Goal: Task Accomplishment & Management: Manage account settings

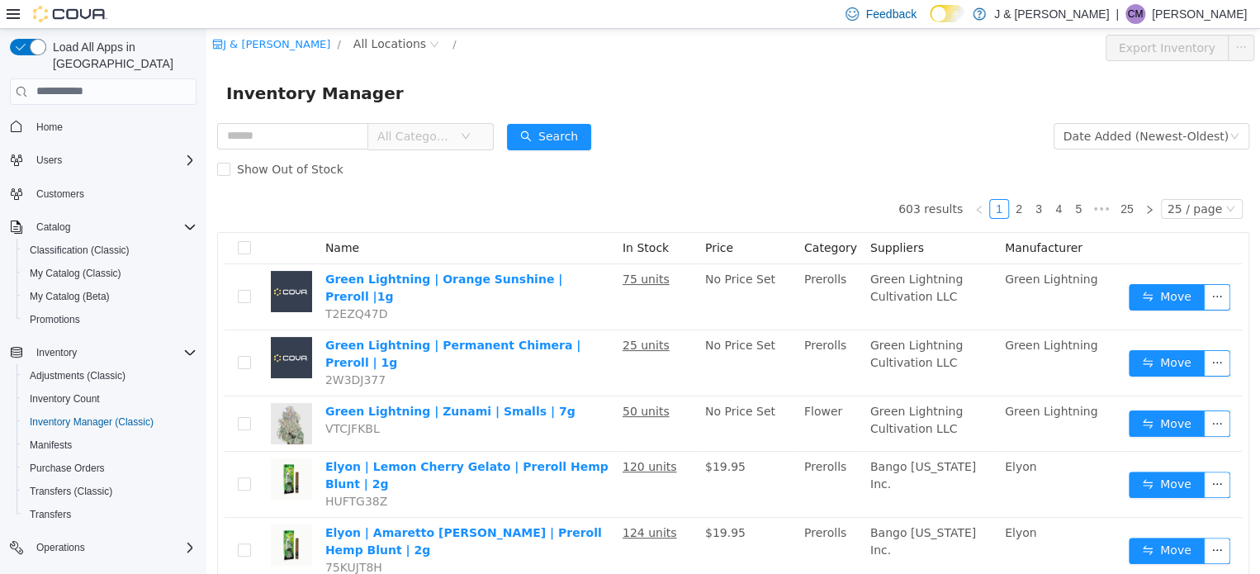
scroll to position [106, 0]
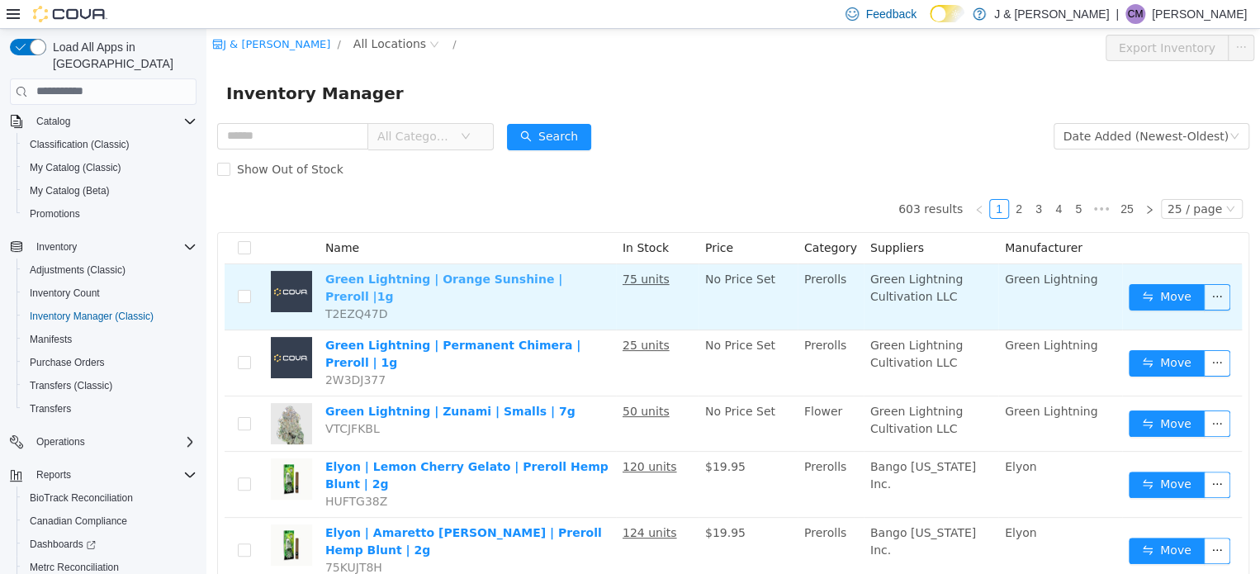
click at [351, 280] on link "Green Lightning | Orange Sunshine | Preroll |1g" at bounding box center [443, 287] width 237 height 31
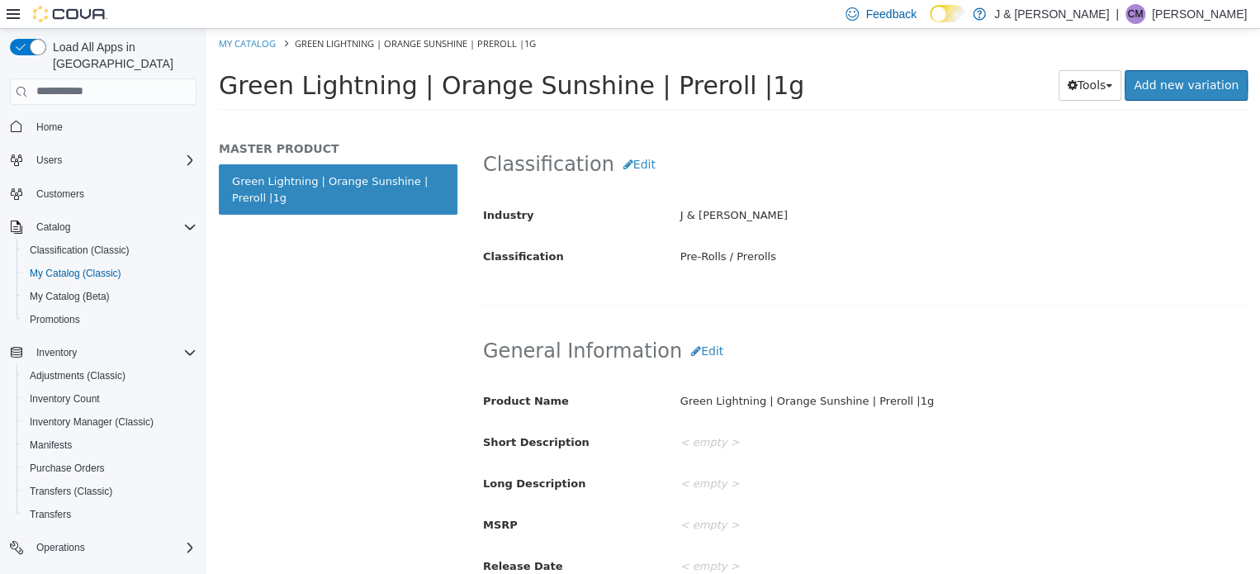
scroll to position [165, 0]
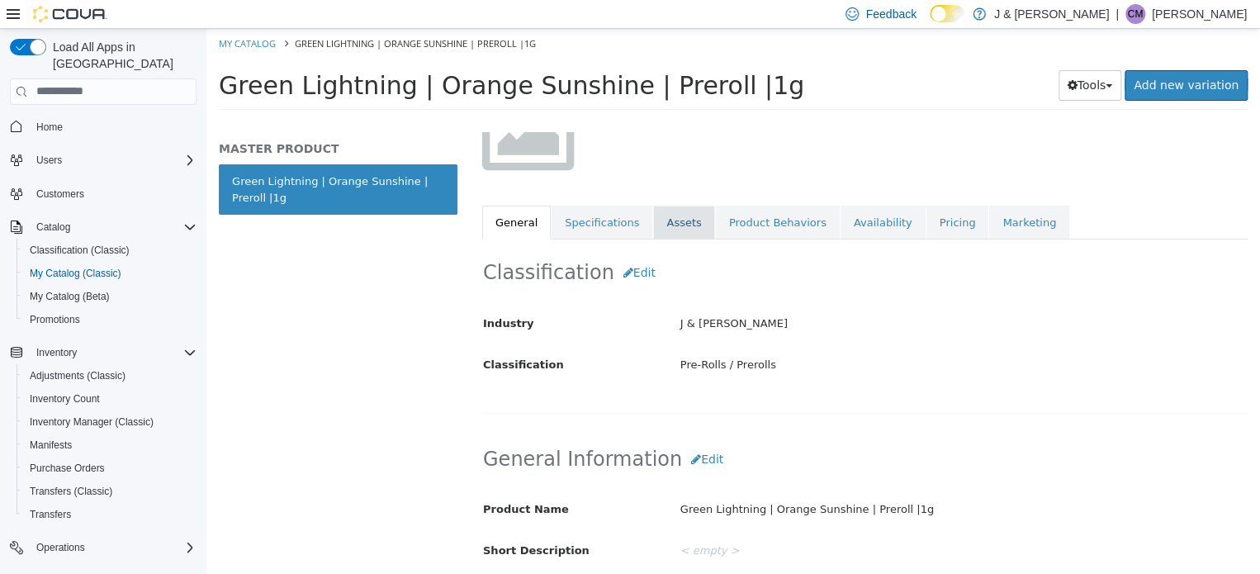
click at [656, 214] on link "Assets" at bounding box center [683, 222] width 61 height 35
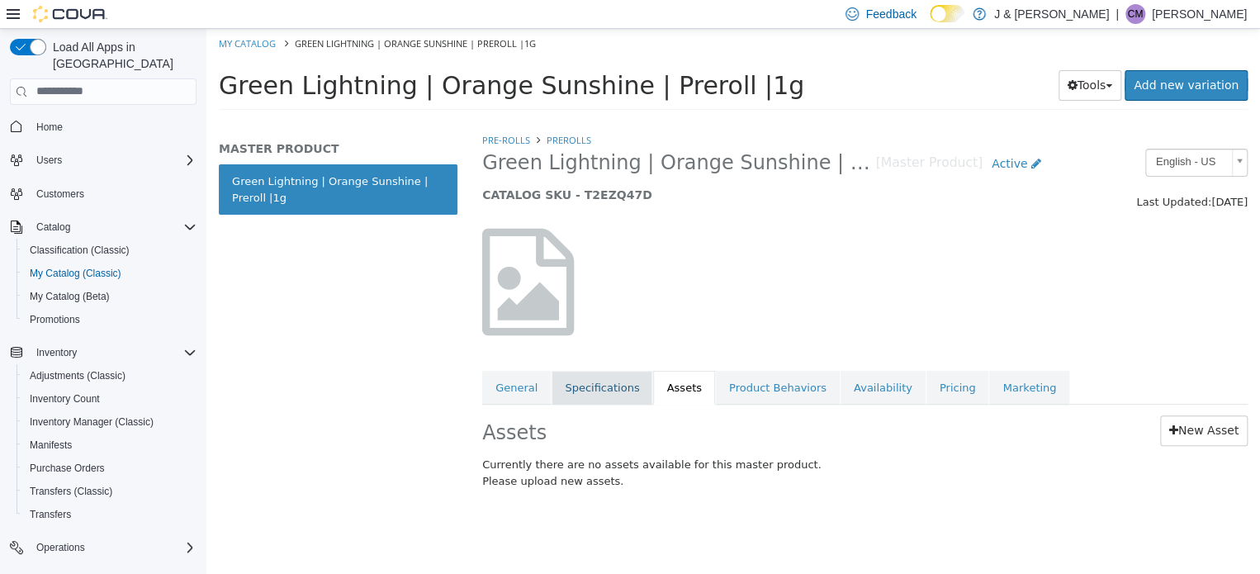
click at [609, 381] on link "Specifications" at bounding box center [602, 387] width 101 height 35
click at [673, 384] on link "Assets" at bounding box center [683, 387] width 61 height 35
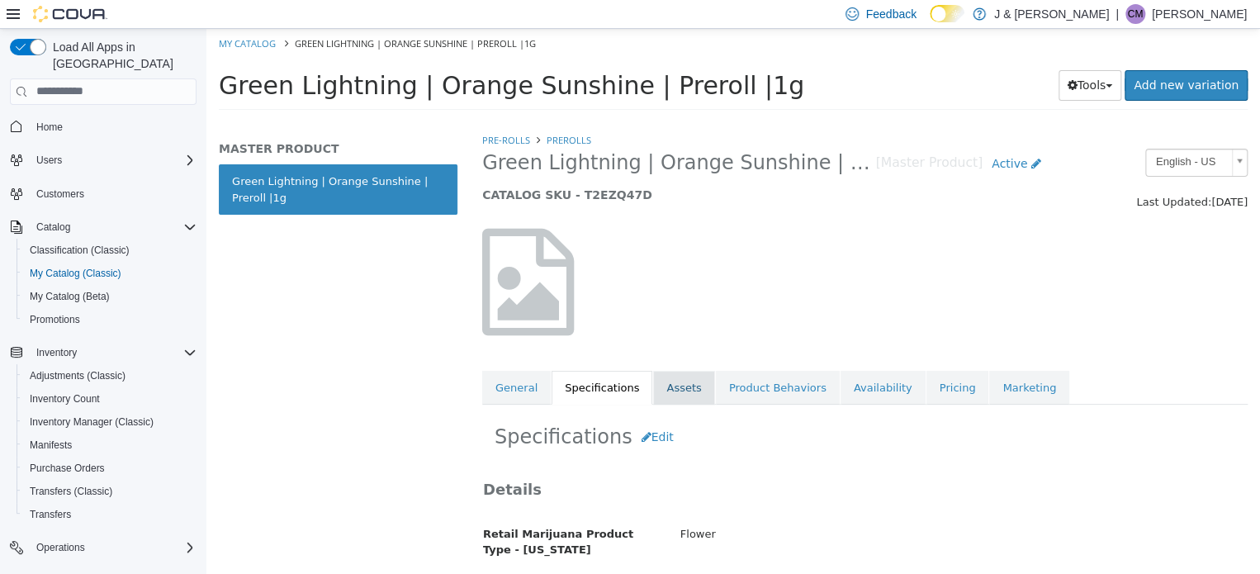
click at [667, 399] on link "Assets" at bounding box center [683, 387] width 61 height 35
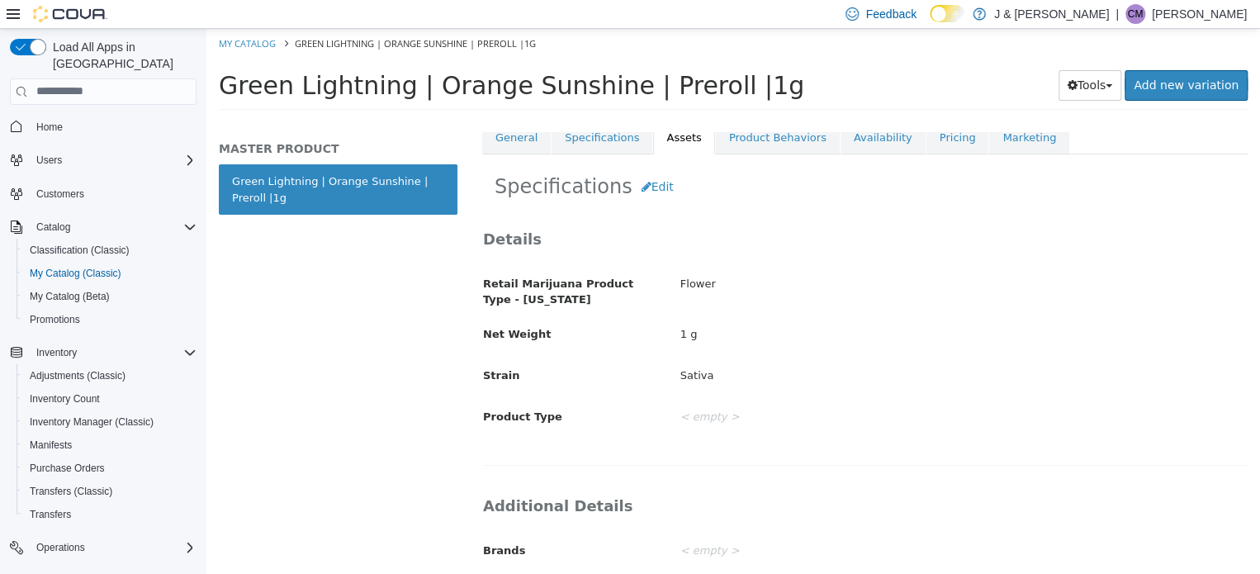
scroll to position [244, 0]
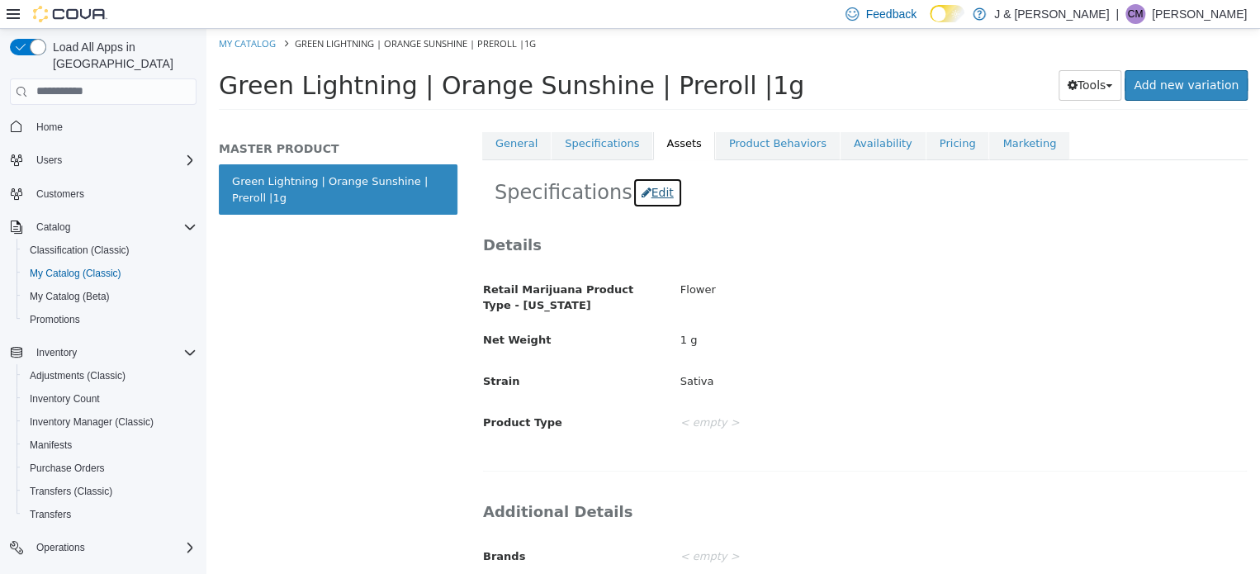
click at [642, 197] on icon "button" at bounding box center [647, 192] width 10 height 12
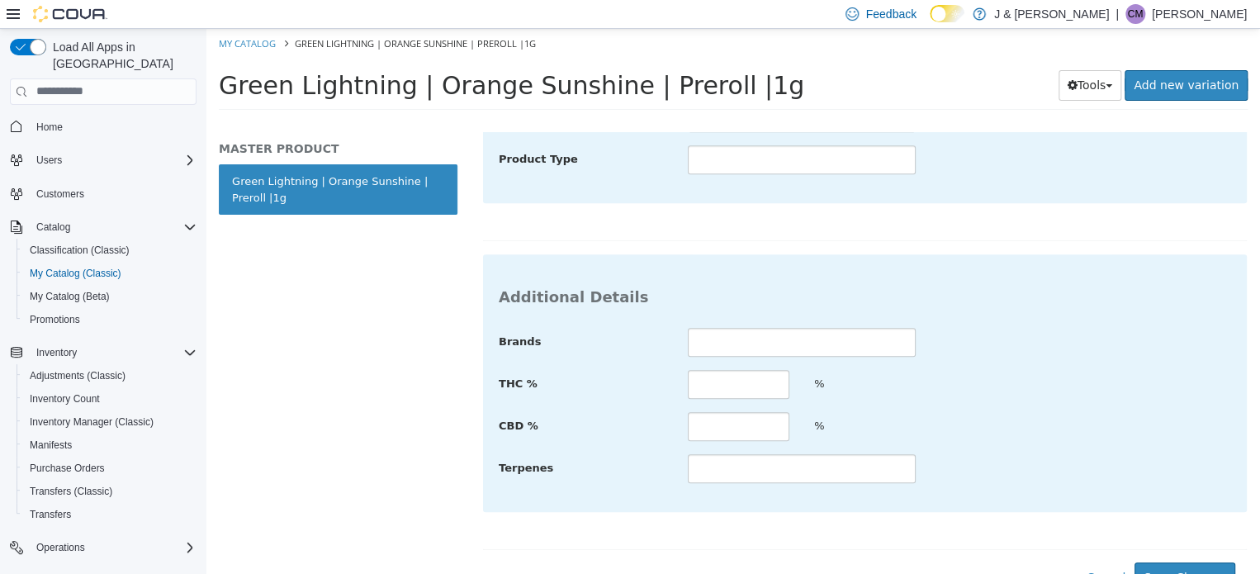
scroll to position [542, 0]
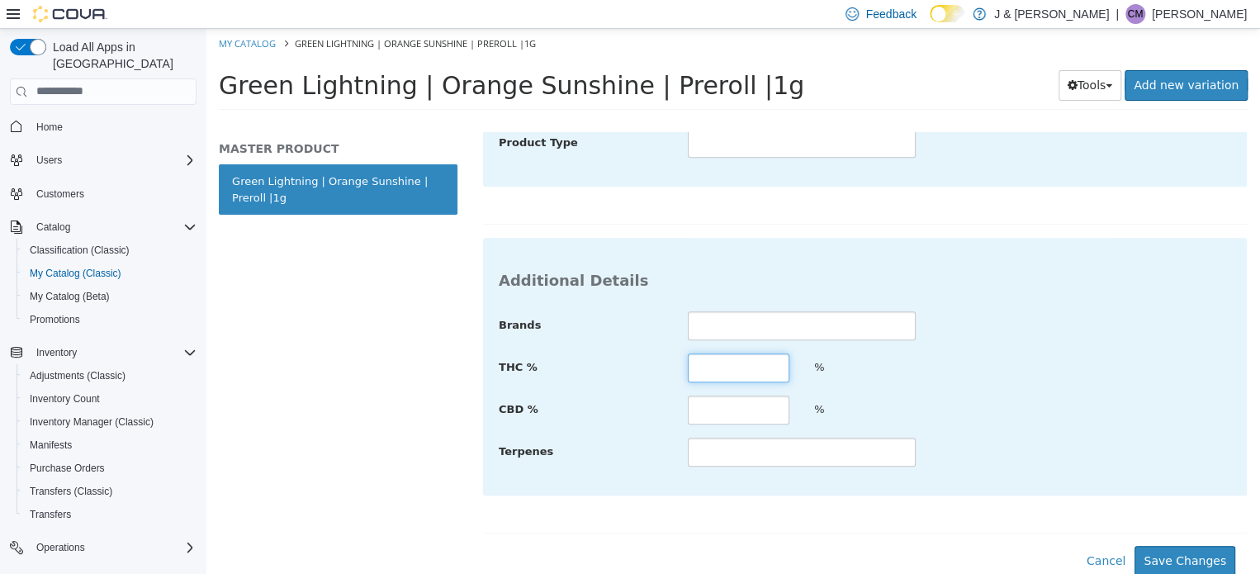
click at [727, 358] on input "text" at bounding box center [739, 367] width 102 height 29
type input "*****"
click at [1155, 552] on button "Save Changes" at bounding box center [1185, 560] width 101 height 31
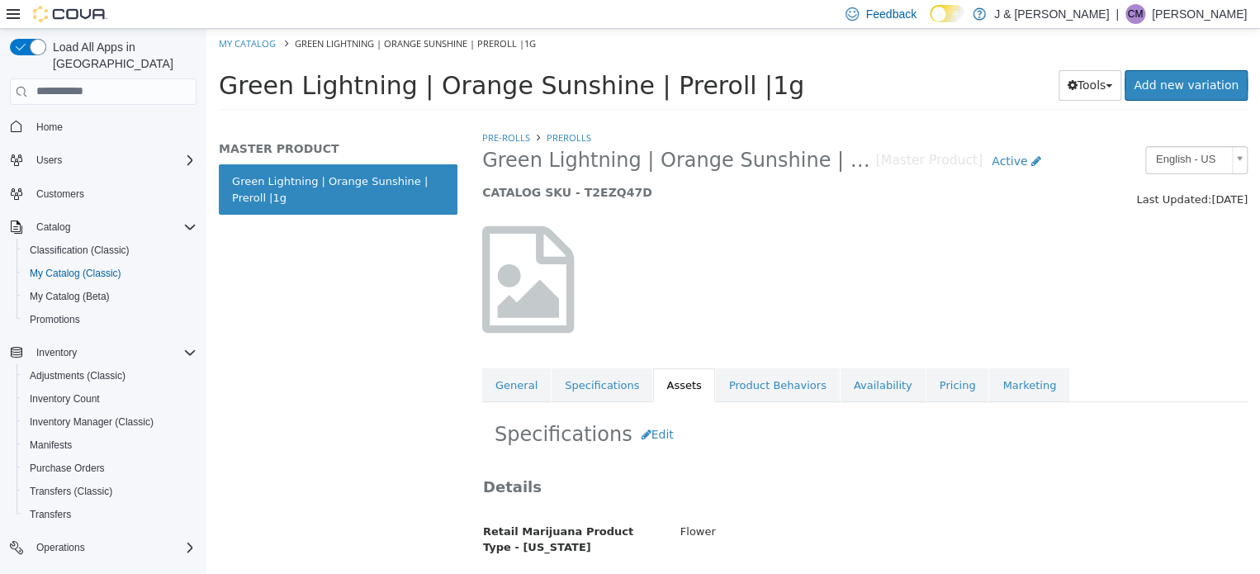
scroll to position [0, 0]
click at [79, 415] on span "Inventory Manager (Classic)" at bounding box center [92, 421] width 124 height 13
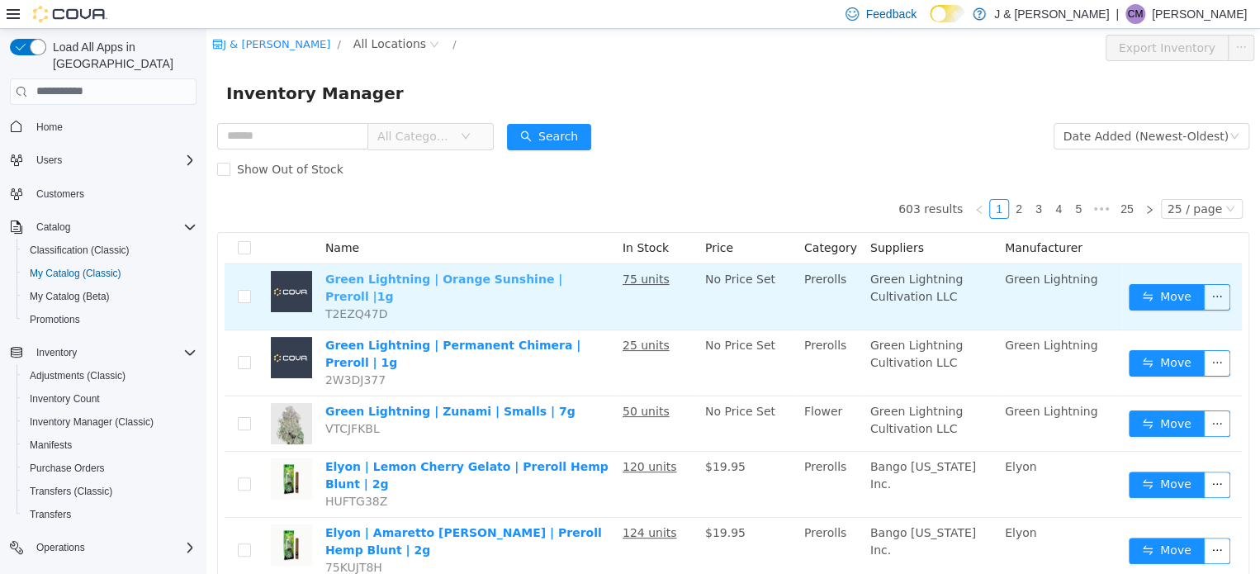
click at [486, 277] on link "Green Lightning | Orange Sunshine | Preroll |1g" at bounding box center [443, 287] width 237 height 31
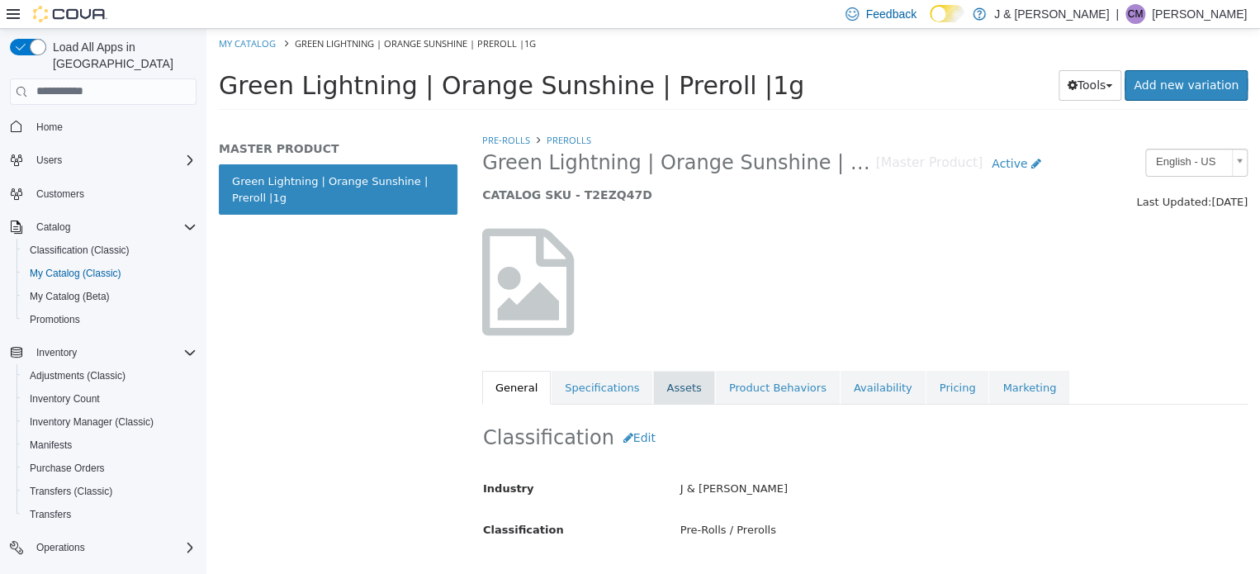
click at [653, 392] on link "Assets" at bounding box center [683, 387] width 61 height 35
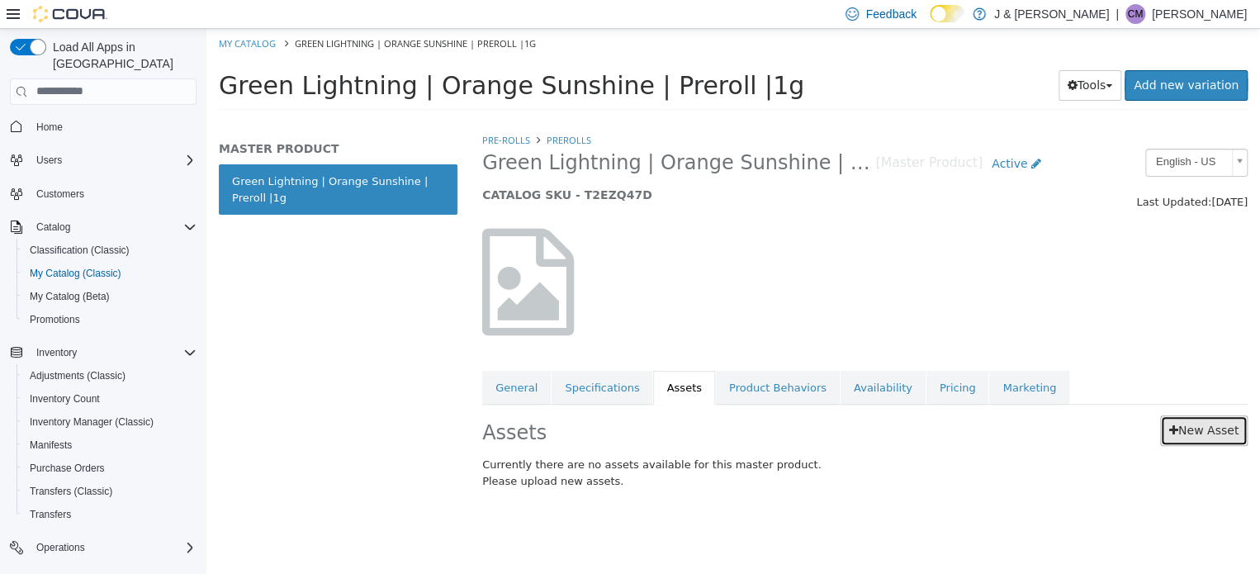
click at [1207, 432] on link "New Asset" at bounding box center [1204, 430] width 88 height 31
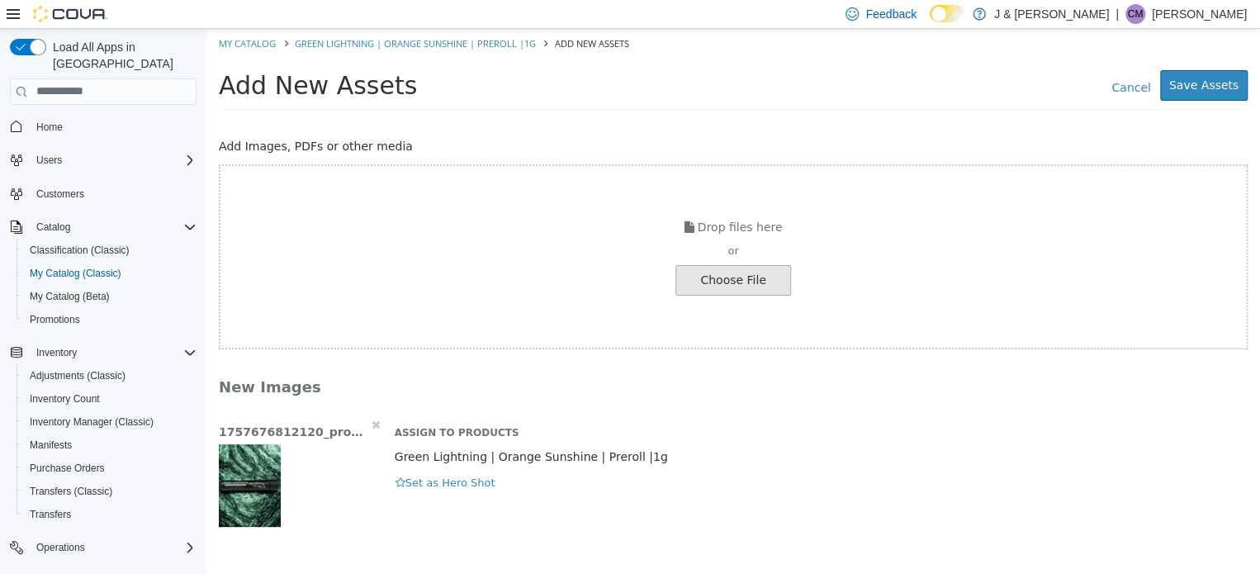
click at [1250, 85] on div "Add New Assets Cancel Save Assets" at bounding box center [733, 89] width 1054 height 63
click at [1232, 85] on button "Save Assets" at bounding box center [1204, 84] width 88 height 31
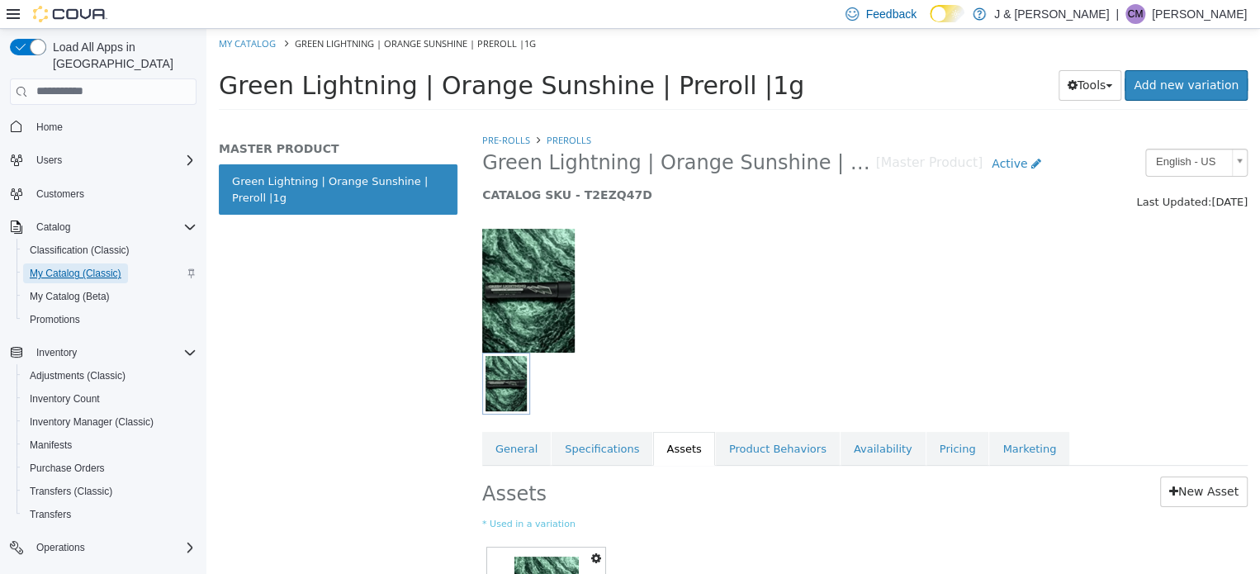
click at [94, 267] on span "My Catalog (Classic)" at bounding box center [76, 273] width 92 height 13
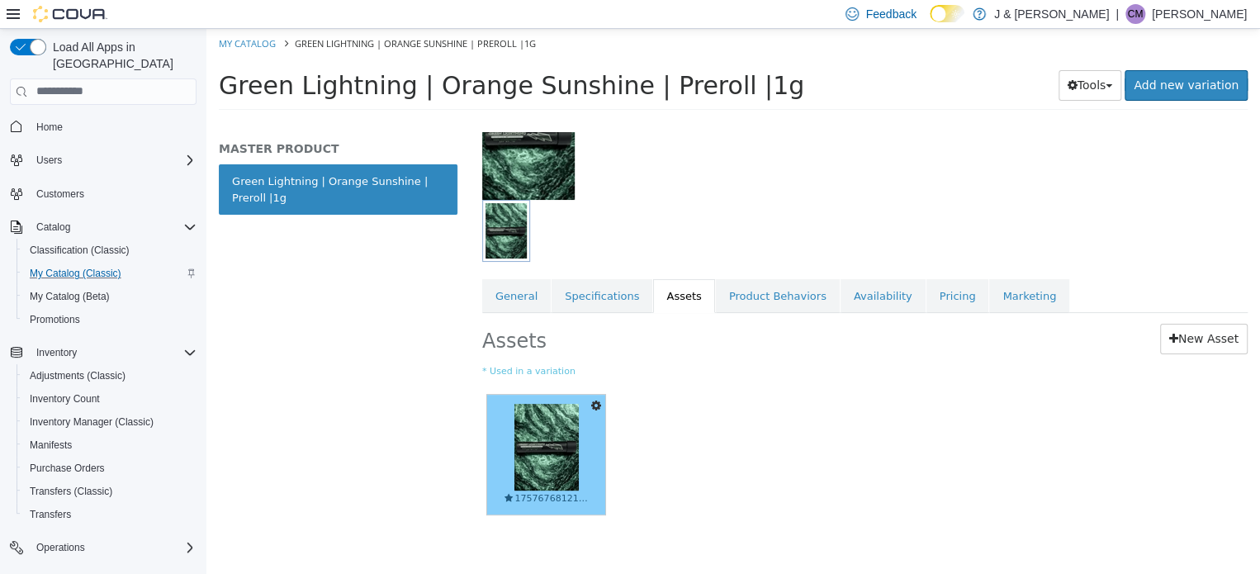
scroll to position [165, 0]
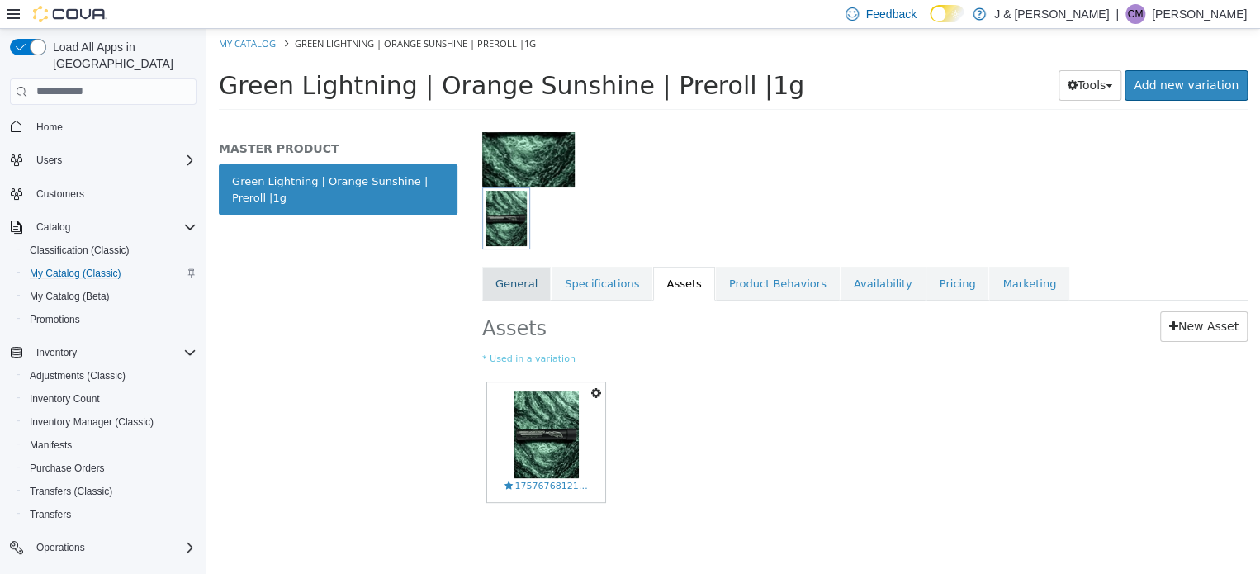
click at [526, 284] on link "General" at bounding box center [516, 283] width 69 height 35
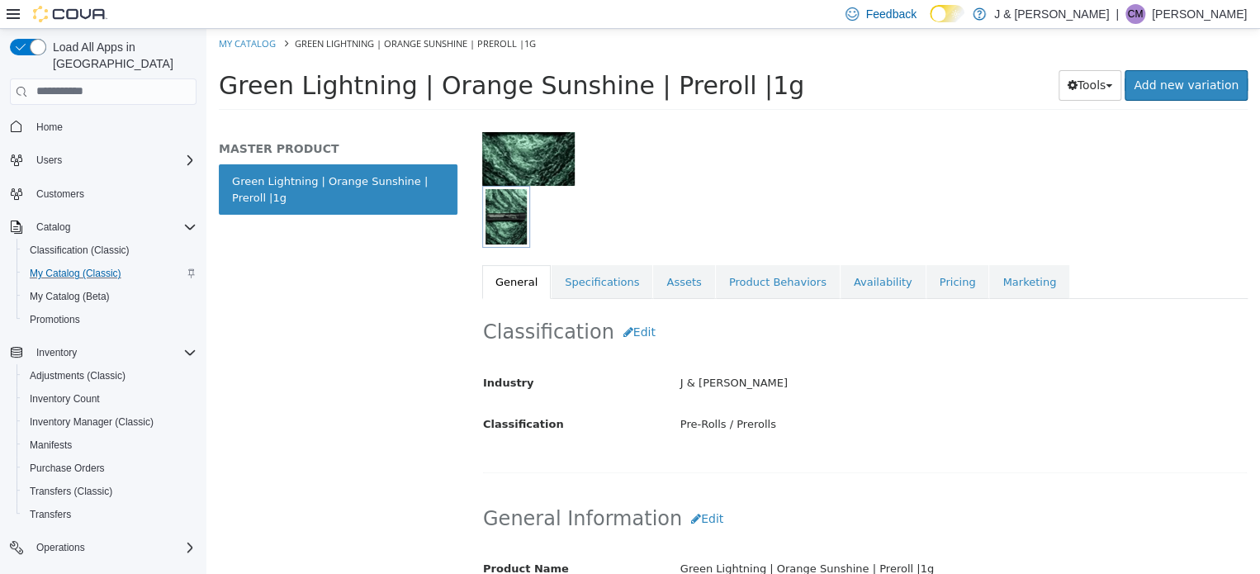
scroll to position [165, 0]
click at [588, 292] on link "Specifications" at bounding box center [602, 283] width 101 height 35
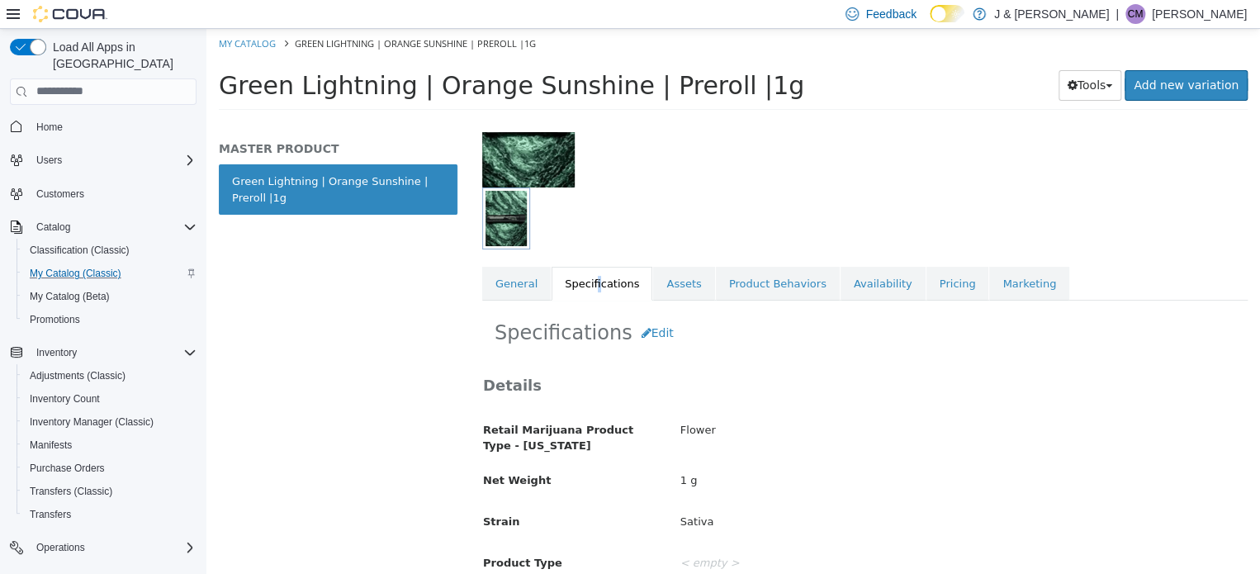
scroll to position [140, 0]
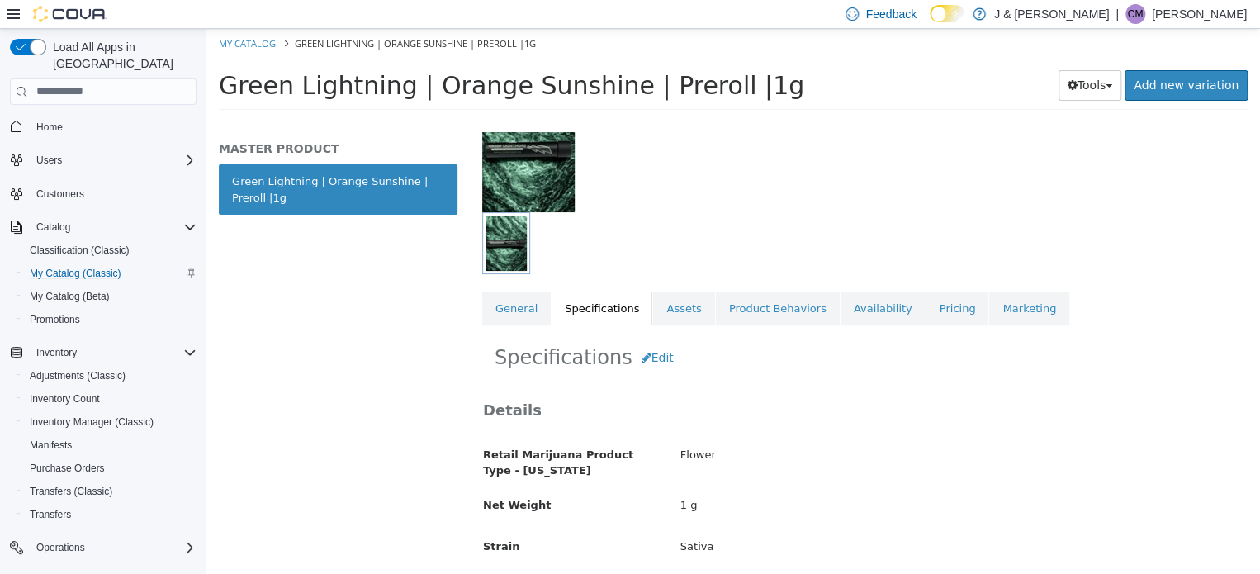
click at [715, 178] on div at bounding box center [601, 150] width 263 height 124
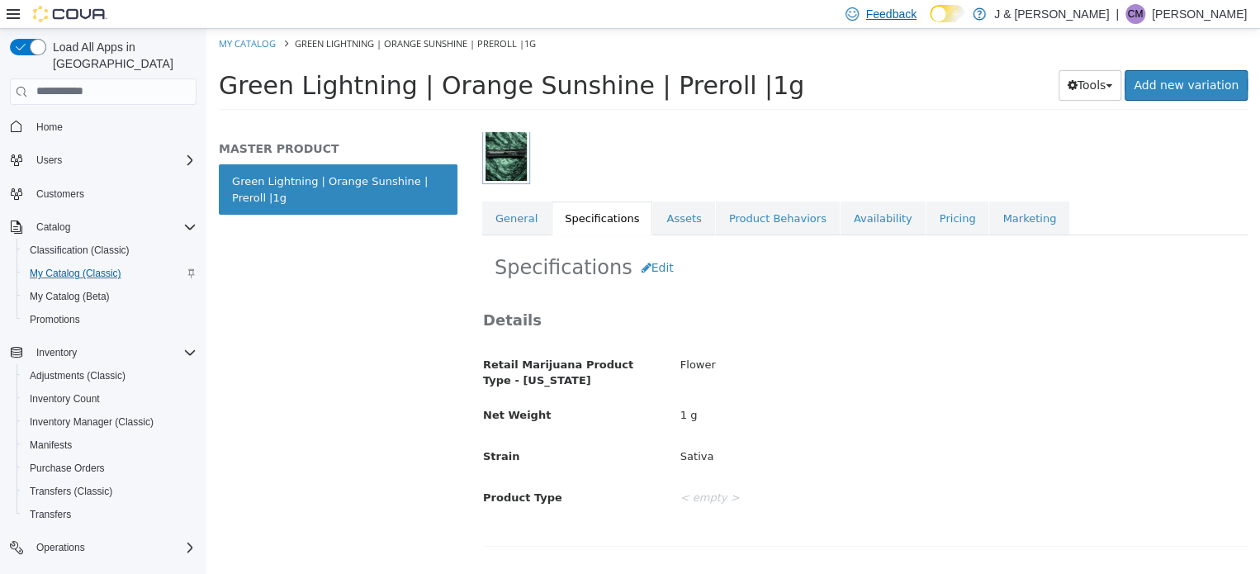
scroll to position [223, 0]
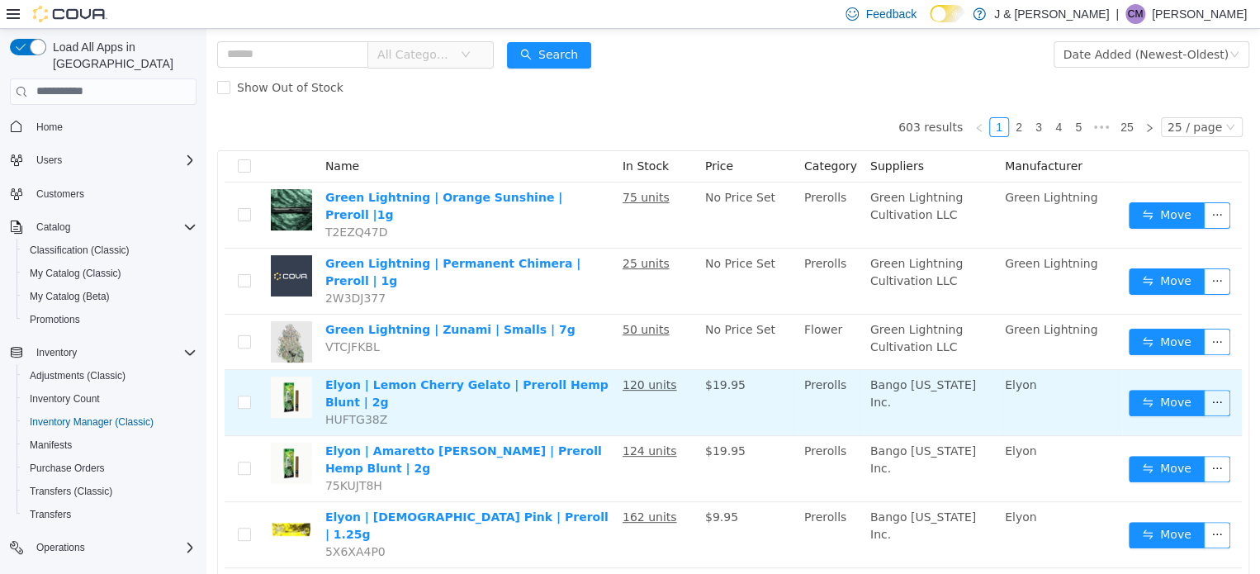
scroll to position [83, 0]
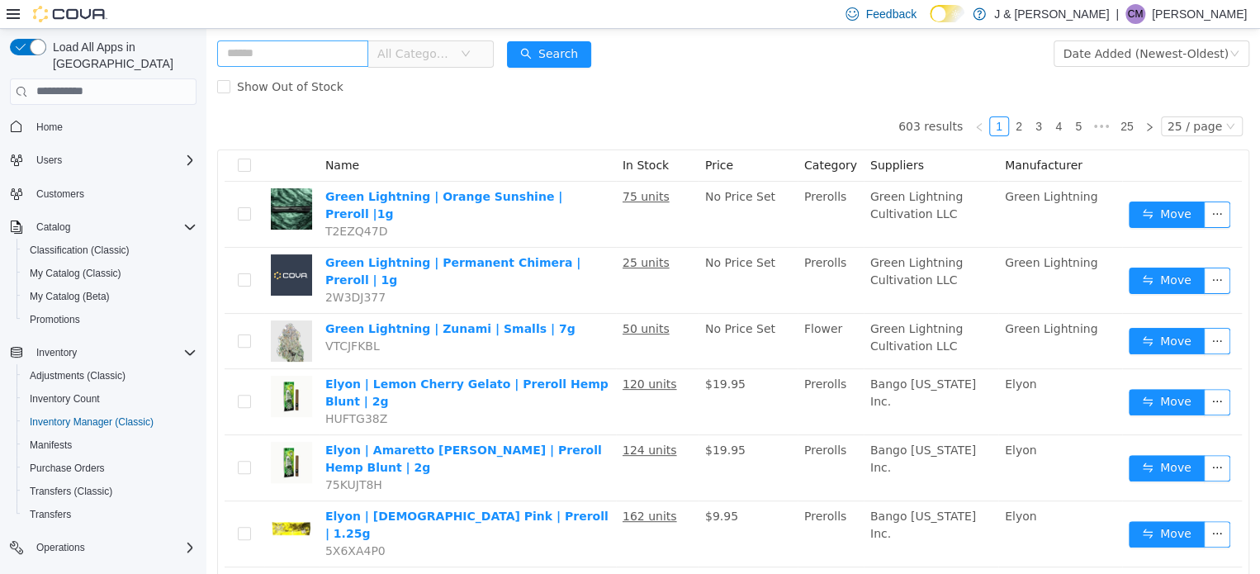
click at [292, 55] on input "text" at bounding box center [292, 53] width 151 height 26
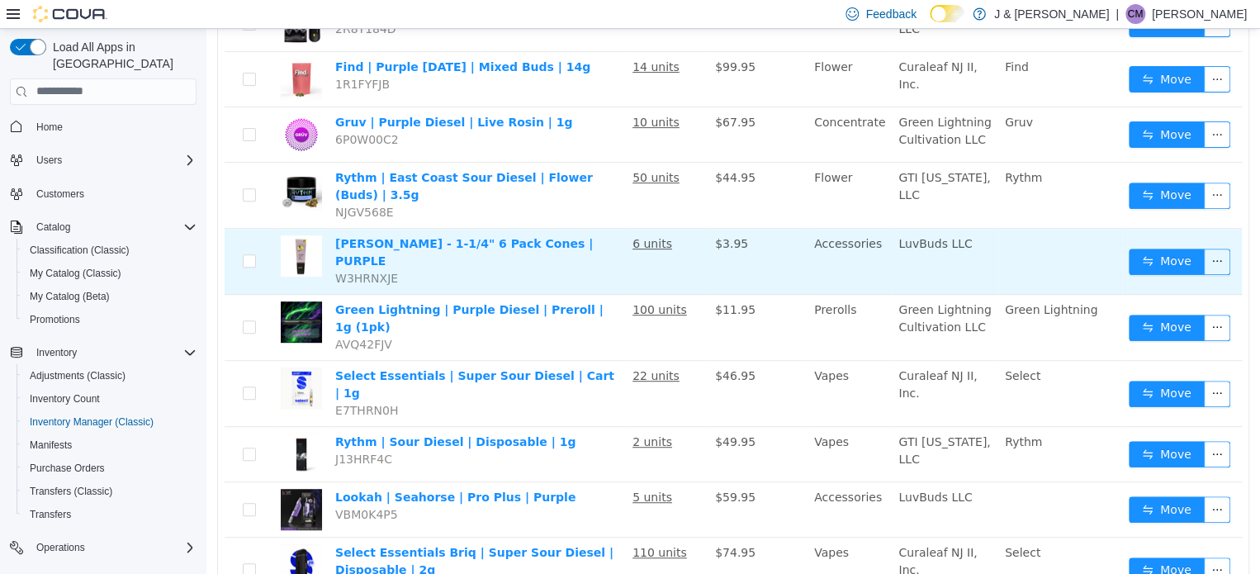
scroll to position [216, 0]
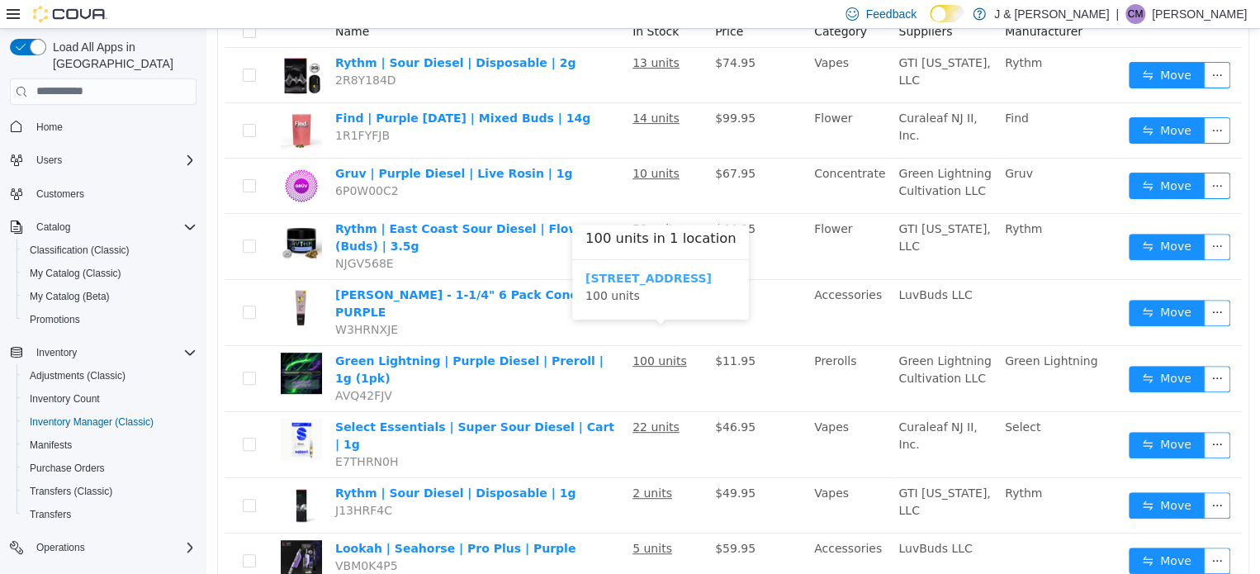
click at [707, 272] on b "3055 Route 23, Oak Ridge" at bounding box center [649, 277] width 126 height 13
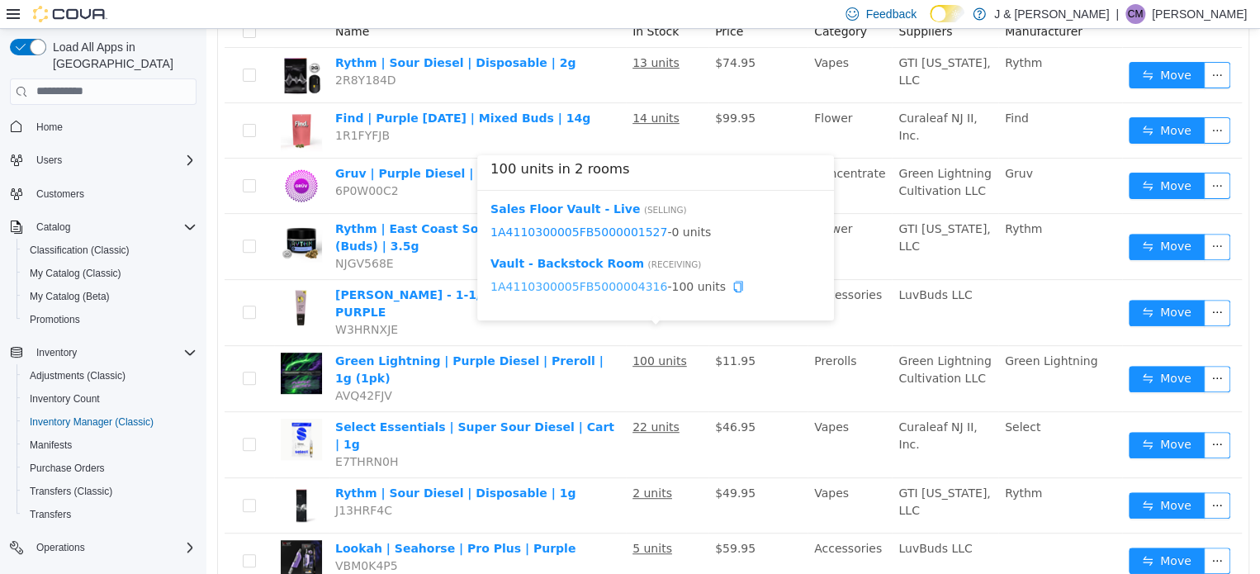
click at [591, 283] on link "1A4110300005FB5000004316" at bounding box center [579, 285] width 177 height 13
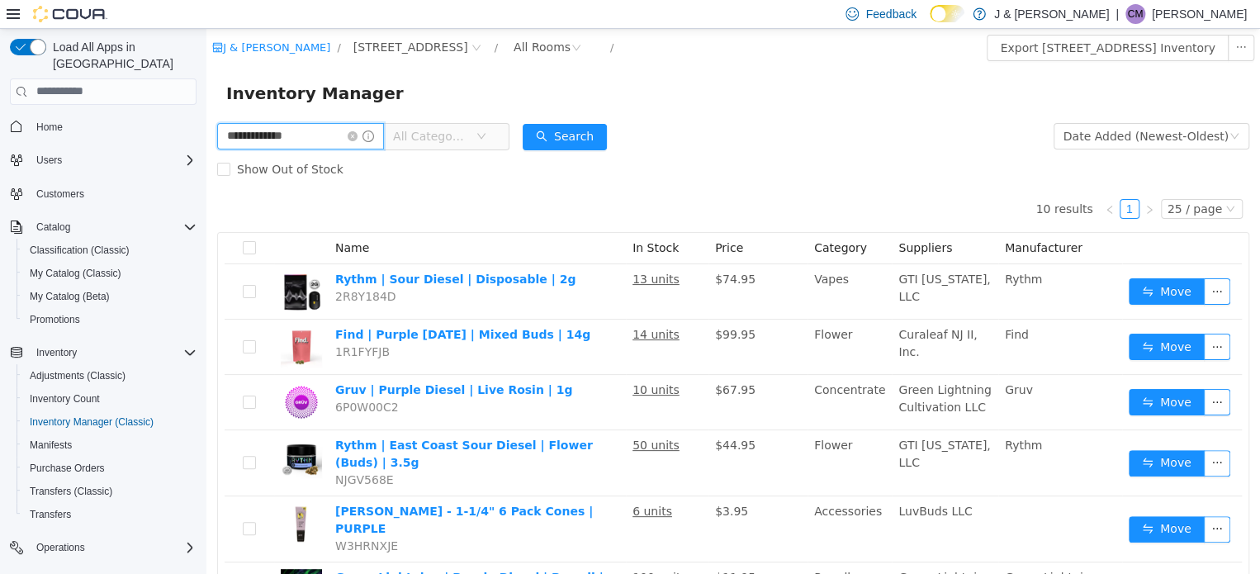
drag, startPoint x: 333, startPoint y: 128, endPoint x: -10, endPoint y: 137, distance: 342.8
click at [206, 137] on html "**********" at bounding box center [733, 300] width 1054 height 545
type input "**********"
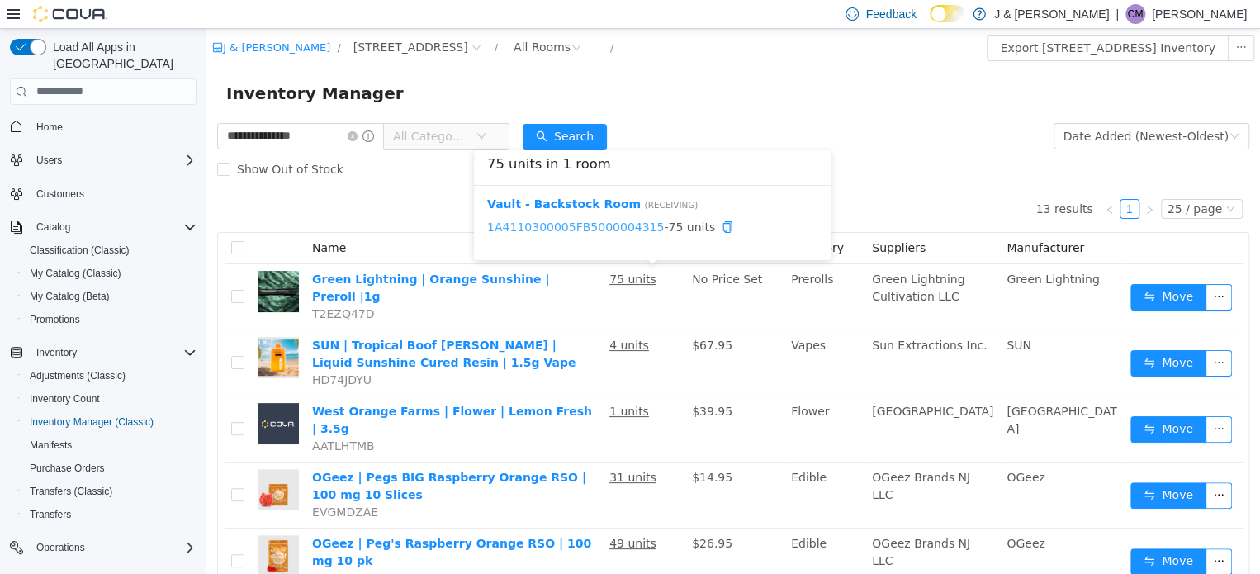
click at [626, 227] on link "1A4110300005FB5000004315" at bounding box center [575, 226] width 177 height 13
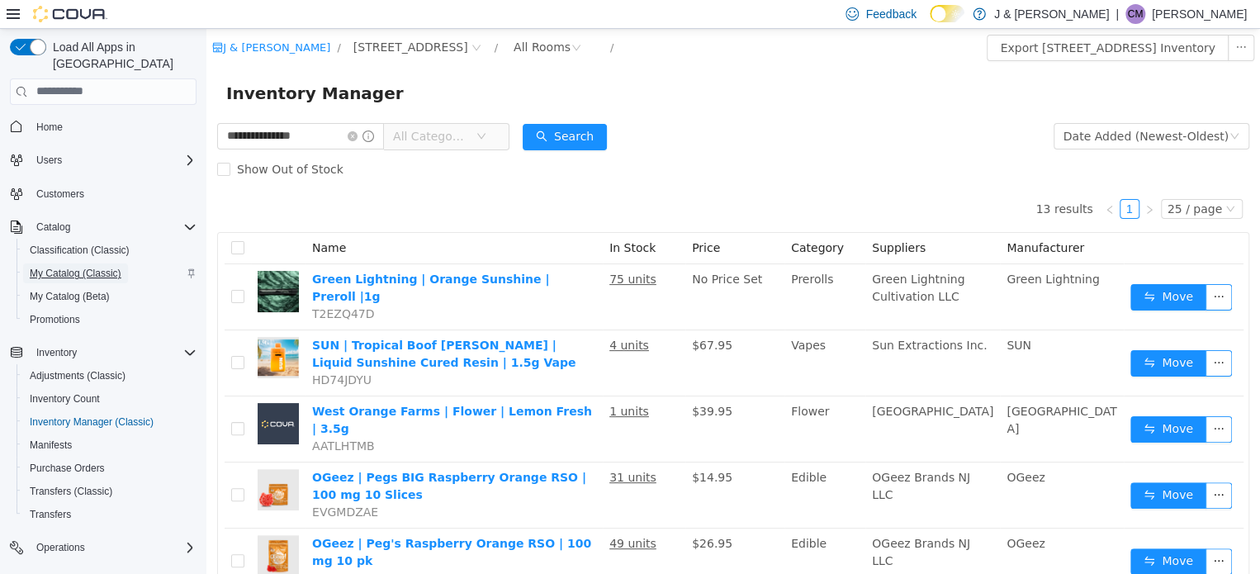
click at [81, 267] on span "My Catalog (Classic)" at bounding box center [76, 273] width 92 height 13
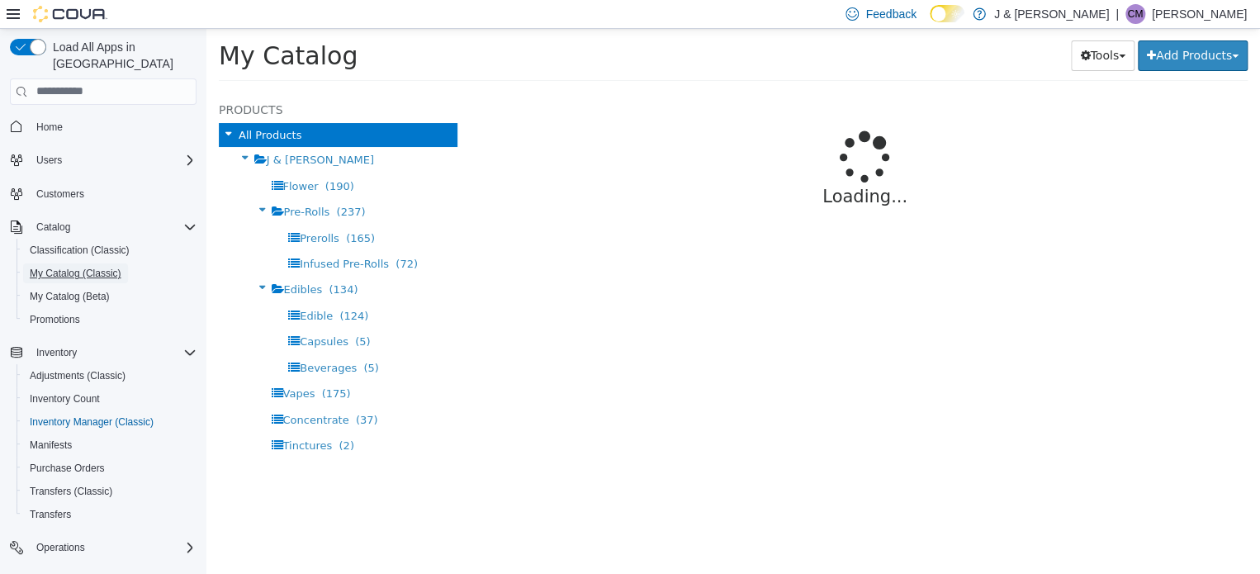
select select "**********"
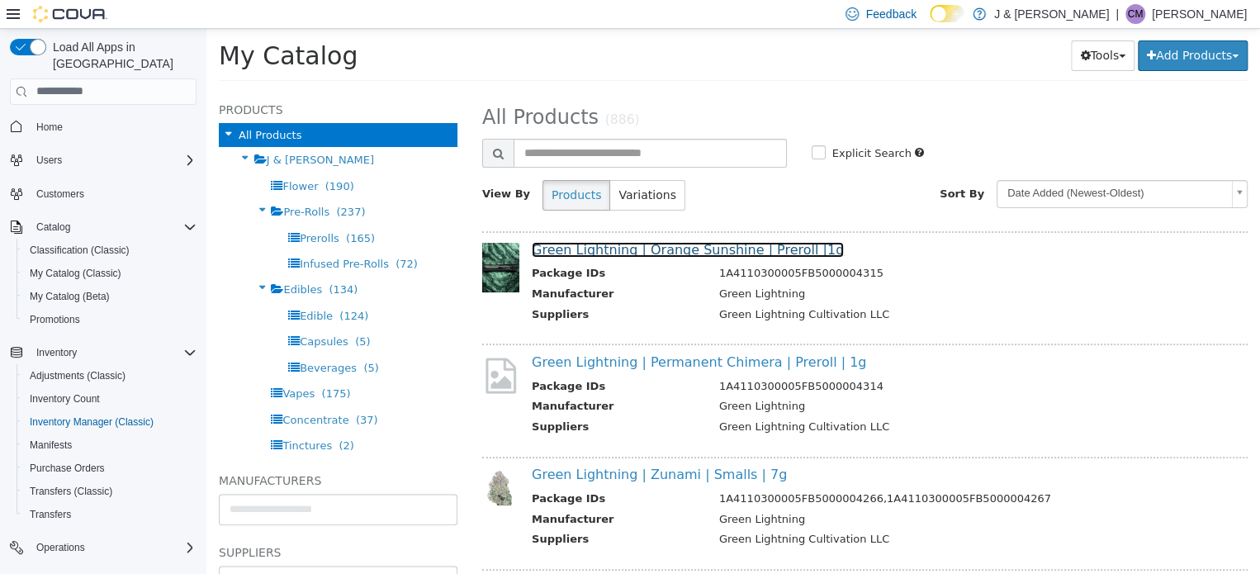
click at [661, 254] on link "Green Lightning | Orange Sunshine | Preroll |1g" at bounding box center [688, 249] width 312 height 16
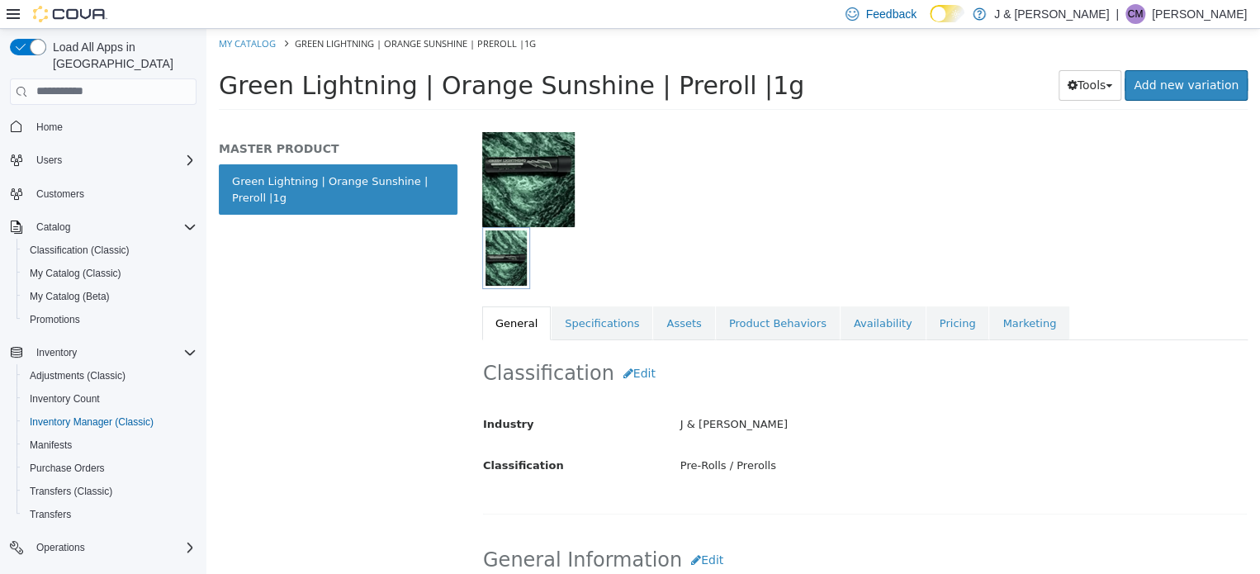
scroll to position [149, 0]
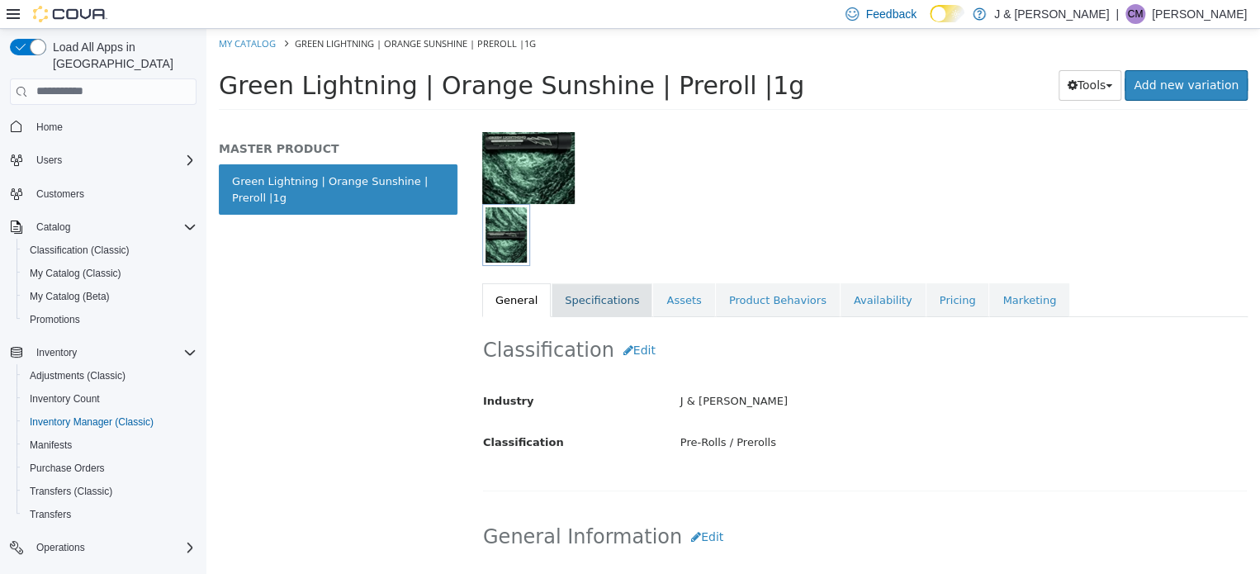
click at [588, 291] on link "Specifications" at bounding box center [602, 299] width 101 height 35
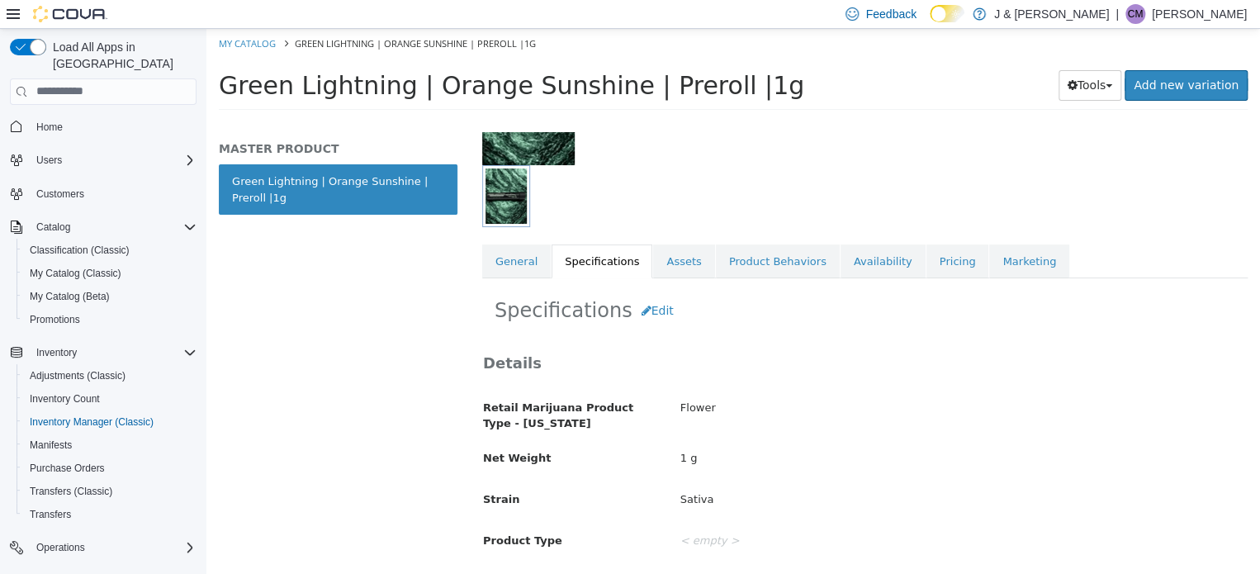
scroll to position [140, 0]
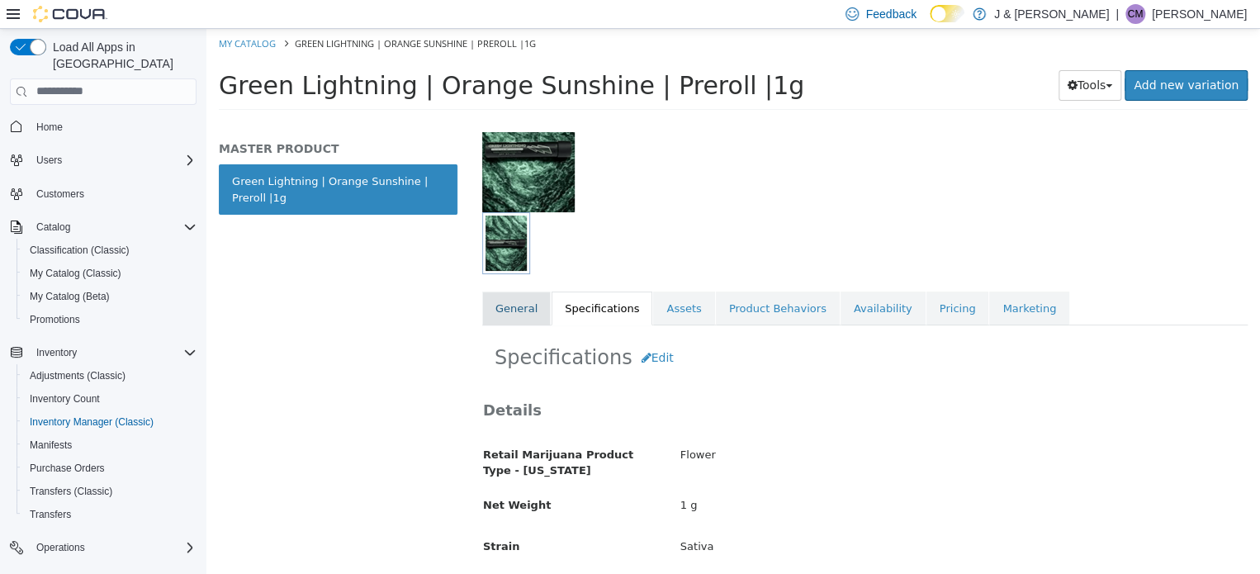
click at [512, 299] on link "General" at bounding box center [516, 308] width 69 height 35
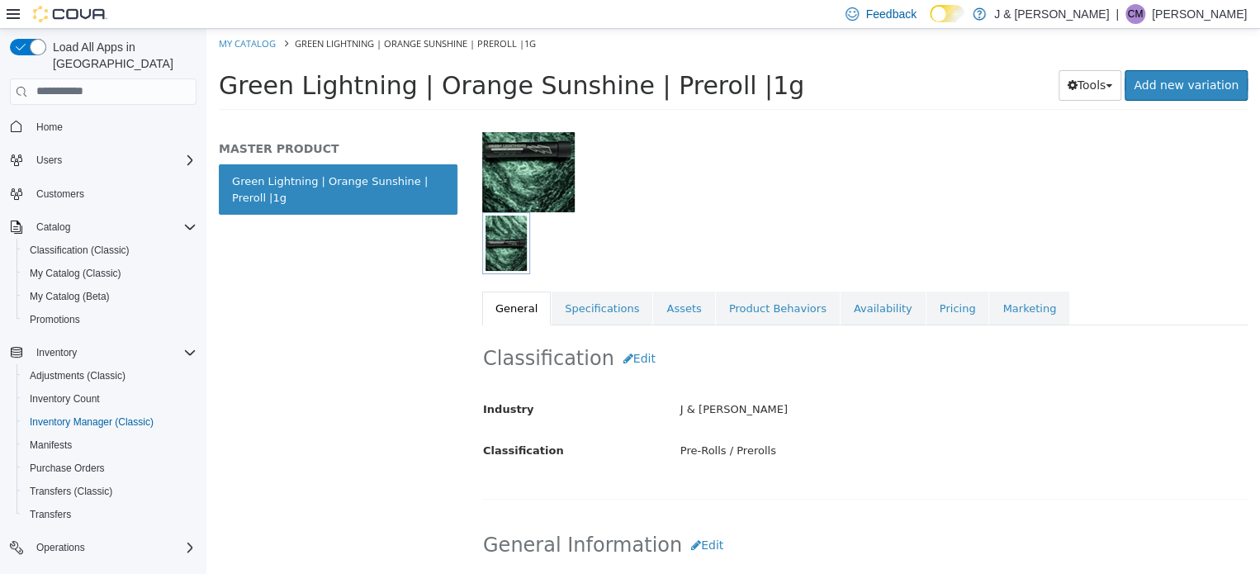
drag, startPoint x: 405, startPoint y: 84, endPoint x: 888, endPoint y: 85, distance: 483.1
click at [888, 85] on h1 "Green Lightning | Orange Sunshine | Preroll |1g" at bounding box center [602, 85] width 766 height 32
copy span "Orange Sunshine | Preroll |1g"
click at [97, 267] on span "My Catalog (Classic)" at bounding box center [76, 273] width 92 height 13
click at [94, 267] on span "My Catalog (Classic)" at bounding box center [76, 273] width 92 height 13
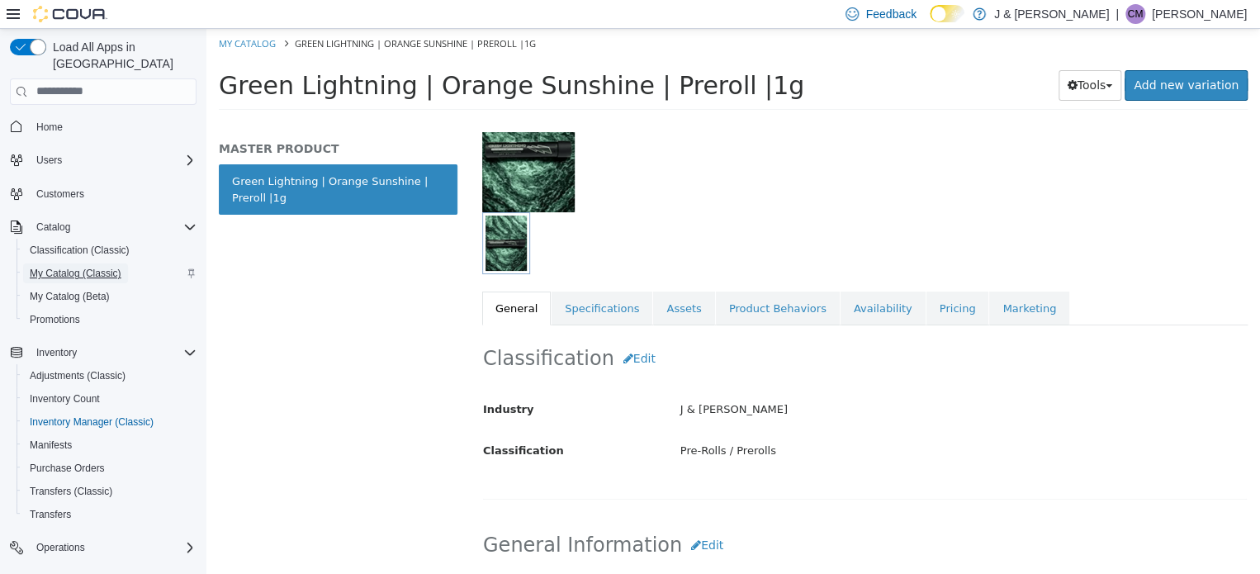
click at [94, 267] on span "My Catalog (Classic)" at bounding box center [76, 273] width 92 height 13
click at [249, 42] on link "My Catalog" at bounding box center [247, 42] width 57 height 12
select select "**********"
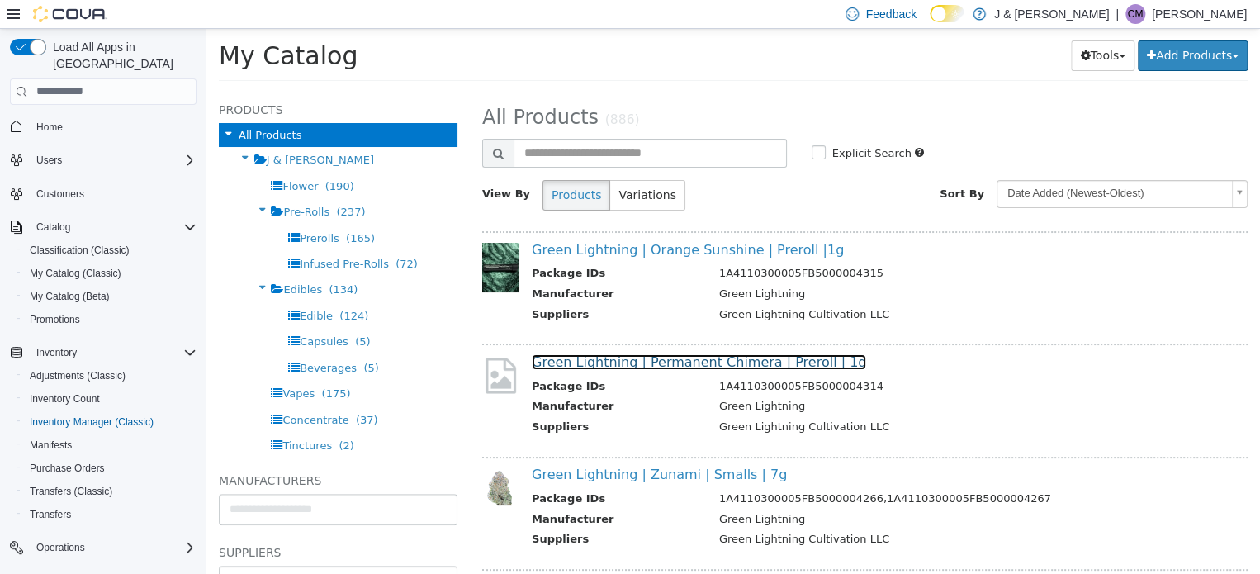
click at [680, 358] on link "Green Lightning | Permanent Chimera | Preroll | 1g" at bounding box center [699, 361] width 334 height 16
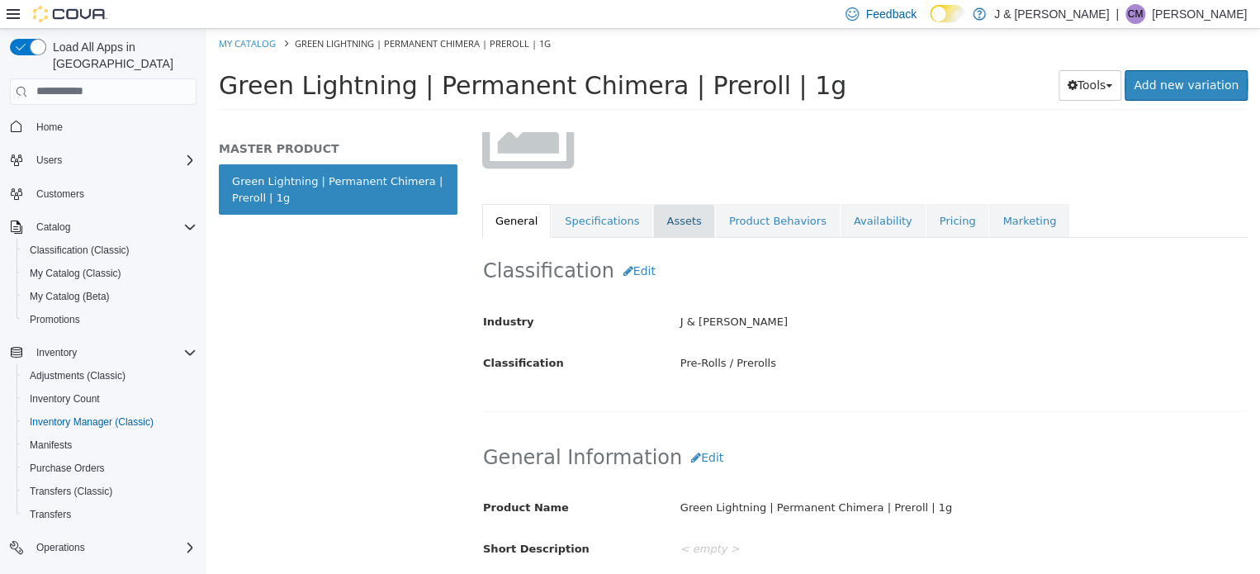
scroll to position [165, 0]
click at [601, 224] on link "Specifications" at bounding box center [602, 222] width 101 height 35
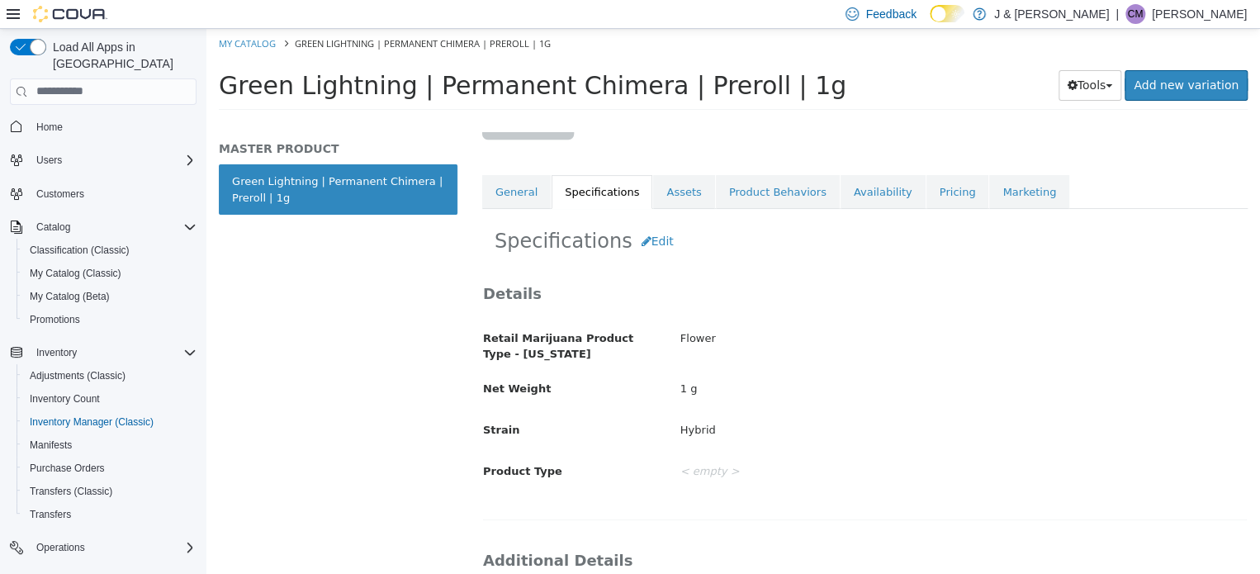
scroll to position [162, 0]
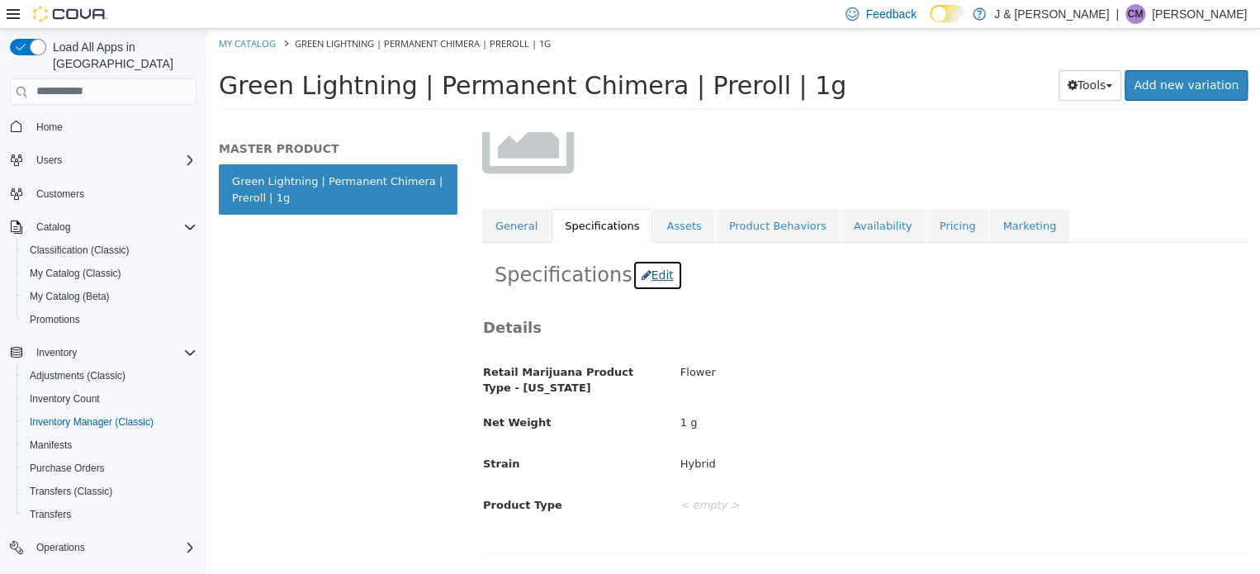
click at [638, 265] on button "Edit" at bounding box center [658, 274] width 50 height 31
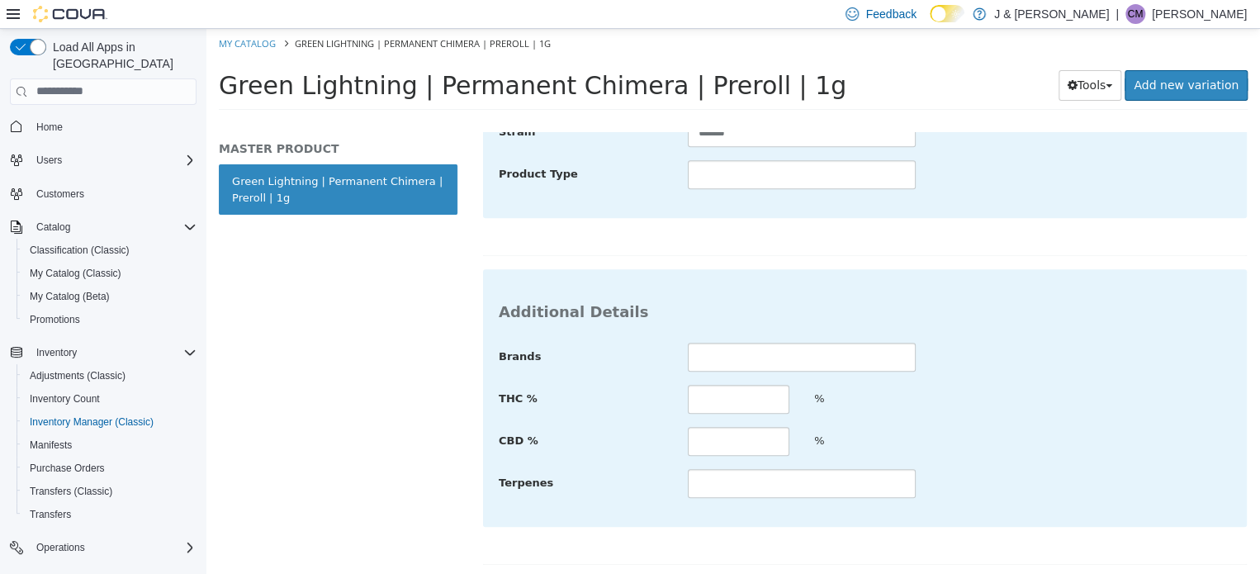
scroll to position [542, 0]
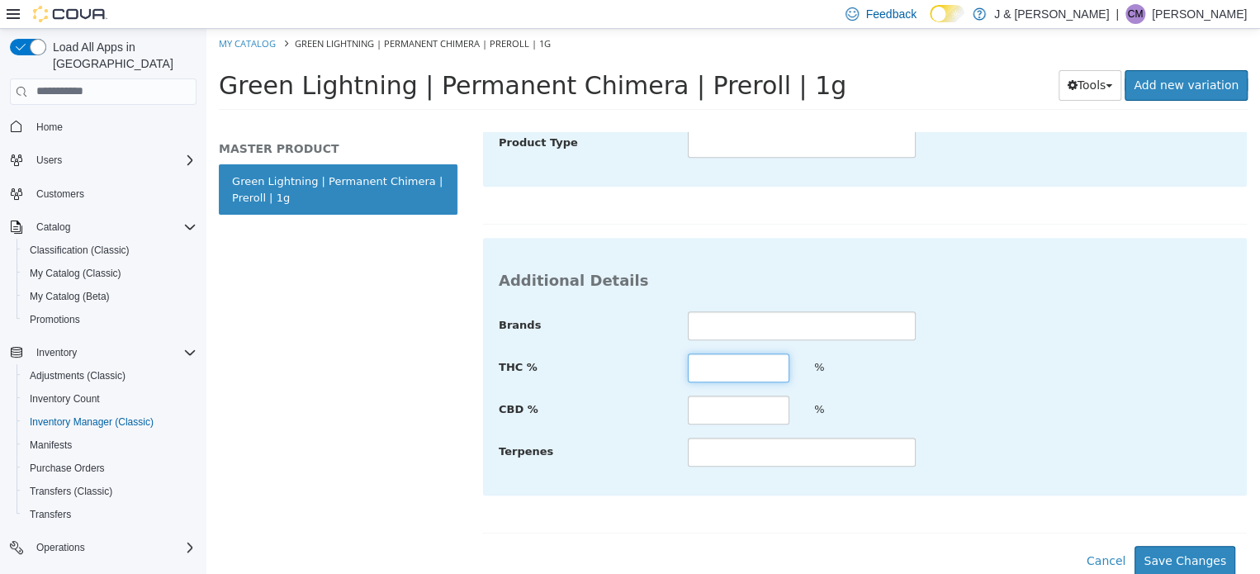
click at [728, 372] on input "text" at bounding box center [739, 367] width 102 height 29
type input "*****"
click at [1182, 564] on button "Save Changes" at bounding box center [1185, 560] width 101 height 31
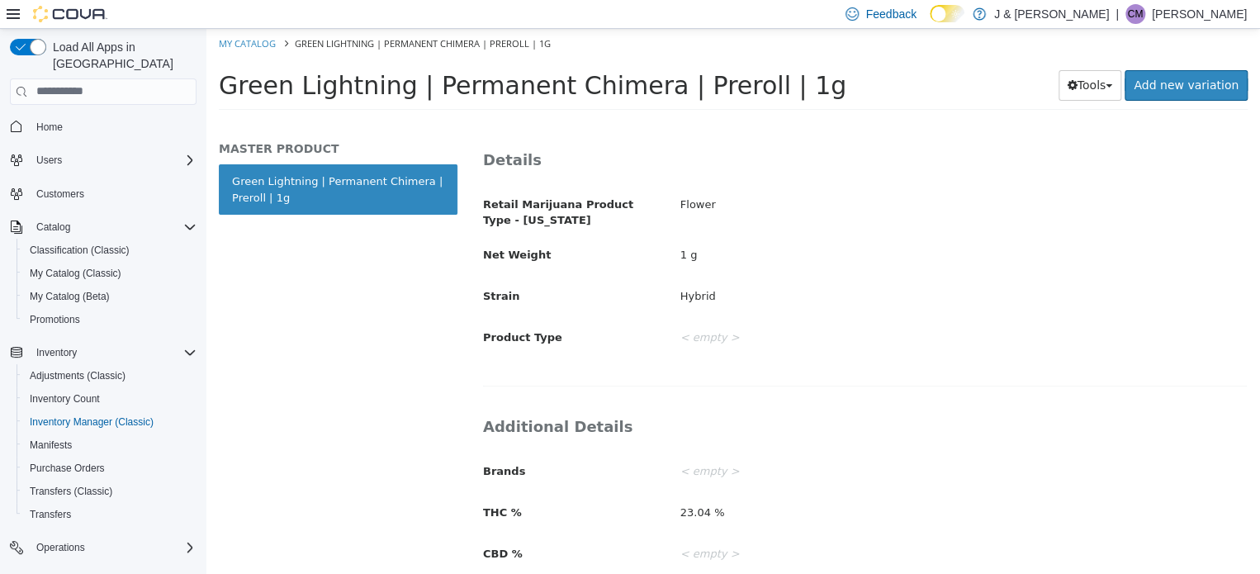
scroll to position [327, 0]
click at [266, 45] on link "My Catalog" at bounding box center [247, 42] width 57 height 12
select select "**********"
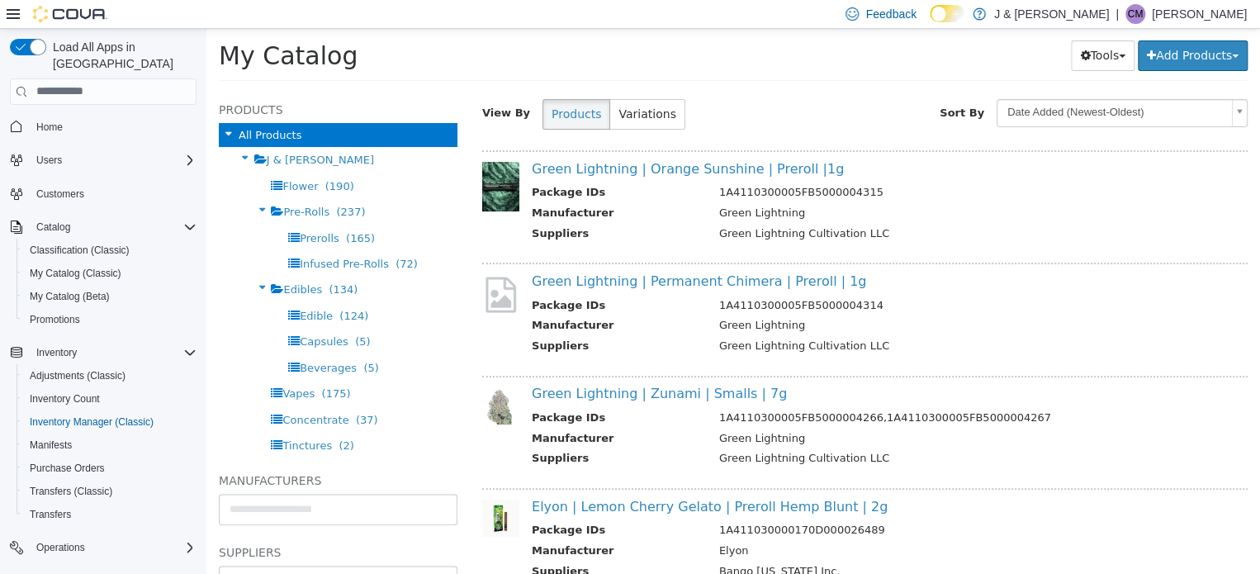
scroll to position [83, 0]
click at [714, 391] on link "Green Lightning | Zunami | Smalls | 7g" at bounding box center [659, 391] width 255 height 16
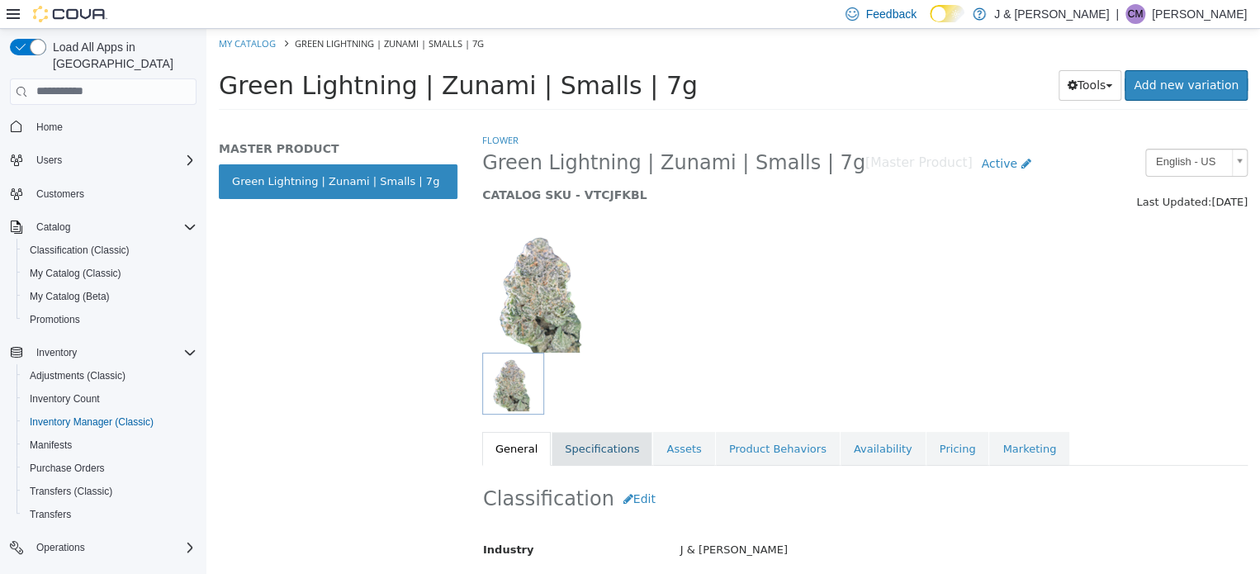
click at [585, 448] on link "Specifications" at bounding box center [602, 448] width 101 height 35
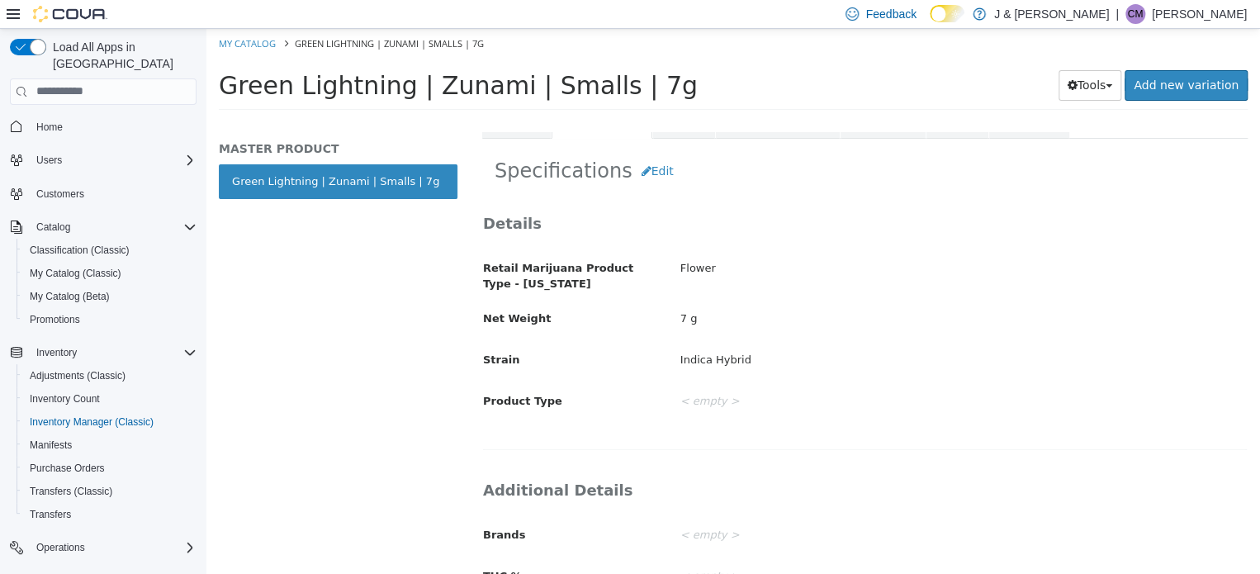
scroll to position [306, 0]
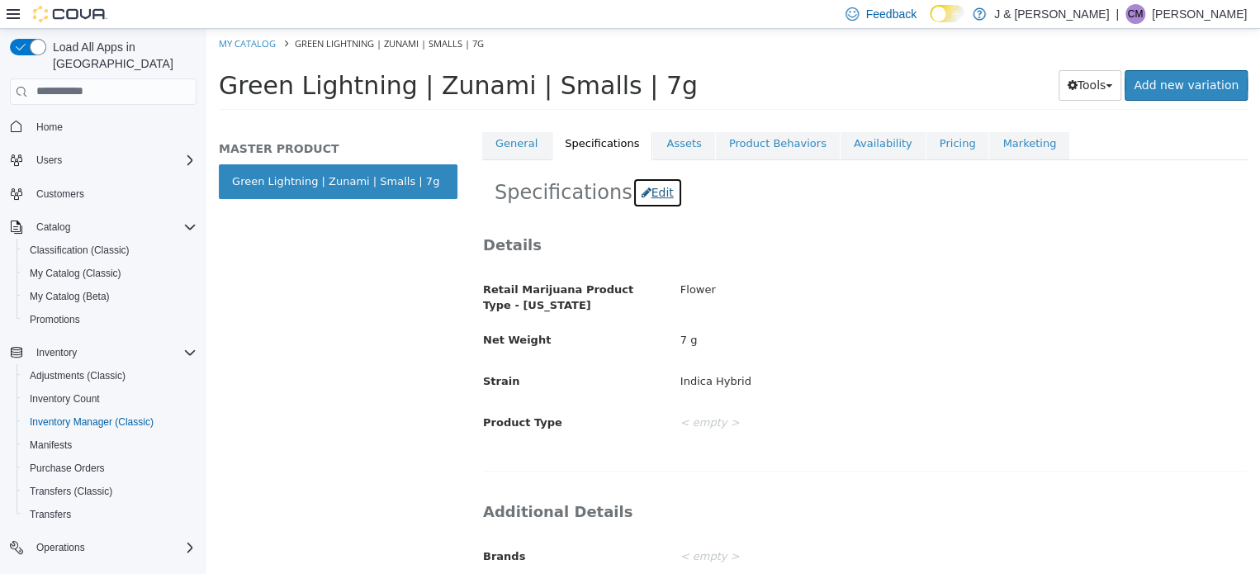
click at [643, 194] on button "Edit" at bounding box center [658, 192] width 50 height 31
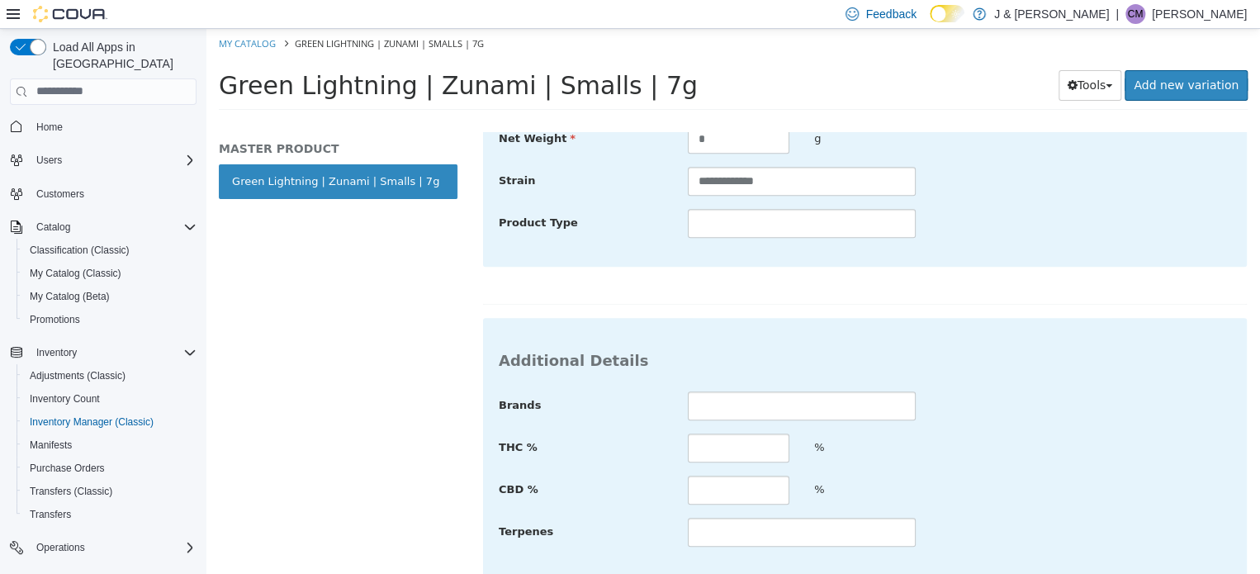
scroll to position [602, 0]
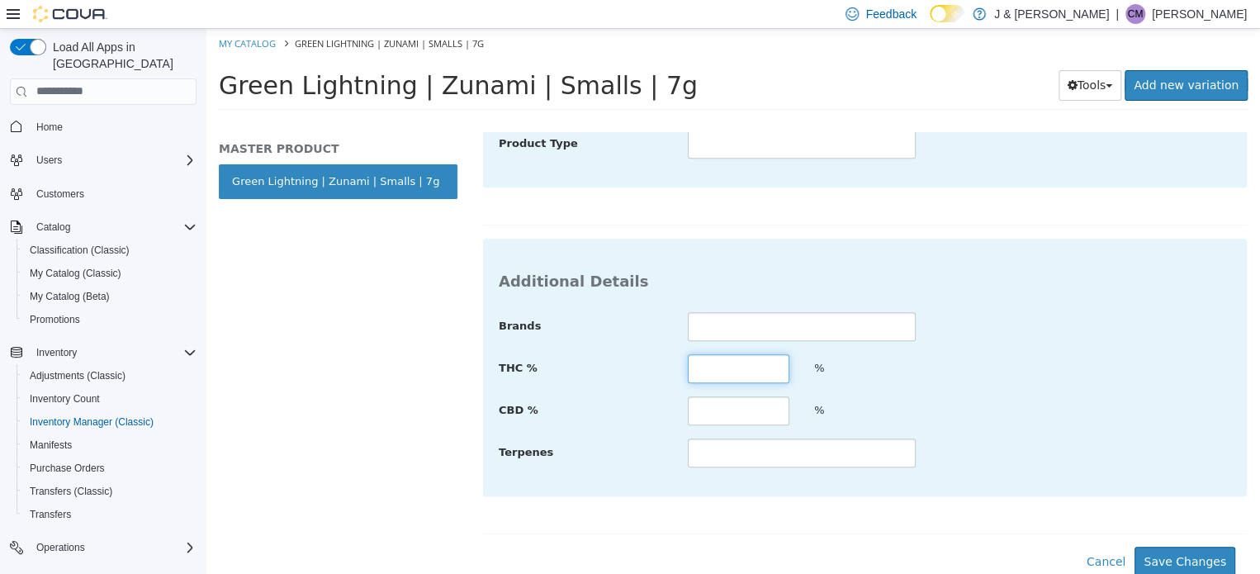
click at [723, 369] on input "text" at bounding box center [739, 367] width 102 height 29
type input "*****"
click at [1206, 562] on button "Save Changes" at bounding box center [1185, 561] width 101 height 31
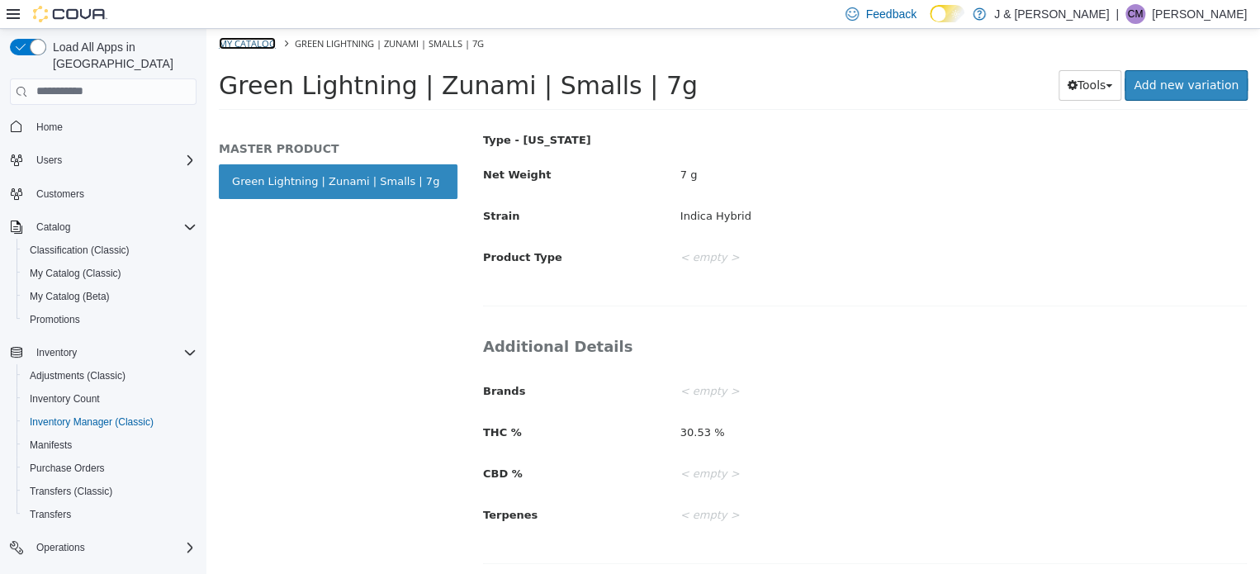
click at [265, 42] on link "My Catalog" at bounding box center [247, 42] width 57 height 12
select select "**********"
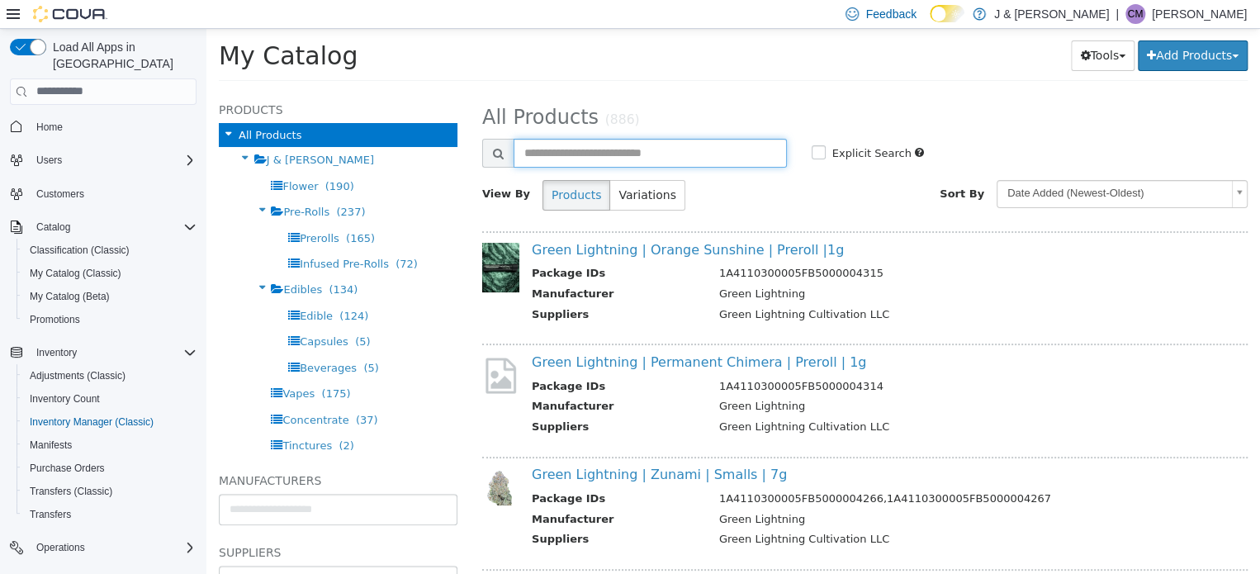
click at [598, 156] on input "text" at bounding box center [650, 152] width 273 height 29
type input "******"
select select "**********"
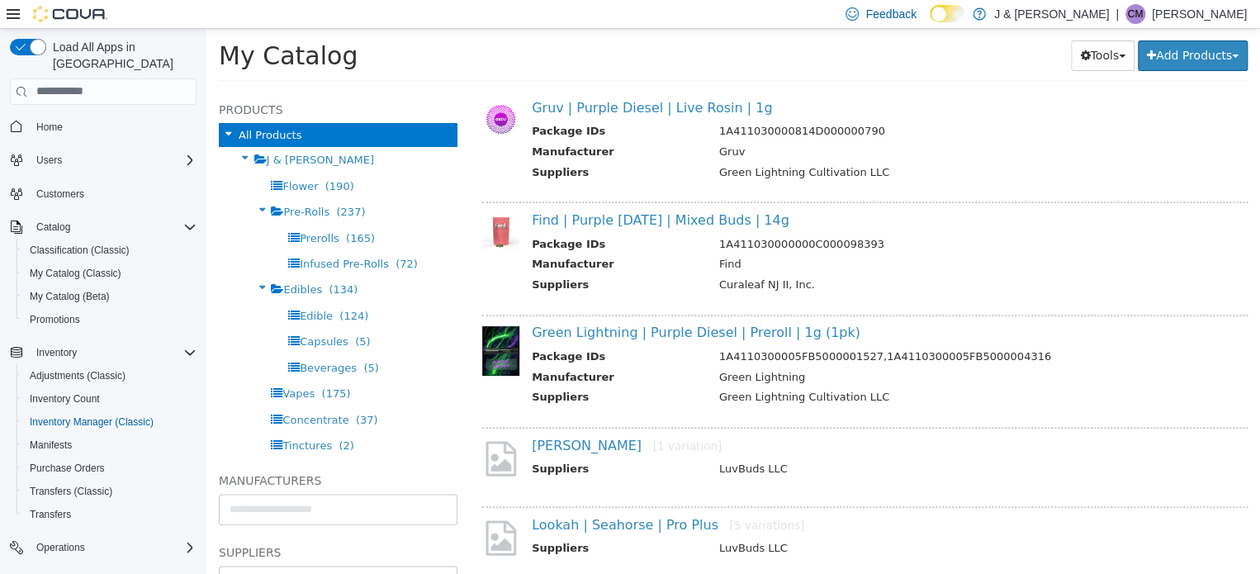
scroll to position [165, 0]
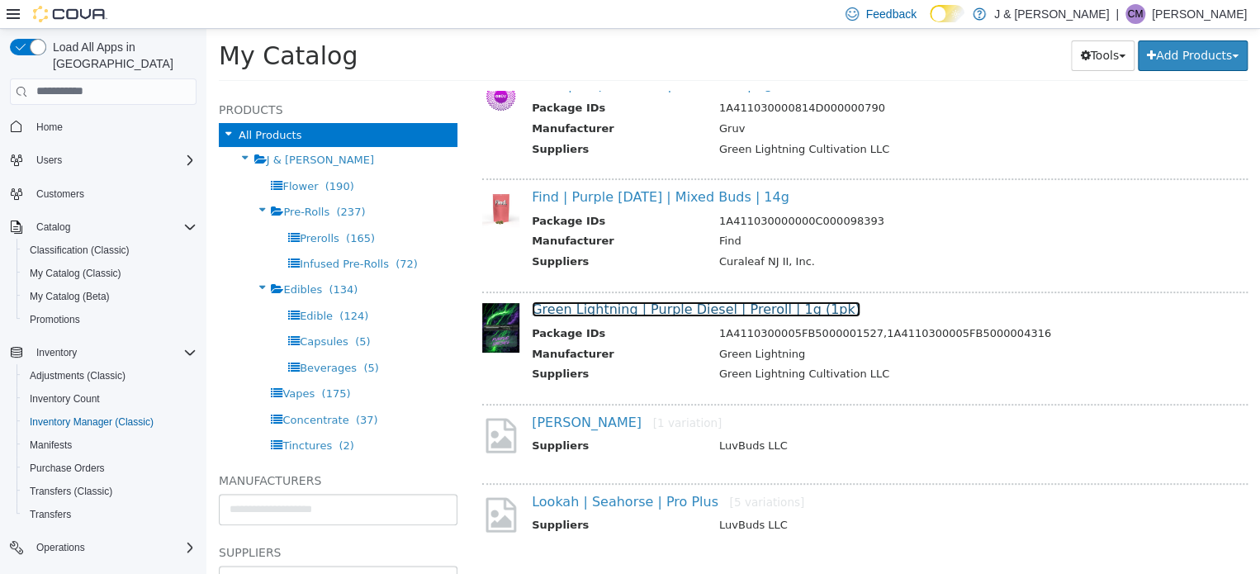
click at [661, 314] on link "Green Lightning | Purple Diesel | Preroll | 1g (1pk)" at bounding box center [696, 309] width 329 height 16
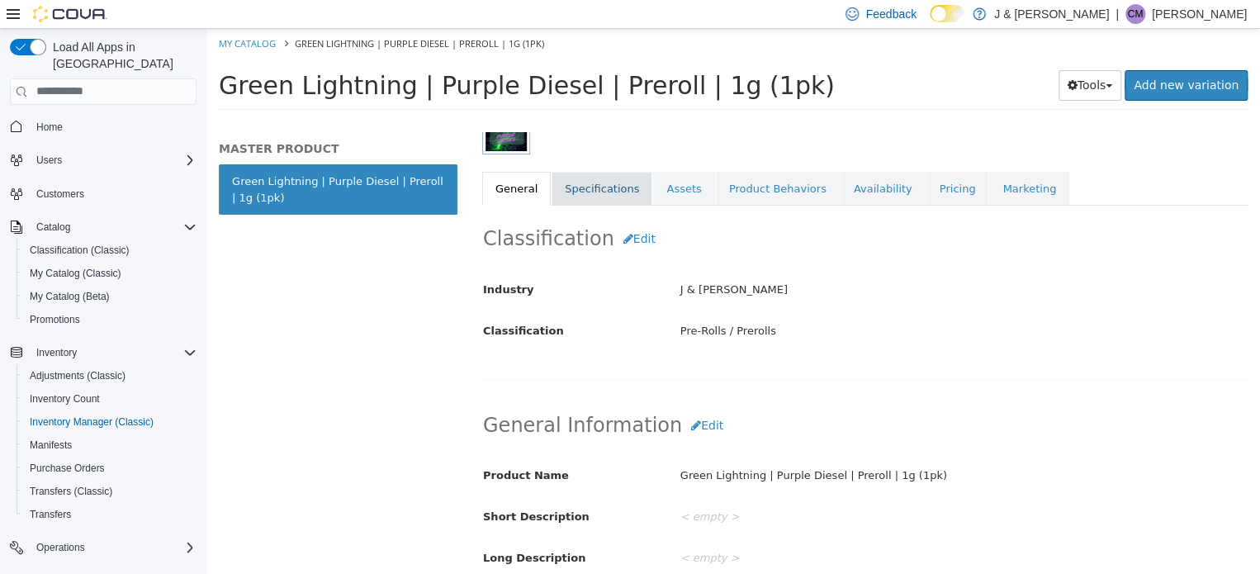
scroll to position [248, 0]
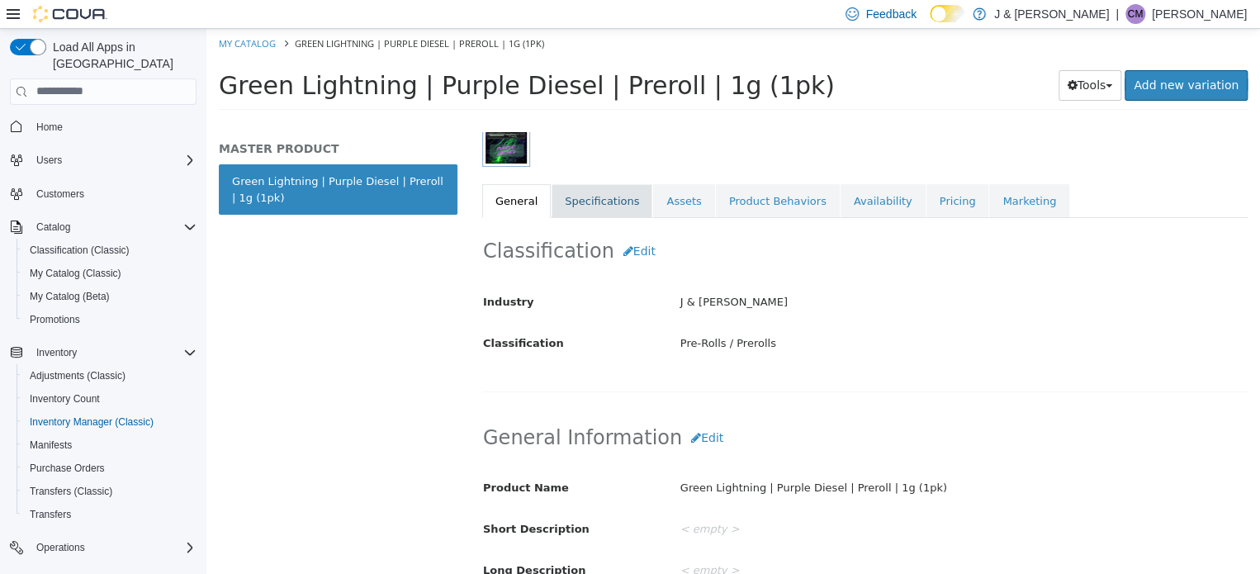
click at [608, 192] on link "Specifications" at bounding box center [602, 200] width 101 height 35
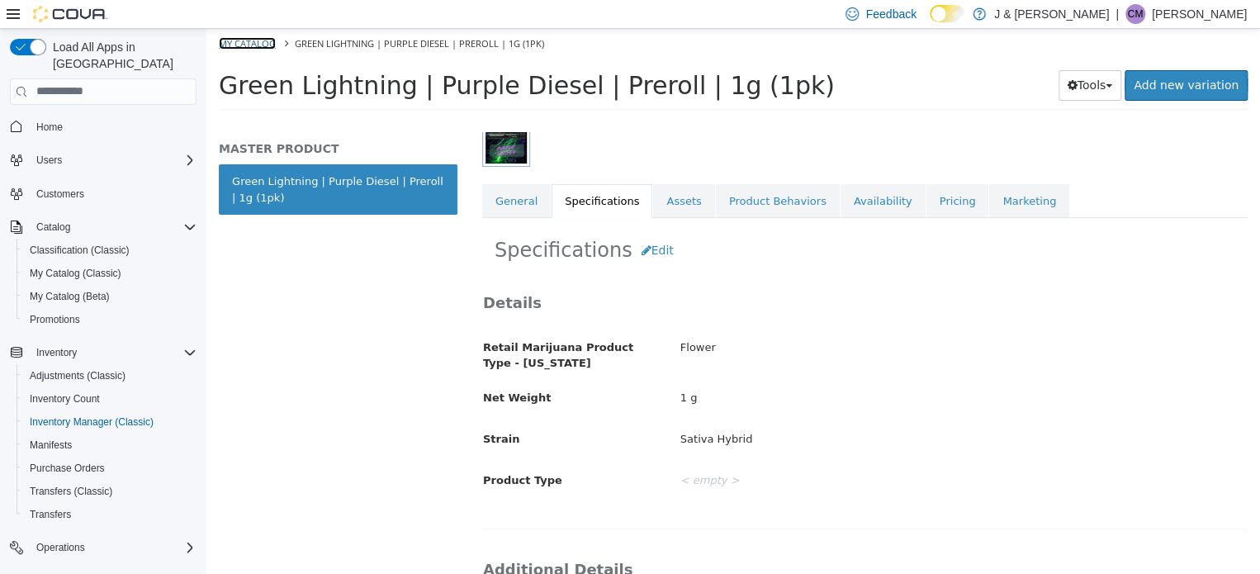
click at [268, 49] on link "My Catalog" at bounding box center [247, 42] width 57 height 12
select select "**********"
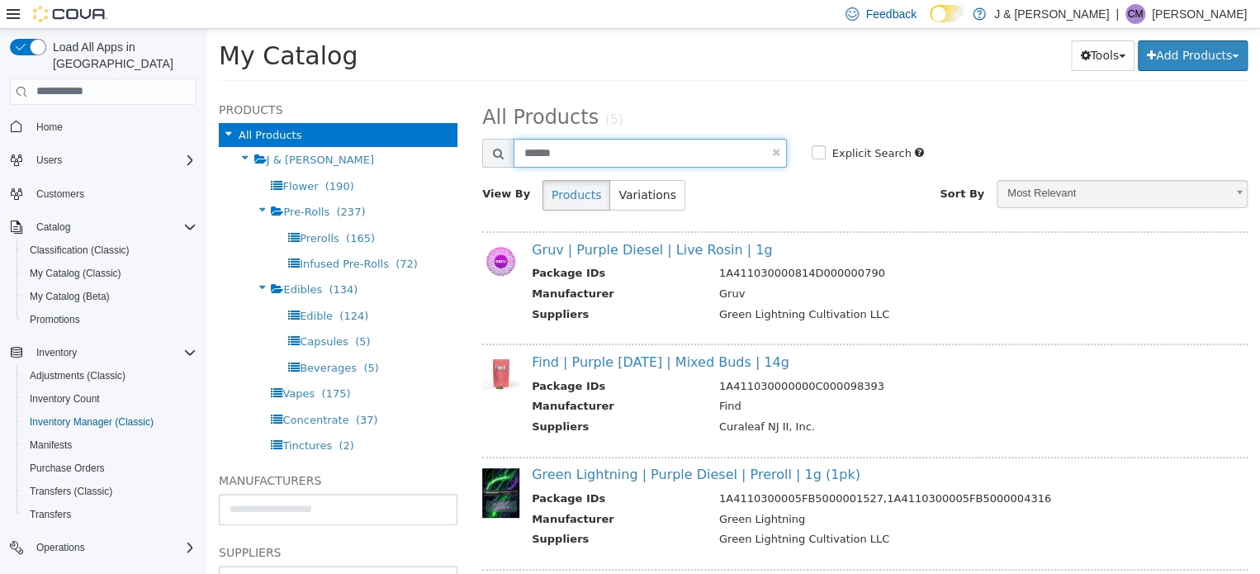
drag, startPoint x: 620, startPoint y: 148, endPoint x: -10, endPoint y: 111, distance: 631.2
click at [206, 91] on html "**********" at bounding box center [733, 59] width 1054 height 63
type input "******"
select select "**********"
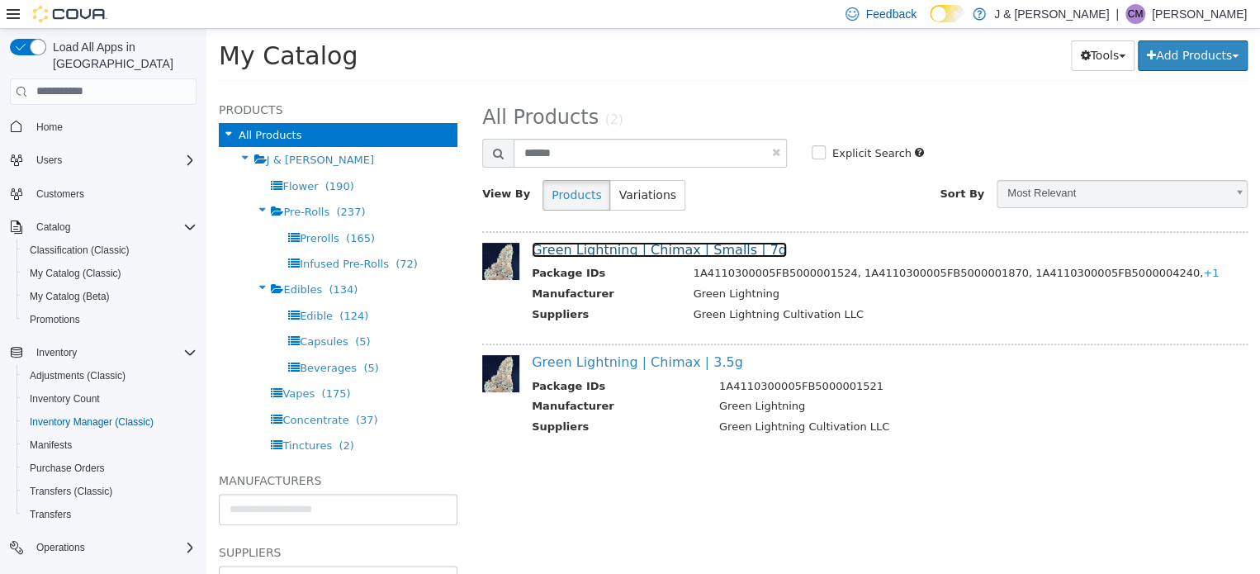
click at [574, 248] on link "Green Lightning | Chimax | Smalls | 7g" at bounding box center [659, 249] width 255 height 16
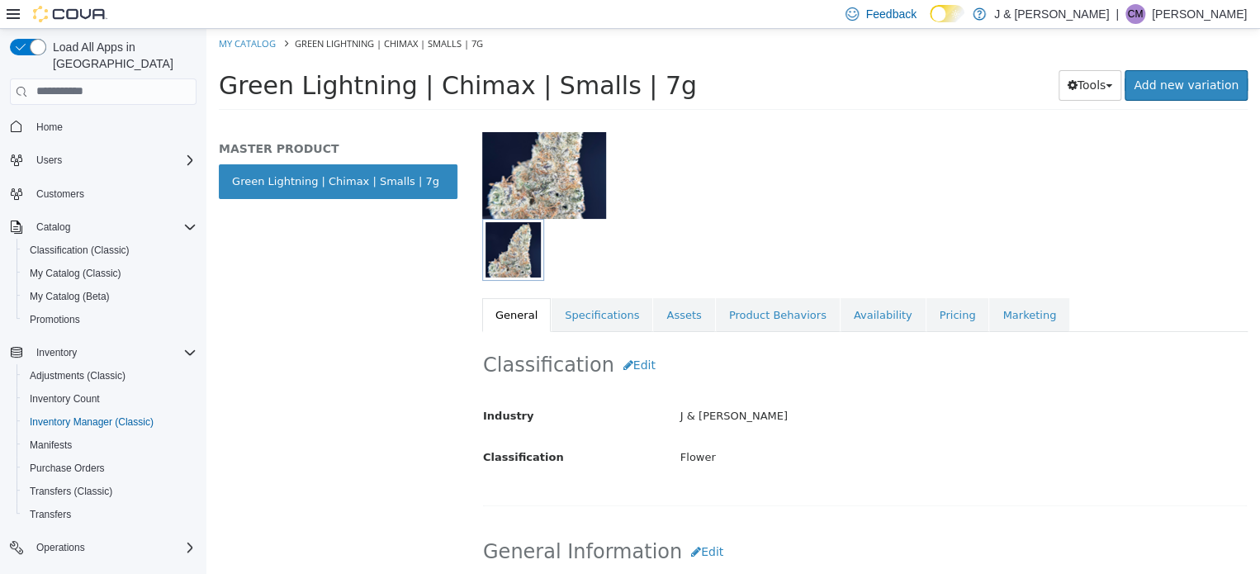
scroll to position [83, 0]
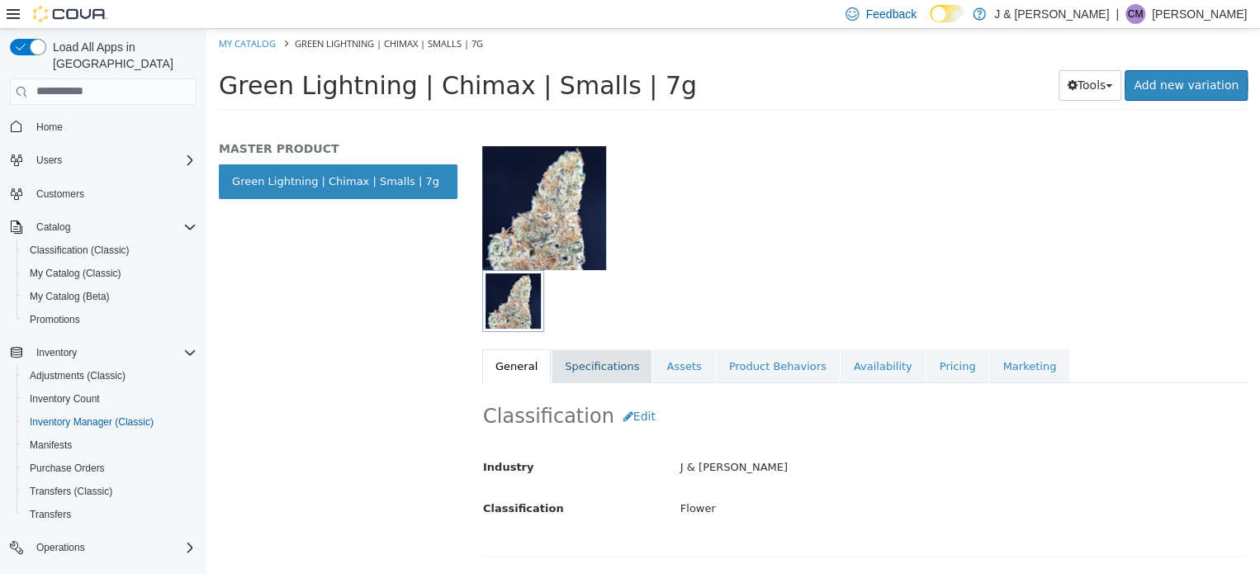
click at [586, 356] on link "Specifications" at bounding box center [602, 366] width 101 height 35
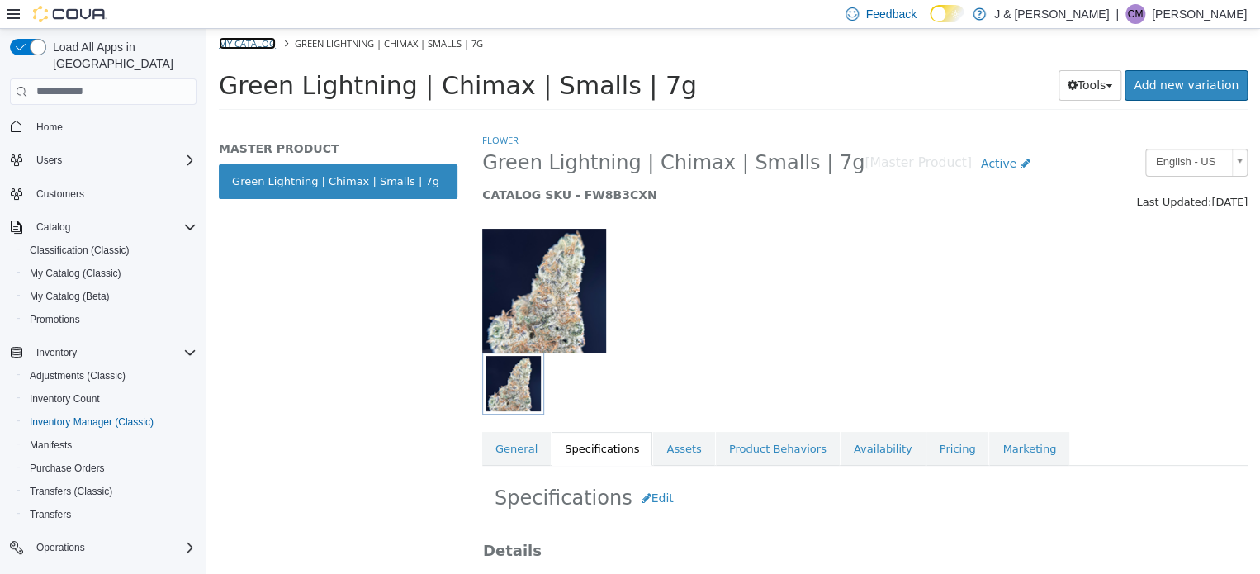
click at [227, 46] on link "My Catalog" at bounding box center [247, 42] width 57 height 12
select select "**********"
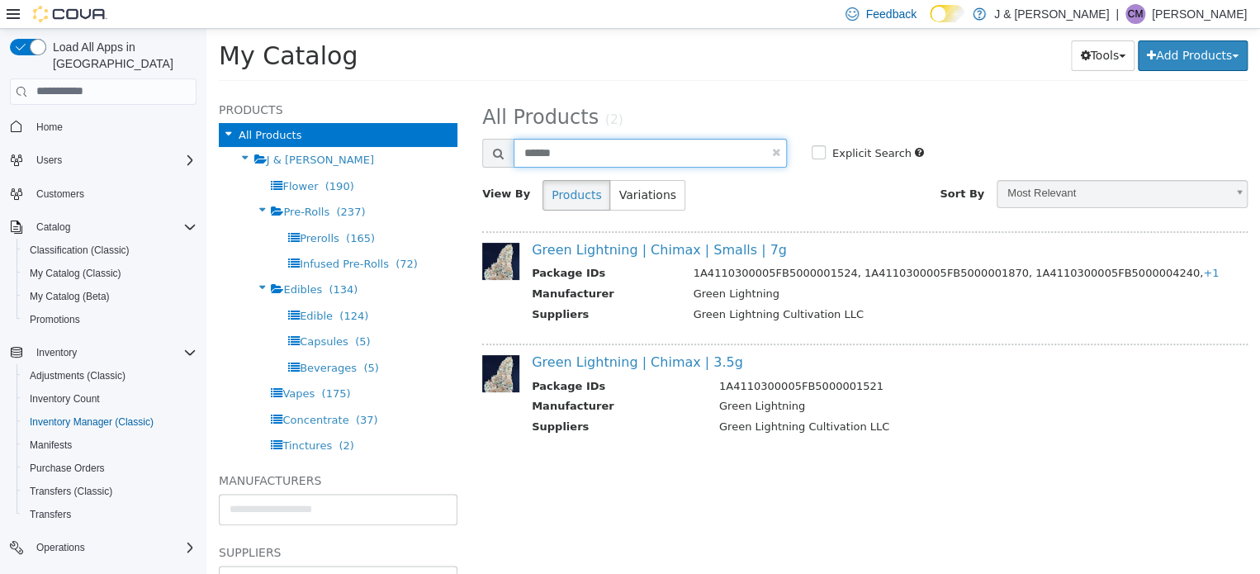
drag, startPoint x: 628, startPoint y: 148, endPoint x: -10, endPoint y: 67, distance: 643.5
click at [206, 67] on html "**********" at bounding box center [733, 59] width 1054 height 63
type input "*********"
select select "**********"
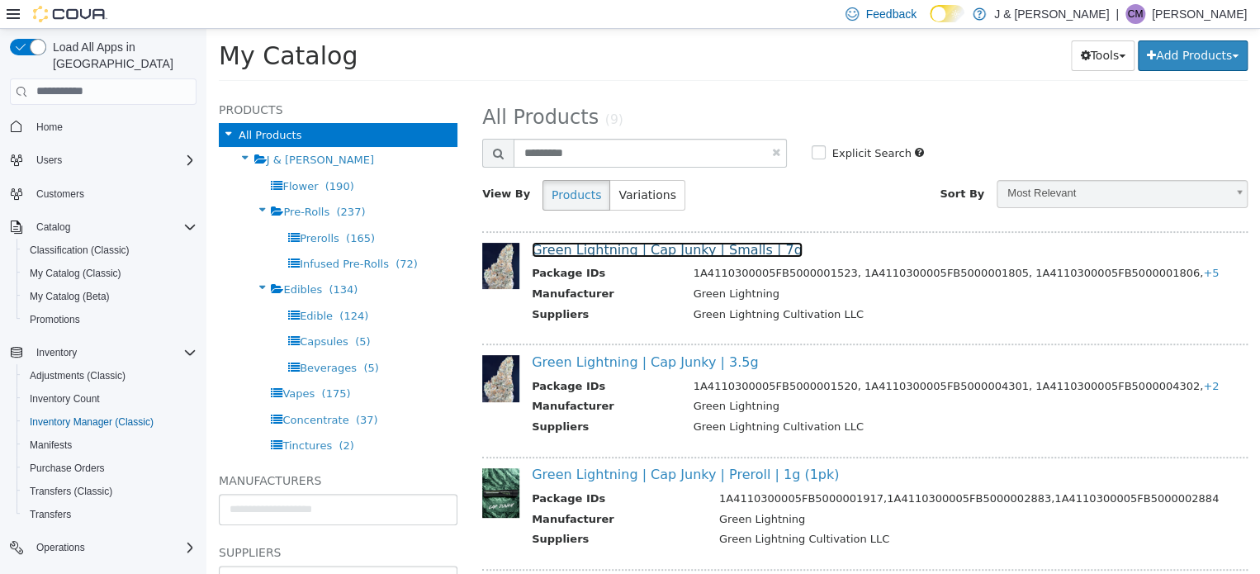
click at [730, 248] on link "Green Lightning | Cap Junky | Smalls | 7g" at bounding box center [667, 249] width 271 height 16
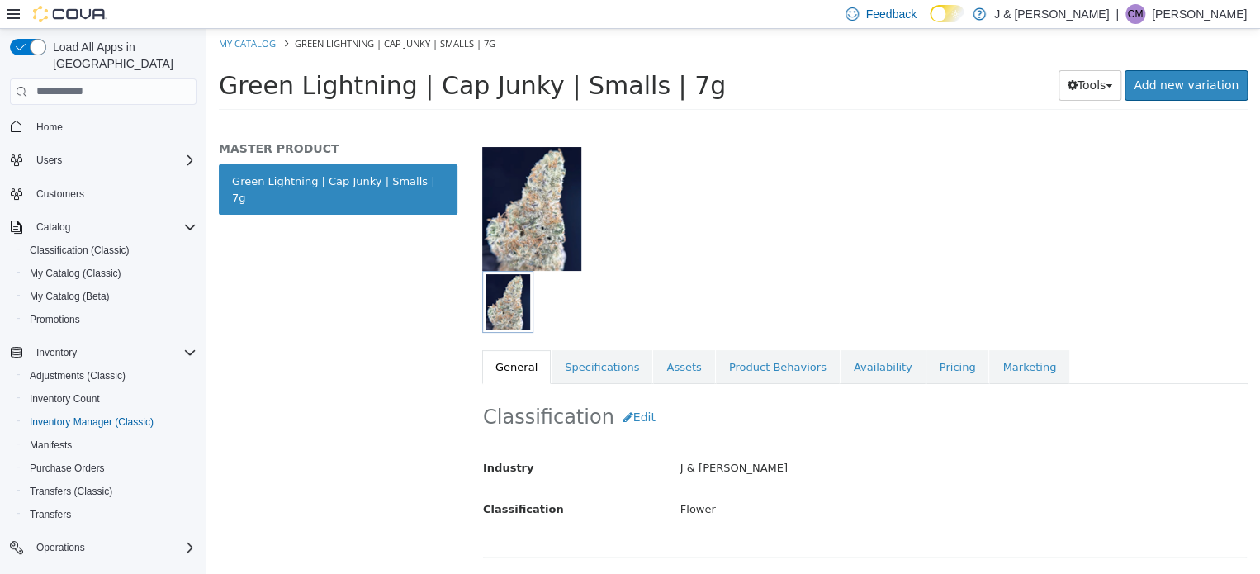
scroll to position [81, 0]
click at [592, 364] on link "Specifications" at bounding box center [602, 367] width 101 height 35
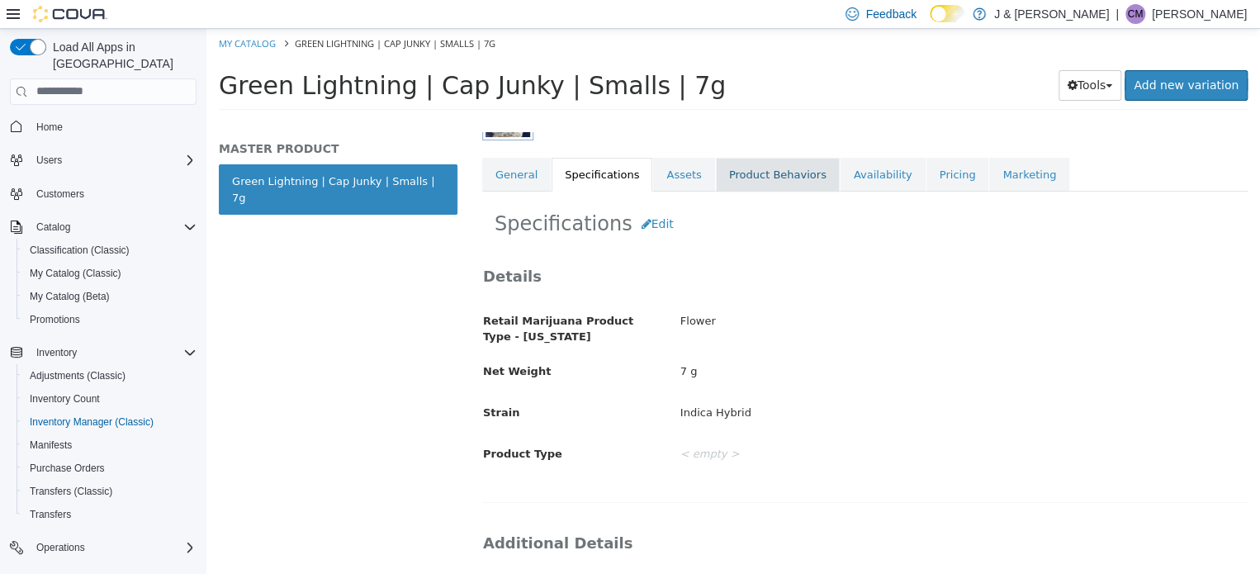
scroll to position [223, 0]
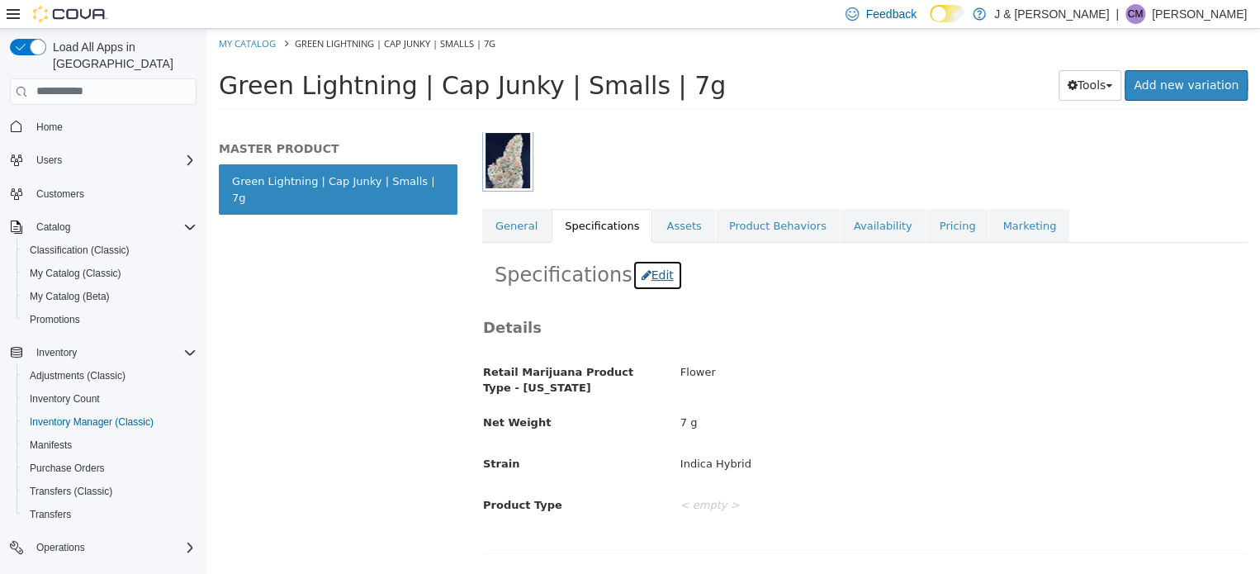
click at [641, 270] on button "Edit" at bounding box center [658, 274] width 50 height 31
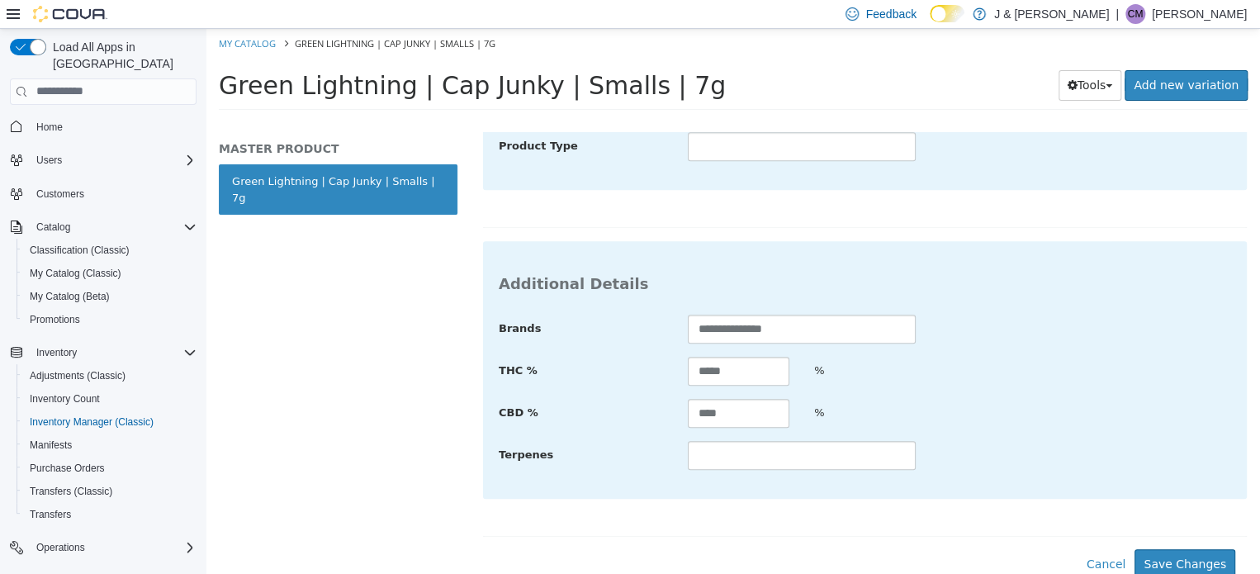
scroll to position [602, 0]
drag, startPoint x: 700, startPoint y: 366, endPoint x: 269, endPoint y: 316, distance: 433.9
click at [325, 120] on div "**********" at bounding box center [733, 120] width 1054 height 0
type input "*****"
click at [1155, 559] on button "Save Changes" at bounding box center [1185, 561] width 101 height 31
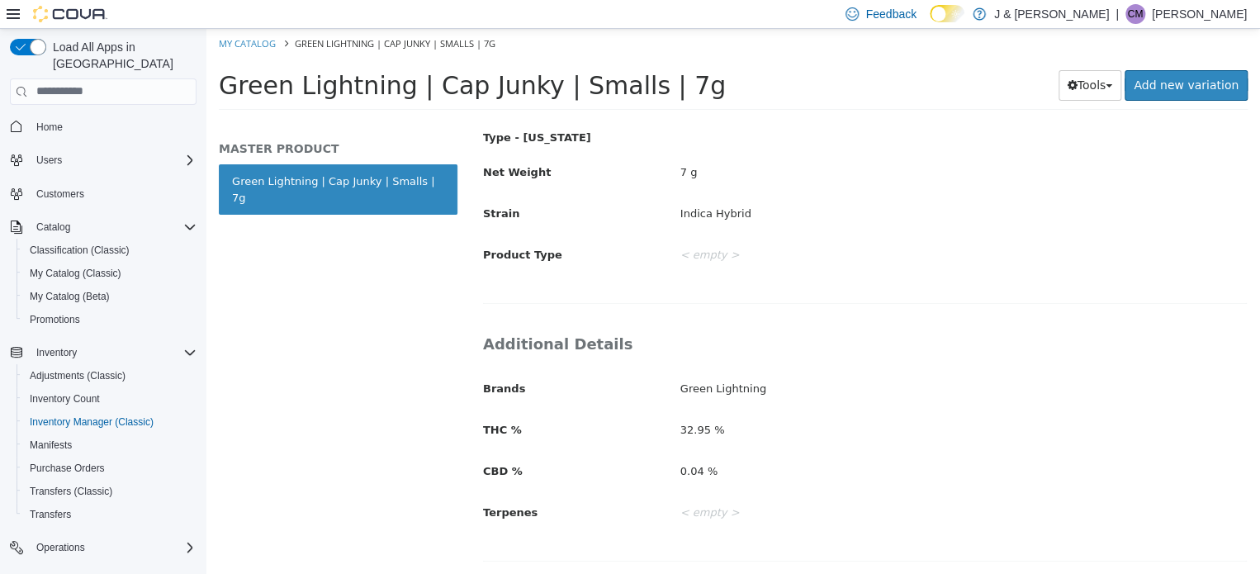
scroll to position [471, 0]
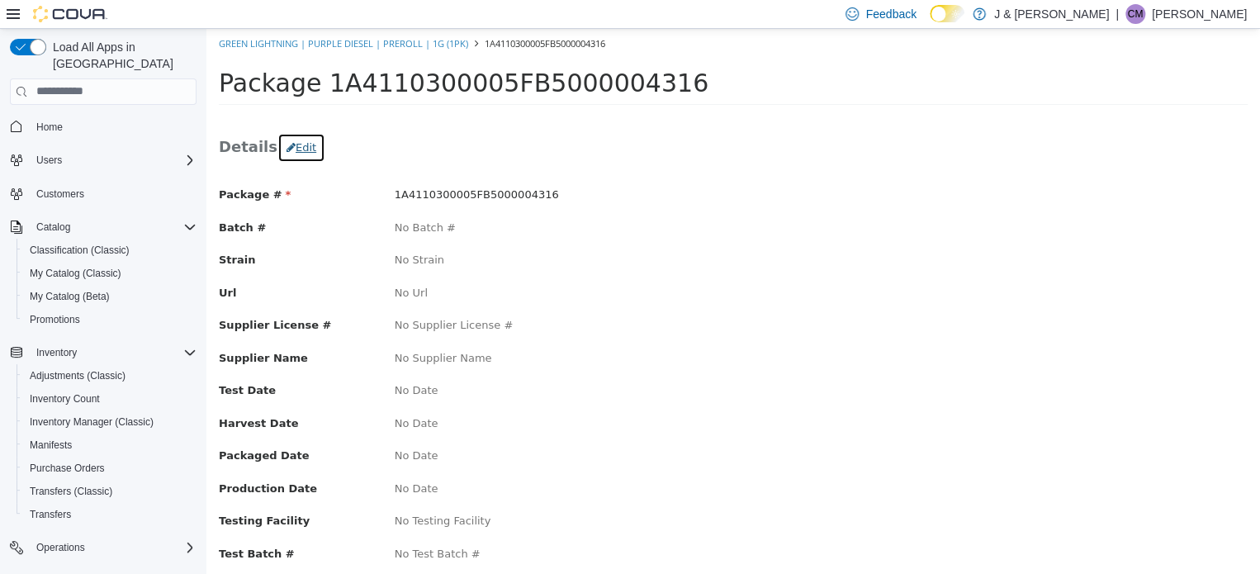
click at [292, 141] on button "Edit" at bounding box center [301, 147] width 48 height 30
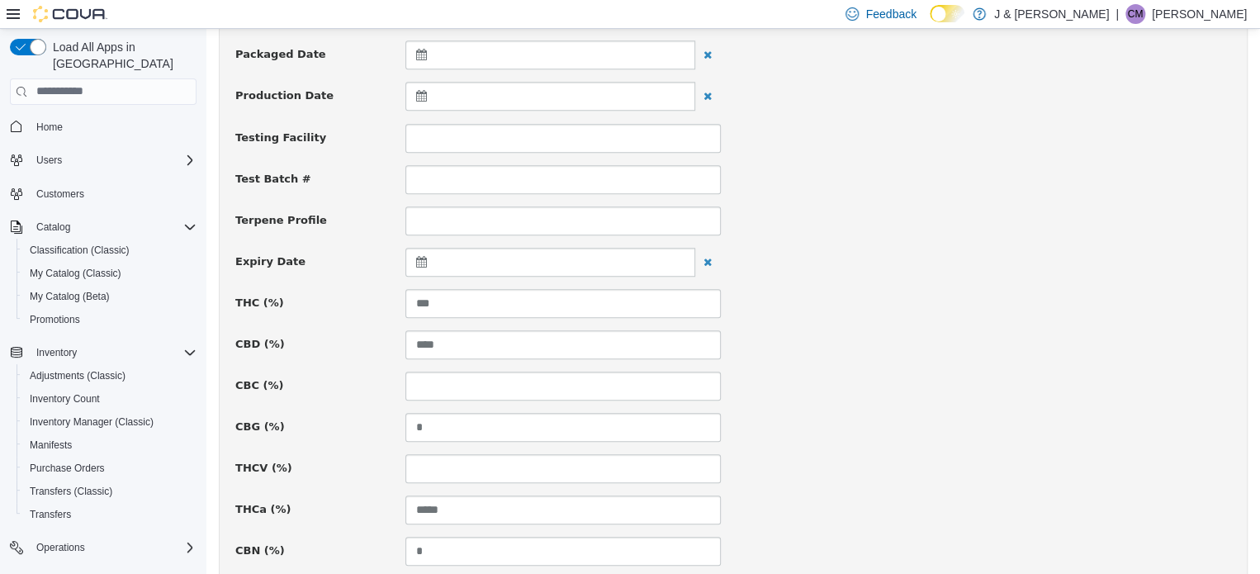
scroll to position [578, 0]
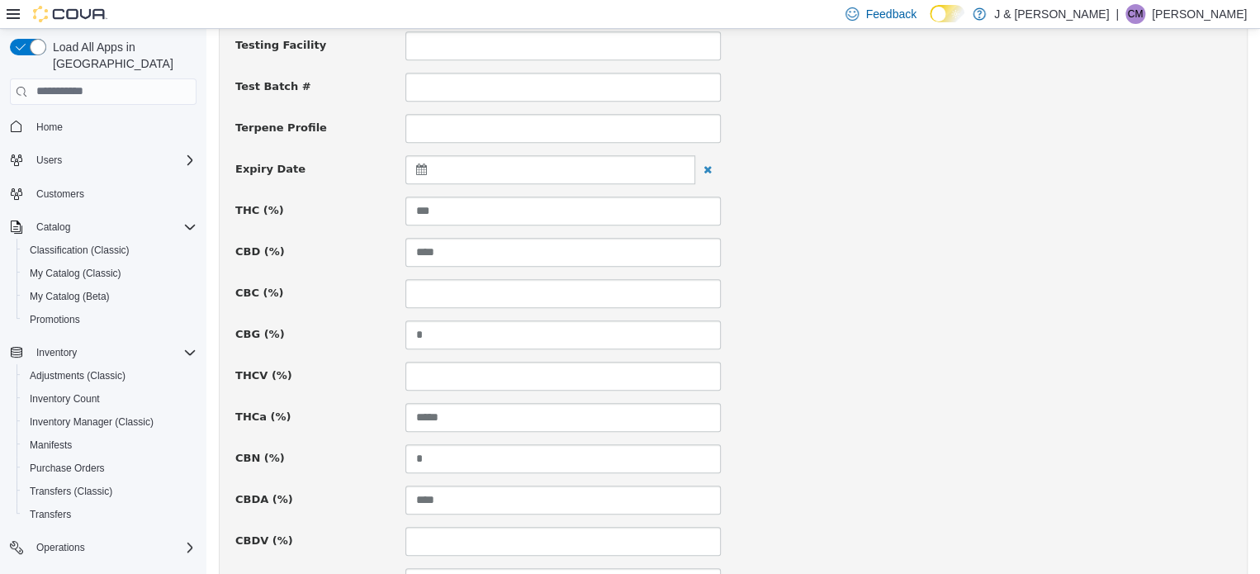
click at [420, 163] on icon at bounding box center [424, 169] width 17 height 12
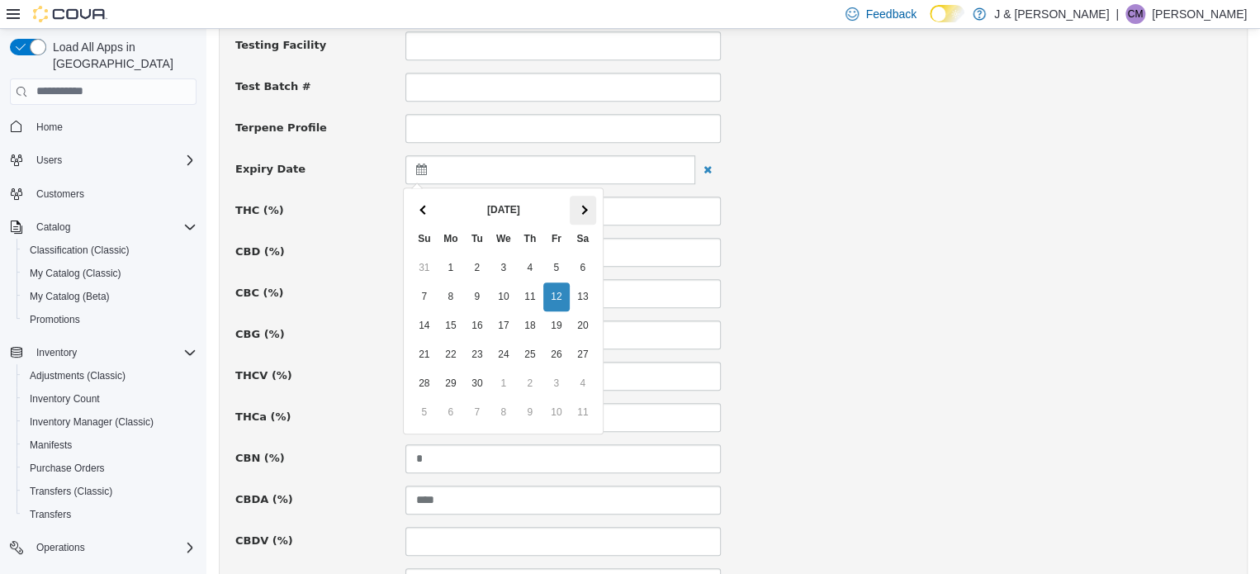
click at [583, 207] on span at bounding box center [582, 208] width 9 height 9
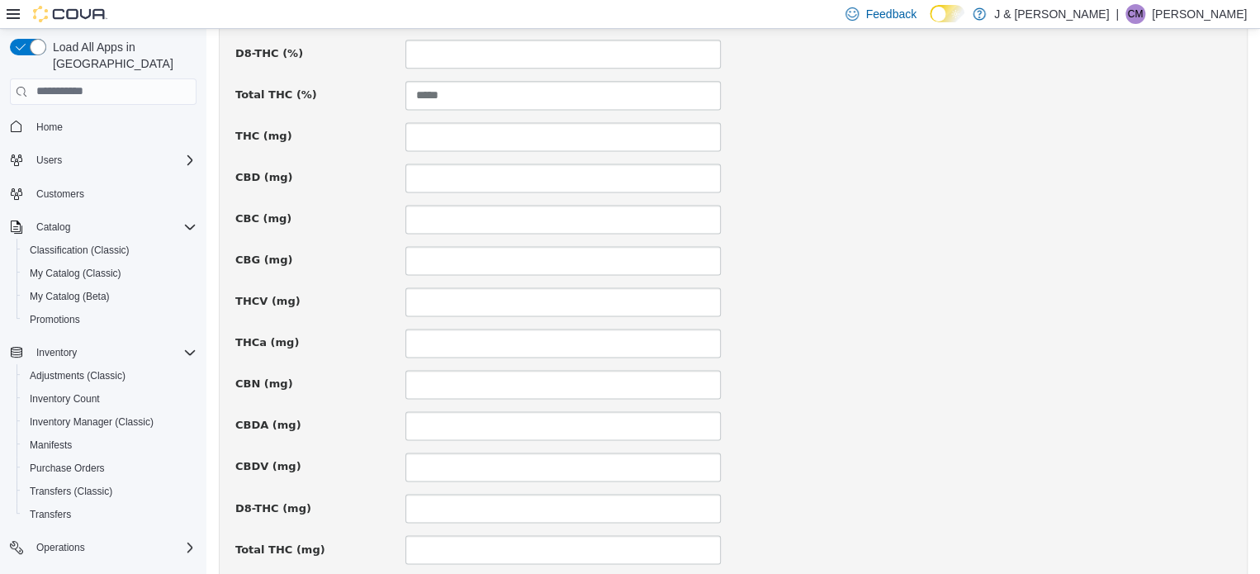
scroll to position [1156, 0]
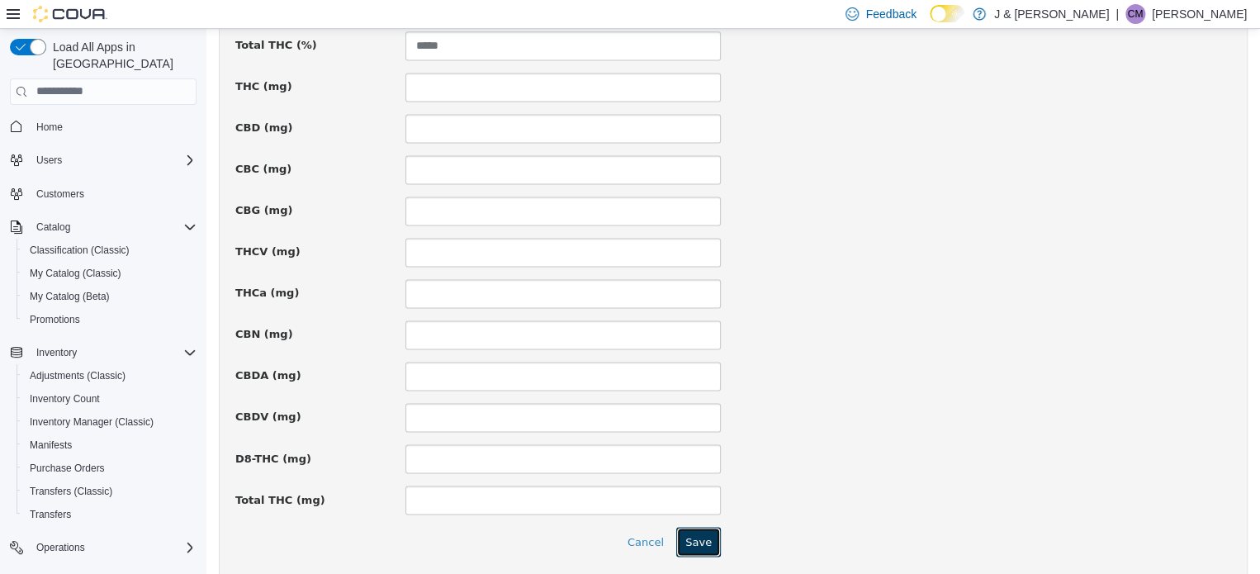
click at [695, 534] on button "Save" at bounding box center [698, 541] width 45 height 30
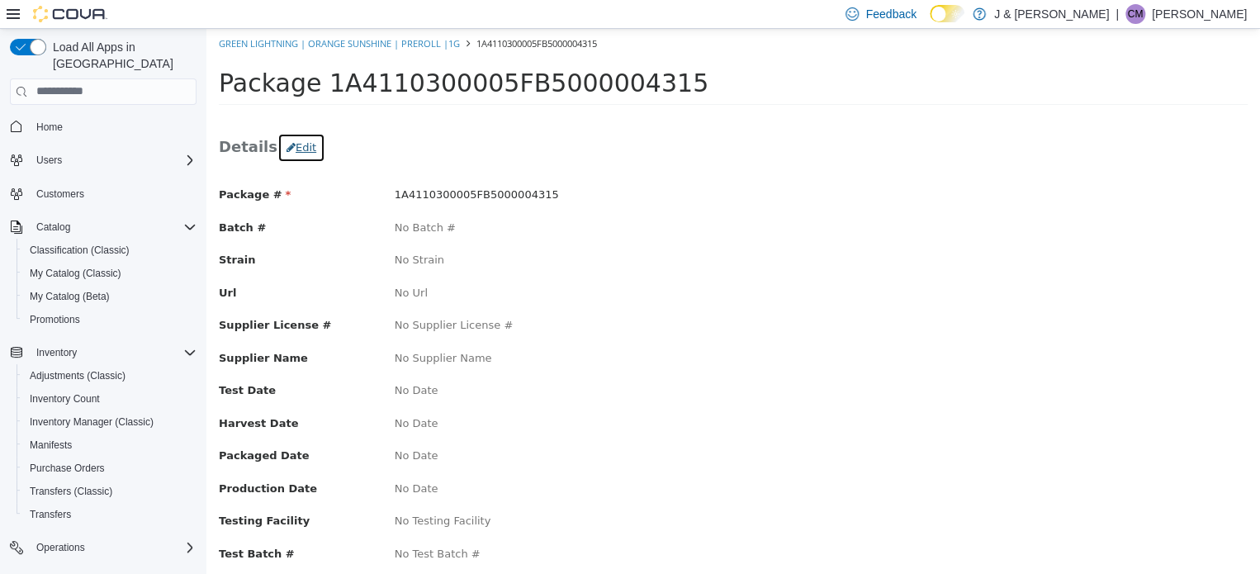
click at [298, 146] on button "Edit" at bounding box center [301, 147] width 48 height 30
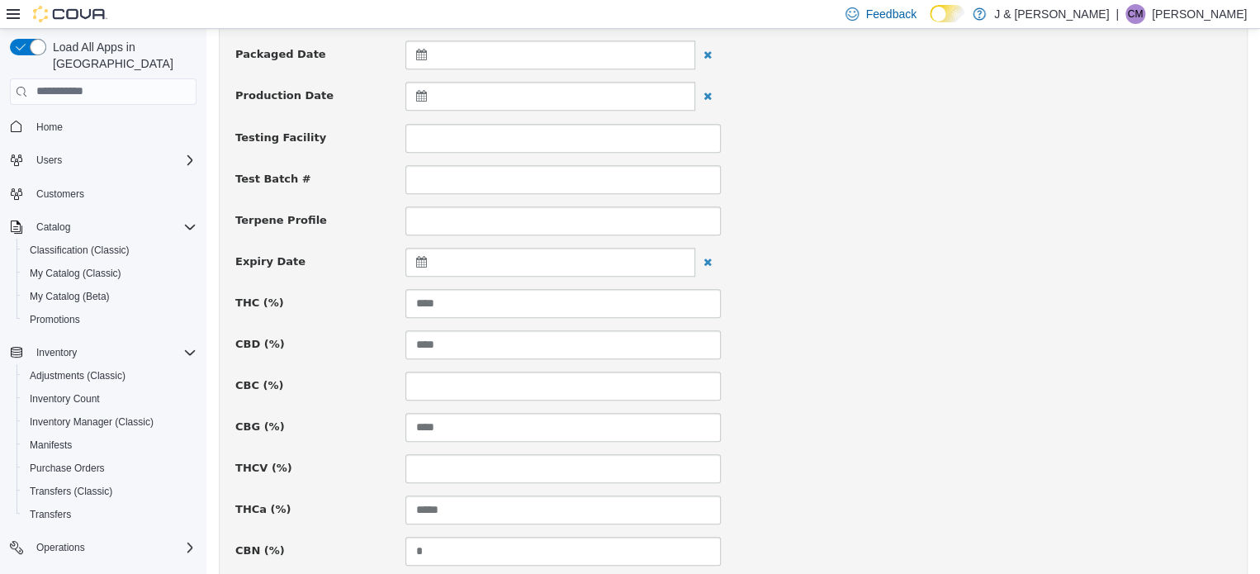
scroll to position [496, 0]
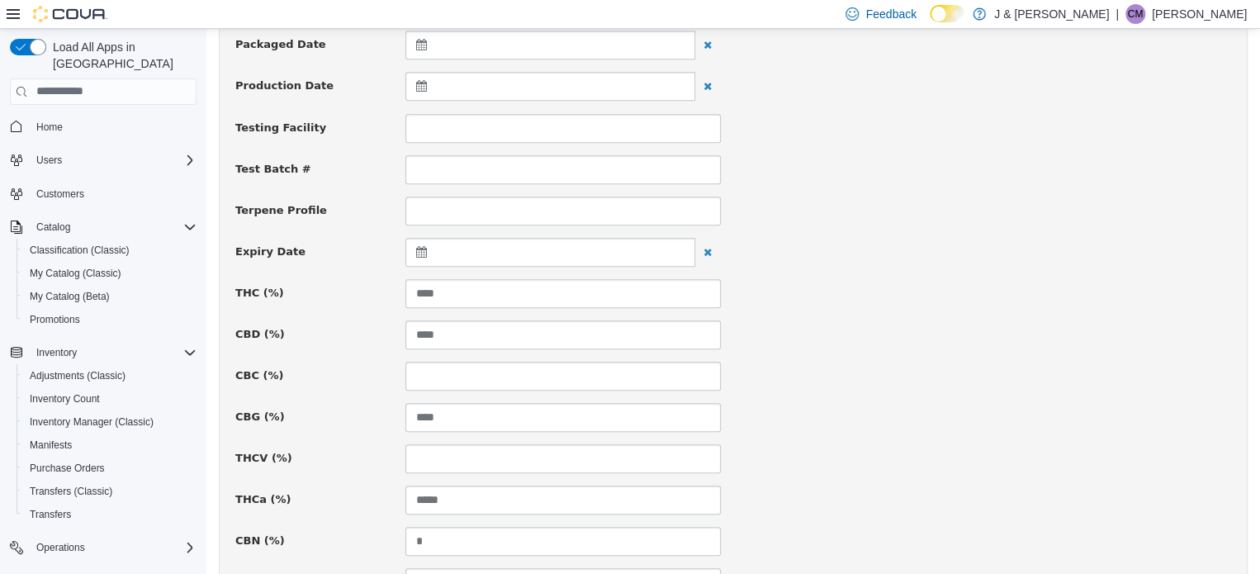
click at [416, 250] on icon at bounding box center [424, 251] width 17 height 12
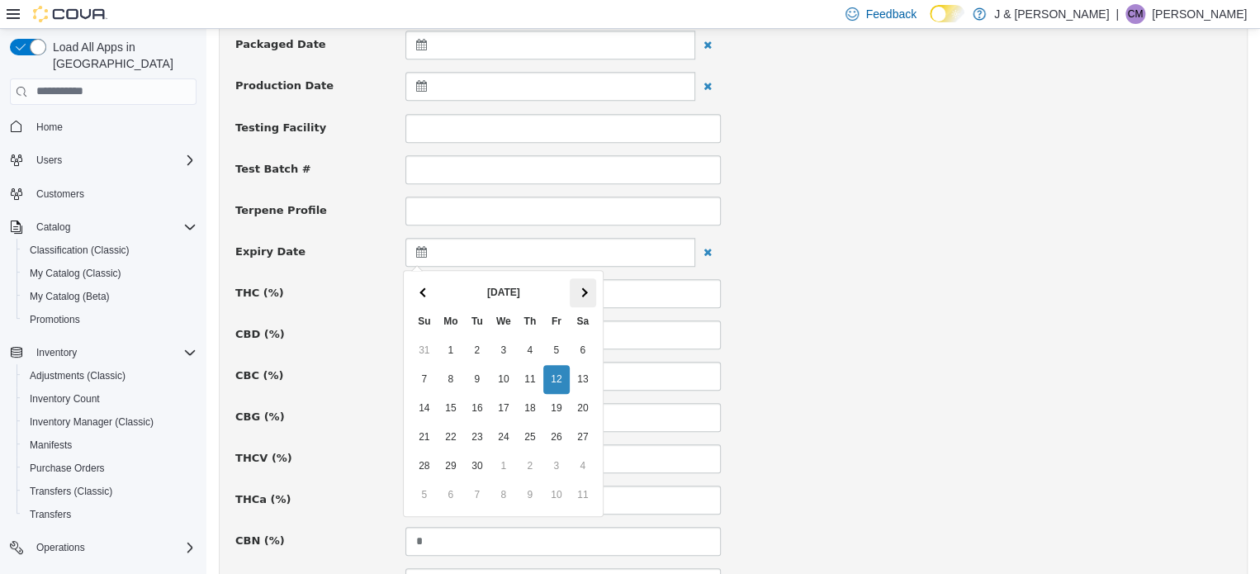
click at [581, 289] on span at bounding box center [582, 291] width 9 height 9
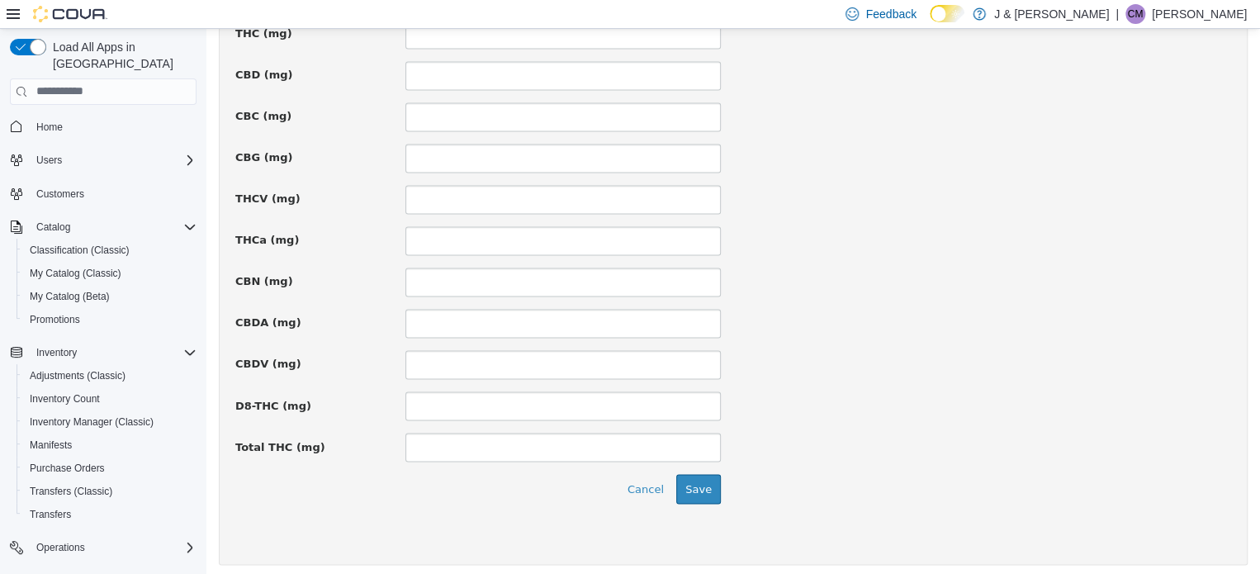
scroll to position [1212, 0]
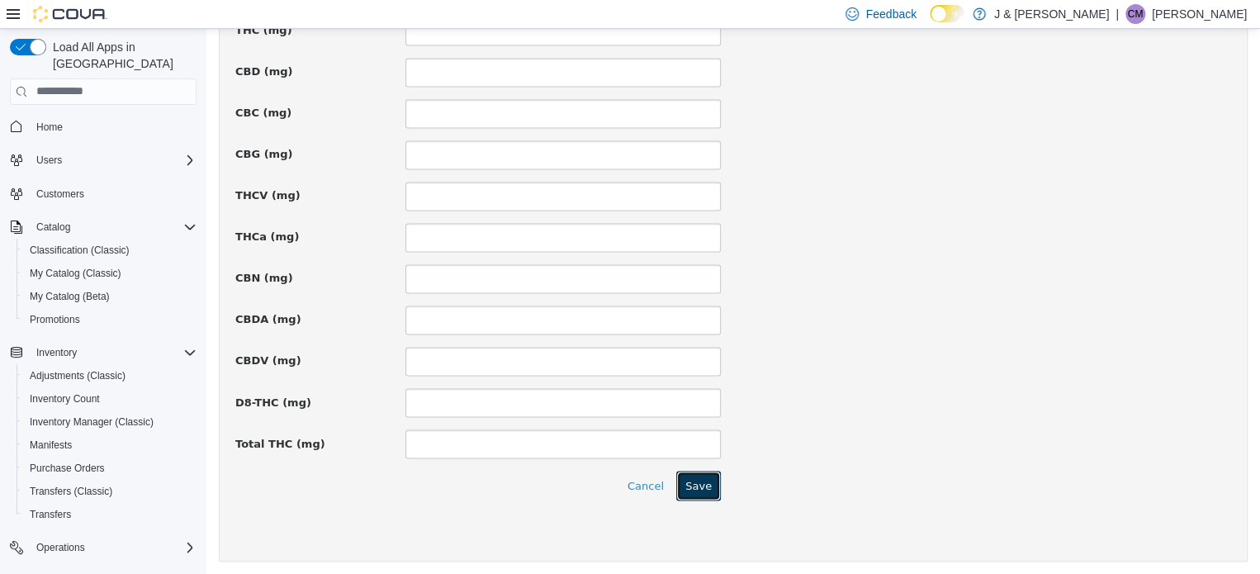
click at [702, 476] on button "Save" at bounding box center [698, 485] width 45 height 30
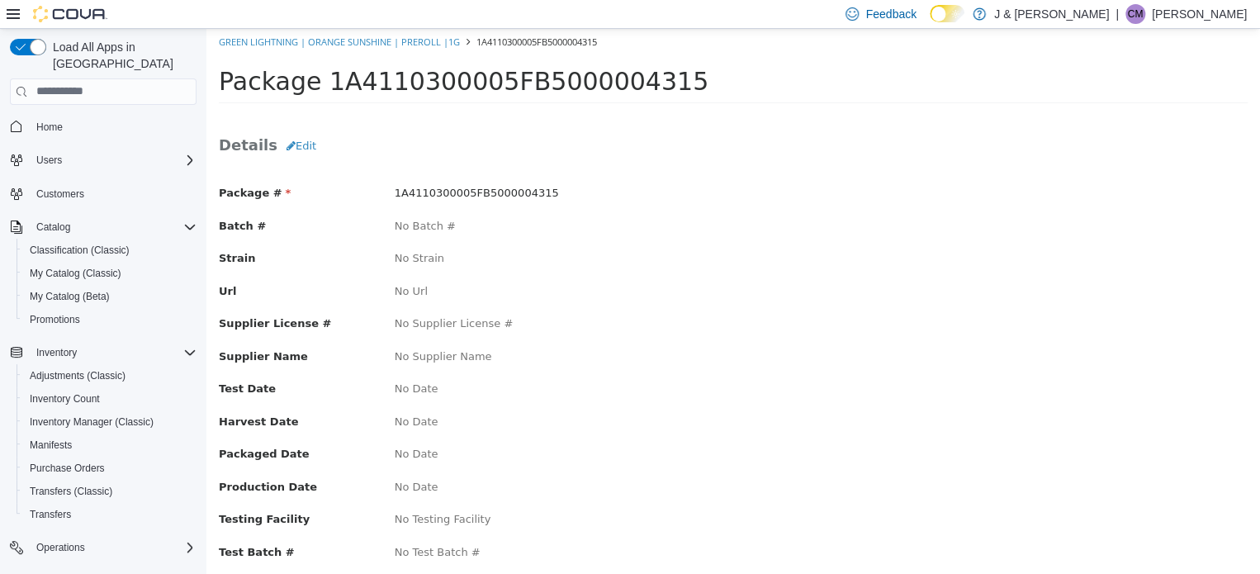
scroll to position [0, 0]
click at [116, 415] on span "Inventory Manager (Classic)" at bounding box center [92, 421] width 124 height 13
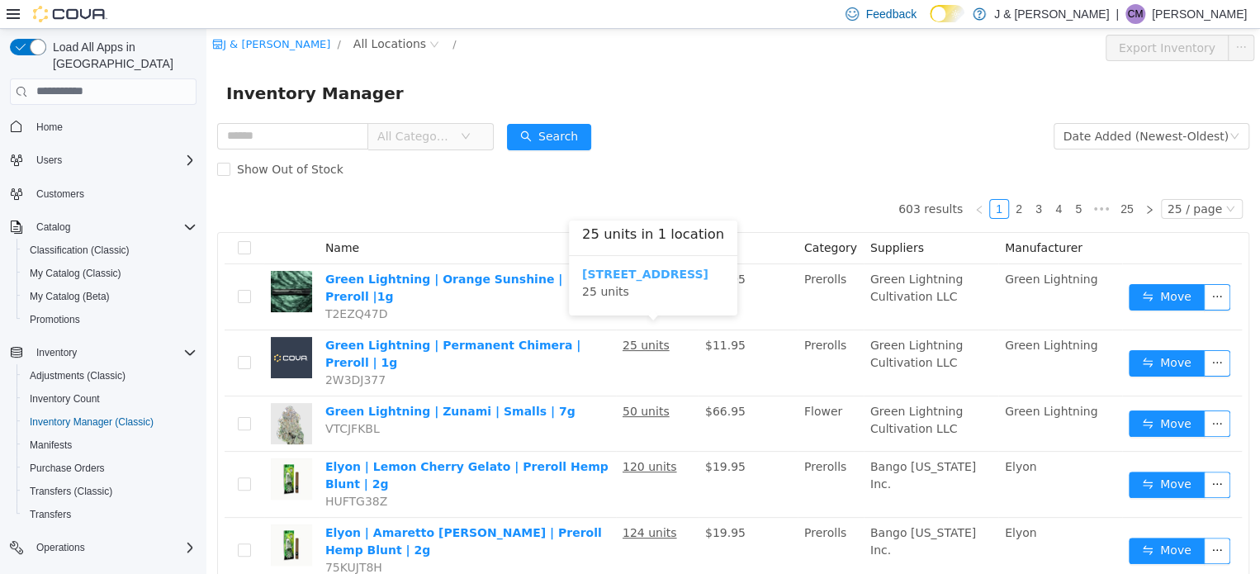
click at [669, 274] on b "3055 Route 23, Oak Ridge" at bounding box center [645, 273] width 126 height 13
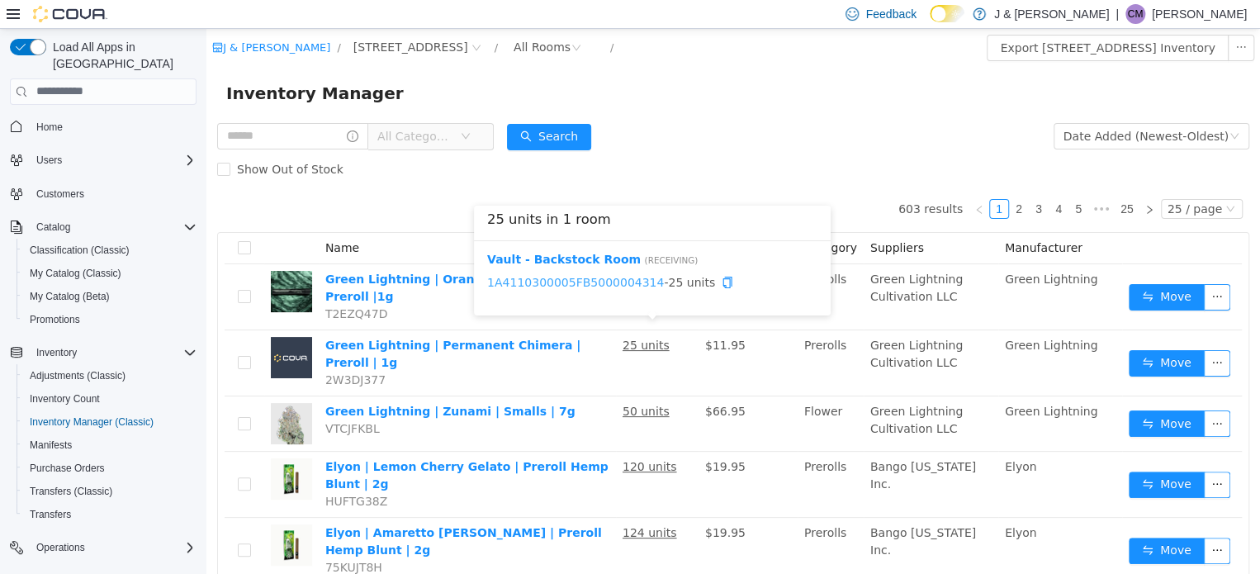
click at [598, 280] on link "1A4110300005FB5000004314" at bounding box center [575, 281] width 177 height 13
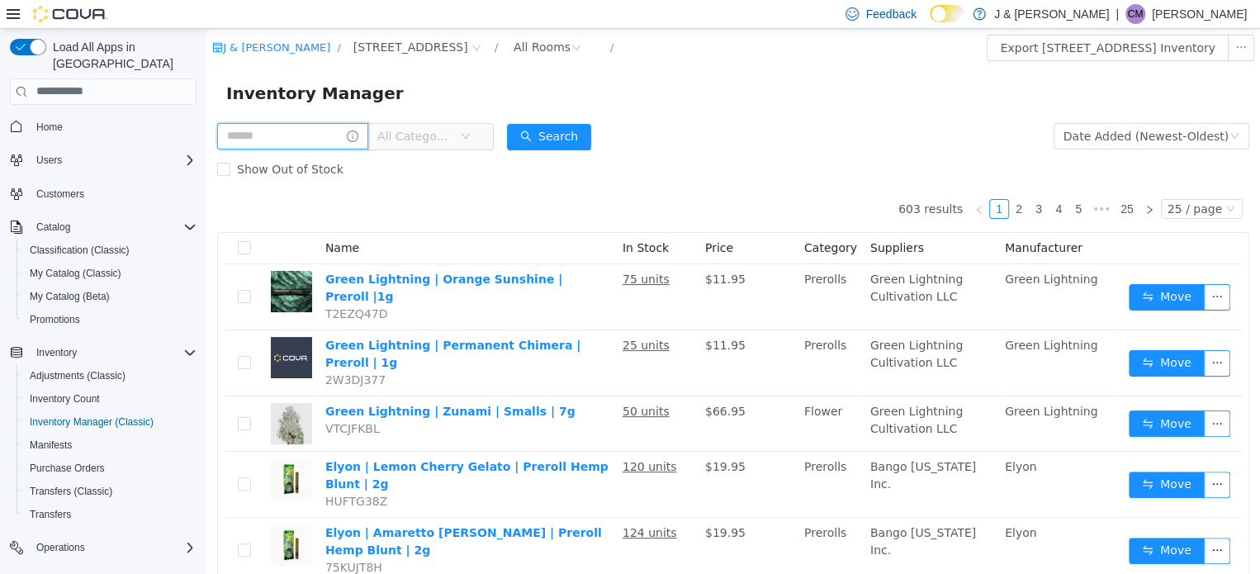
click at [278, 130] on input "text" at bounding box center [292, 135] width 151 height 26
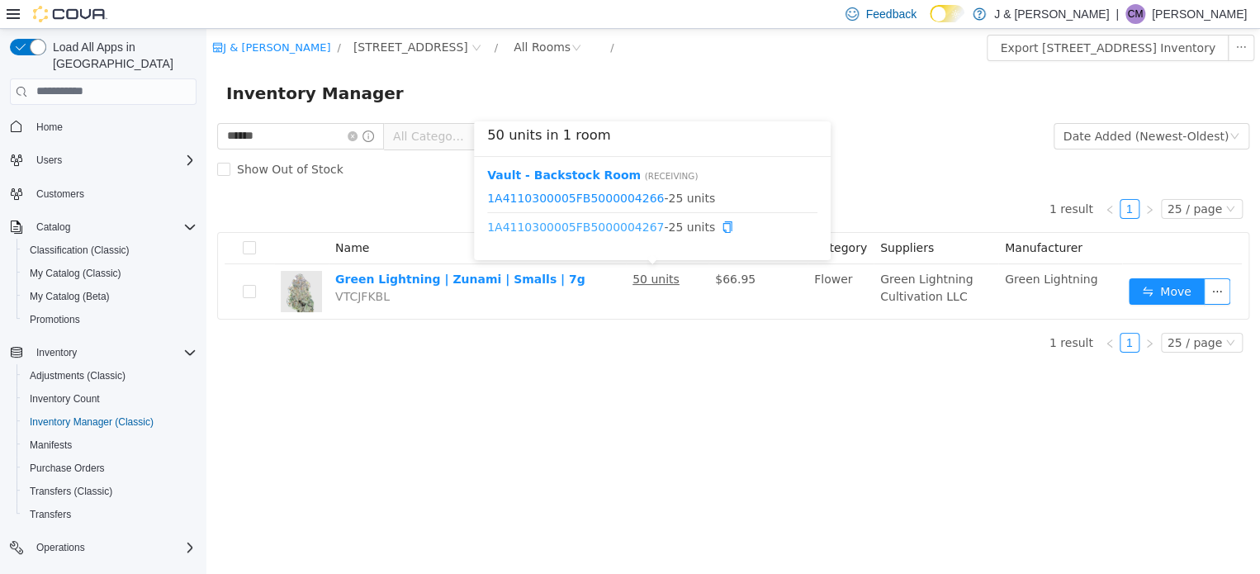
click at [607, 228] on link "1A4110300005FB5000004267" at bounding box center [575, 226] width 177 height 13
click at [595, 195] on link "1A4110300005FB5000004266" at bounding box center [575, 196] width 177 height 13
click at [603, 221] on link "1A4110300005FB5000004267" at bounding box center [575, 226] width 177 height 13
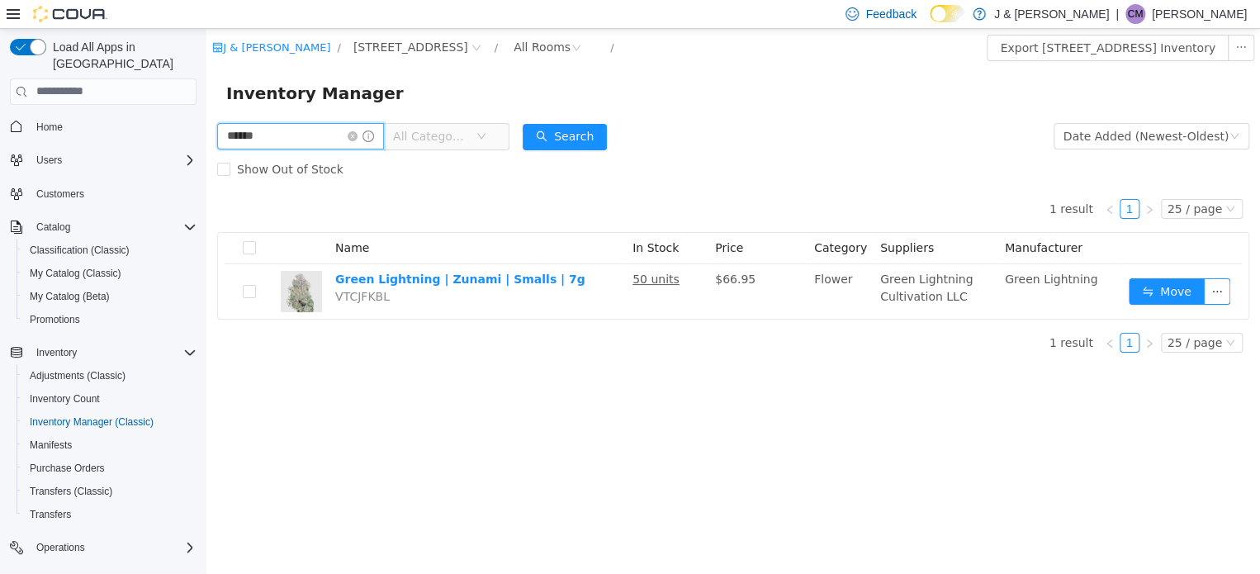
drag, startPoint x: 306, startPoint y: 135, endPoint x: -10, endPoint y: 90, distance: 319.5
click at [206, 90] on html "J & J Cannabis / 3055 Route 23, Oak Ridge / All Rooms / Export 3055 Route 23, O…" at bounding box center [733, 300] width 1054 height 545
click at [583, 141] on button "Search" at bounding box center [565, 136] width 84 height 26
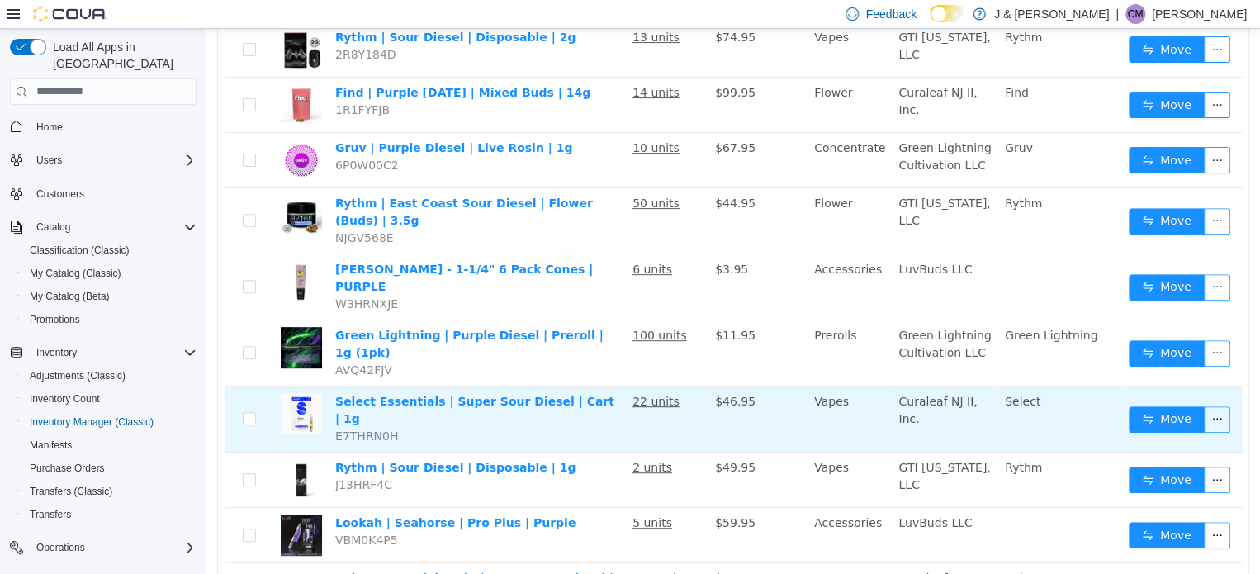
scroll to position [248, 0]
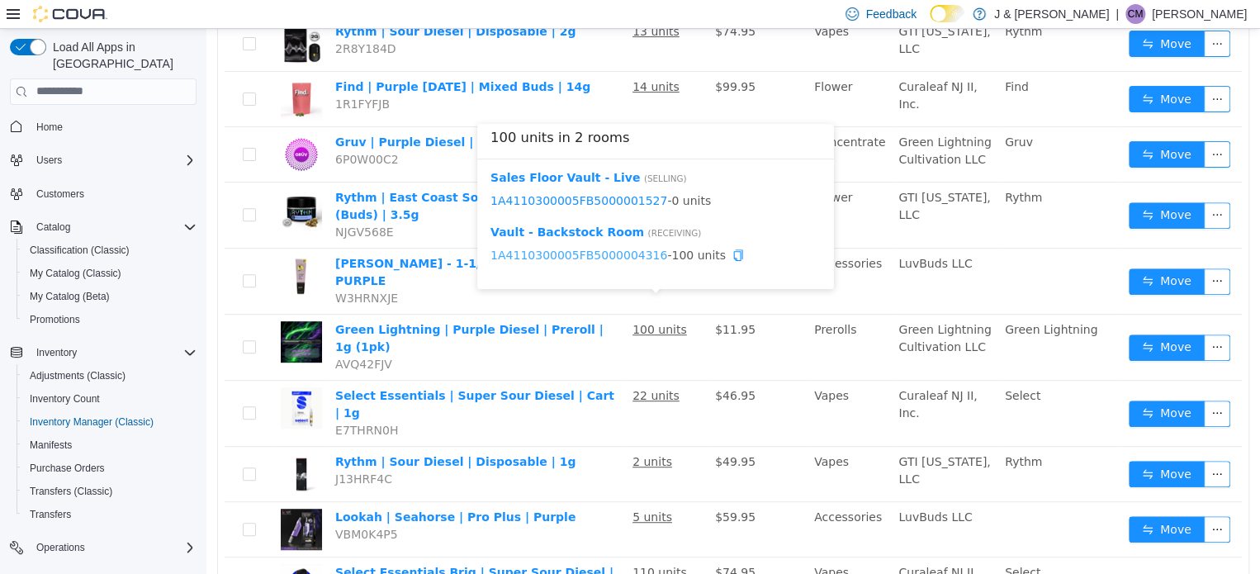
click at [608, 253] on link "1A4110300005FB5000004316" at bounding box center [579, 254] width 177 height 13
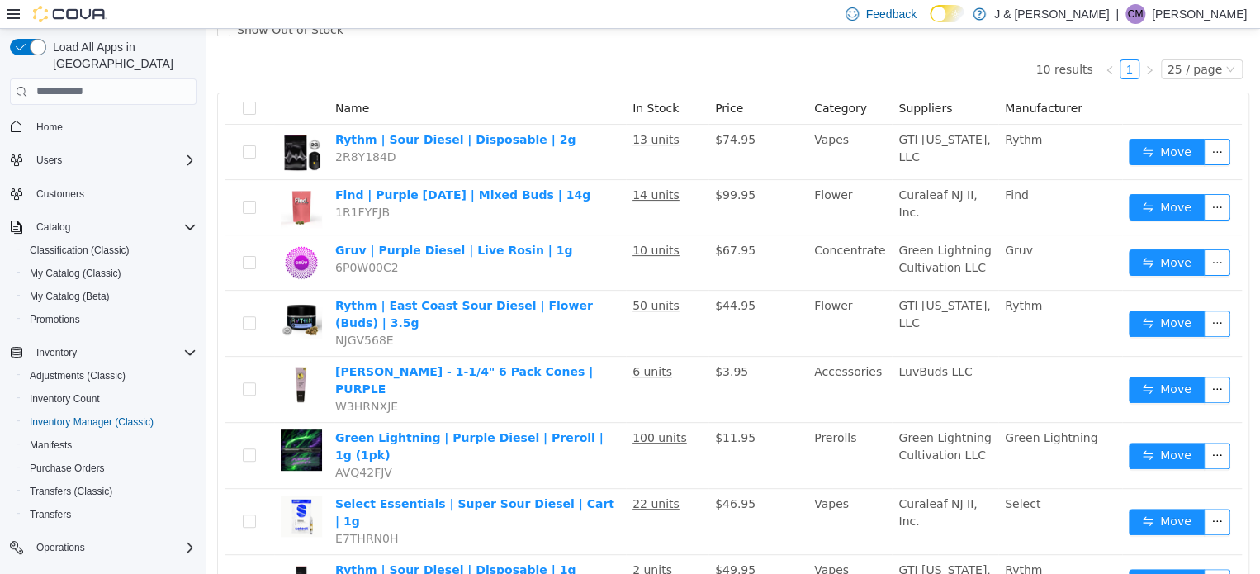
scroll to position [0, 0]
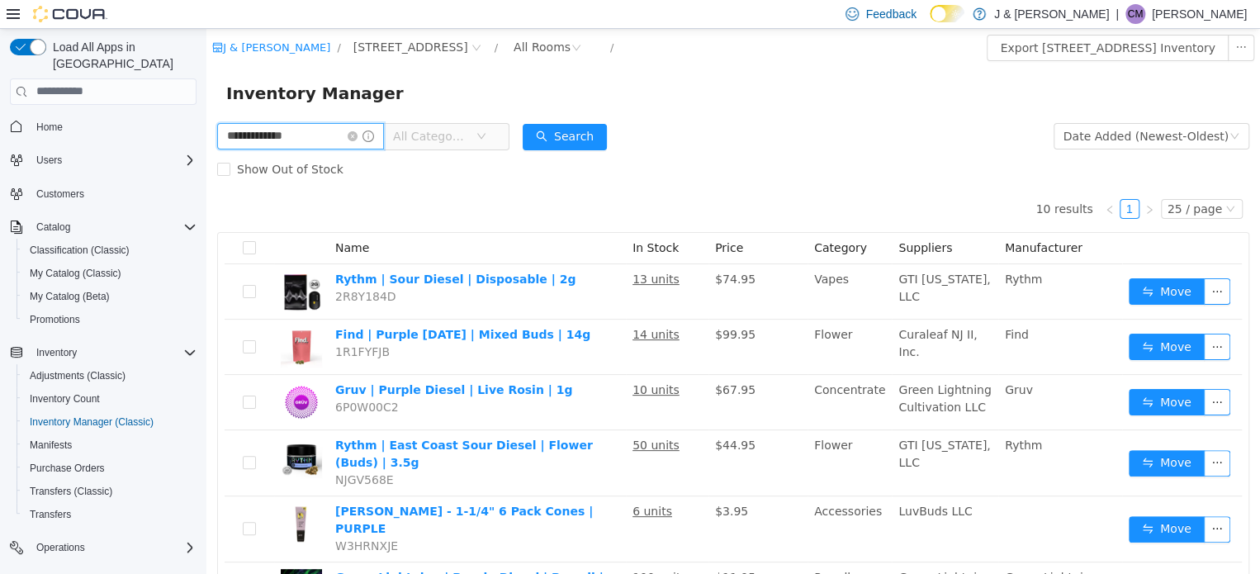
drag, startPoint x: 330, startPoint y: 130, endPoint x: -10, endPoint y: 83, distance: 342.7
click at [206, 83] on html "**********" at bounding box center [733, 300] width 1054 height 545
type input "*********"
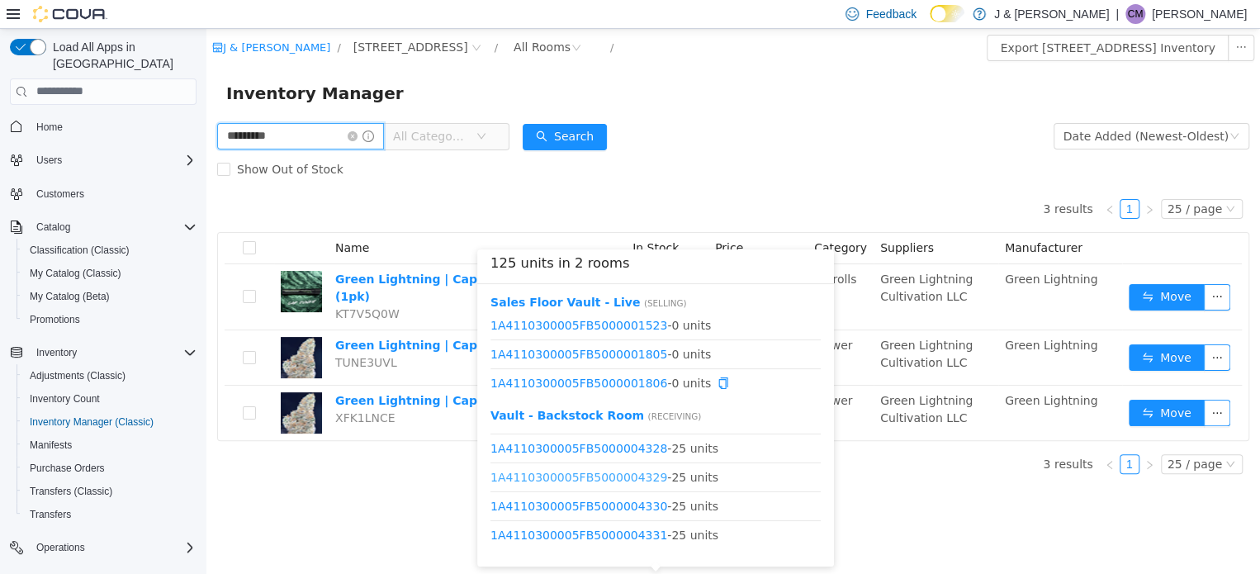
scroll to position [50, 0]
click at [618, 531] on link "1A4110300005FB5000004331" at bounding box center [579, 532] width 177 height 13
click at [625, 508] on link "1A4110300005FB5000004330" at bounding box center [579, 502] width 177 height 13
click at [590, 478] on link "1A4110300005FB5000004329" at bounding box center [579, 473] width 177 height 13
click at [641, 445] on span "1A4110300005FB5000004328 - 25 units" at bounding box center [656, 445] width 330 height 17
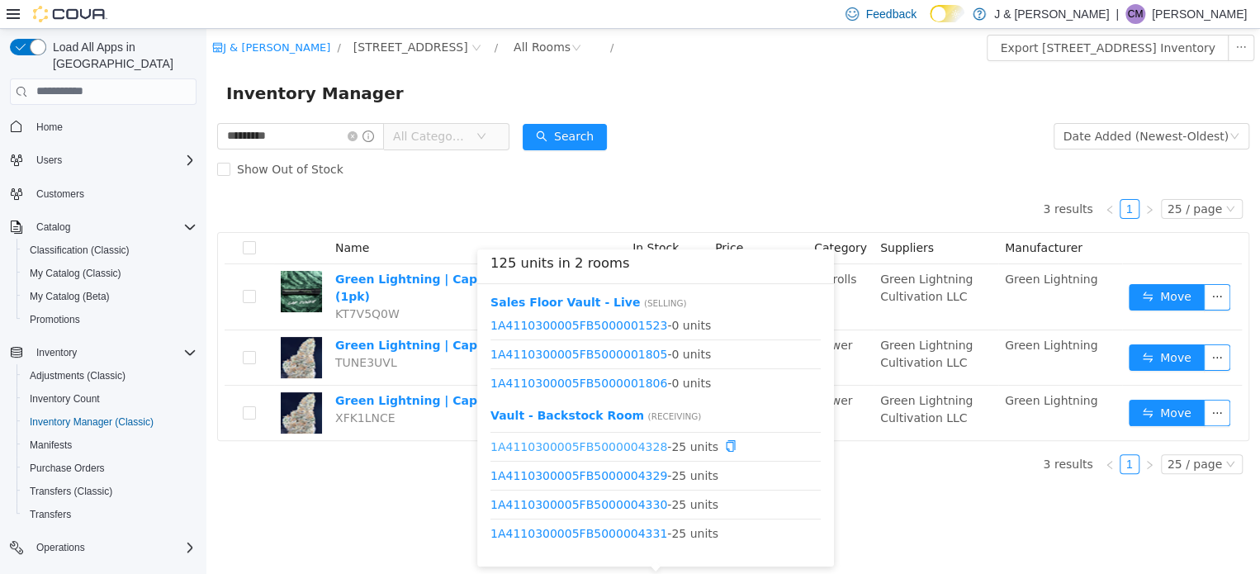
click at [627, 446] on link "1A4110300005FB5000004328" at bounding box center [579, 445] width 177 height 13
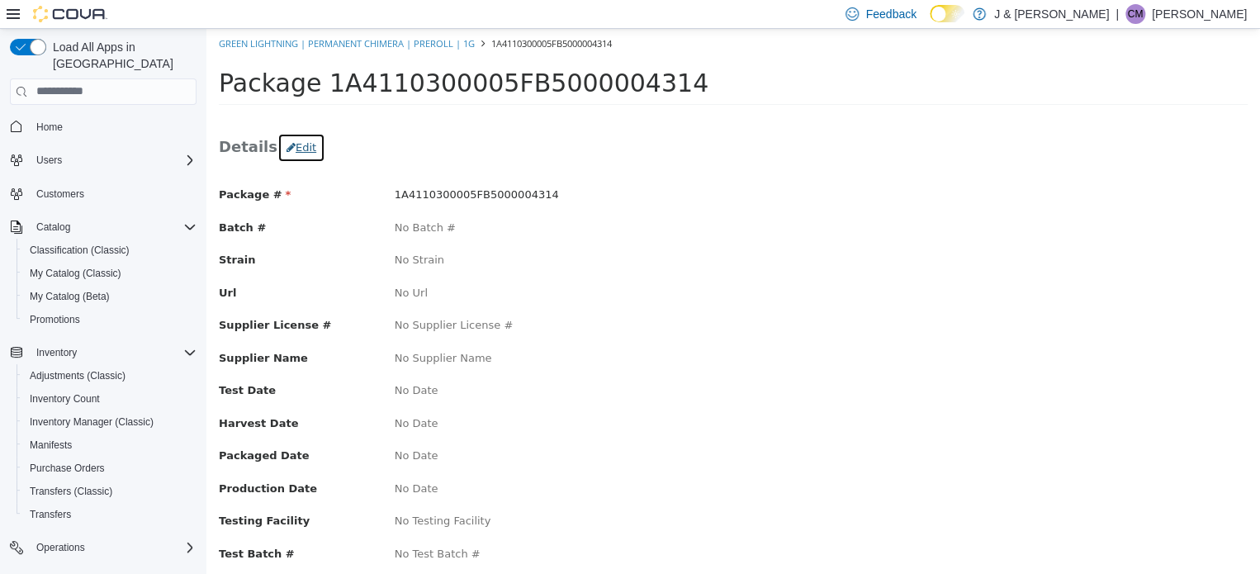
click at [296, 145] on button "Edit" at bounding box center [301, 147] width 48 height 30
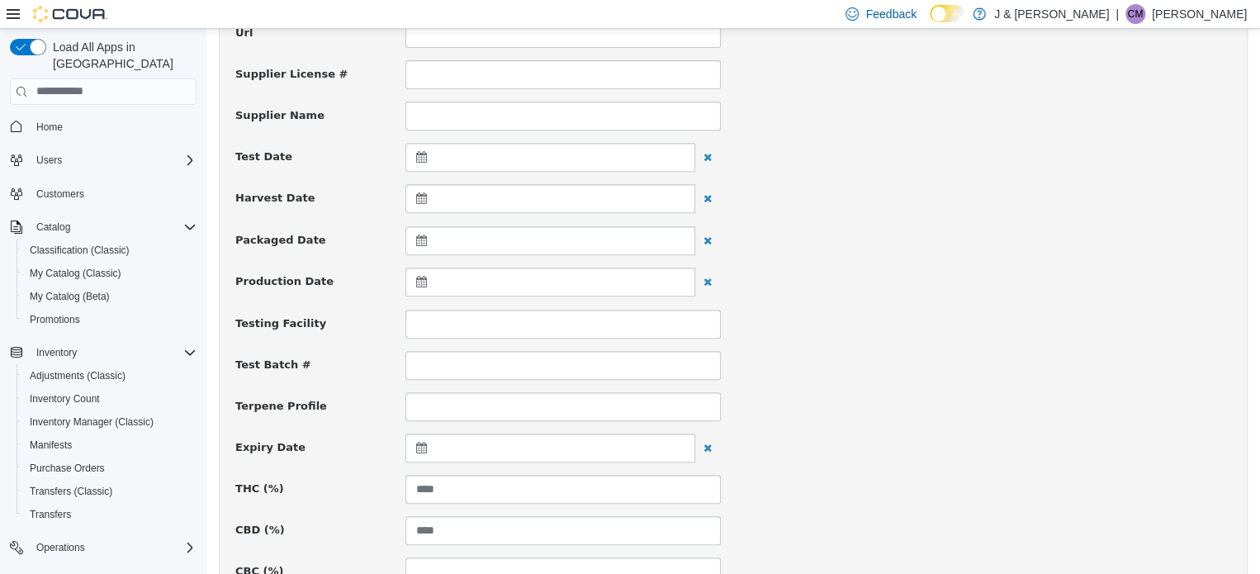
scroll to position [330, 0]
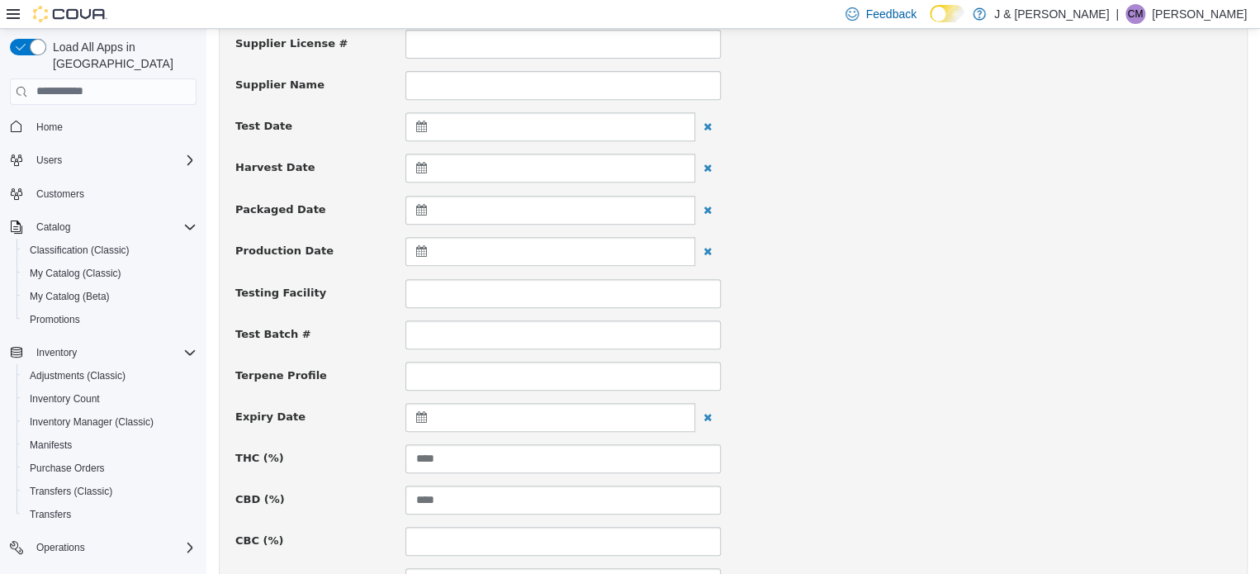
click at [426, 415] on icon at bounding box center [424, 416] width 17 height 12
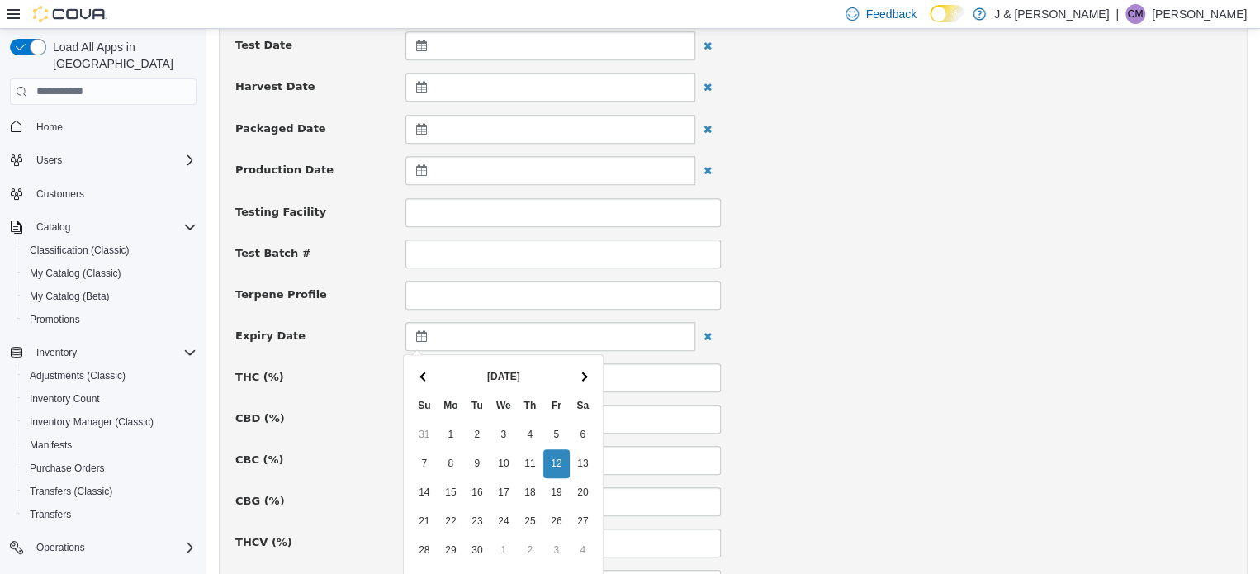
scroll to position [413, 0]
click at [583, 374] on span at bounding box center [582, 373] width 9 height 9
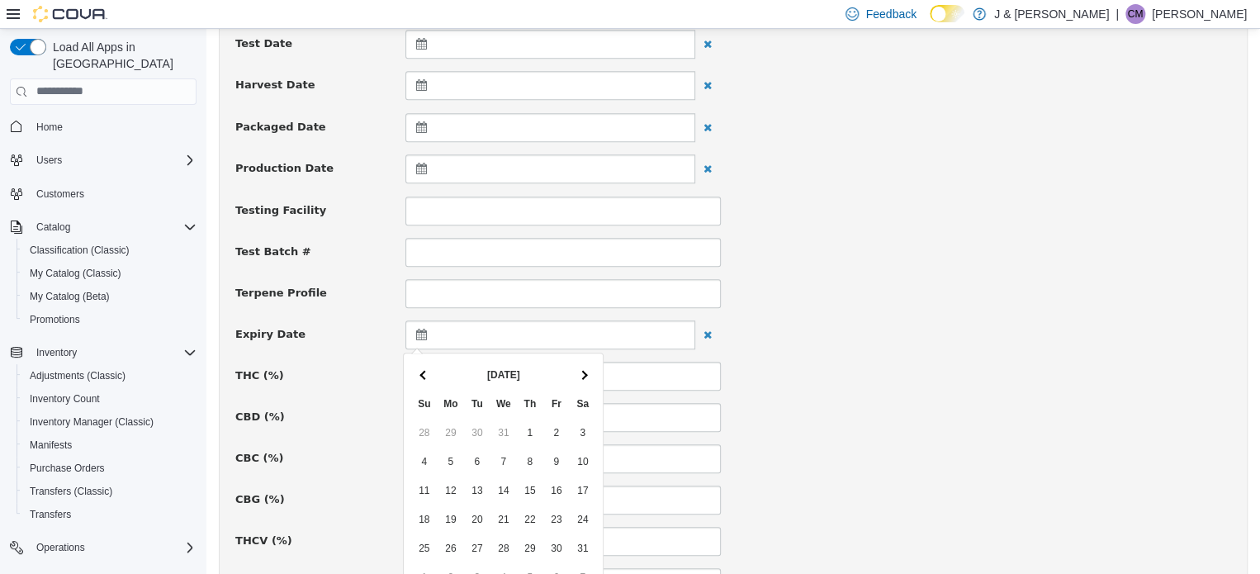
click at [583, 374] on span at bounding box center [582, 373] width 9 height 9
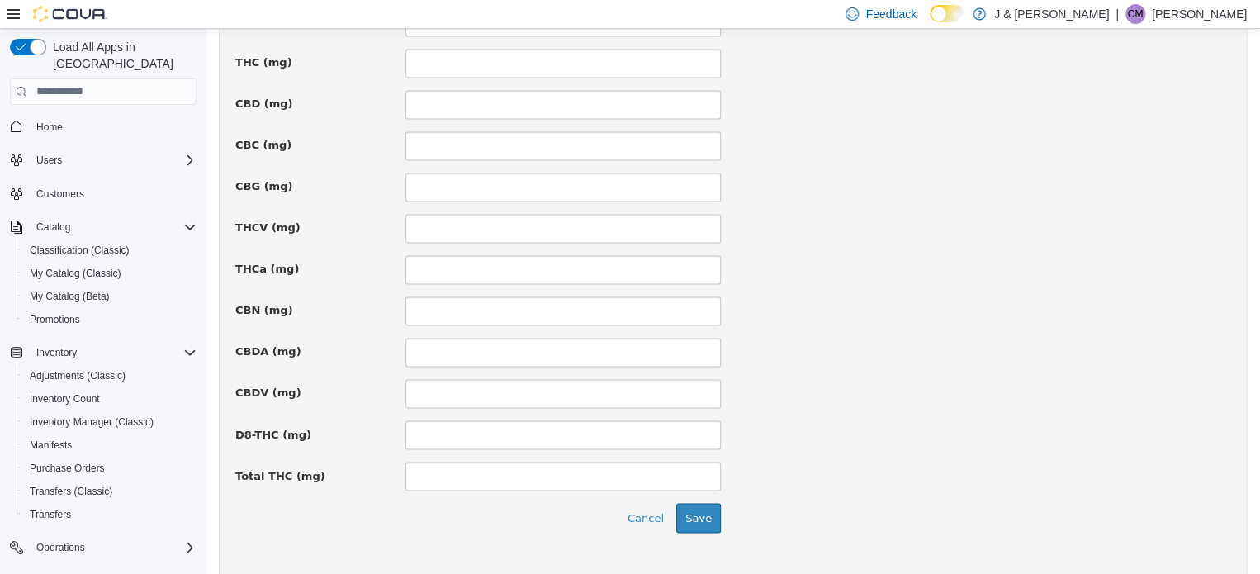
scroll to position [1212, 0]
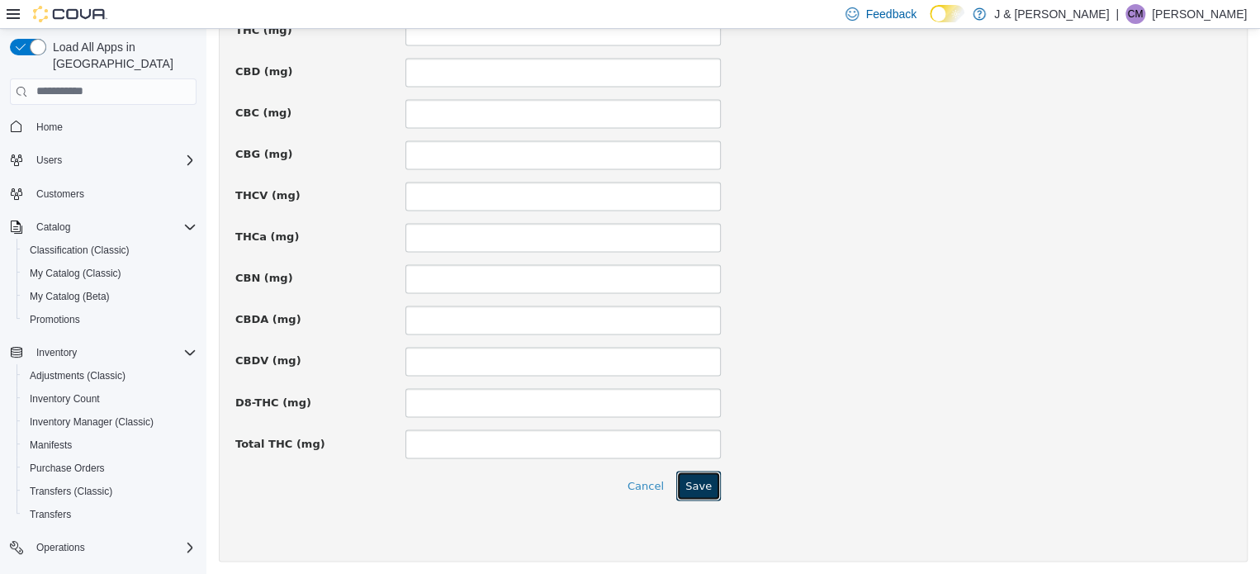
click at [703, 475] on button "Save" at bounding box center [698, 485] width 45 height 30
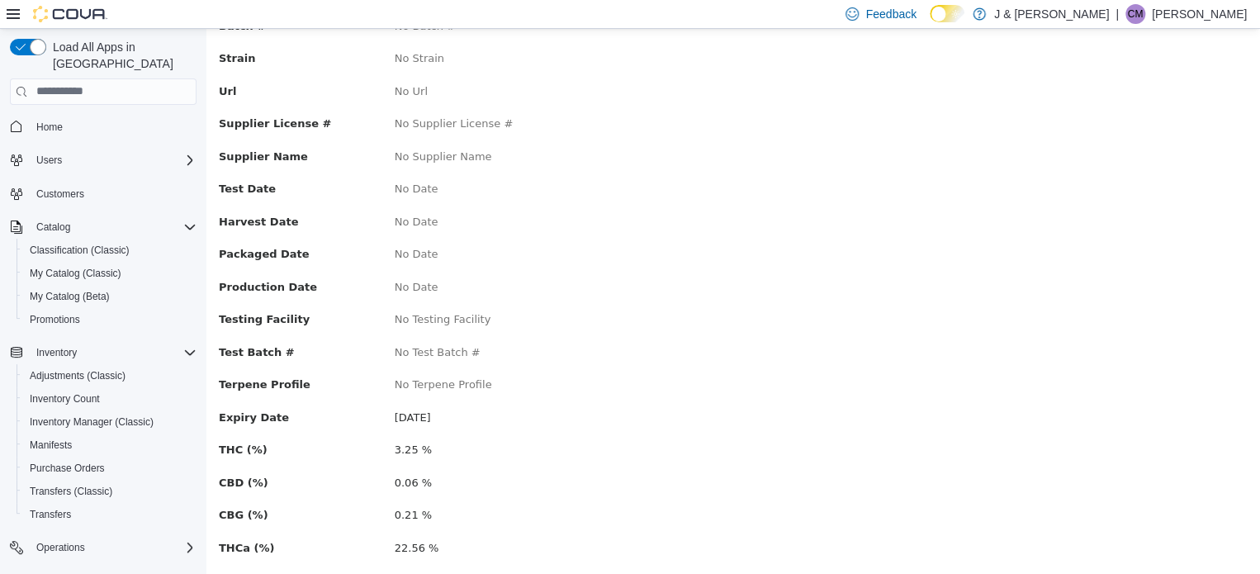
scroll to position [329, 0]
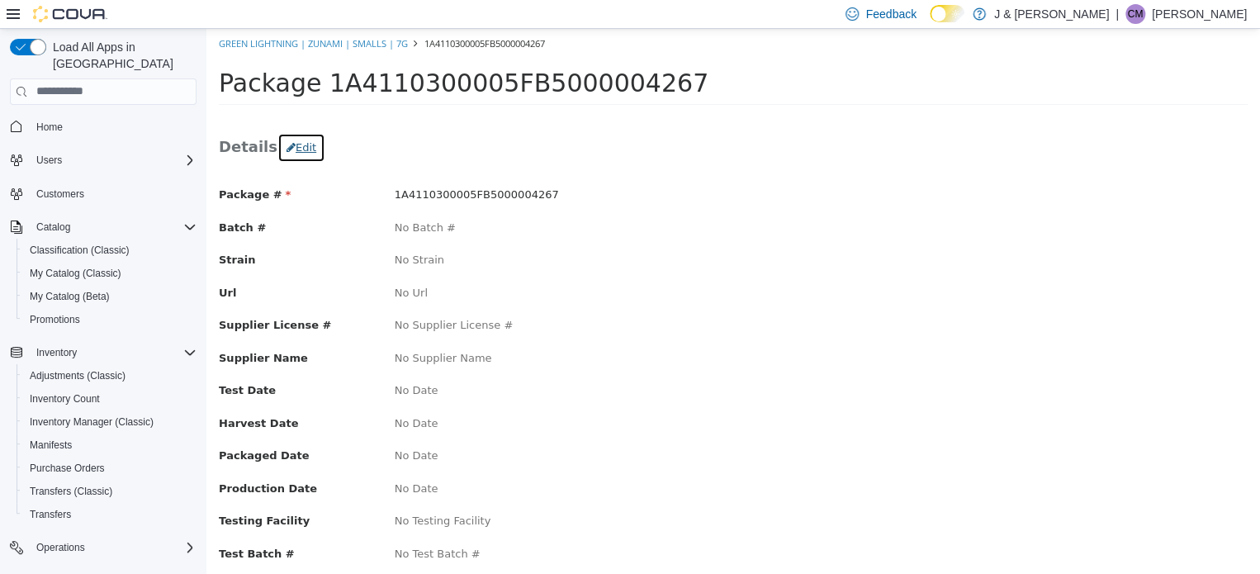
click at [294, 148] on button "Edit" at bounding box center [301, 147] width 48 height 30
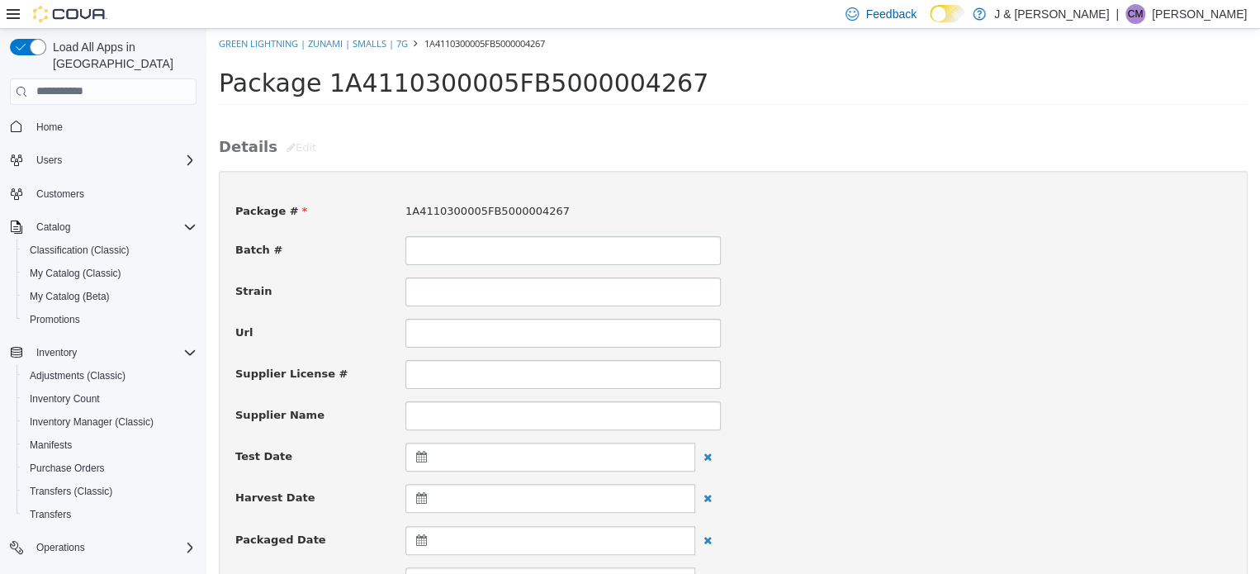
scroll to position [496, 0]
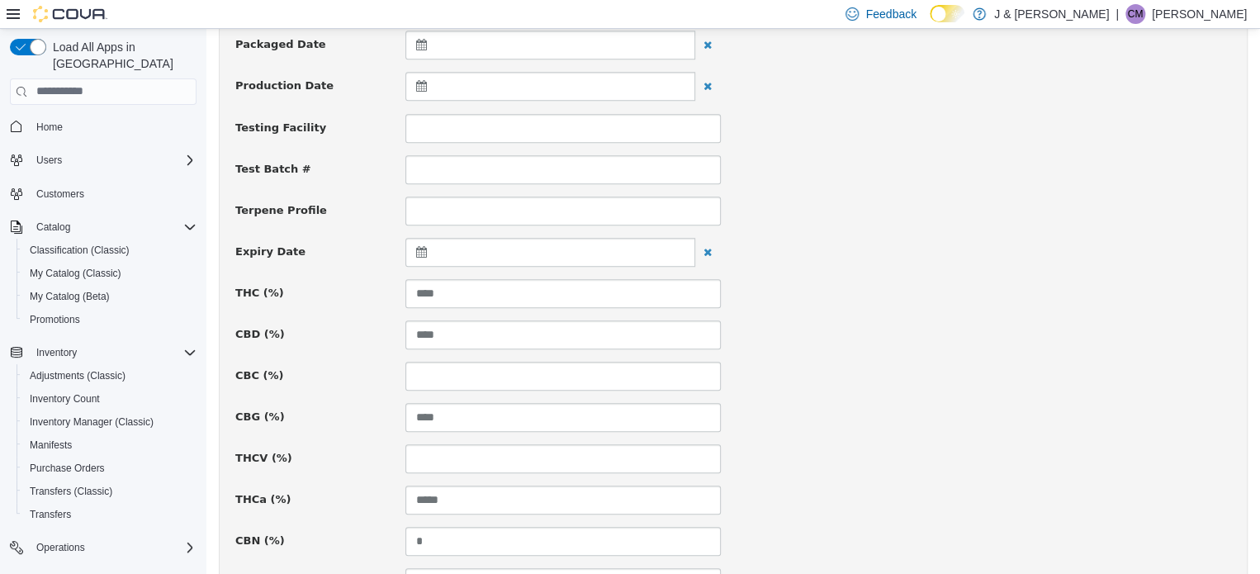
click at [417, 249] on icon at bounding box center [424, 251] width 17 height 12
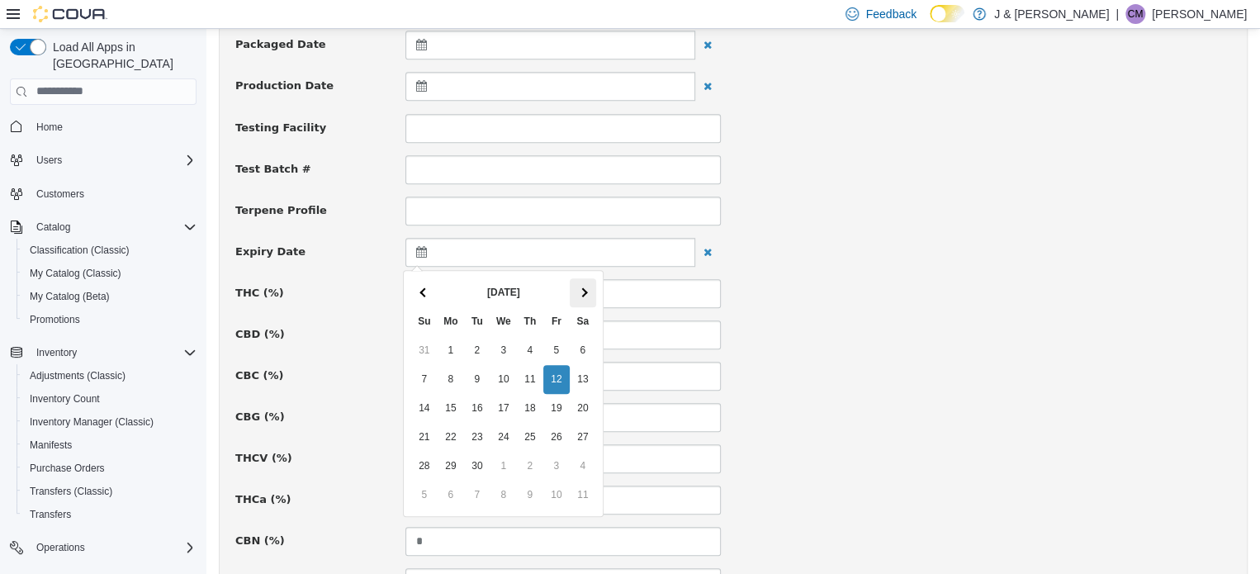
click at [584, 288] on span at bounding box center [582, 291] width 9 height 9
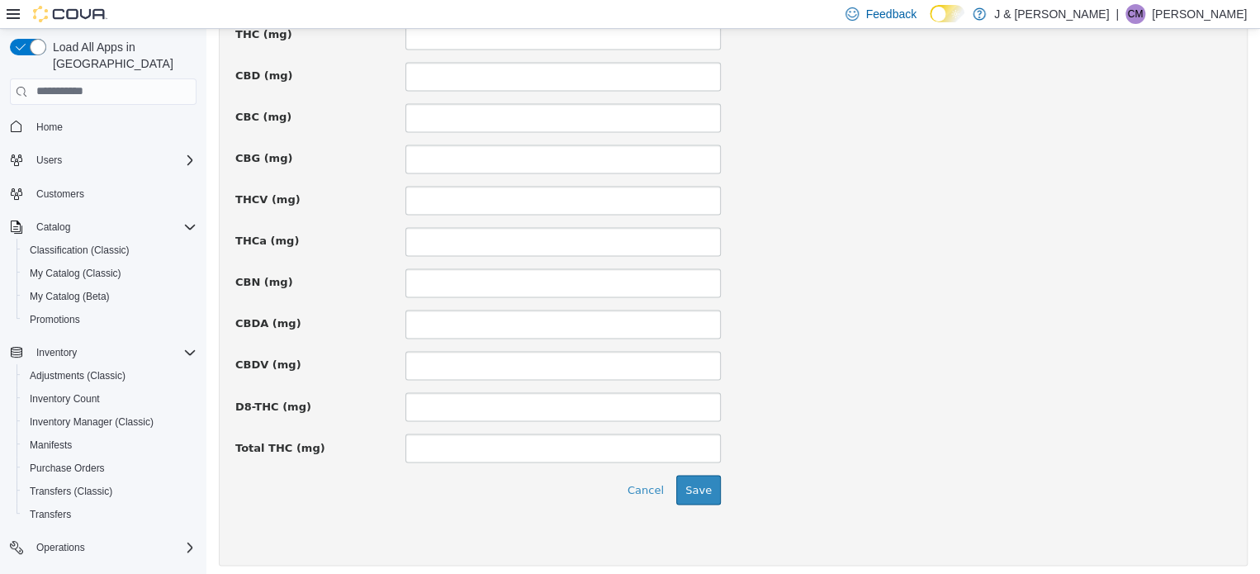
scroll to position [1212, 0]
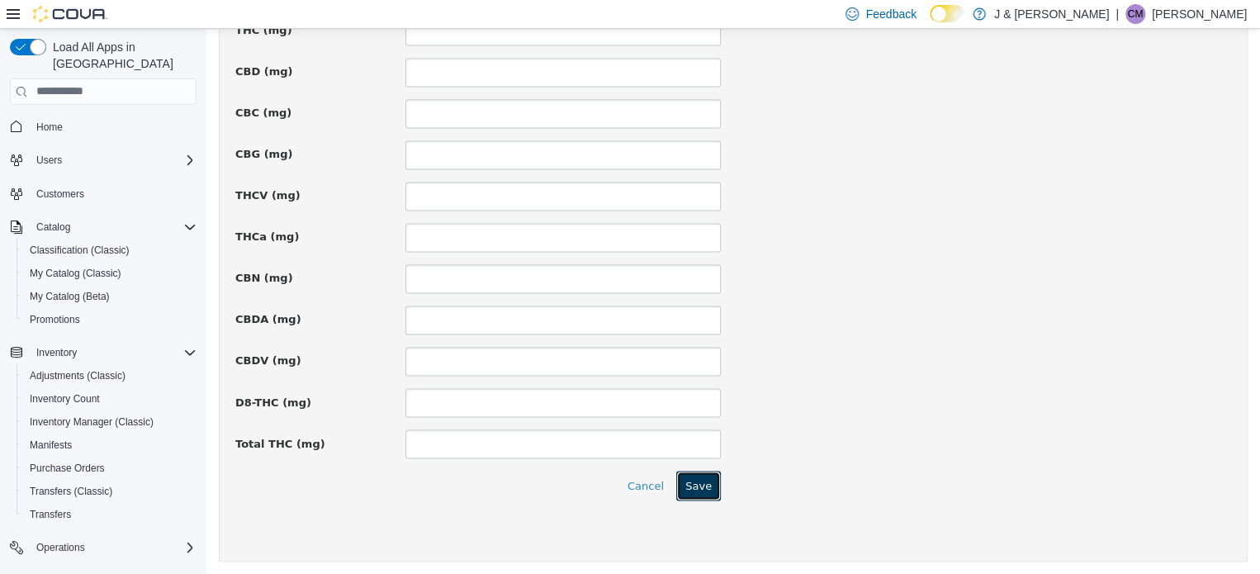
click at [696, 480] on button "Save" at bounding box center [698, 485] width 45 height 30
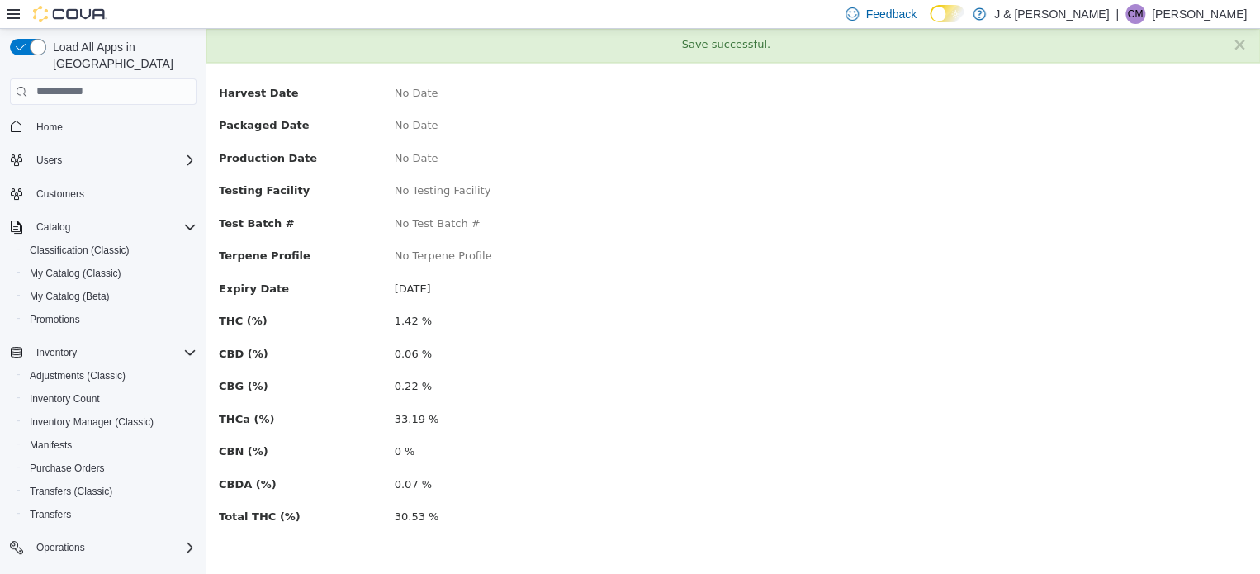
scroll to position [0, 0]
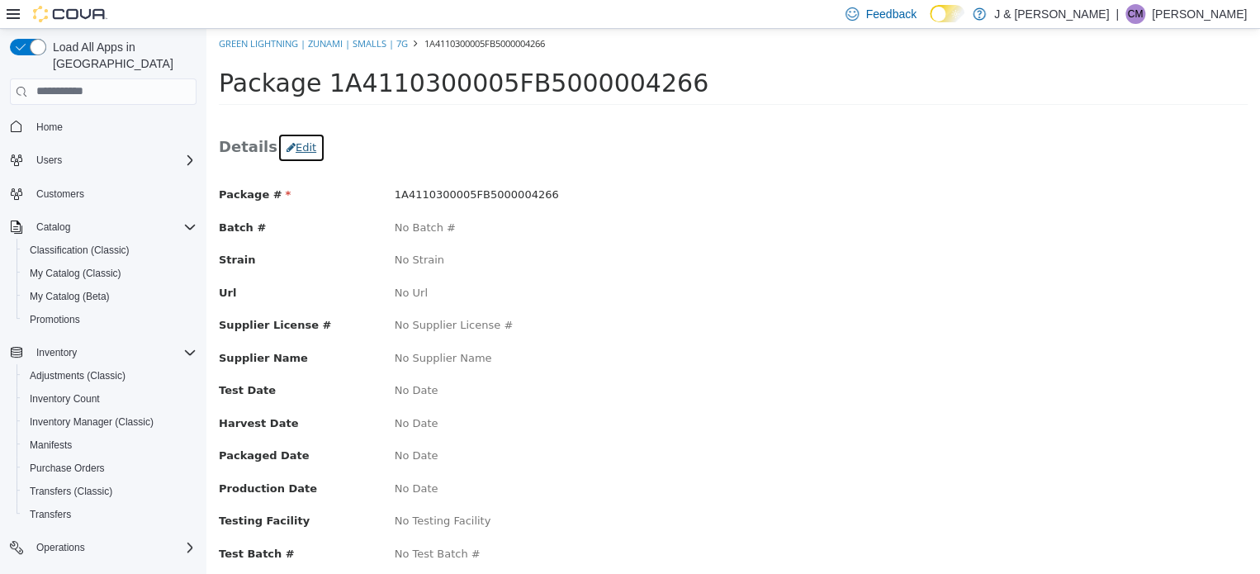
click at [301, 145] on button "Edit" at bounding box center [301, 147] width 48 height 30
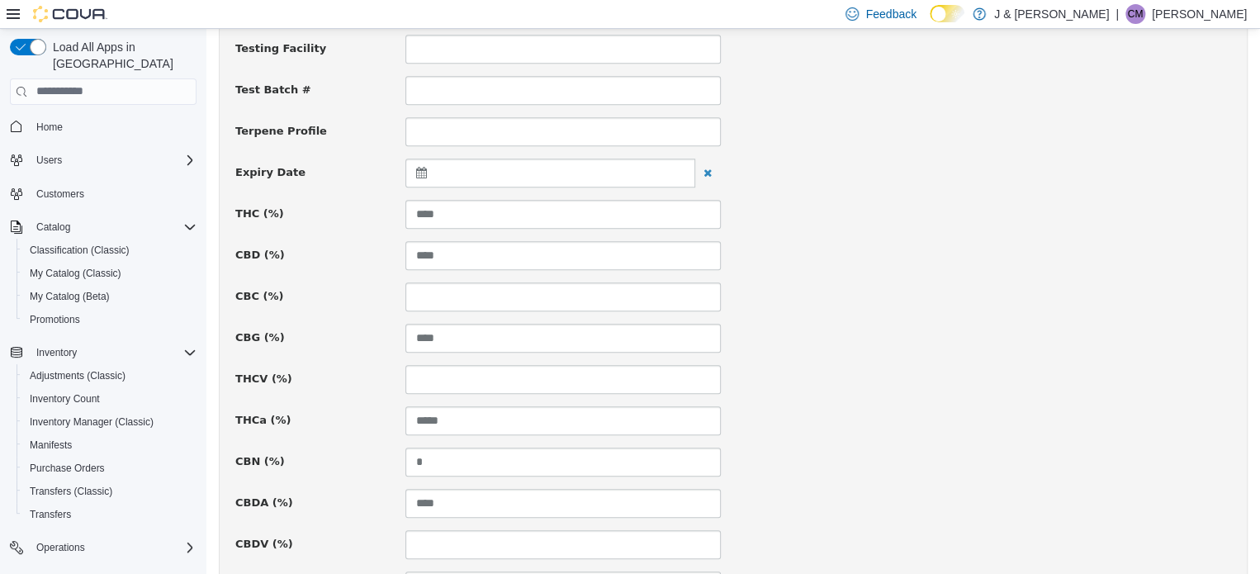
scroll to position [578, 0]
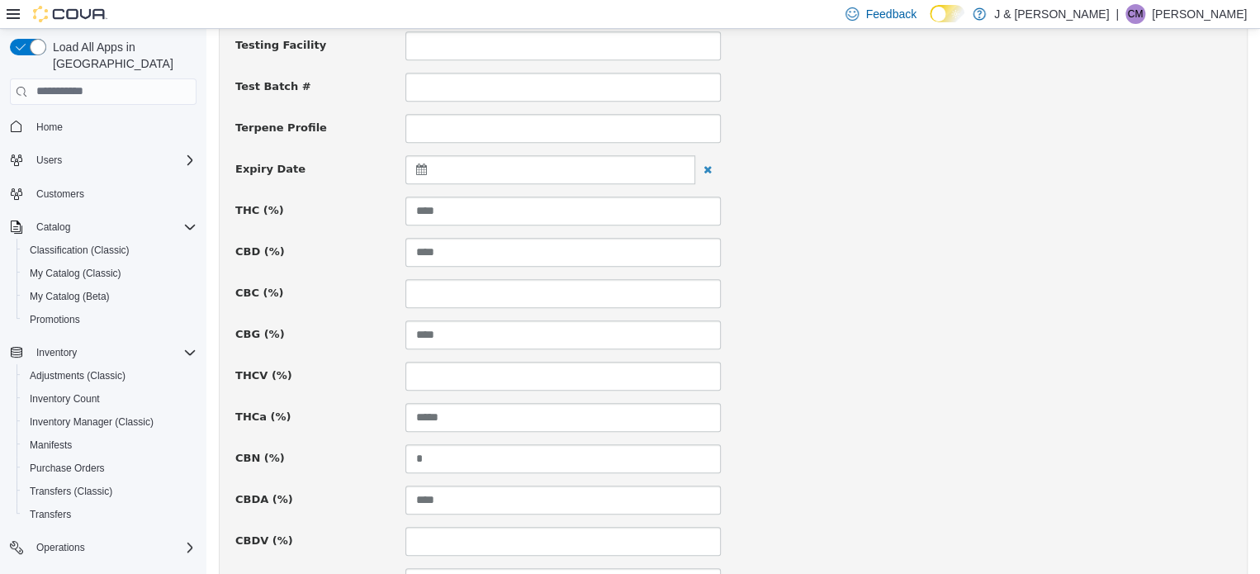
click at [421, 169] on icon at bounding box center [424, 169] width 17 height 12
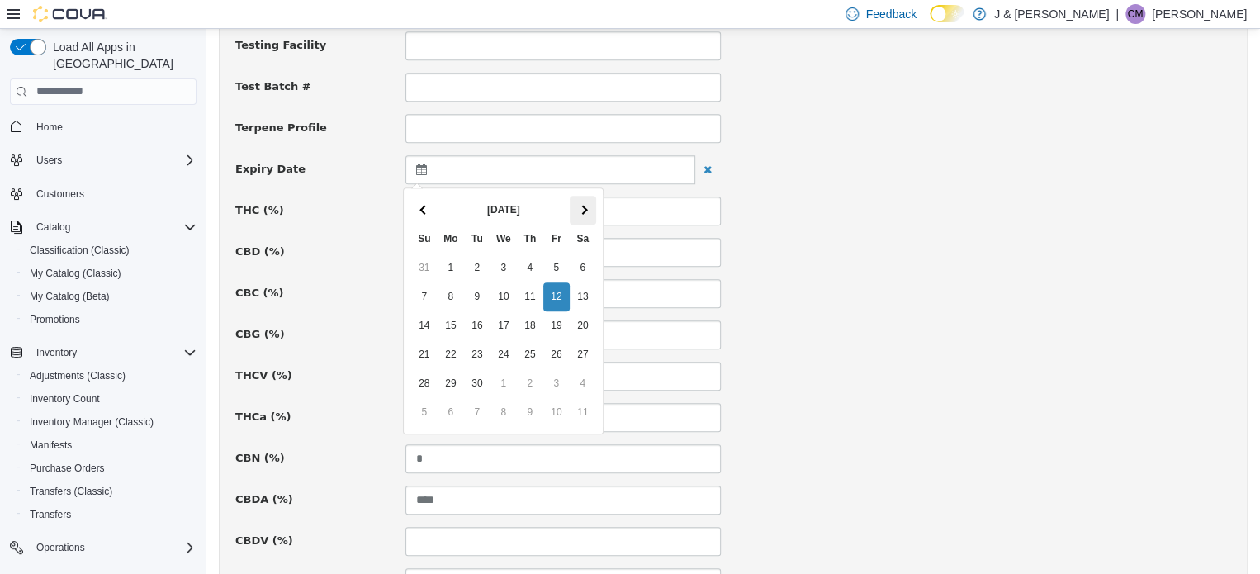
click at [583, 209] on span at bounding box center [582, 208] width 9 height 9
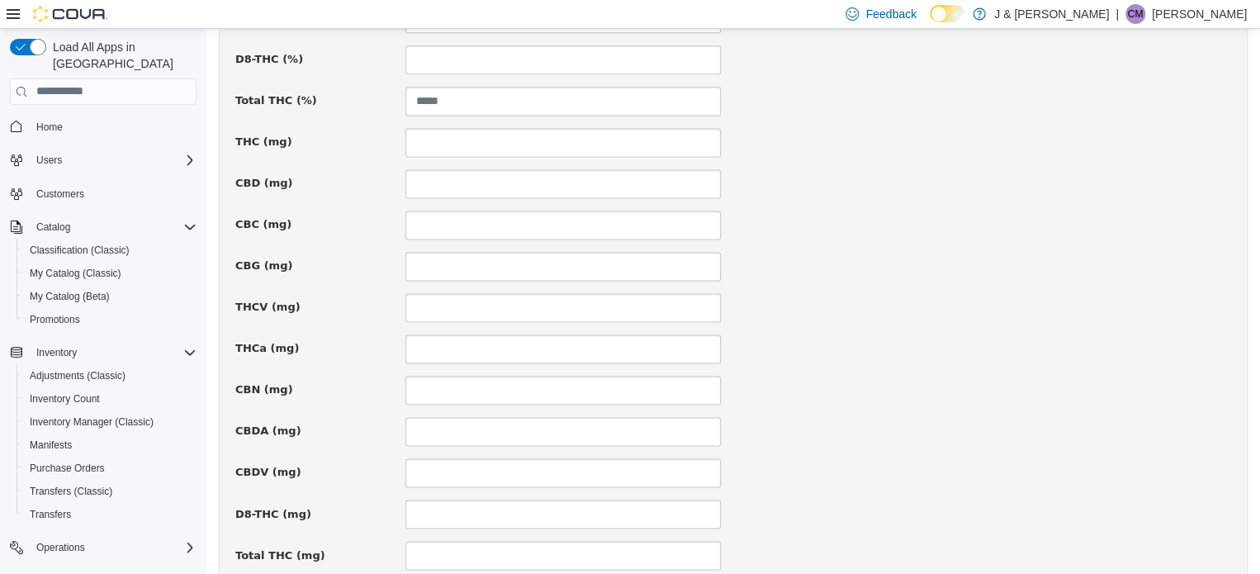
scroll to position [1156, 0]
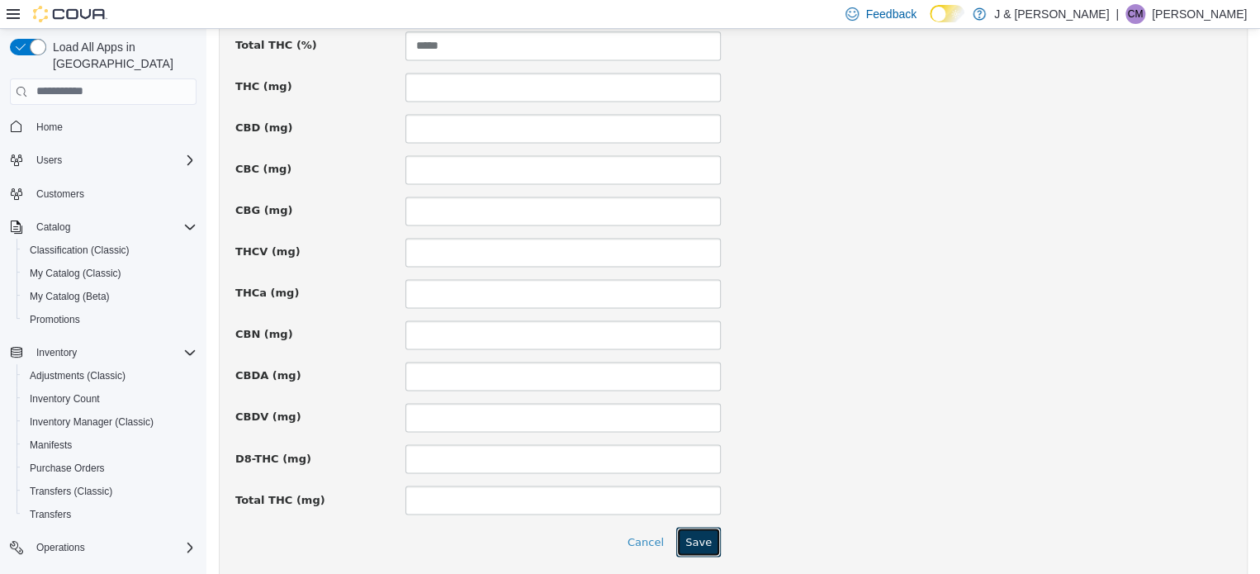
click at [692, 529] on button "Save" at bounding box center [698, 541] width 45 height 30
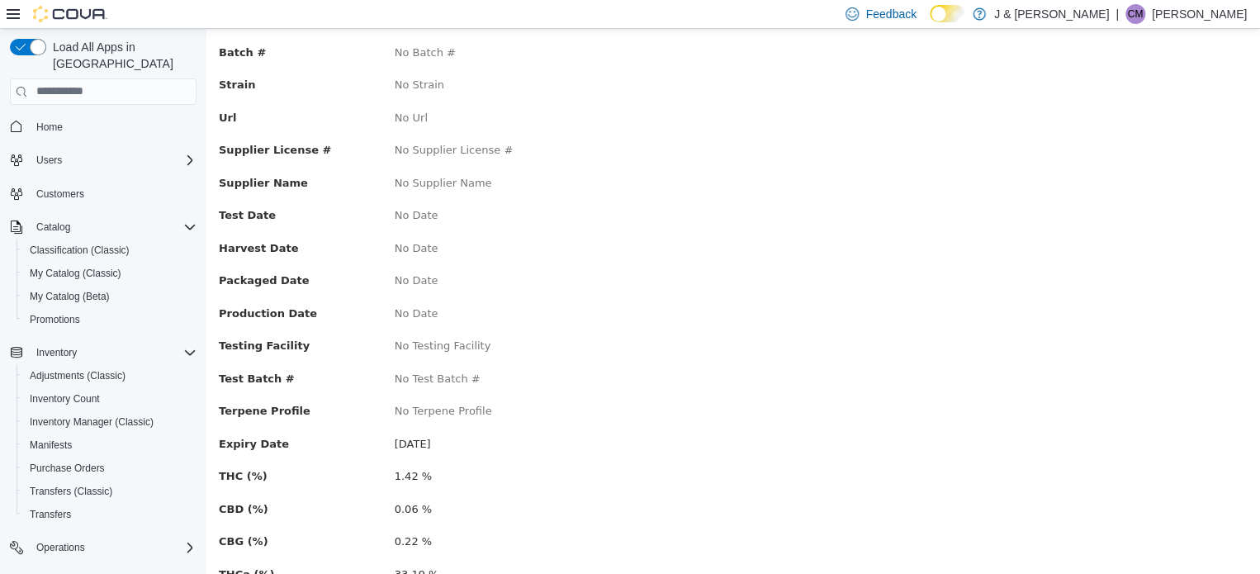
scroll to position [329, 0]
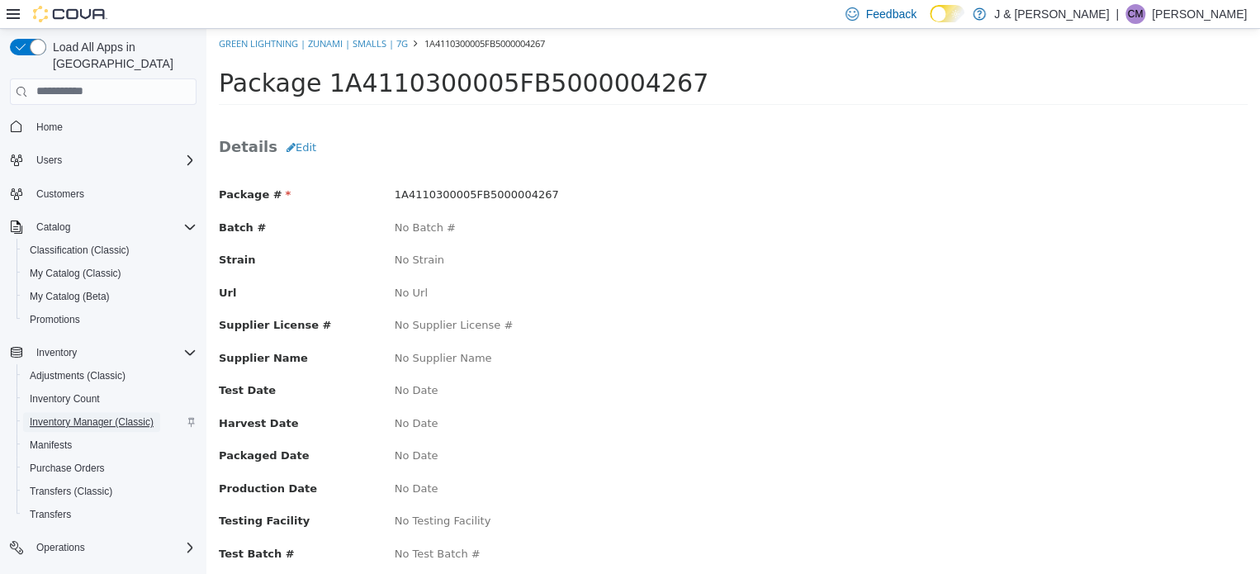
click at [117, 415] on span "Inventory Manager (Classic)" at bounding box center [92, 421] width 124 height 13
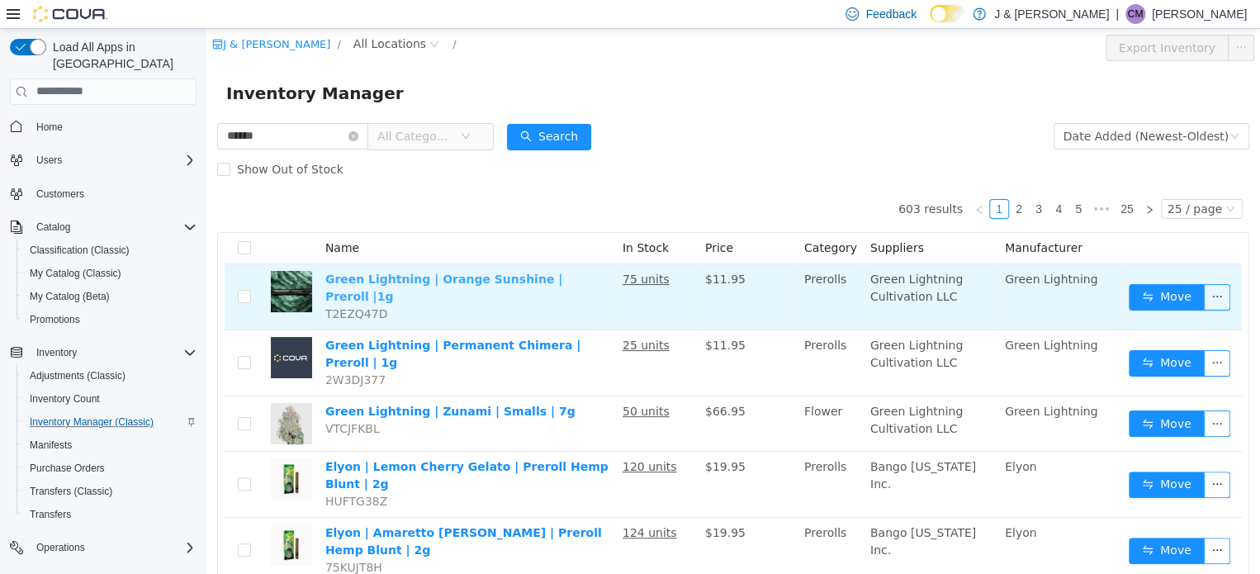
type input "******"
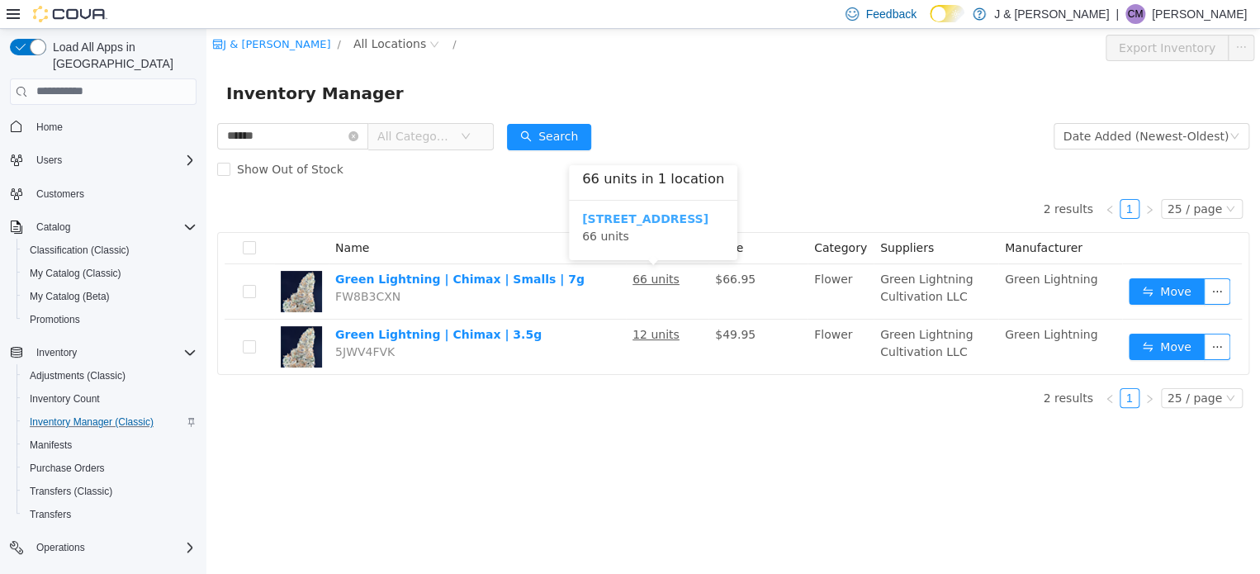
click at [647, 213] on b "[STREET_ADDRESS]" at bounding box center [645, 217] width 126 height 13
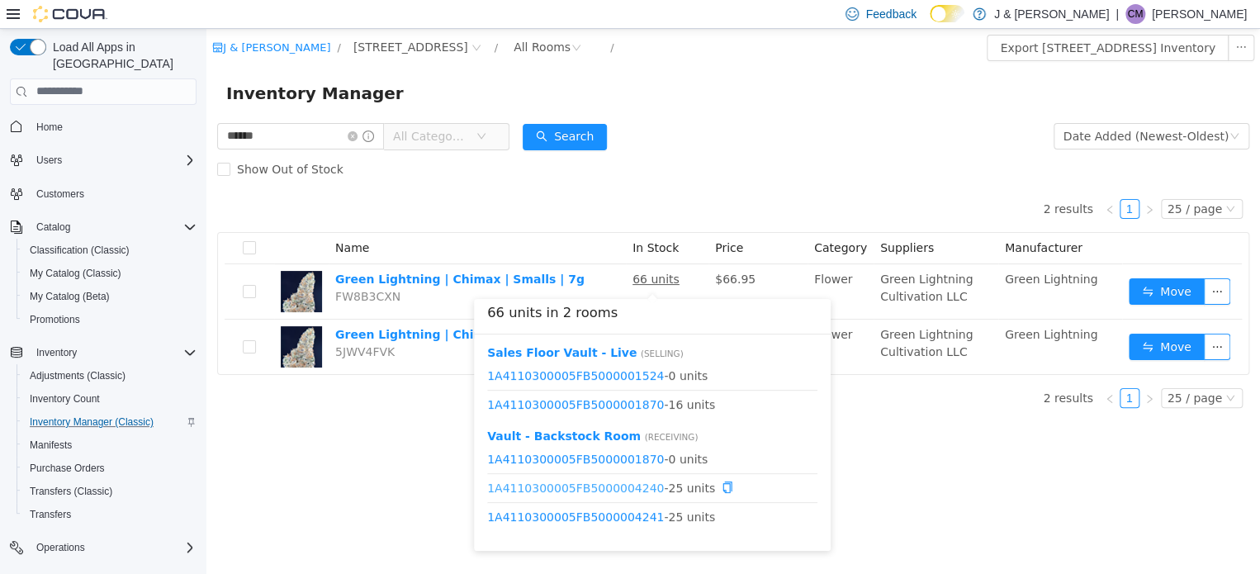
click at [628, 490] on link "1A4110300005FB5000004240" at bounding box center [575, 487] width 177 height 13
click at [581, 514] on link "1A4110300005FB5000004241" at bounding box center [575, 516] width 177 height 13
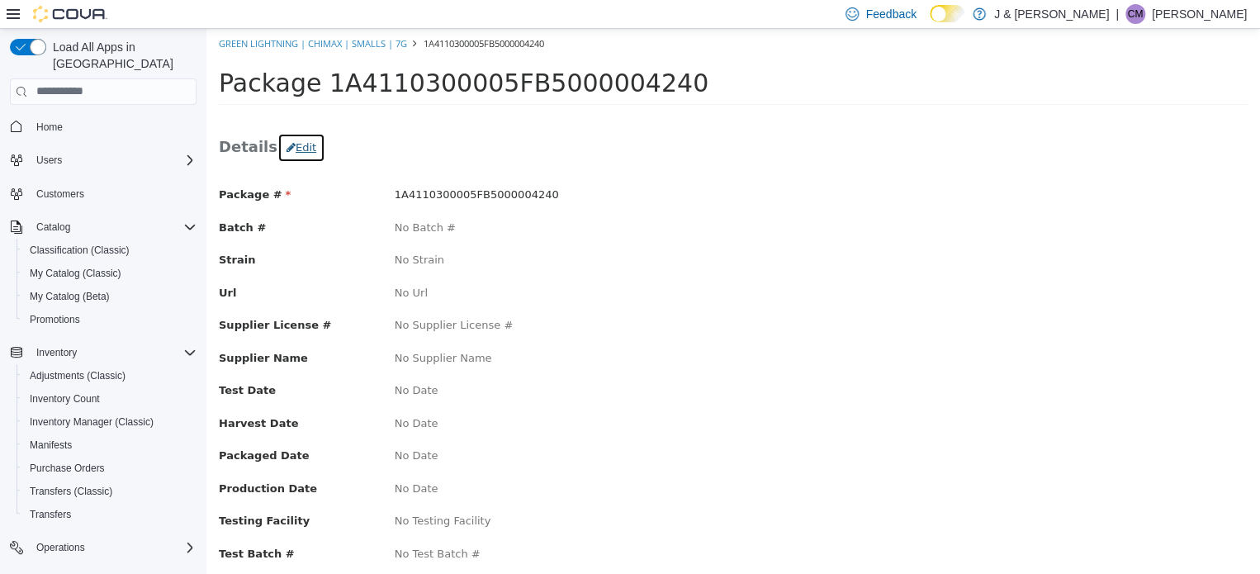
click at [296, 148] on button "Edit" at bounding box center [301, 147] width 48 height 30
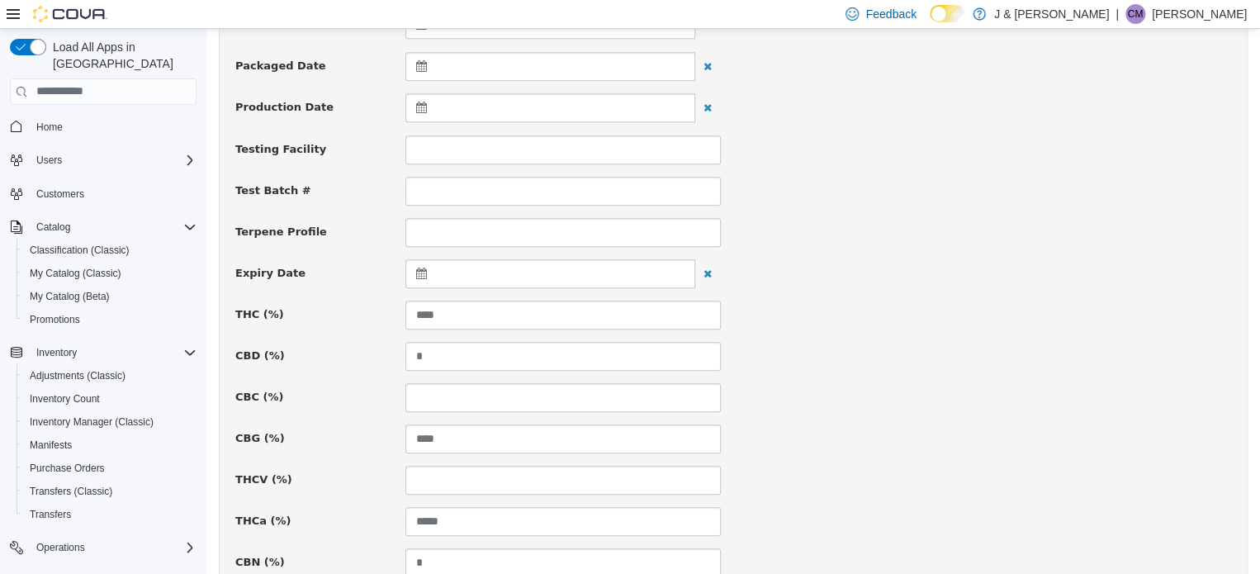
scroll to position [496, 0]
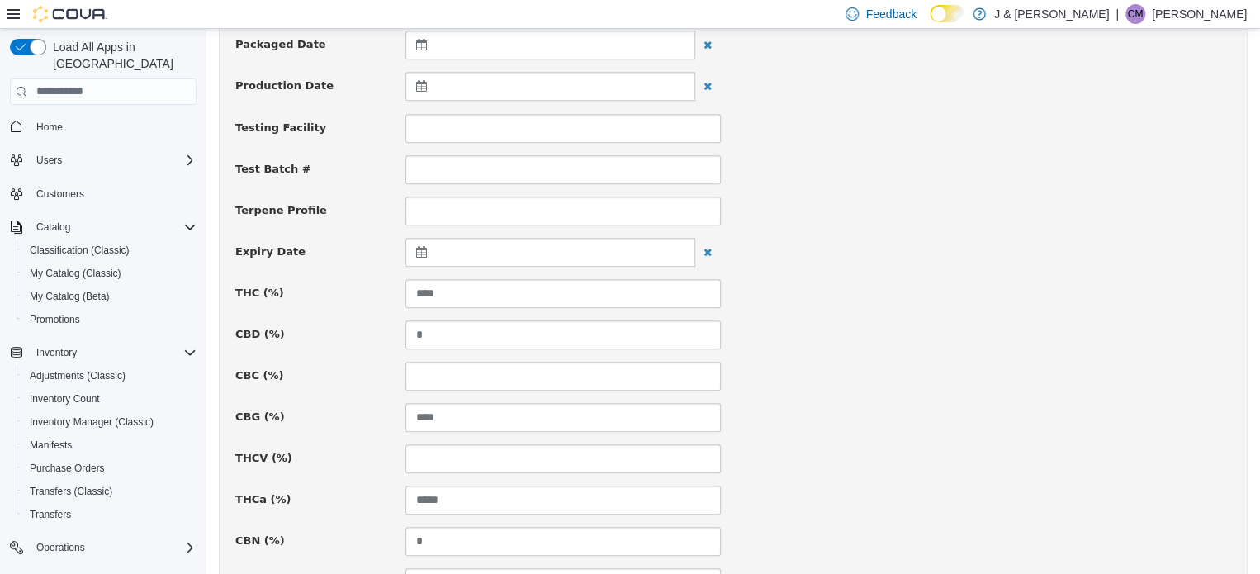
click at [406, 246] on div at bounding box center [550, 251] width 290 height 29
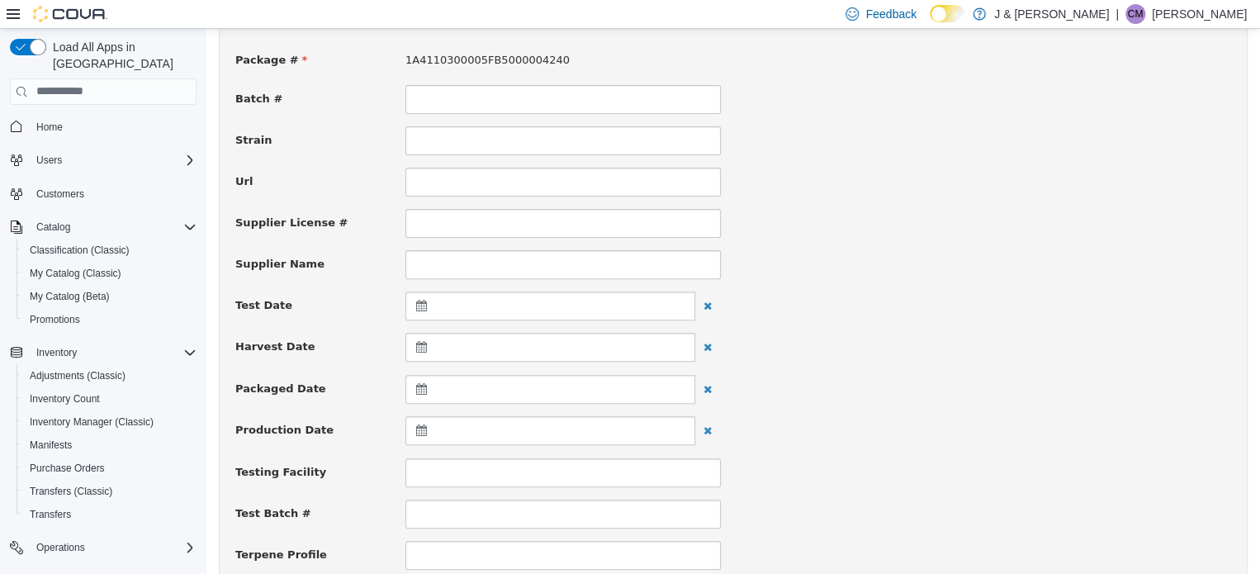
scroll to position [661, 0]
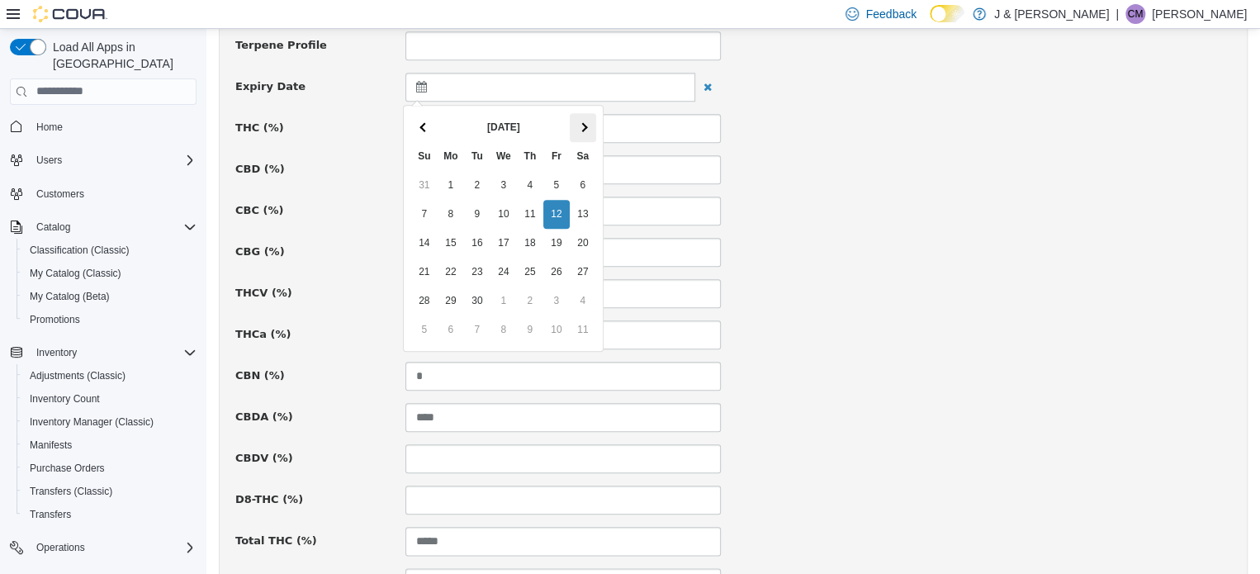
click at [591, 125] on th at bounding box center [583, 126] width 26 height 29
click at [590, 125] on th at bounding box center [583, 126] width 26 height 29
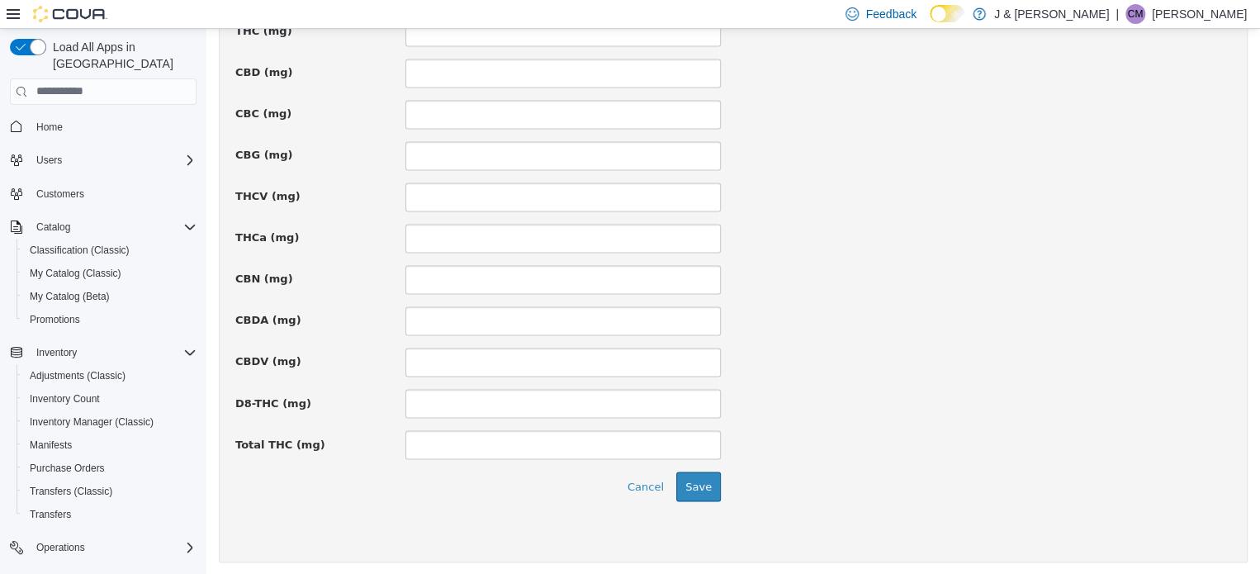
scroll to position [1212, 0]
click at [696, 481] on button "Save" at bounding box center [698, 485] width 45 height 30
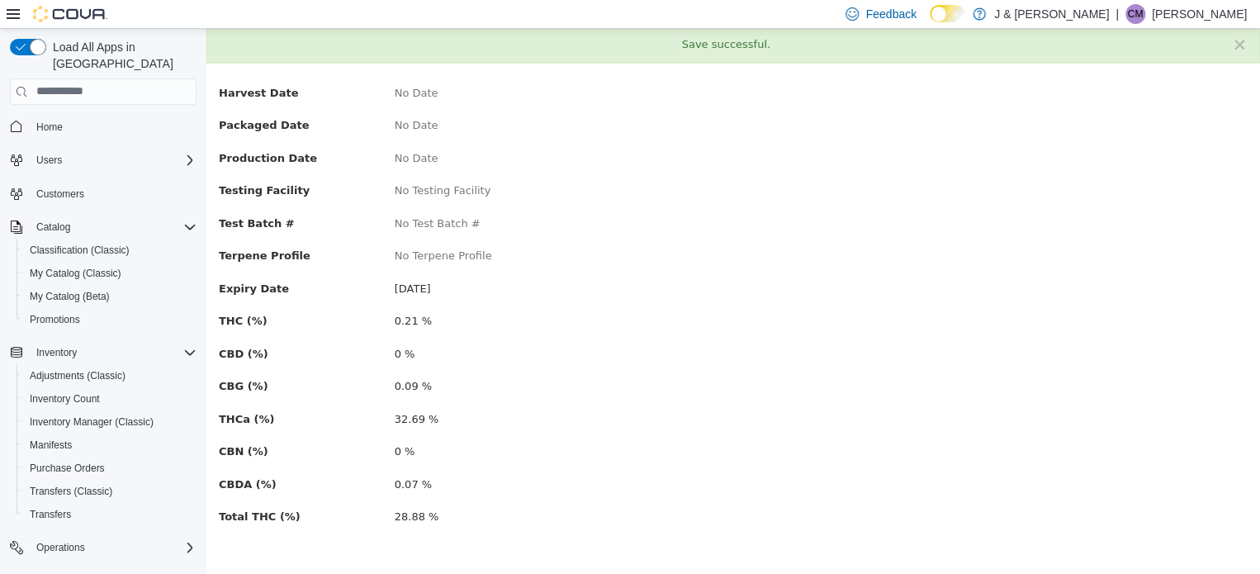
scroll to position [0, 0]
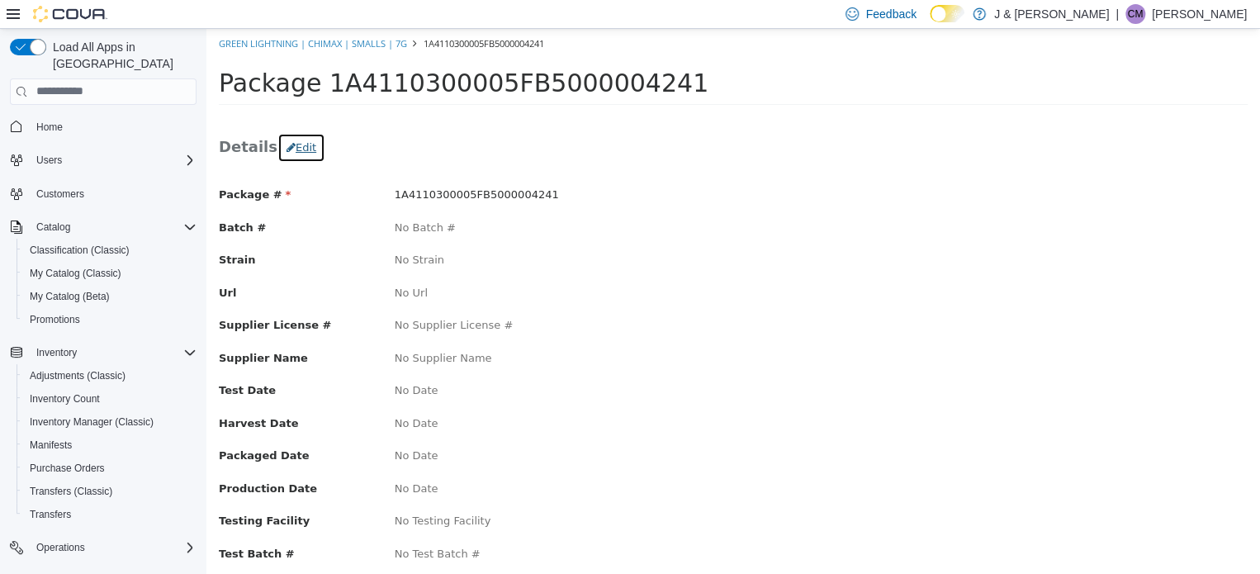
click at [283, 150] on button "Edit" at bounding box center [301, 147] width 48 height 30
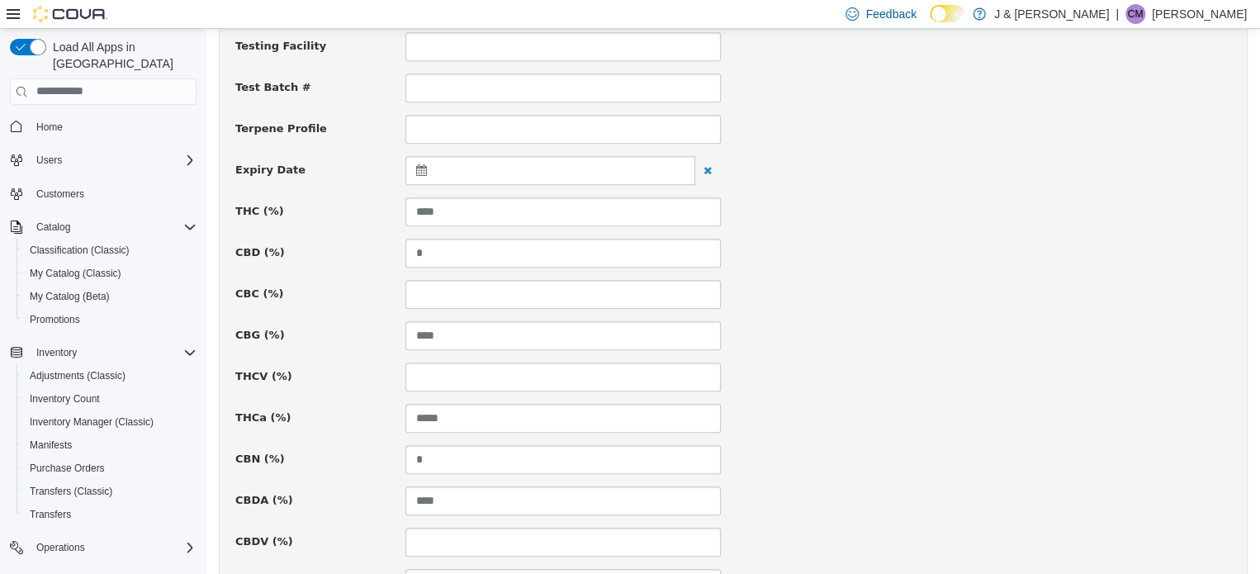
scroll to position [496, 0]
click at [417, 243] on div at bounding box center [550, 251] width 290 height 29
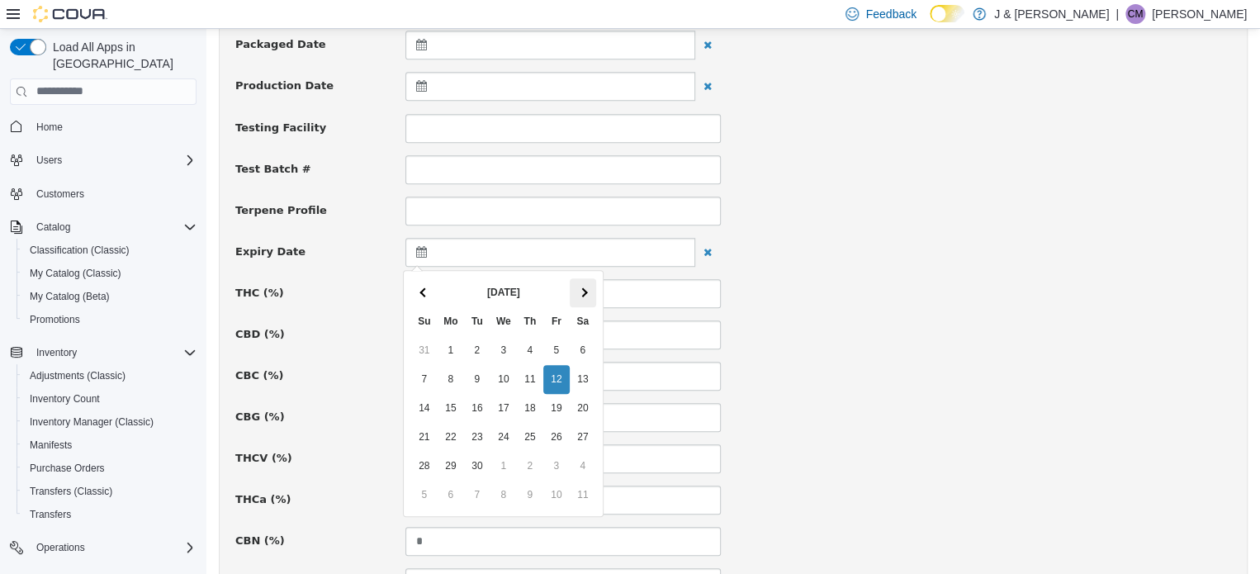
click at [588, 296] on th at bounding box center [583, 291] width 26 height 29
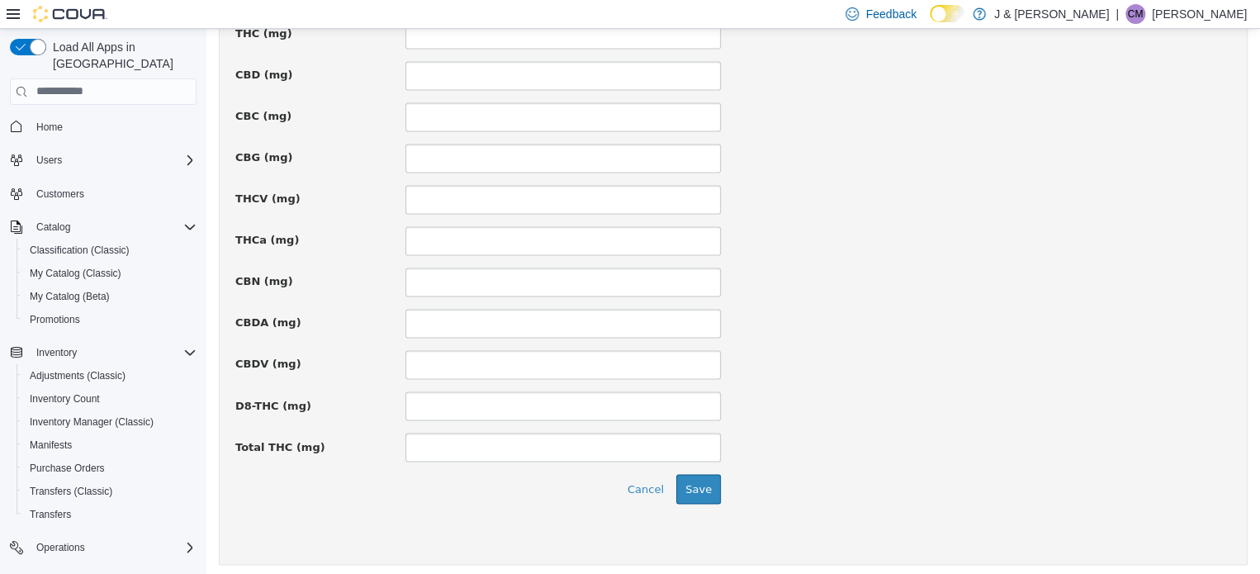
scroll to position [1212, 0]
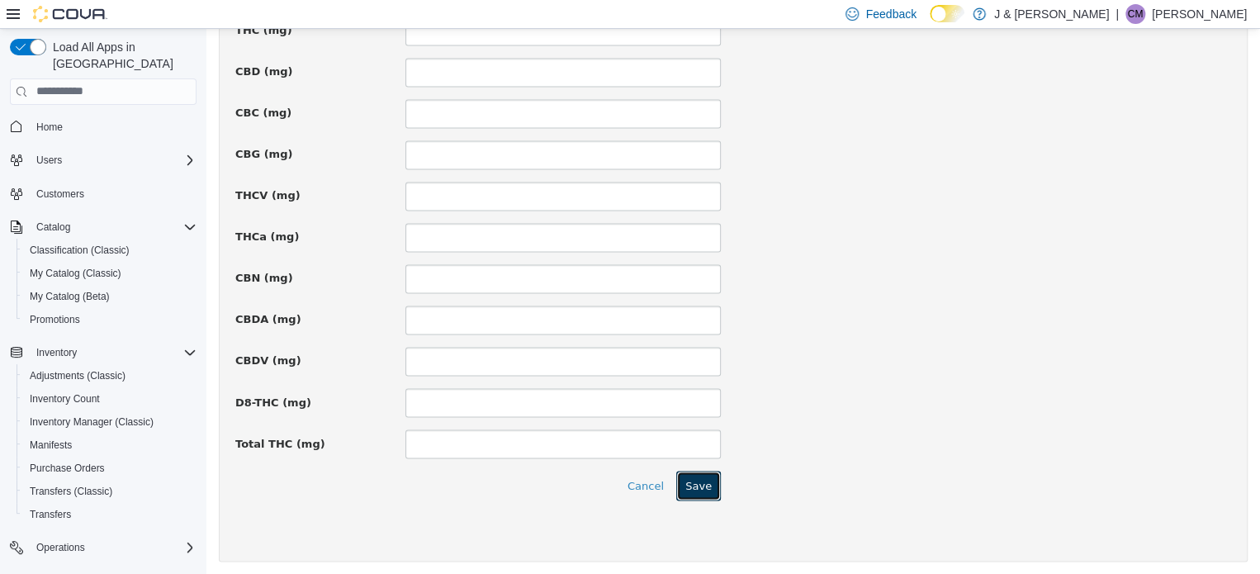
drag, startPoint x: 700, startPoint y: 481, endPoint x: 688, endPoint y: 477, distance: 12.8
click at [700, 481] on button "Save" at bounding box center [698, 485] width 45 height 30
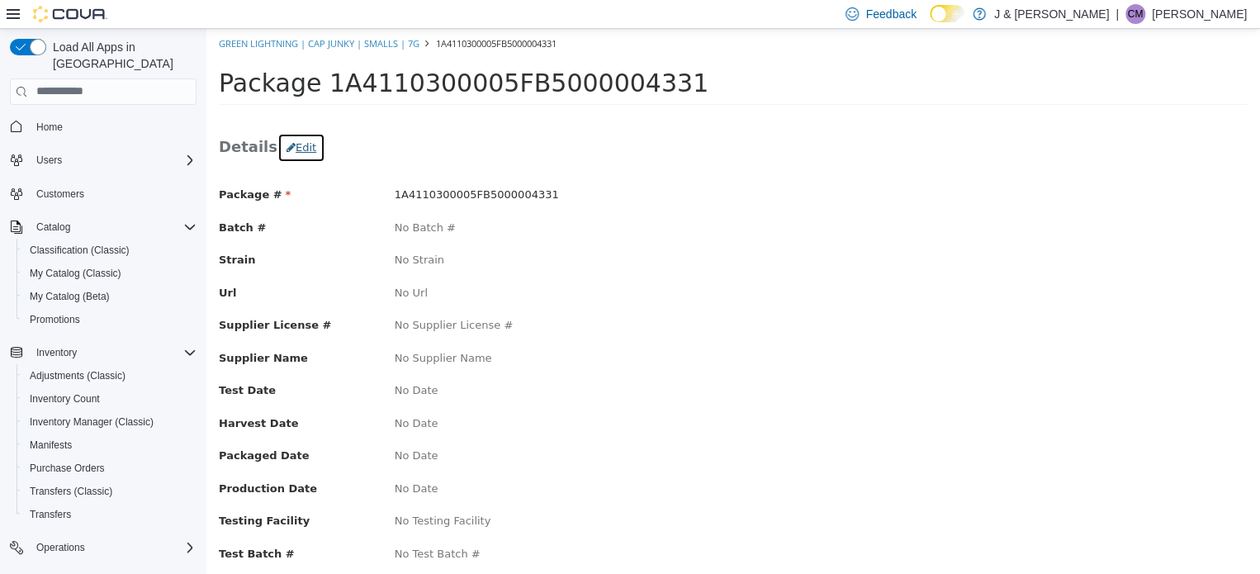
click at [299, 144] on button "Edit" at bounding box center [301, 147] width 48 height 30
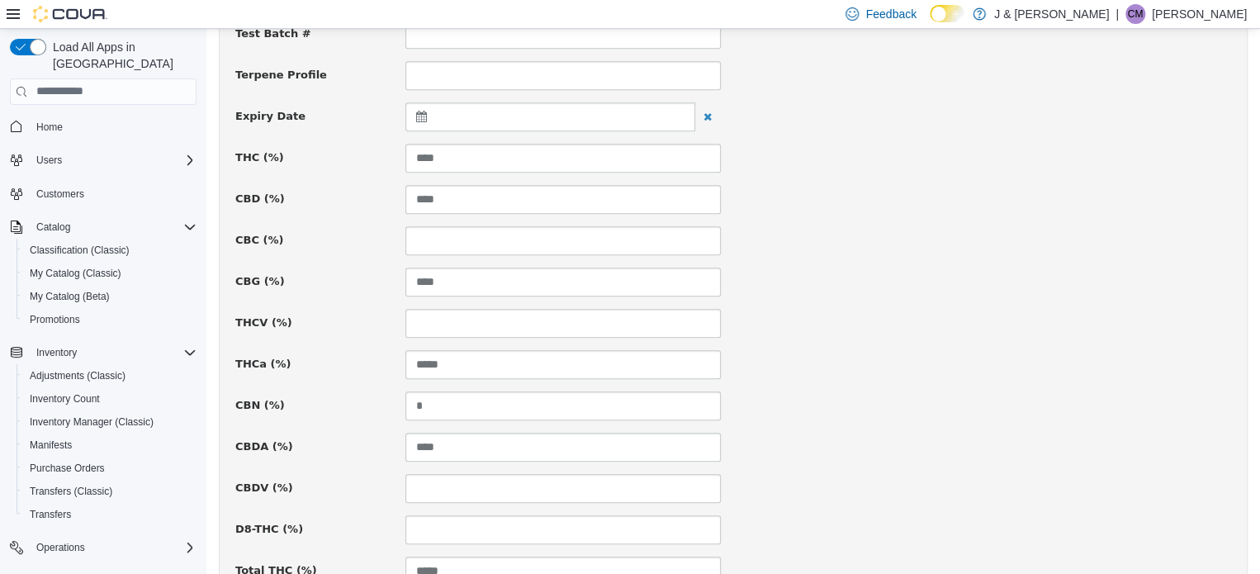
scroll to position [661, 0]
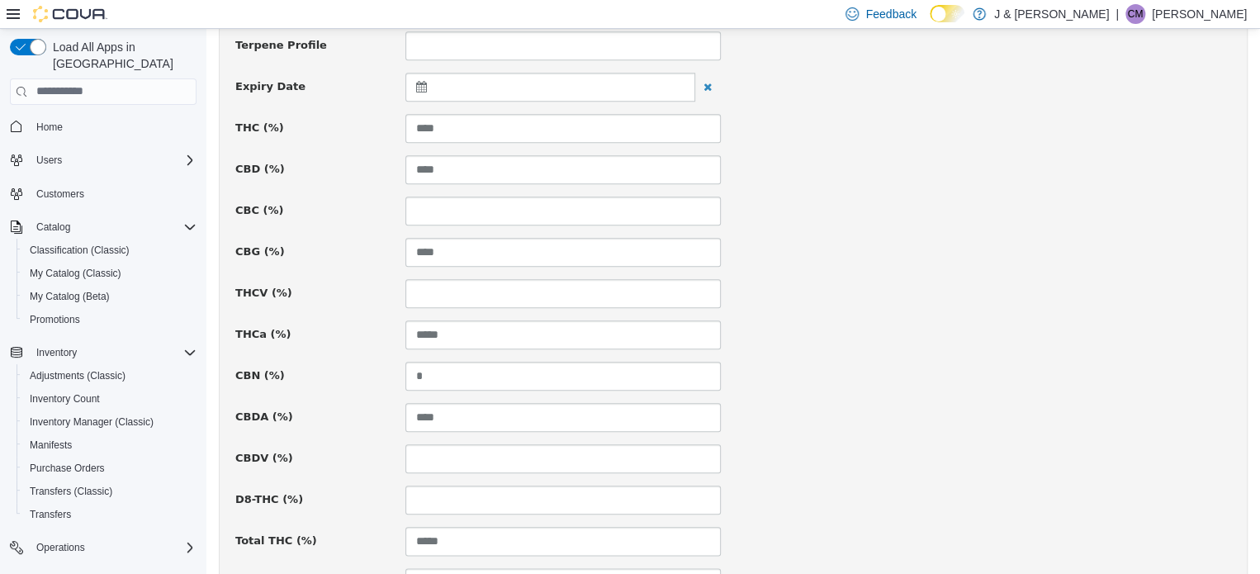
click at [420, 75] on div at bounding box center [550, 86] width 290 height 29
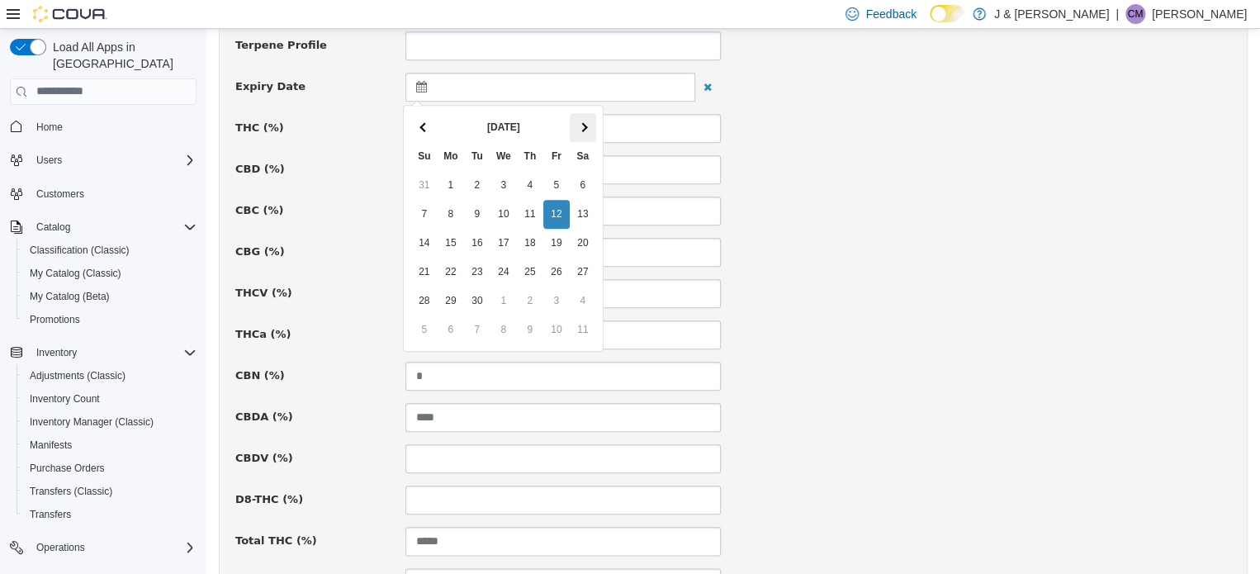
click at [576, 124] on th at bounding box center [583, 126] width 26 height 29
click at [577, 126] on th at bounding box center [583, 126] width 26 height 29
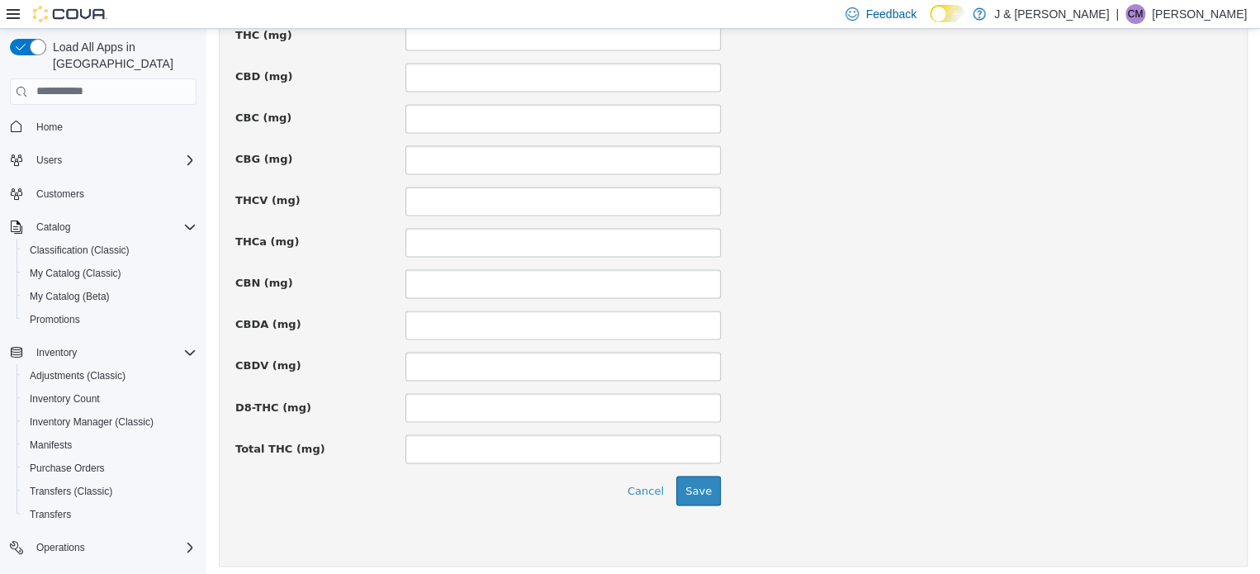
scroll to position [1212, 0]
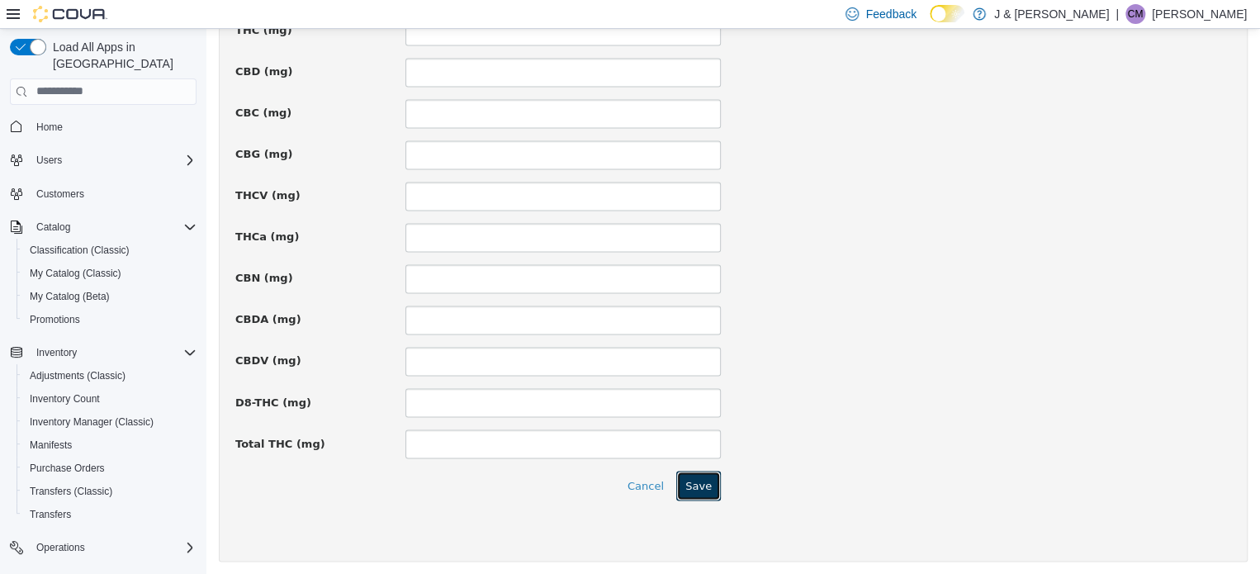
click at [684, 486] on button "Save" at bounding box center [698, 485] width 45 height 30
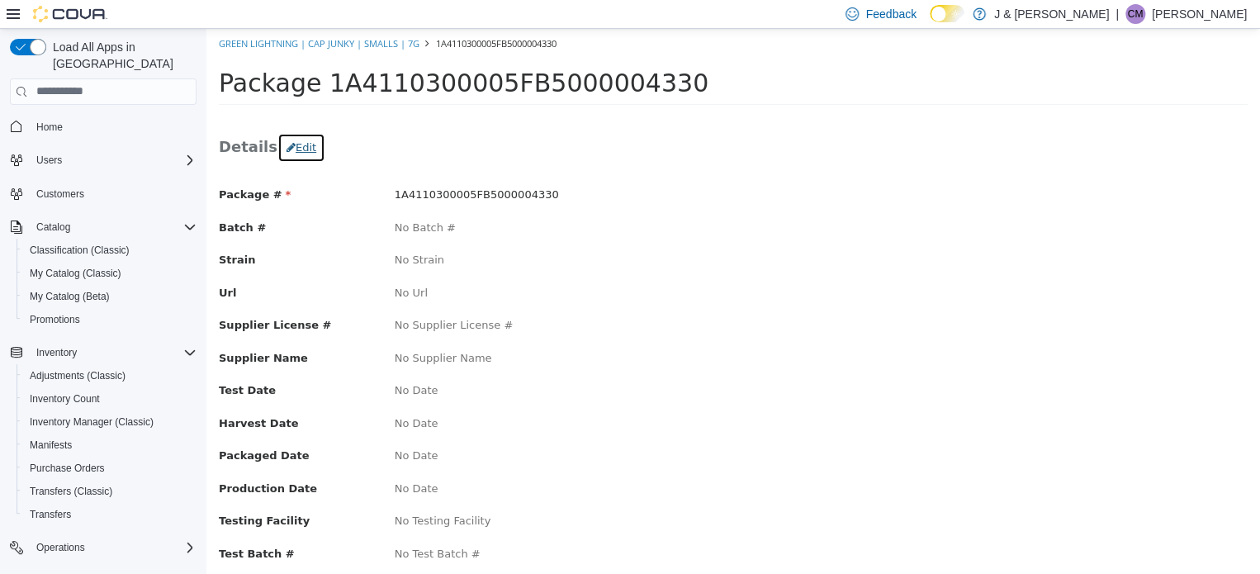
click at [303, 146] on button "Edit" at bounding box center [301, 147] width 48 height 30
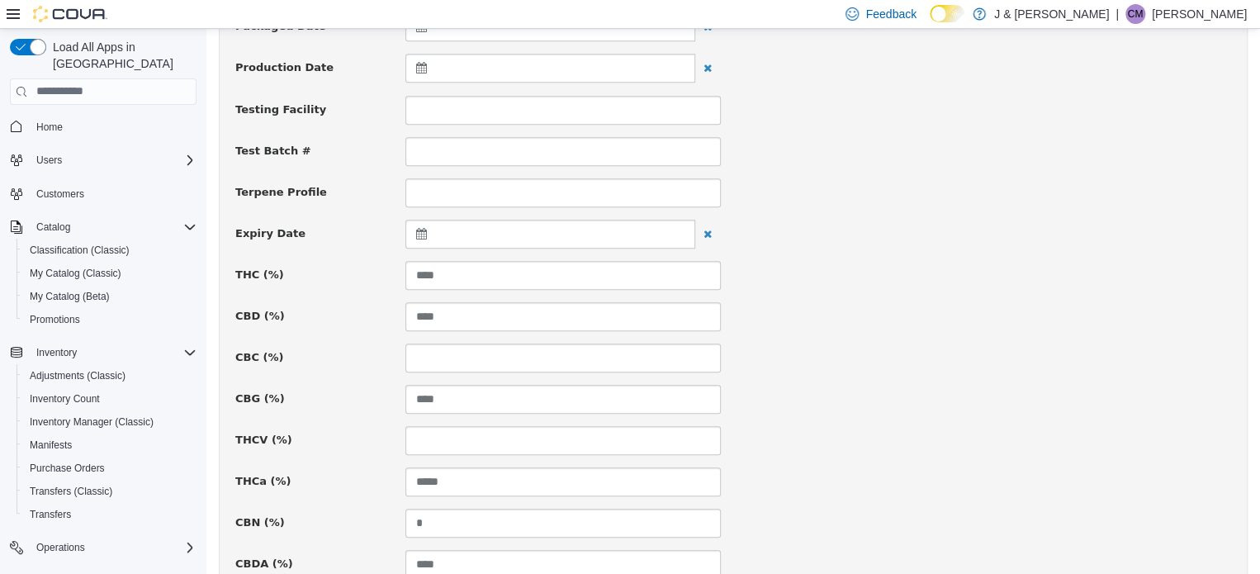
scroll to position [469, 0]
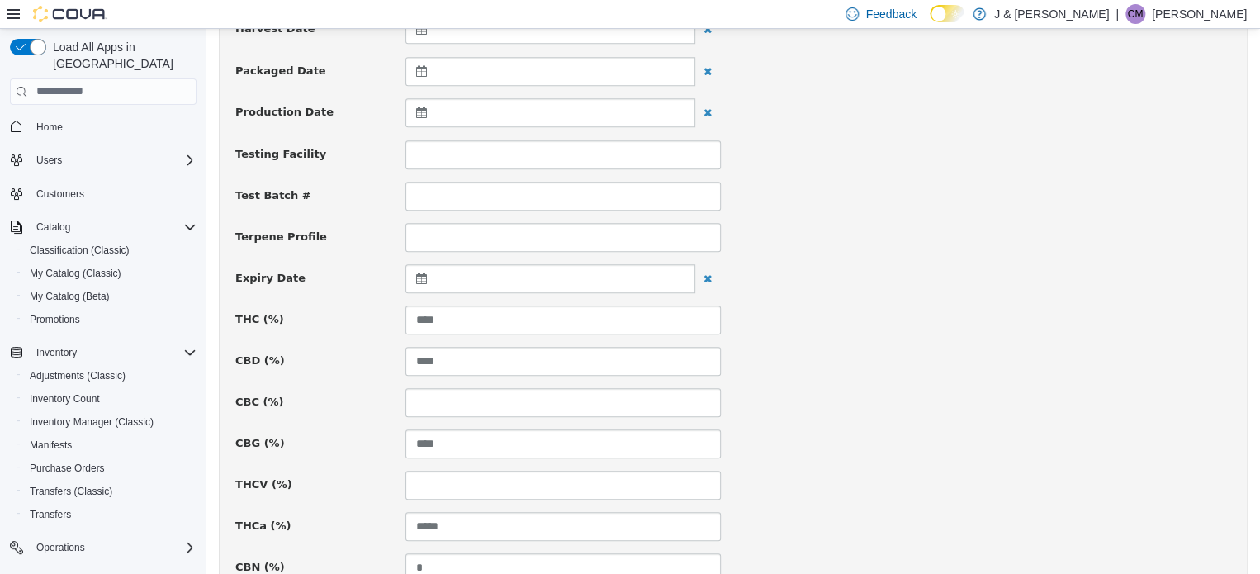
click at [420, 273] on icon at bounding box center [424, 278] width 17 height 12
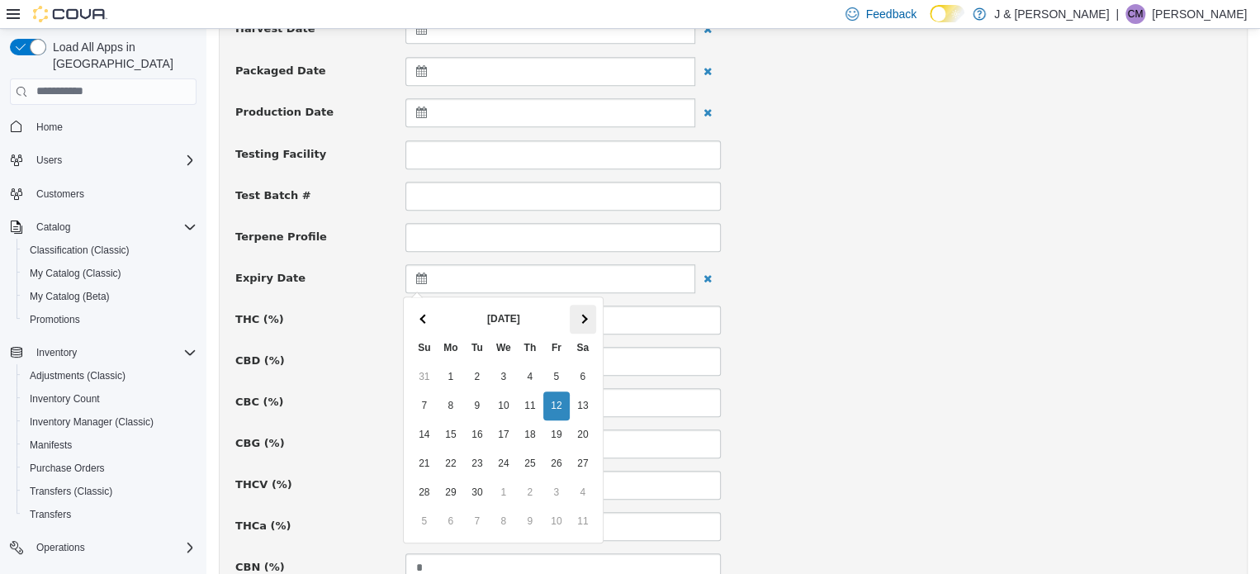
click at [575, 312] on th at bounding box center [583, 318] width 26 height 29
click at [576, 312] on th at bounding box center [583, 318] width 26 height 29
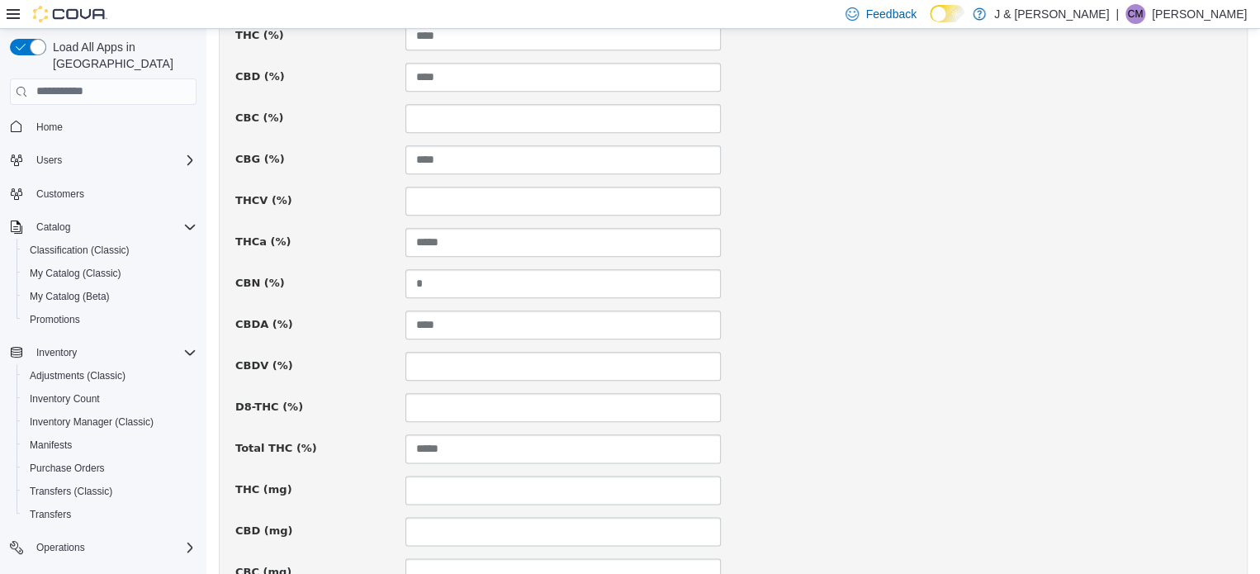
scroll to position [1212, 0]
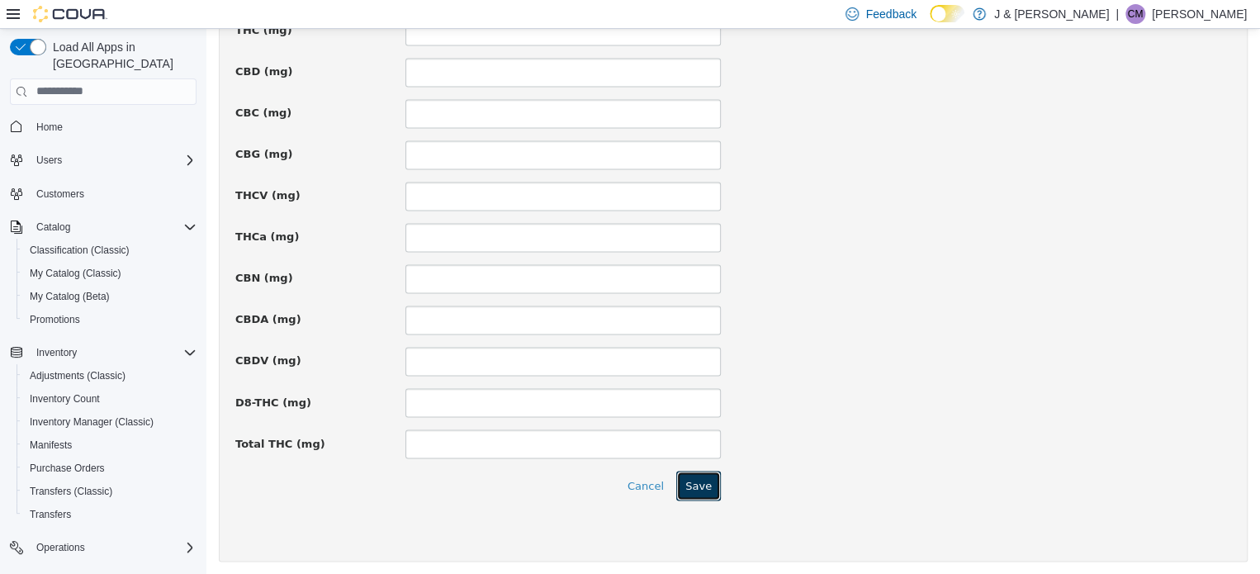
click at [708, 479] on button "Save" at bounding box center [698, 485] width 45 height 30
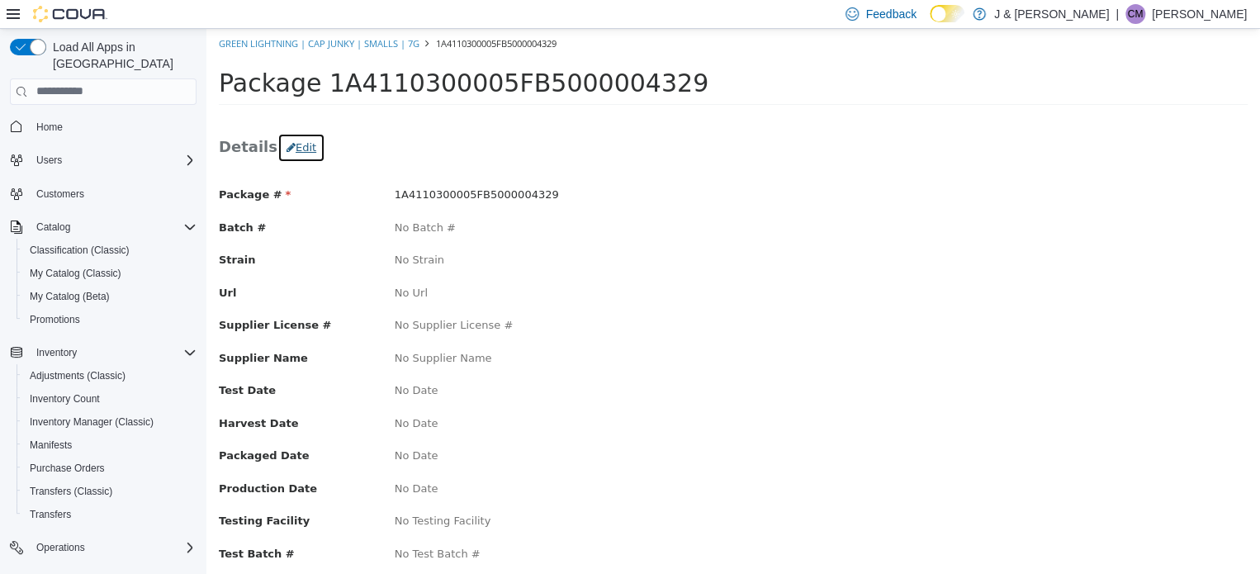
click at [291, 148] on button "Edit" at bounding box center [301, 147] width 48 height 30
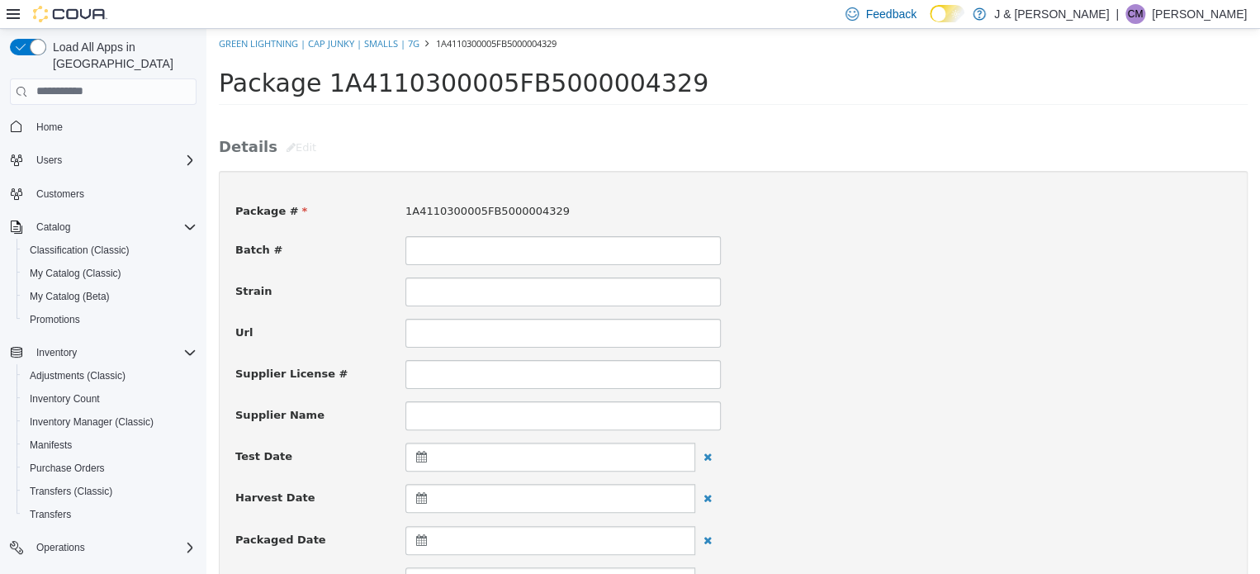
scroll to position [578, 0]
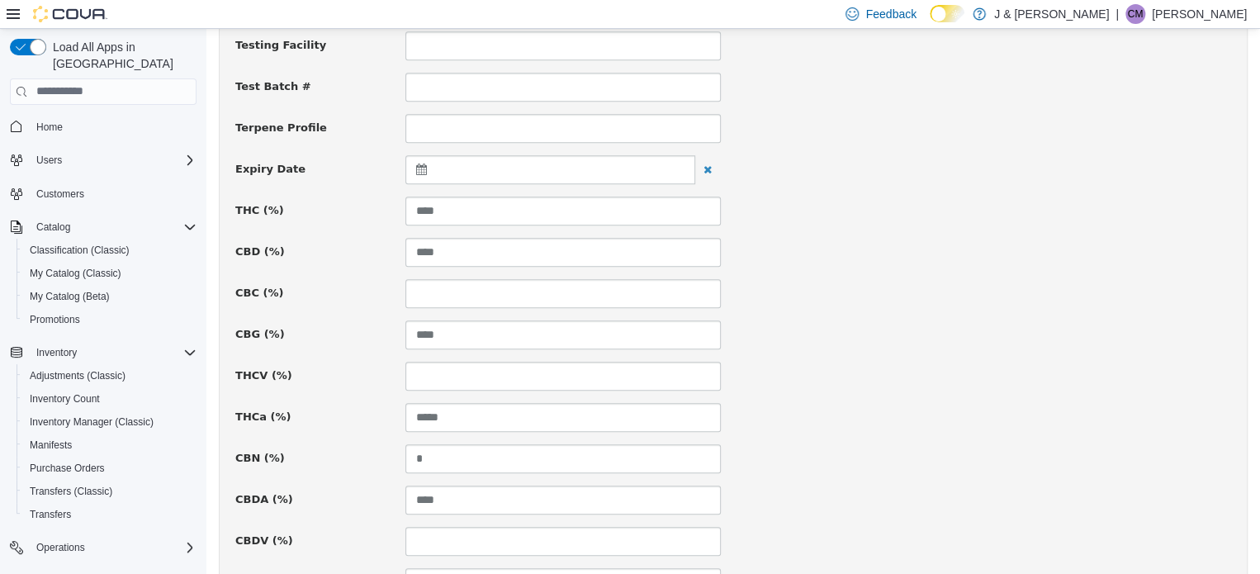
click at [416, 169] on icon at bounding box center [424, 169] width 17 height 12
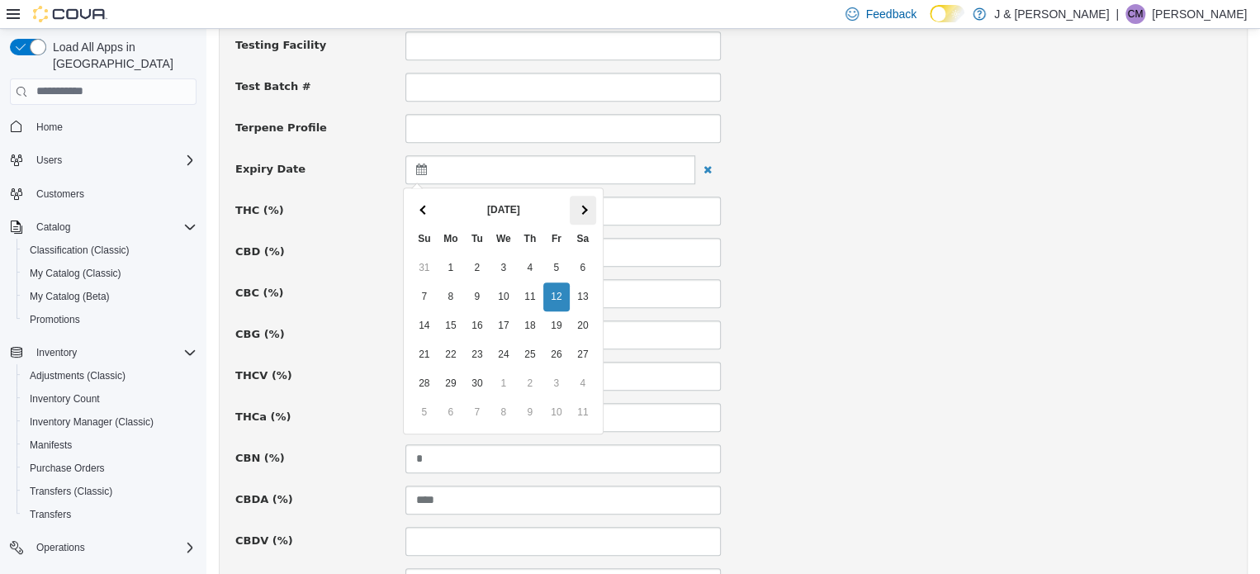
click at [581, 210] on span at bounding box center [582, 208] width 9 height 9
click at [582, 209] on span at bounding box center [582, 208] width 9 height 9
click at [578, 206] on th at bounding box center [583, 209] width 26 height 29
click at [576, 205] on th at bounding box center [583, 209] width 26 height 29
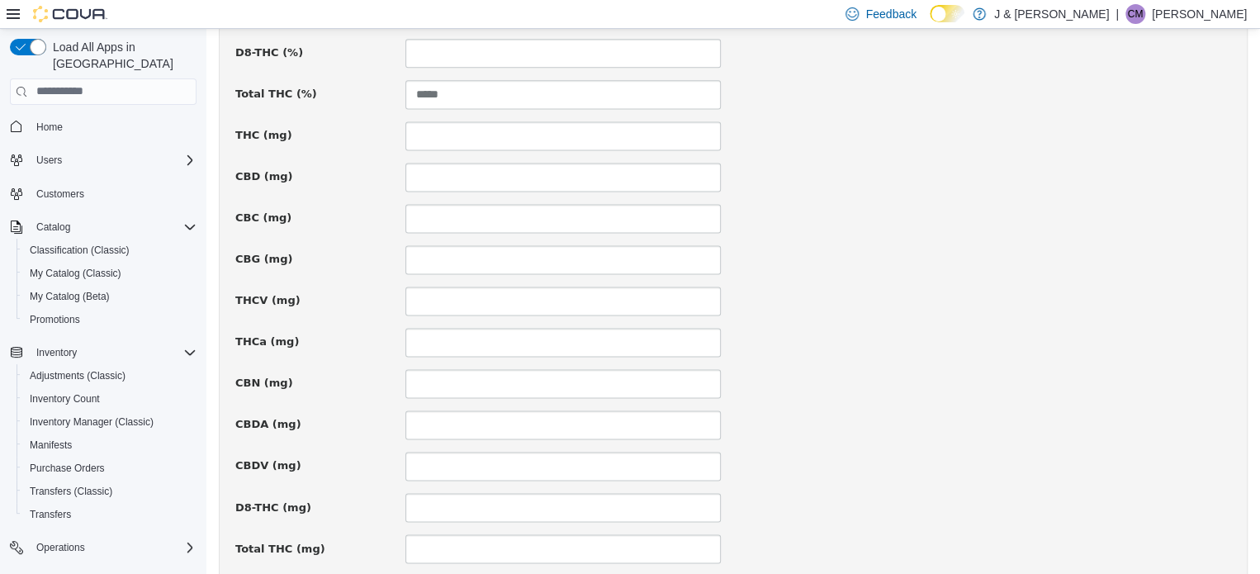
scroll to position [1212, 0]
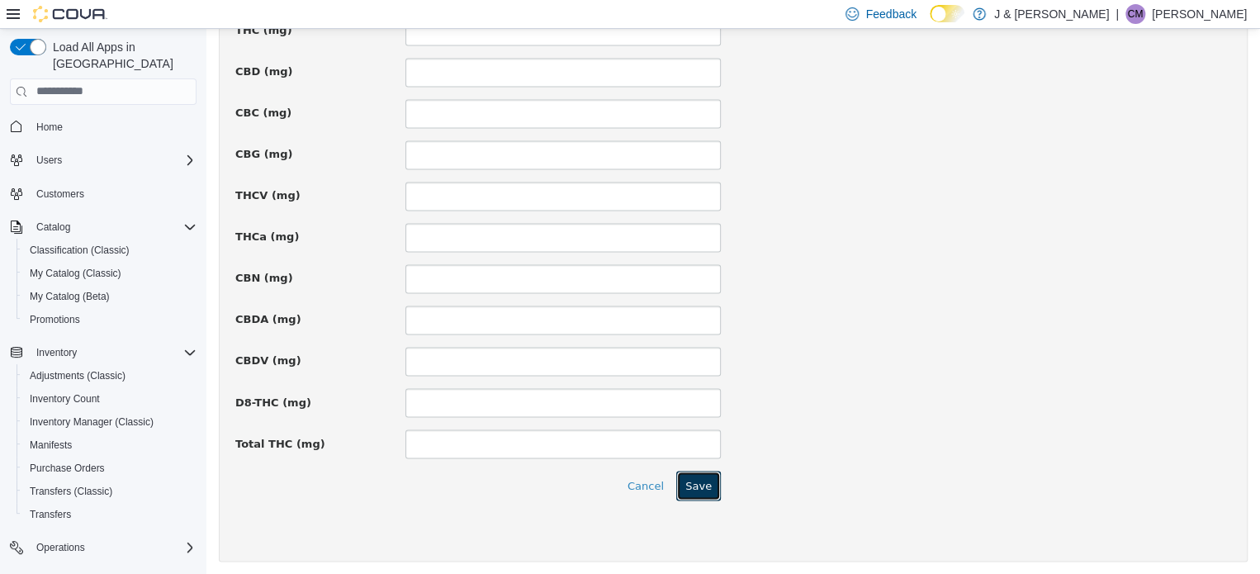
click at [690, 478] on button "Save" at bounding box center [698, 485] width 45 height 30
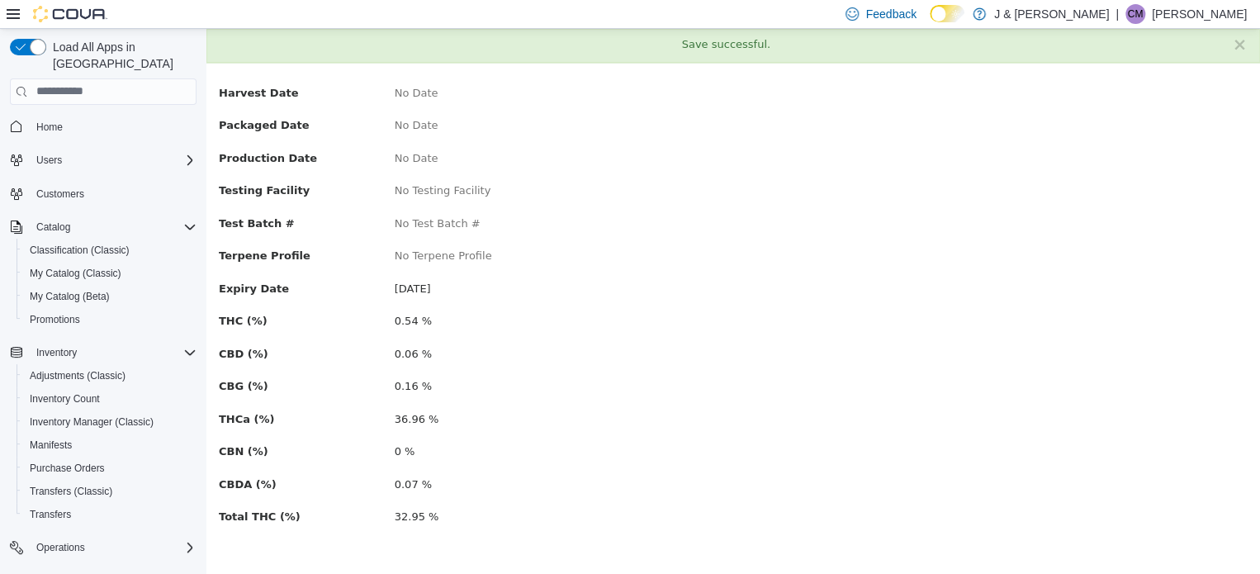
scroll to position [0, 0]
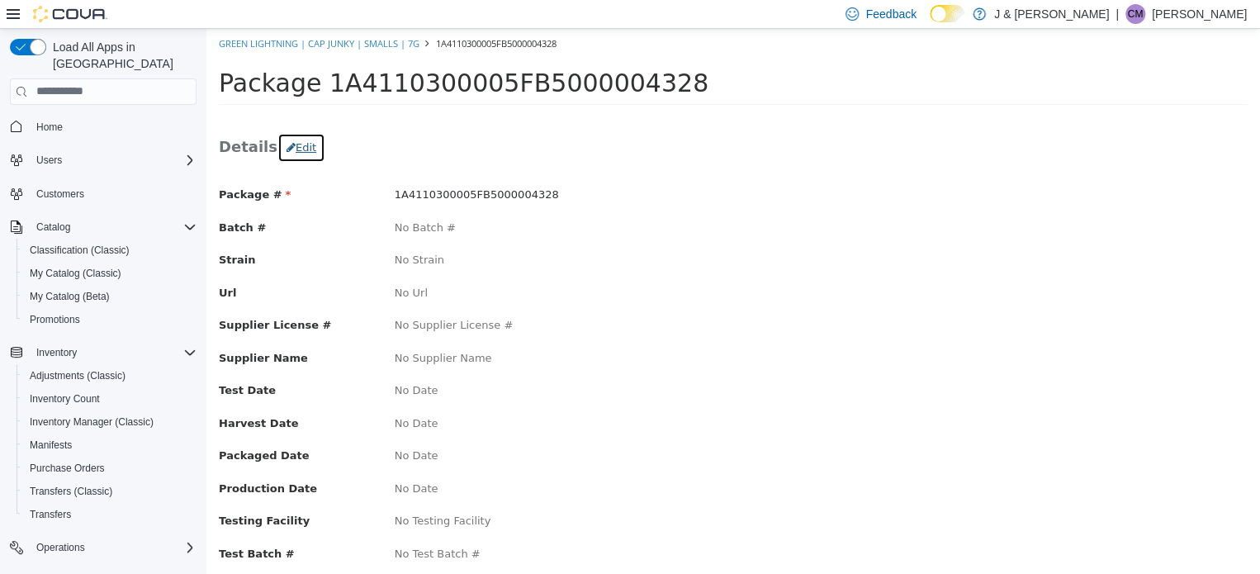
click at [301, 145] on button "Edit" at bounding box center [301, 147] width 48 height 30
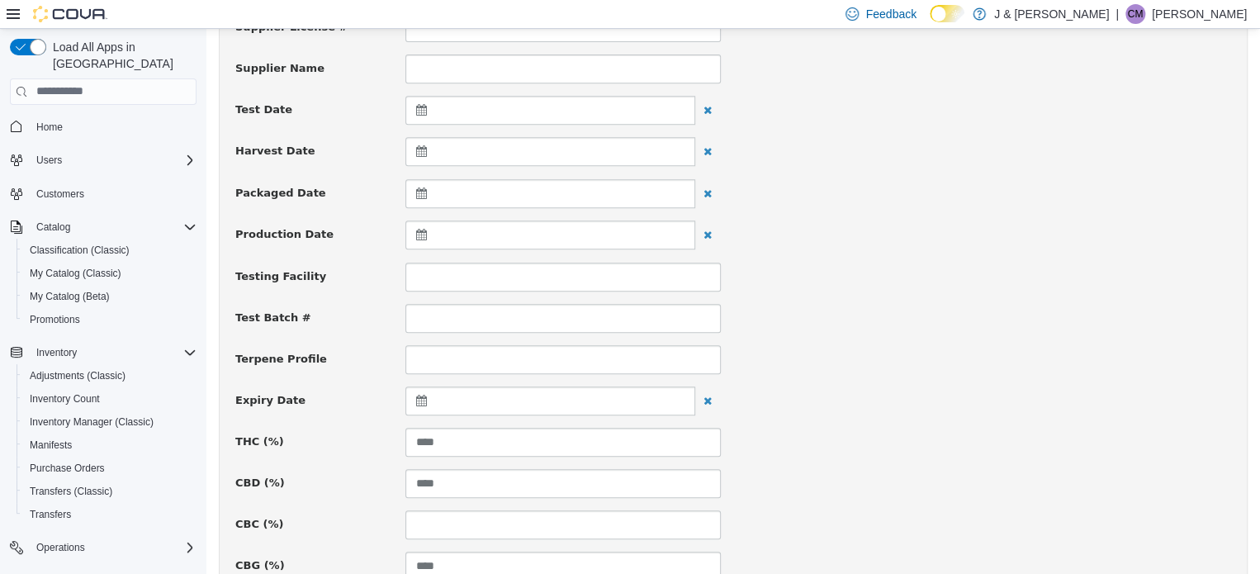
scroll to position [330, 0]
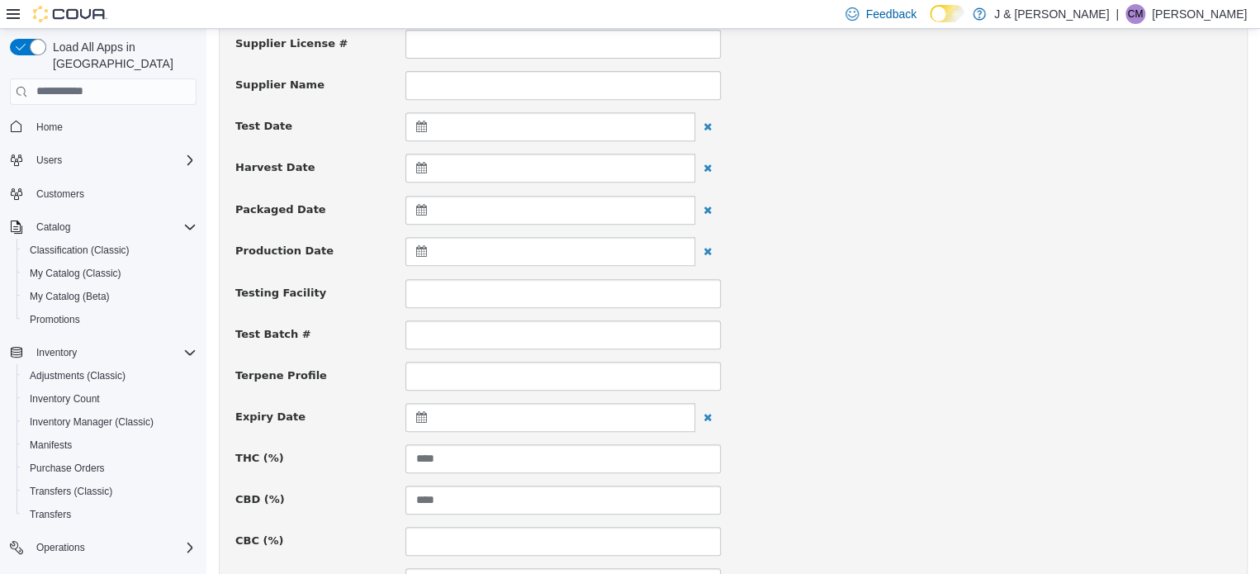
click at [416, 415] on icon at bounding box center [424, 416] width 17 height 12
click at [593, 456] on table "Sep 2025 Su Mo Tu We Th Fr Sa 31 1 2 3 4 5 6 7 8 9 10 11 12 13 14 15 16 17 18 1…" at bounding box center [503, 558] width 186 height 232
click at [590, 456] on th at bounding box center [583, 457] width 26 height 29
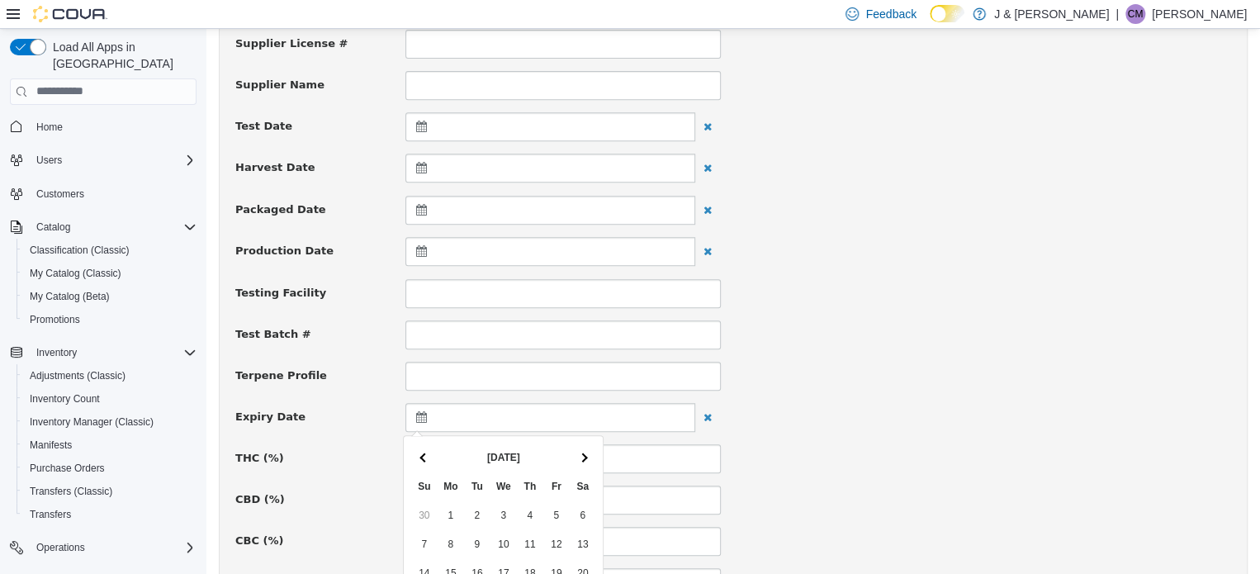
click at [590, 456] on th at bounding box center [583, 457] width 26 height 29
click at [582, 455] on span at bounding box center [582, 456] width 9 height 9
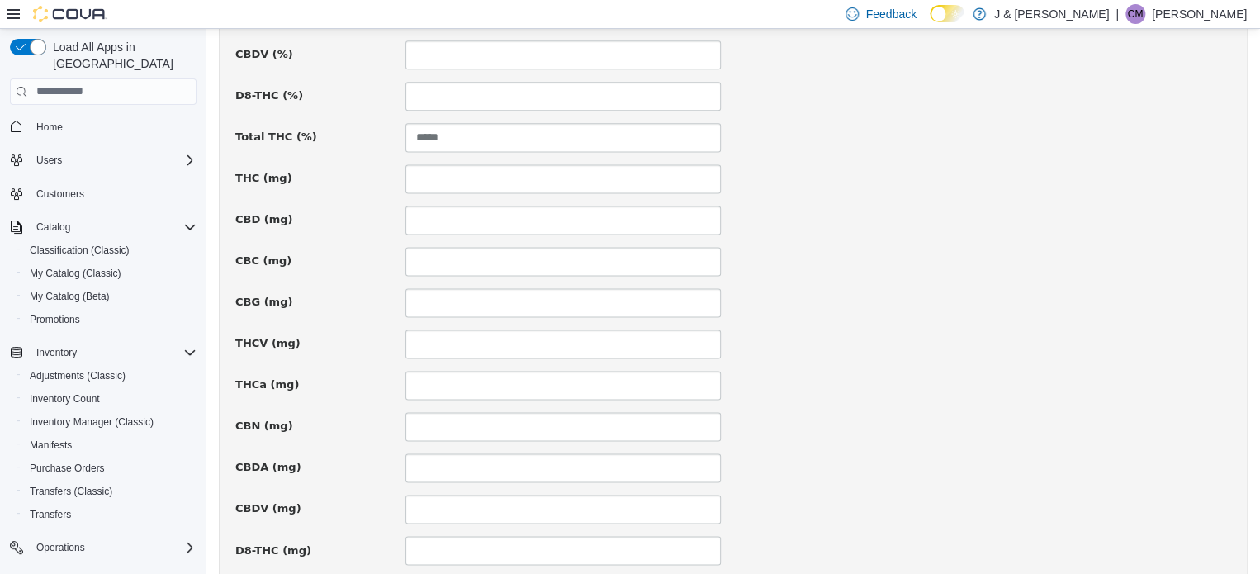
scroll to position [1212, 0]
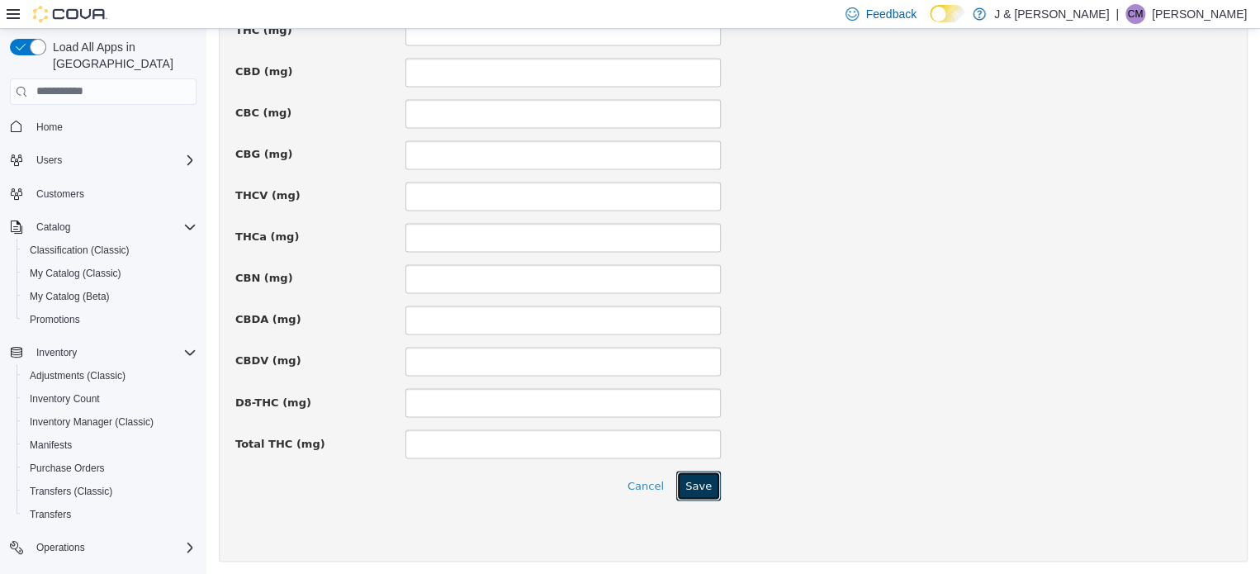
click at [704, 491] on button "Save" at bounding box center [698, 485] width 45 height 30
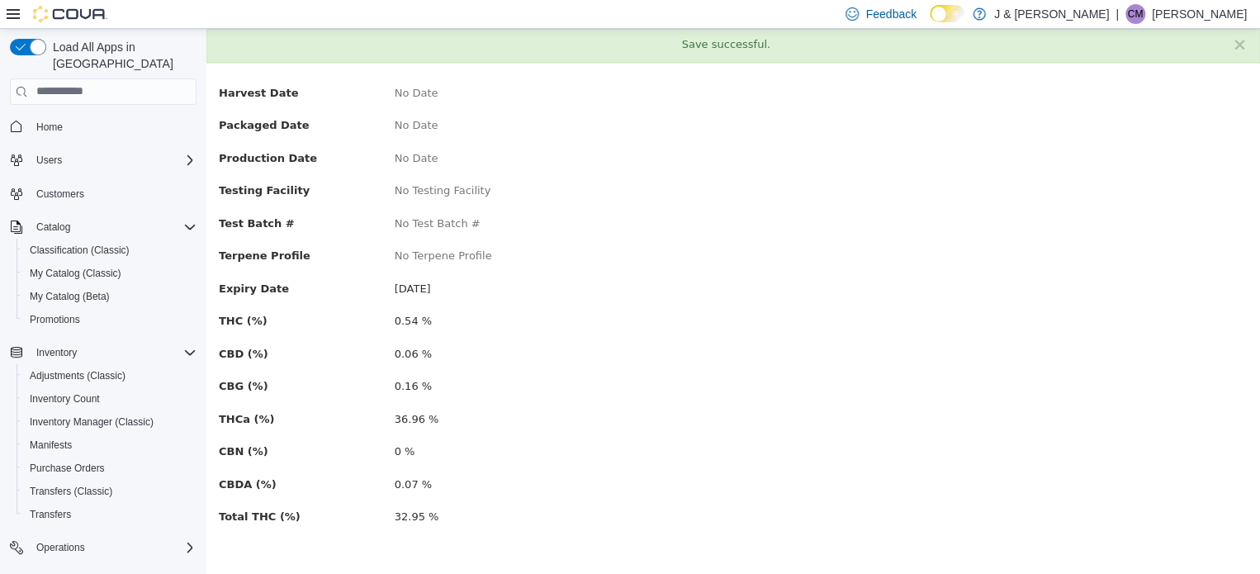
scroll to position [0, 0]
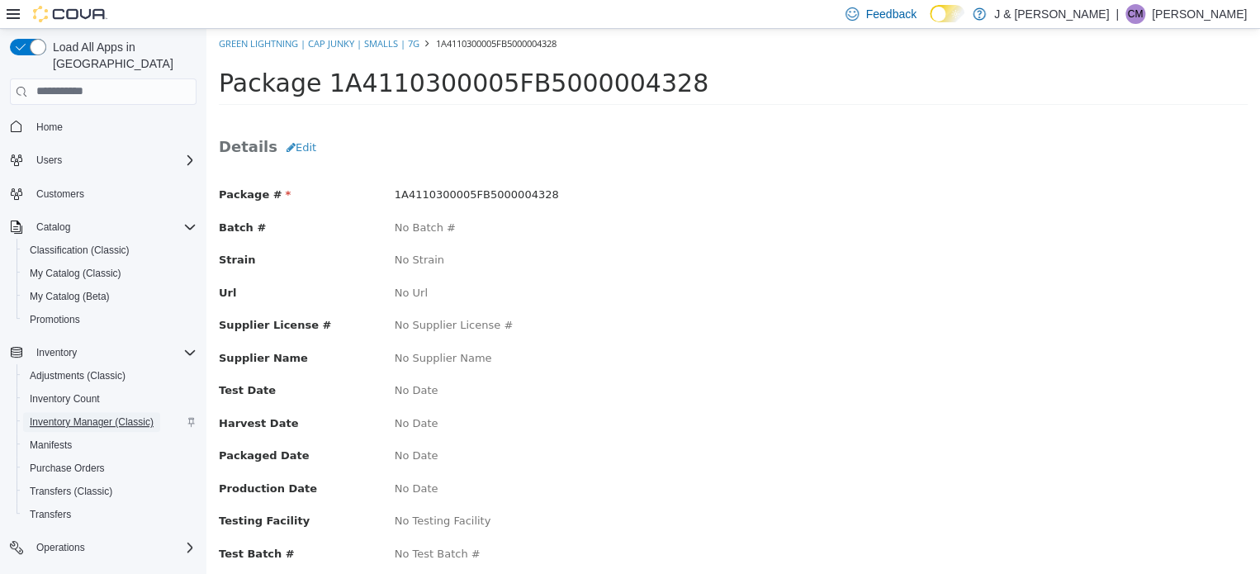
click at [106, 415] on span "Inventory Manager (Classic)" at bounding box center [92, 421] width 124 height 13
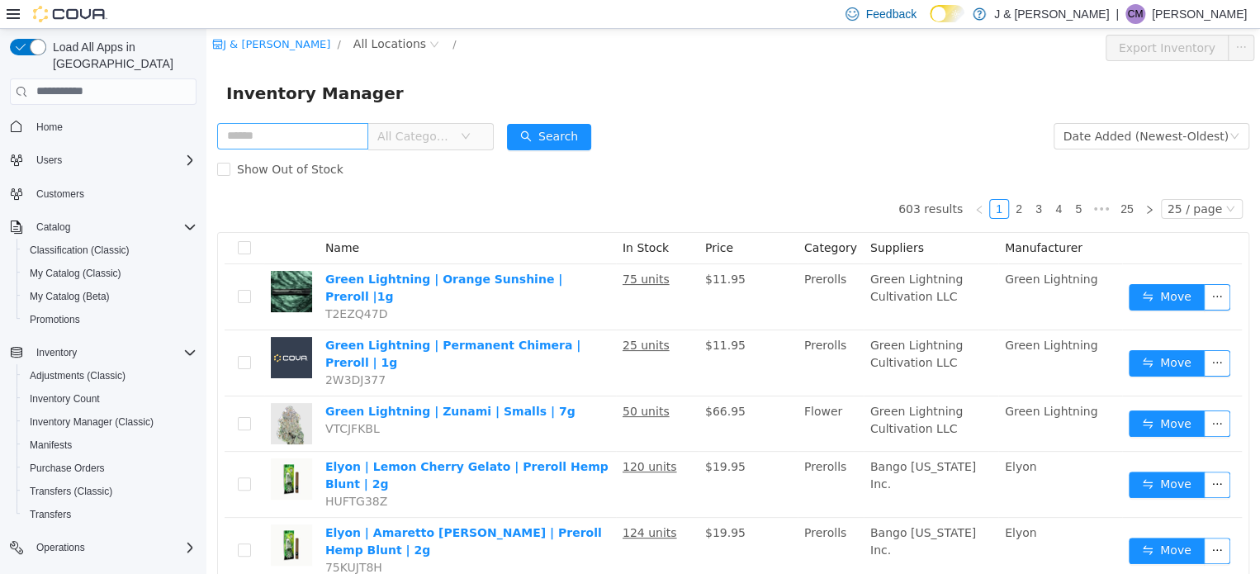
drag, startPoint x: 305, startPoint y: 141, endPoint x: 308, endPoint y: 132, distance: 9.7
click at [307, 141] on input "text" at bounding box center [292, 135] width 151 height 26
type input "*********"
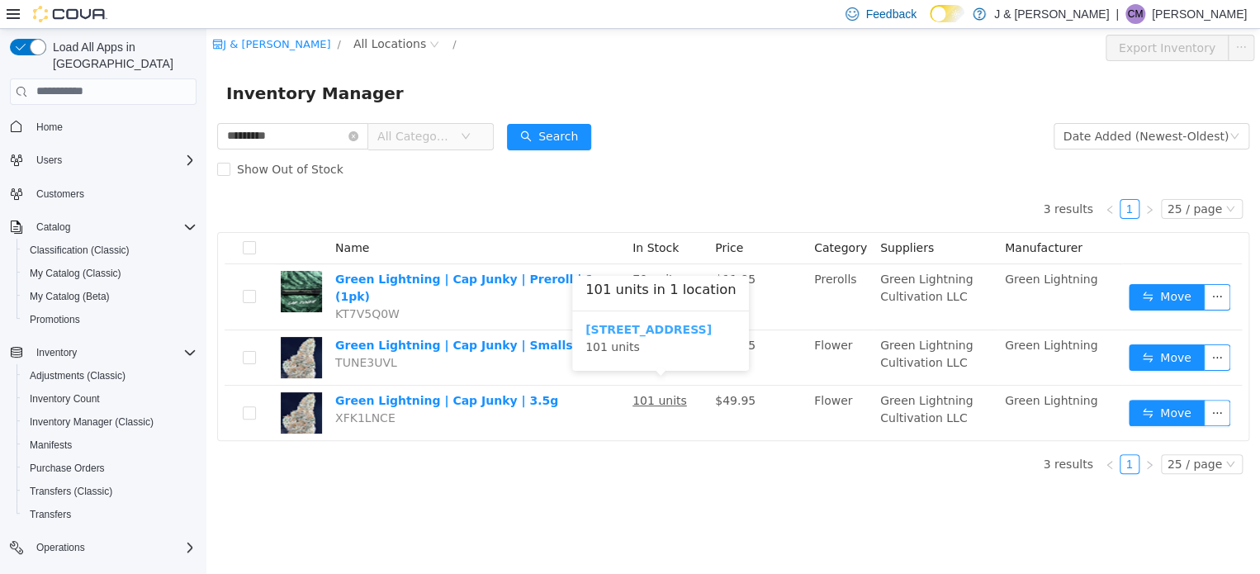
click at [647, 328] on b "3055 Route 23, Oak Ridge" at bounding box center [649, 328] width 126 height 13
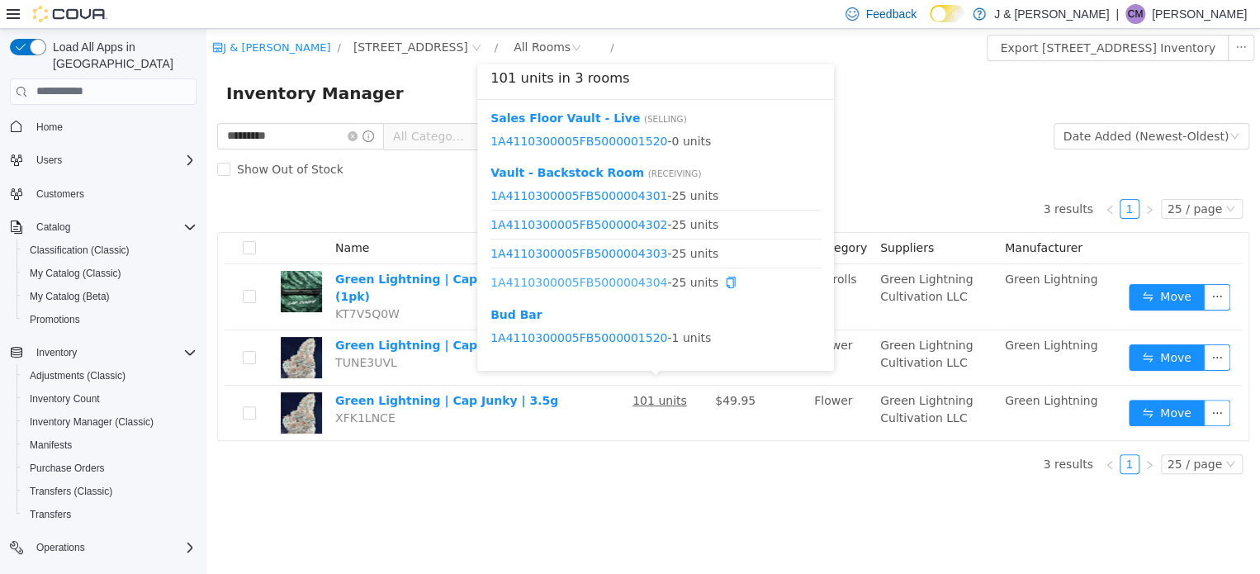
click at [618, 282] on link "1A4110300005FB5000004304" at bounding box center [579, 281] width 177 height 13
click at [631, 251] on link "1A4110300005FB5000004303" at bounding box center [579, 252] width 177 height 13
click at [609, 223] on link "1A4110300005FB5000004302" at bounding box center [579, 223] width 177 height 13
click at [613, 194] on link "1A4110300005FB5000004301" at bounding box center [579, 194] width 177 height 13
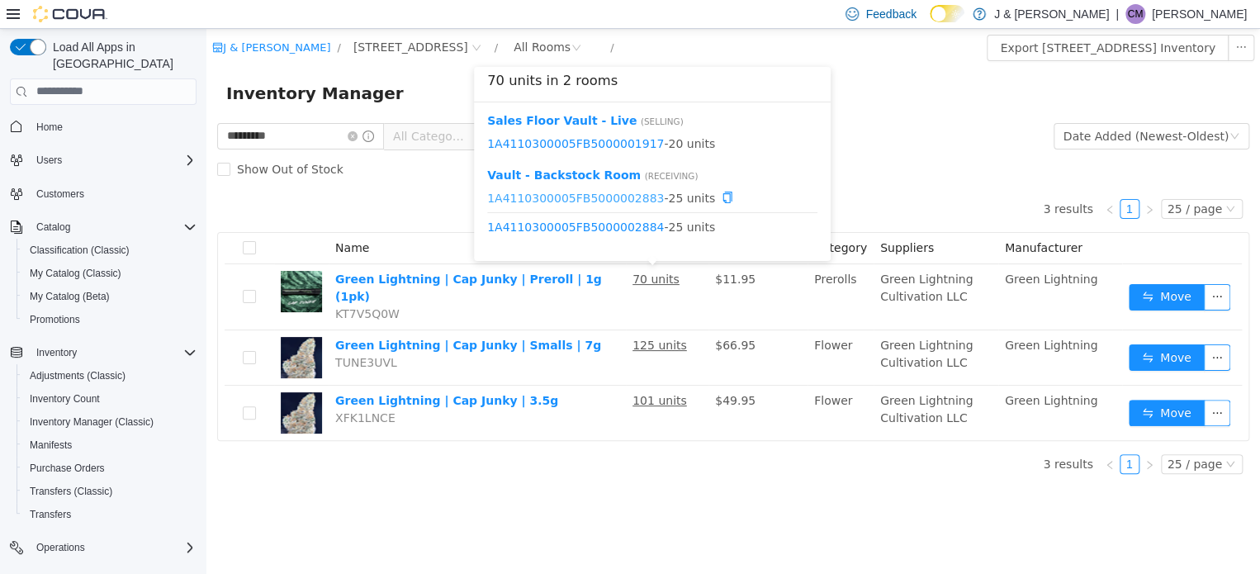
click at [591, 196] on link "1A4110300005FB5000002883" at bounding box center [575, 197] width 177 height 13
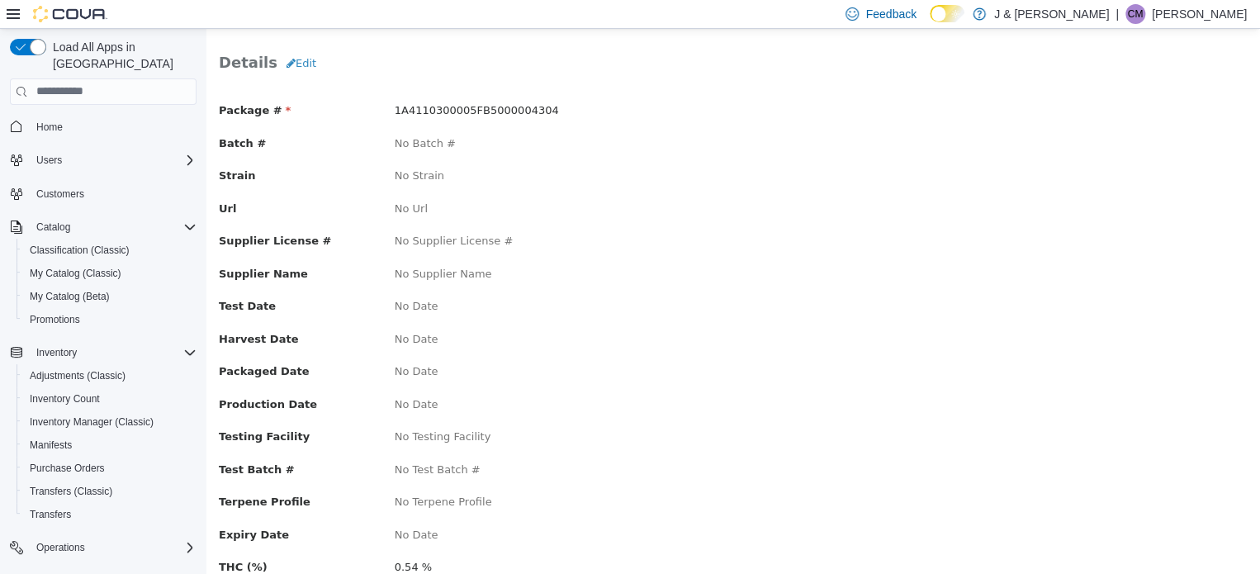
scroll to position [81, 0]
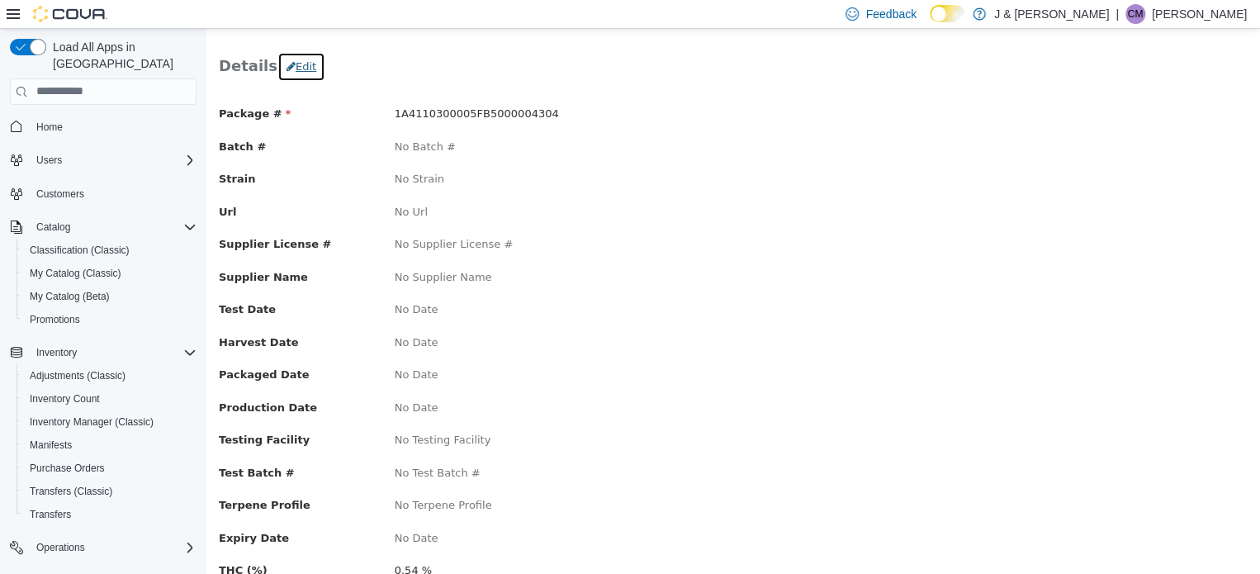
click at [289, 57] on button "Edit" at bounding box center [301, 66] width 48 height 30
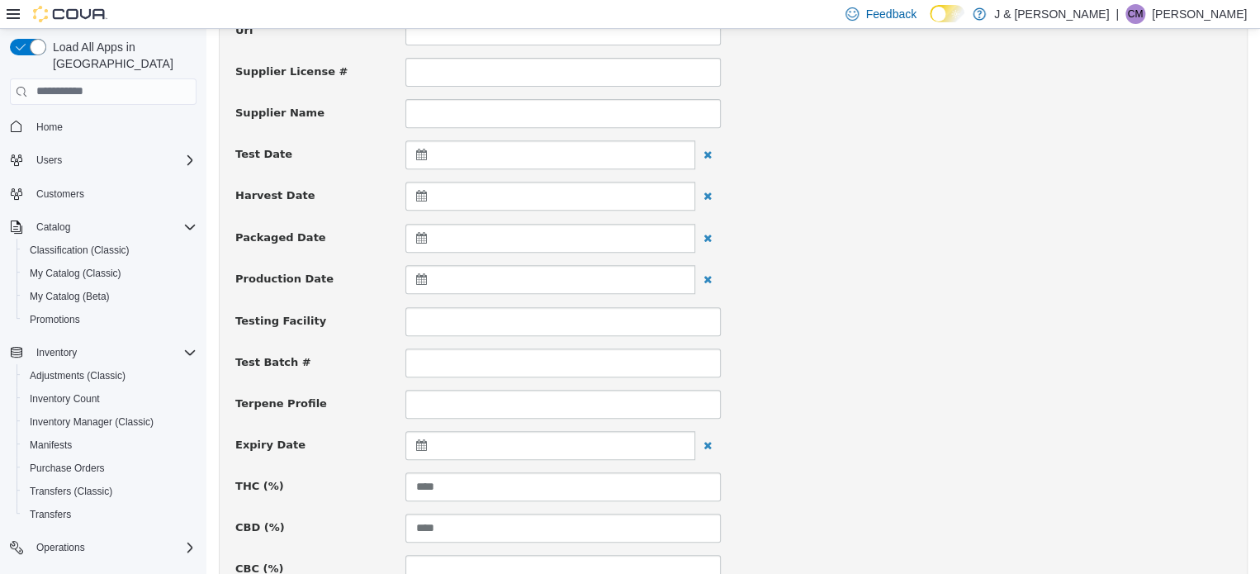
scroll to position [329, 0]
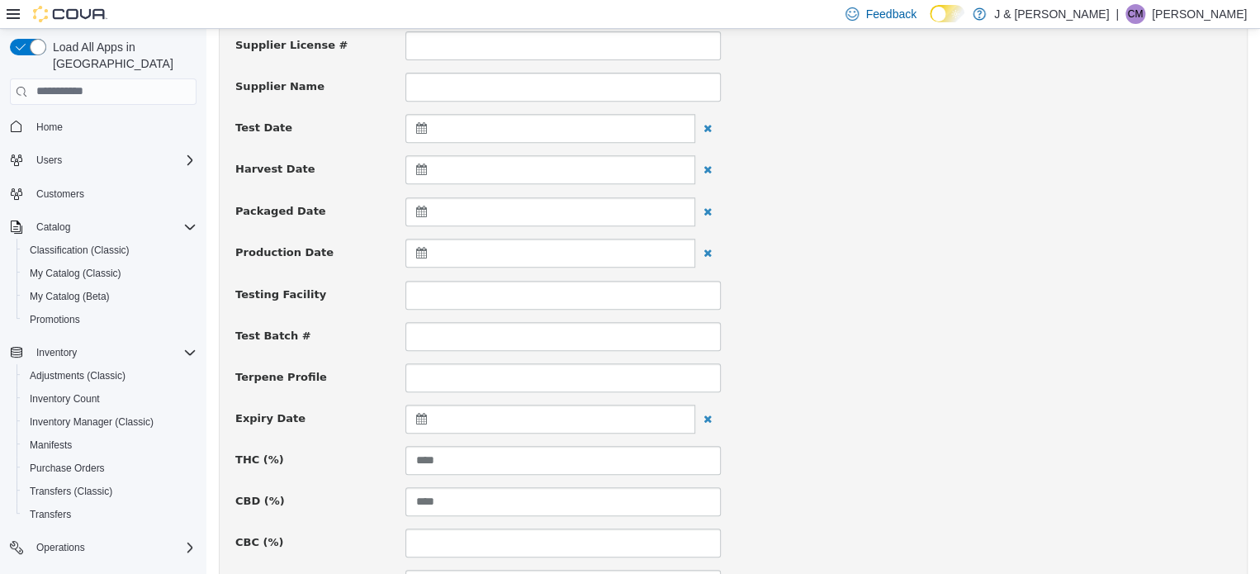
click at [420, 416] on icon at bounding box center [424, 418] width 17 height 12
click at [588, 458] on th at bounding box center [583, 458] width 26 height 29
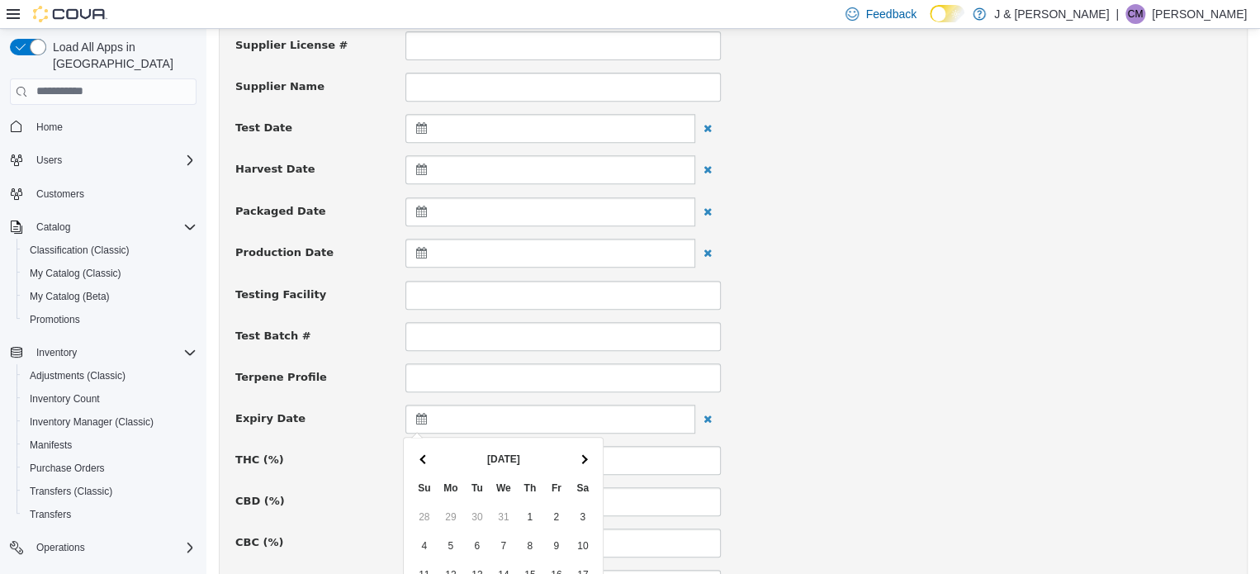
click at [588, 458] on th at bounding box center [583, 458] width 26 height 29
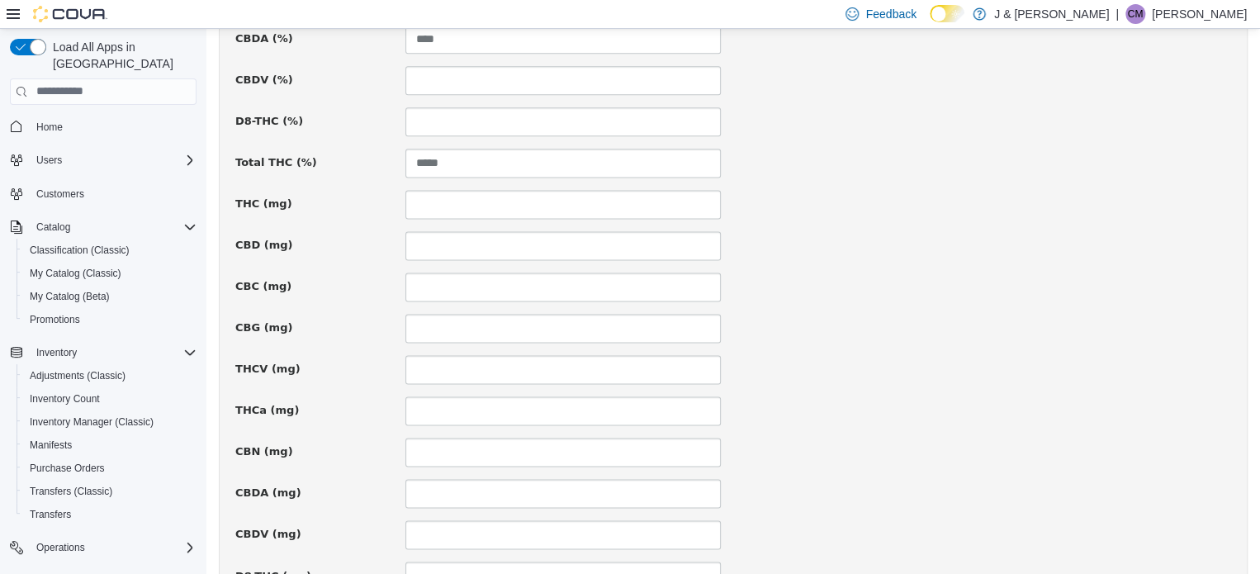
scroll to position [1212, 0]
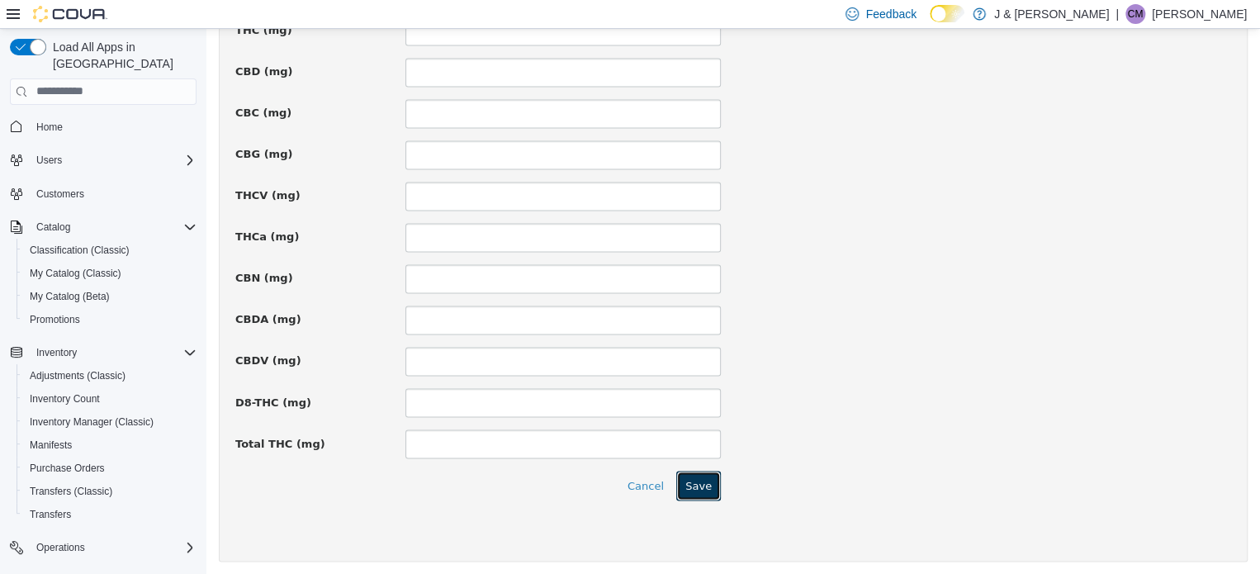
click at [700, 481] on button "Save" at bounding box center [698, 485] width 45 height 30
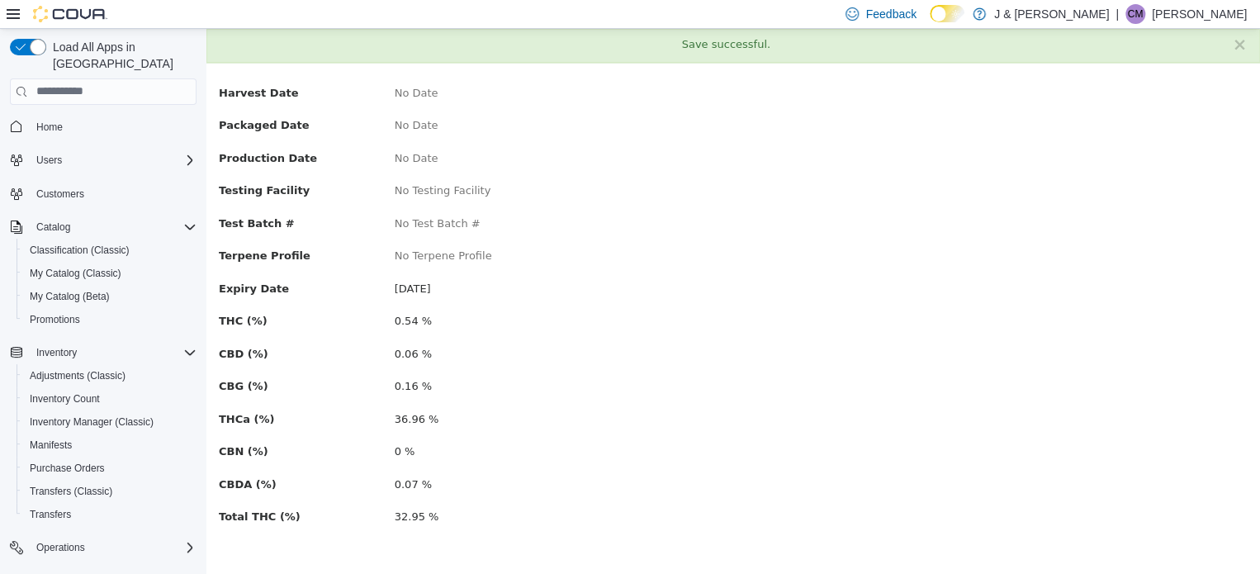
scroll to position [0, 0]
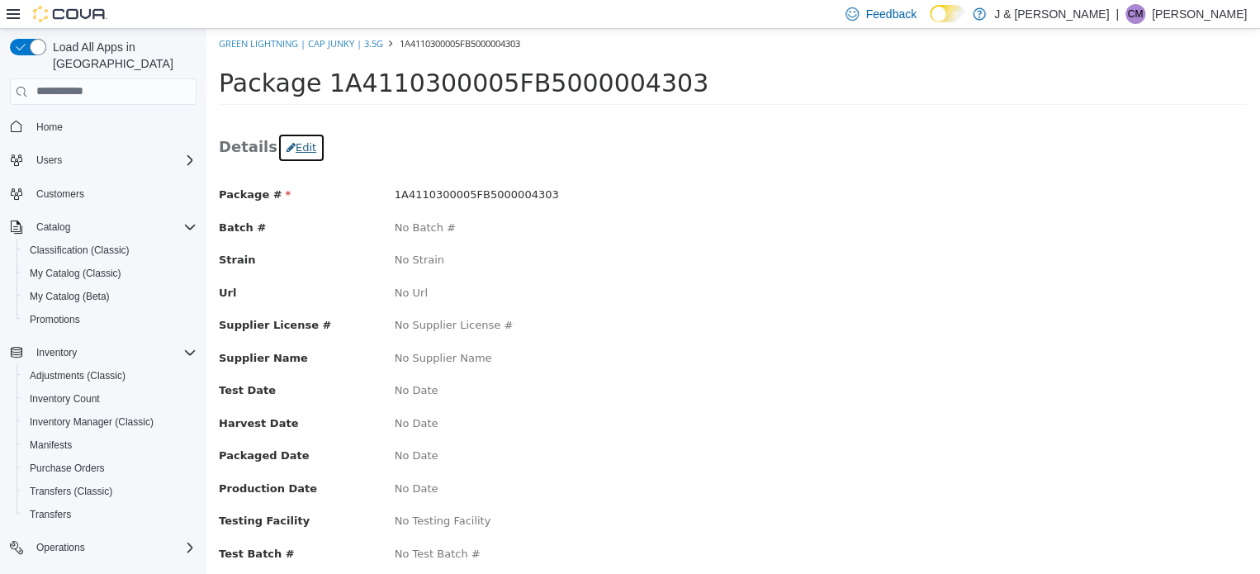
click at [301, 152] on button "Edit" at bounding box center [301, 147] width 48 height 30
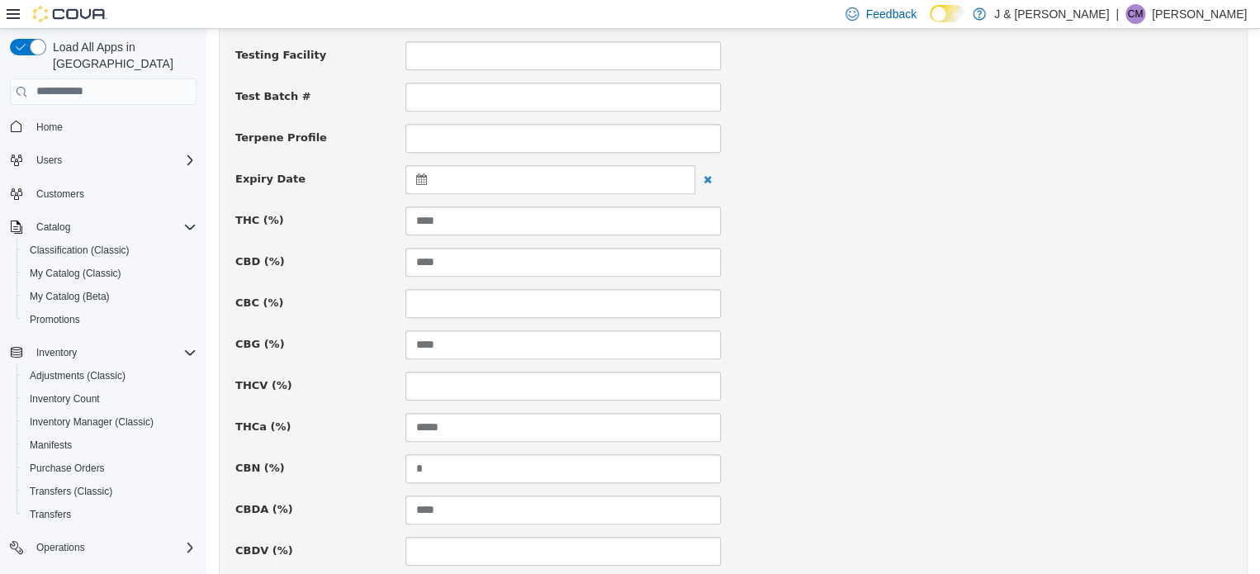
scroll to position [578, 0]
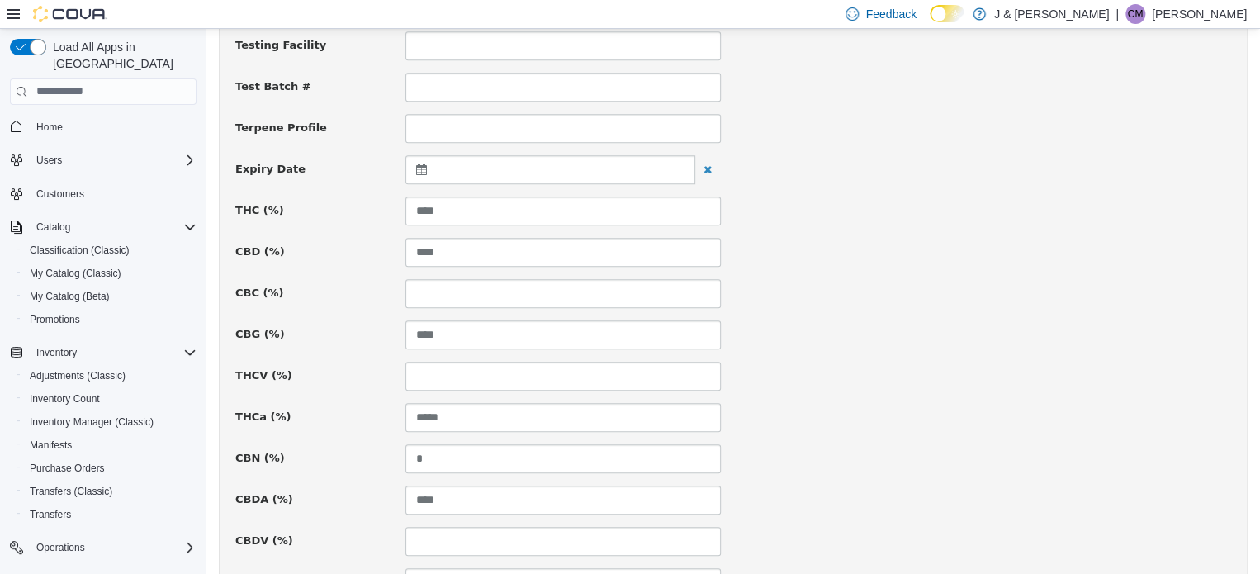
click at [420, 168] on icon at bounding box center [424, 169] width 17 height 12
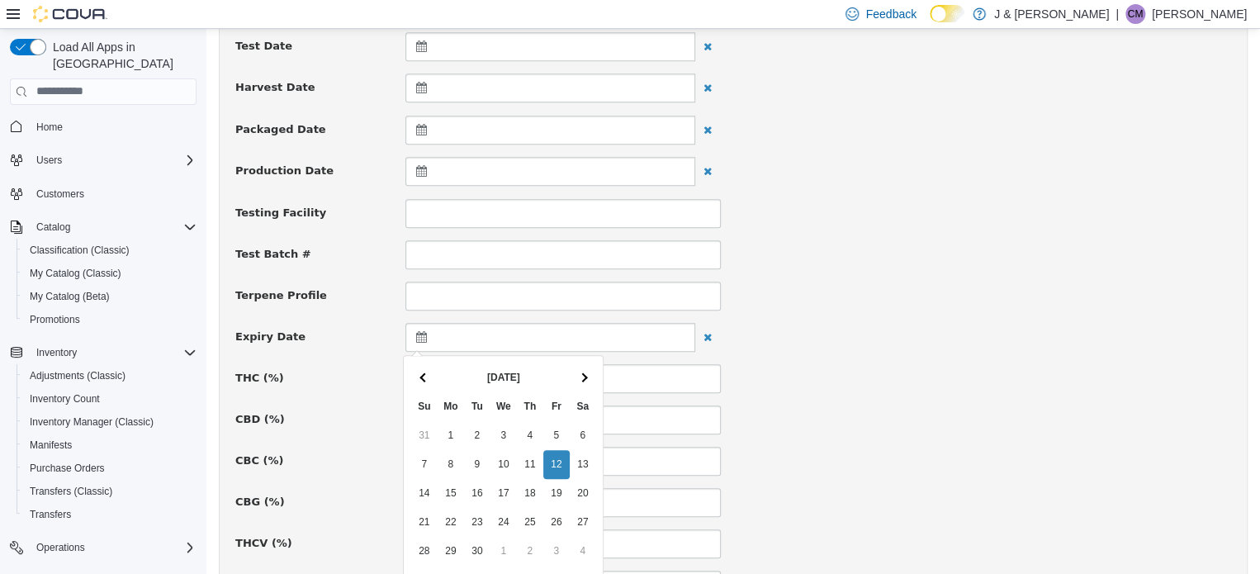
scroll to position [413, 0]
click at [582, 372] on span at bounding box center [582, 373] width 9 height 9
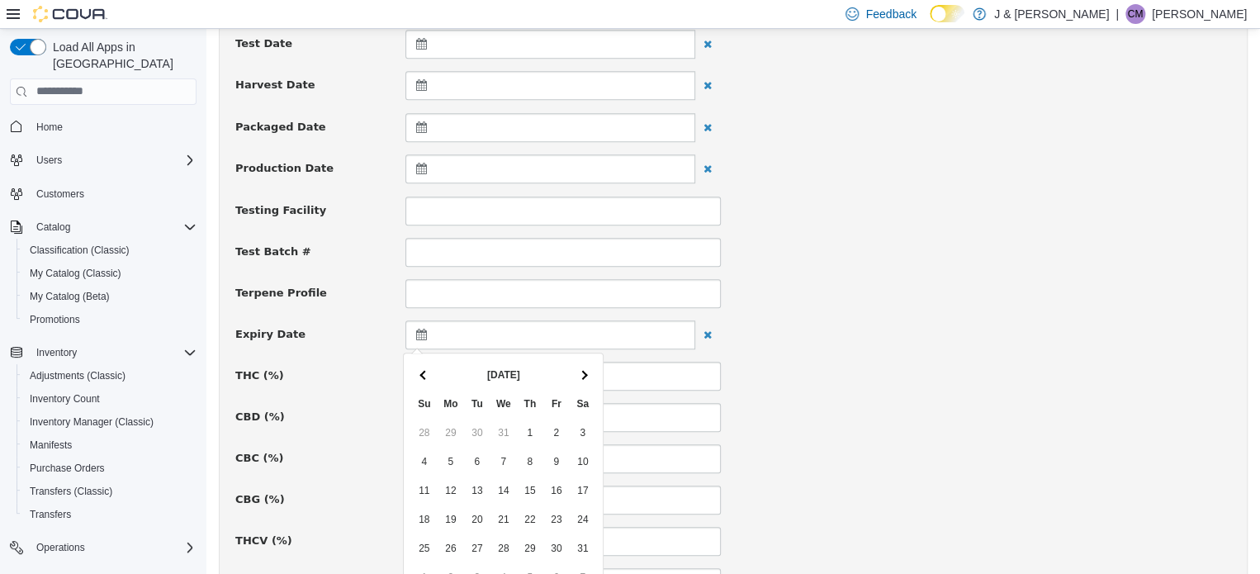
click at [582, 372] on span at bounding box center [582, 373] width 9 height 9
drag, startPoint x: 474, startPoint y: 458, endPoint x: 466, endPoint y: 459, distance: 8.3
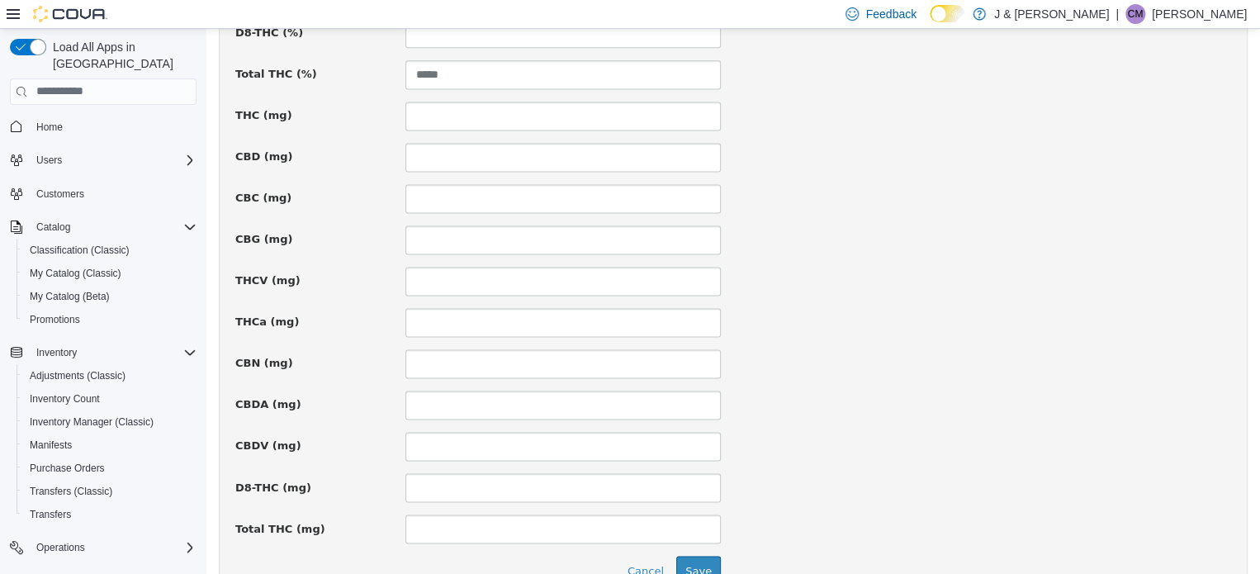
scroll to position [1212, 0]
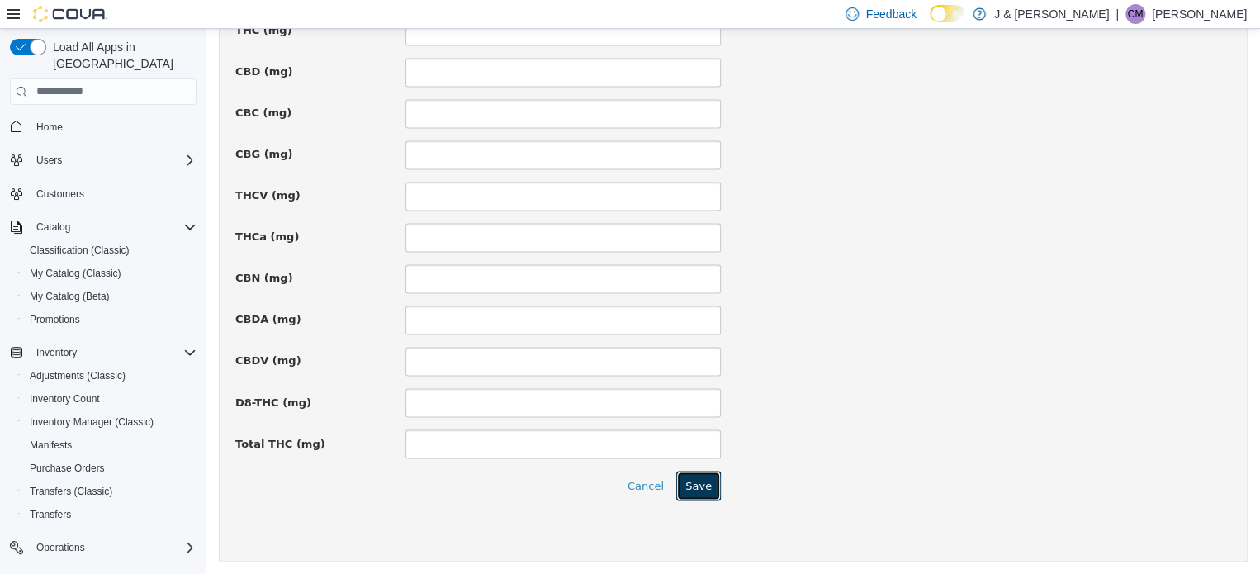
click at [690, 477] on button "Save" at bounding box center [698, 485] width 45 height 30
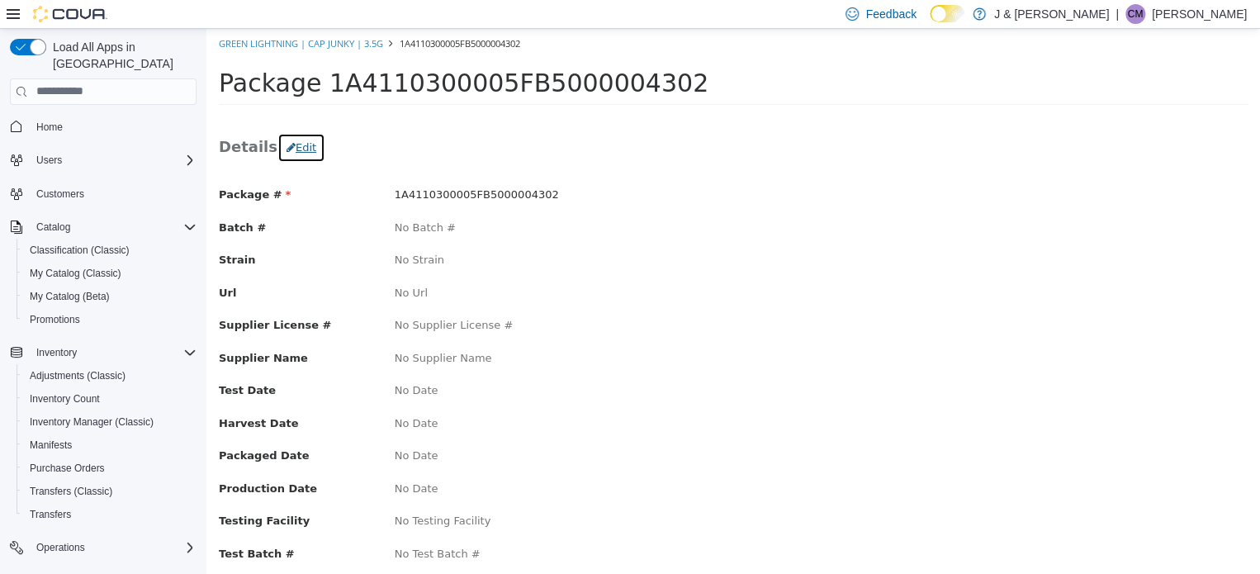
click at [304, 150] on button "Edit" at bounding box center [301, 147] width 48 height 30
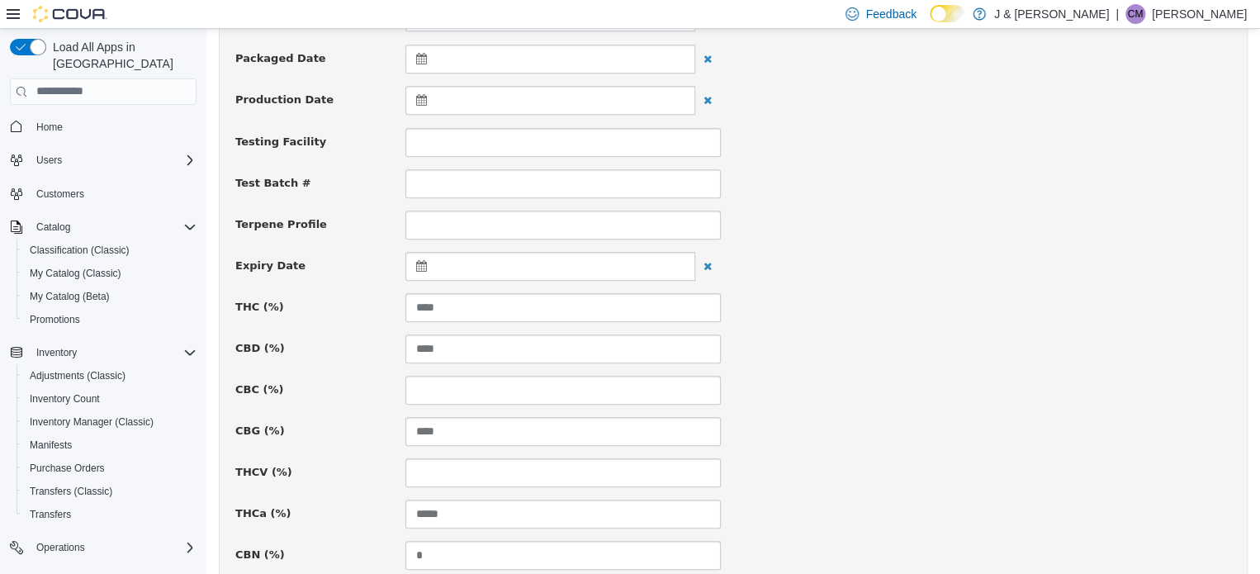
scroll to position [496, 0]
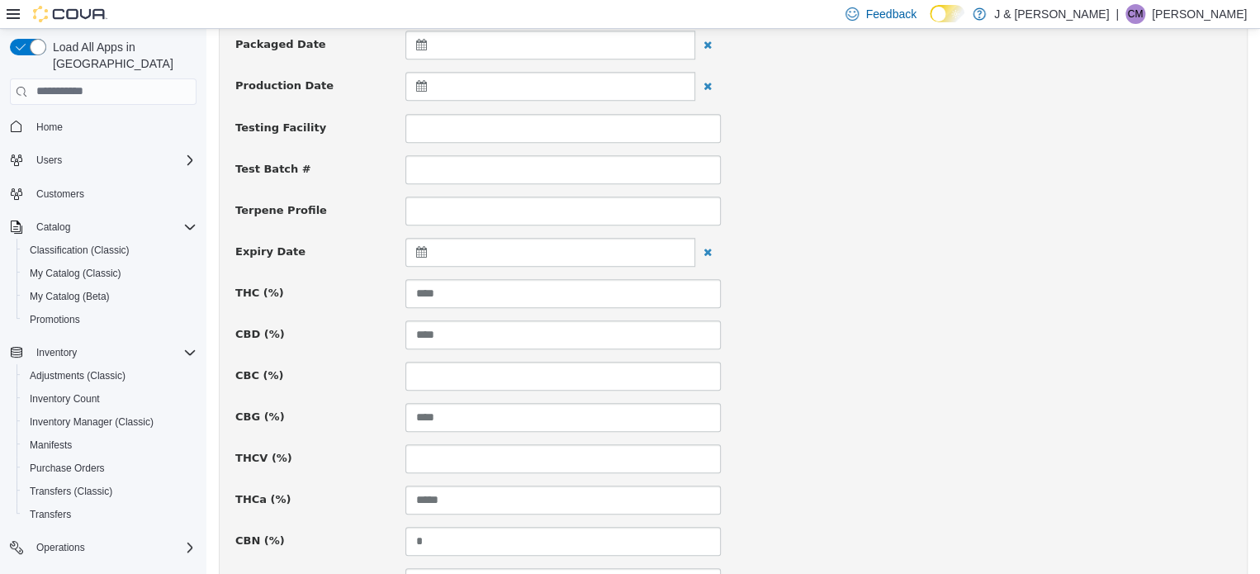
click at [416, 245] on icon at bounding box center [424, 251] width 17 height 12
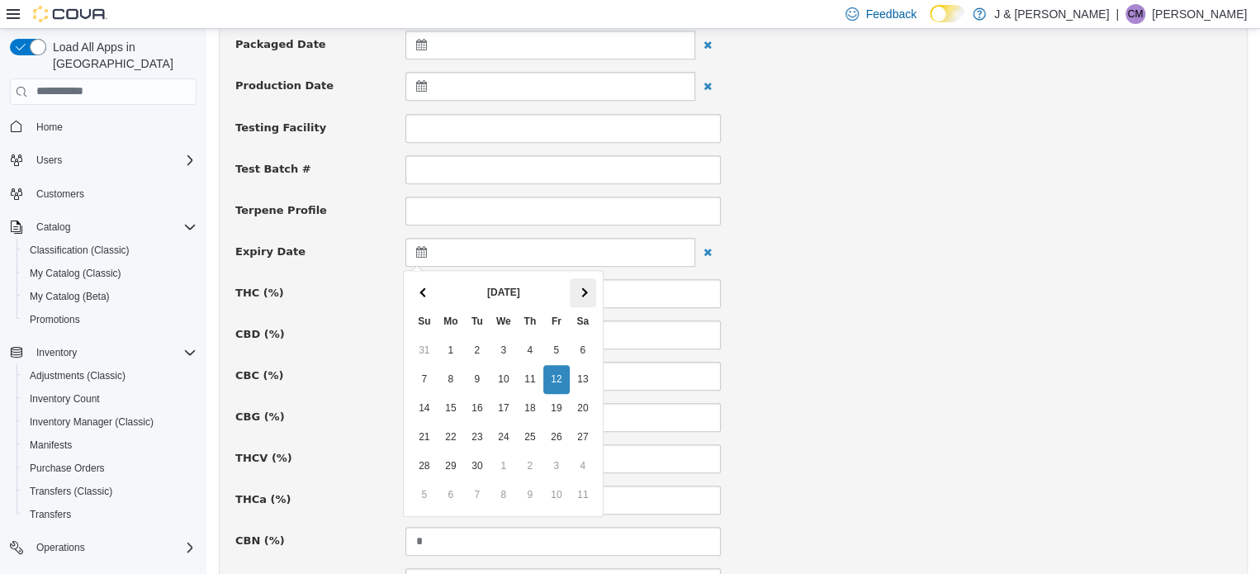
click at [588, 287] on th at bounding box center [583, 291] width 26 height 29
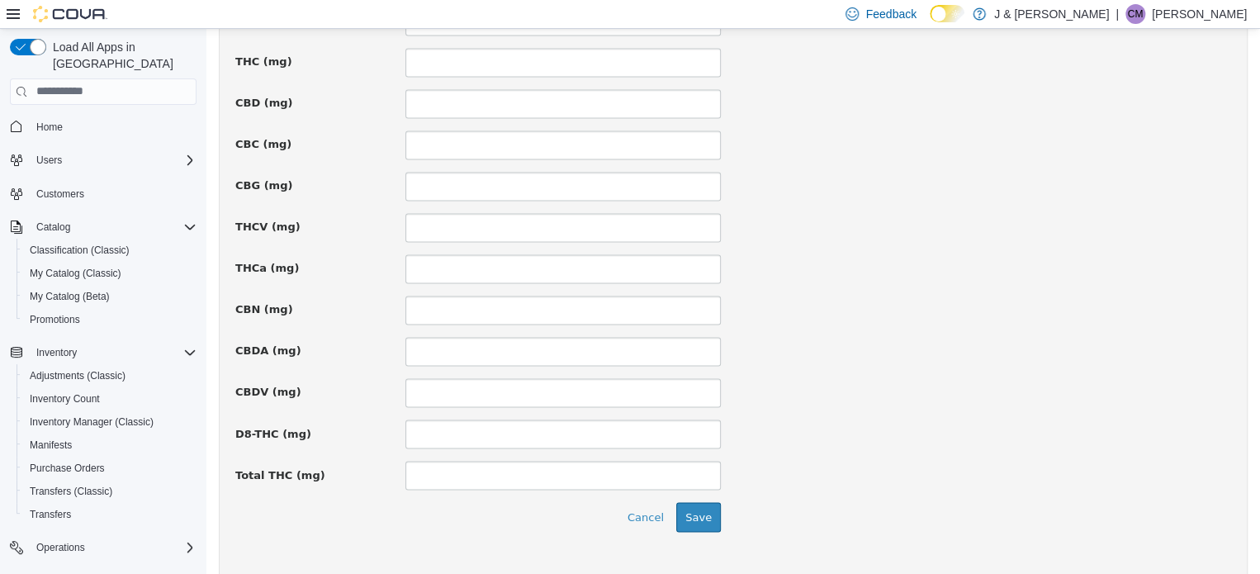
scroll to position [1212, 0]
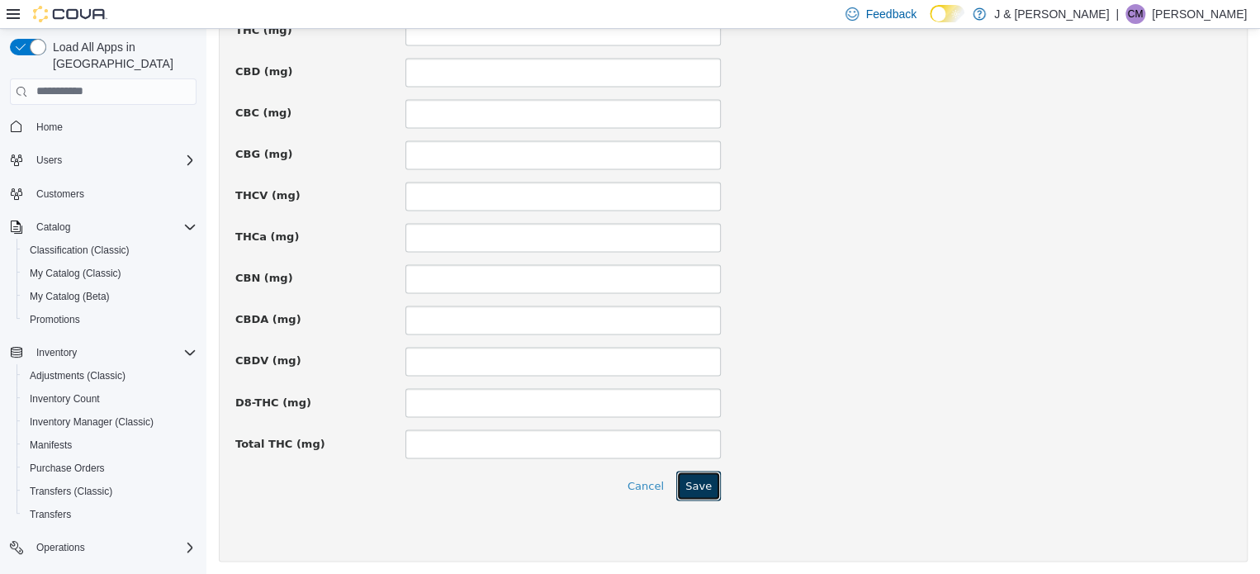
click at [697, 481] on button "Save" at bounding box center [698, 485] width 45 height 30
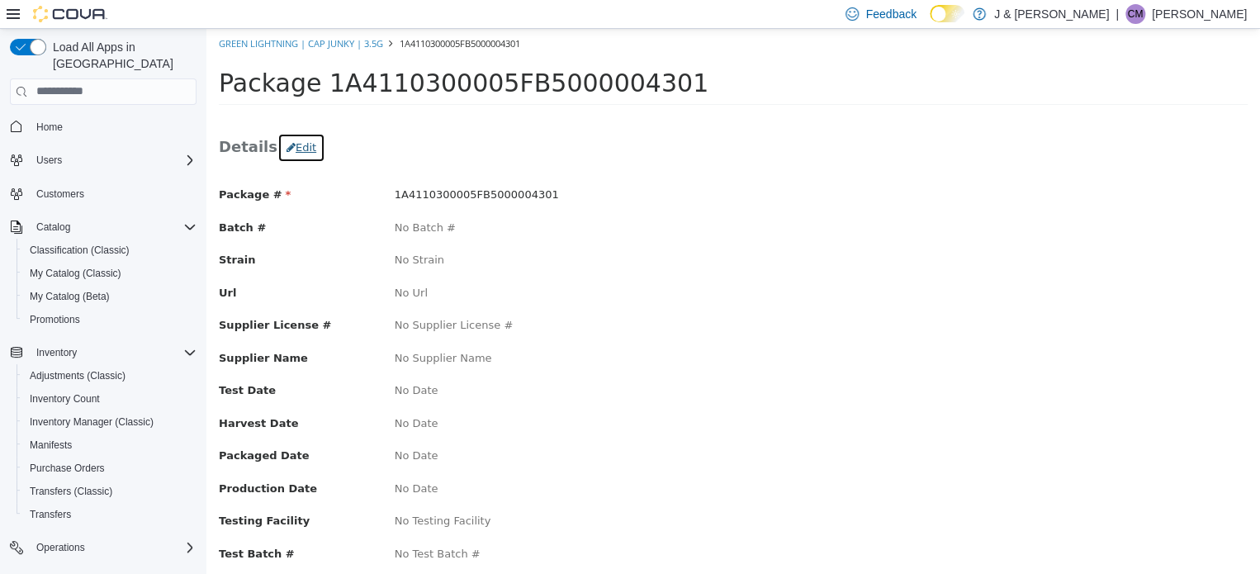
click at [287, 145] on button "Edit" at bounding box center [301, 147] width 48 height 30
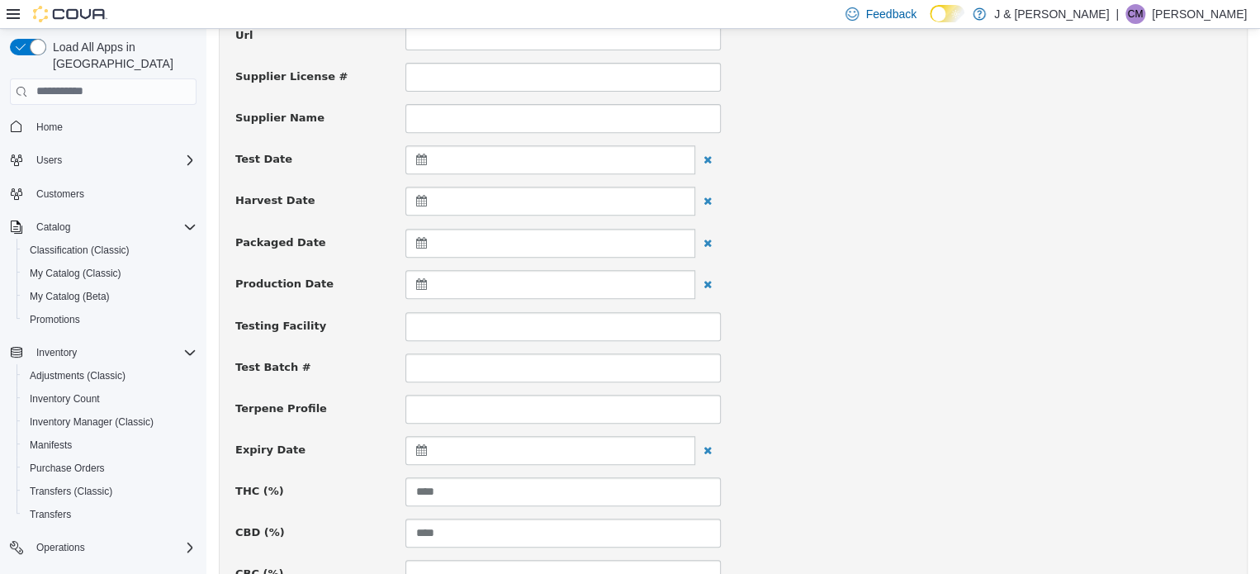
scroll to position [496, 0]
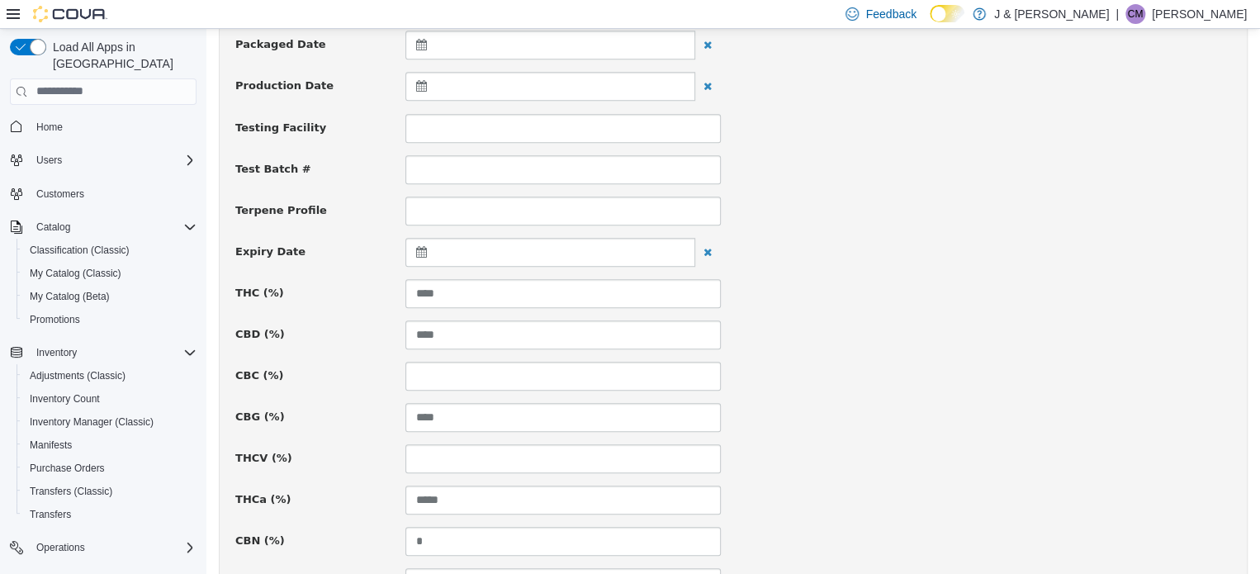
click at [422, 247] on icon at bounding box center [424, 251] width 17 height 12
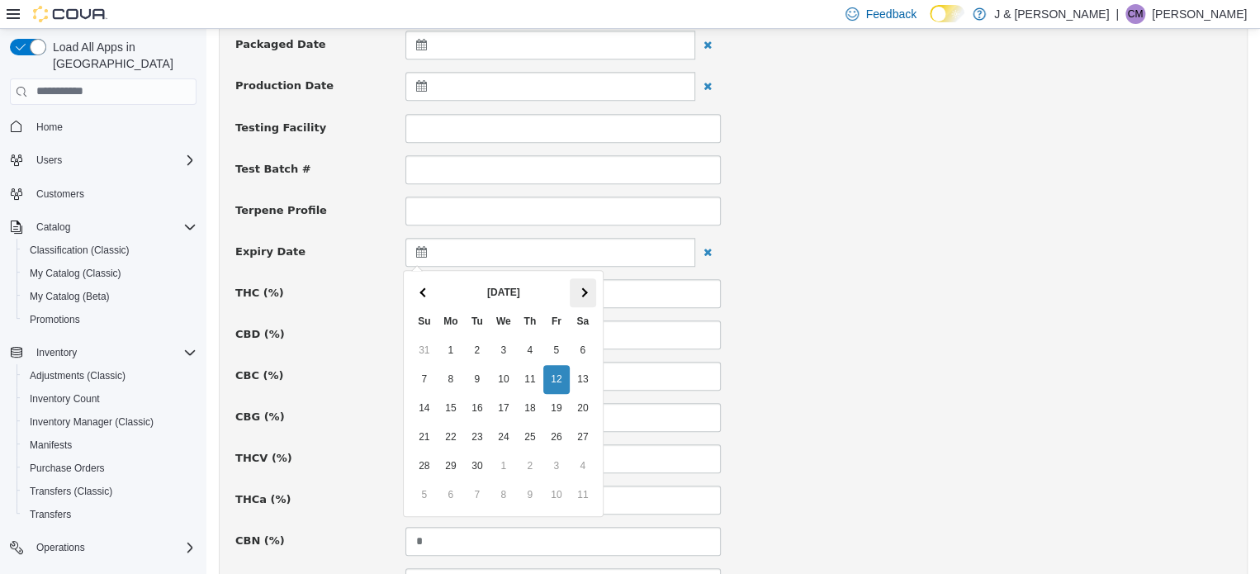
click at [583, 285] on th at bounding box center [583, 291] width 26 height 29
click at [583, 287] on span at bounding box center [582, 291] width 9 height 9
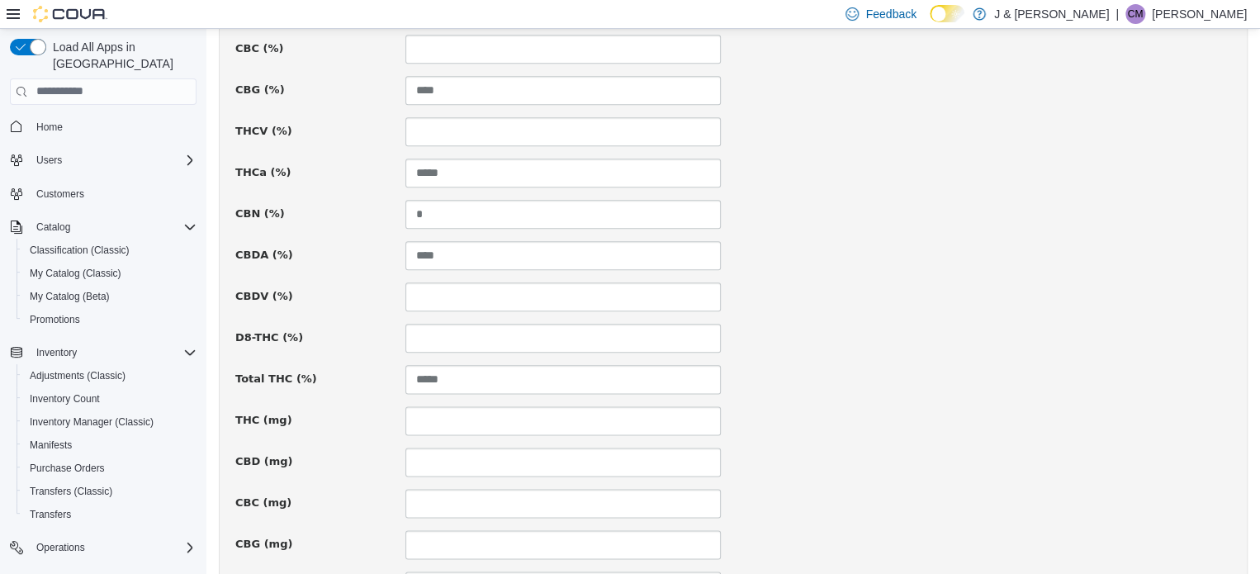
scroll to position [1156, 0]
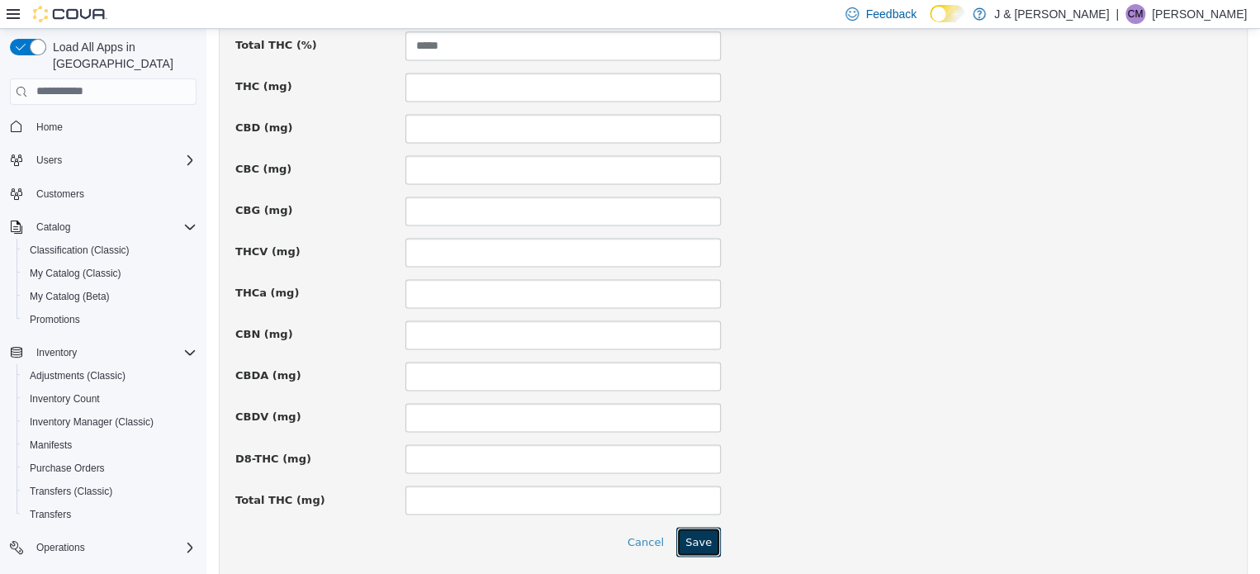
click at [703, 538] on button "Save" at bounding box center [698, 541] width 45 height 30
